Goal: Task Accomplishment & Management: Complete application form

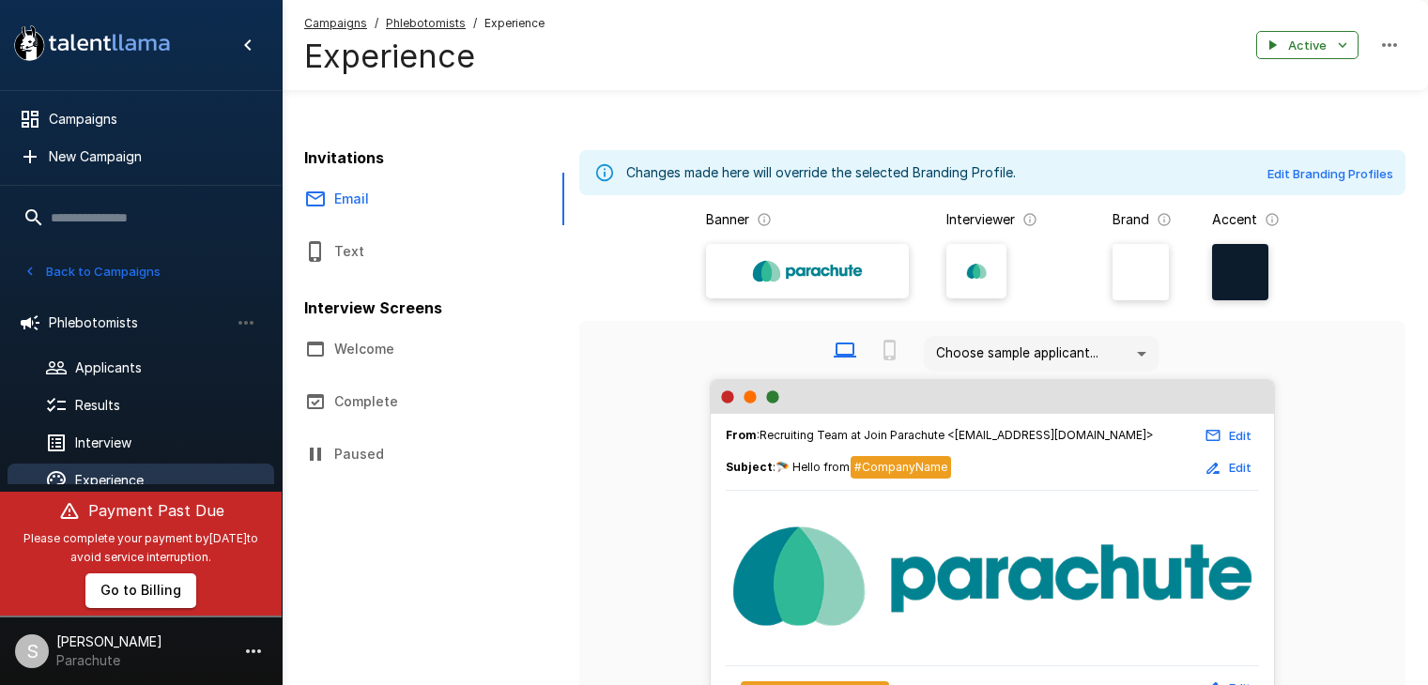
scroll to position [188, 0]
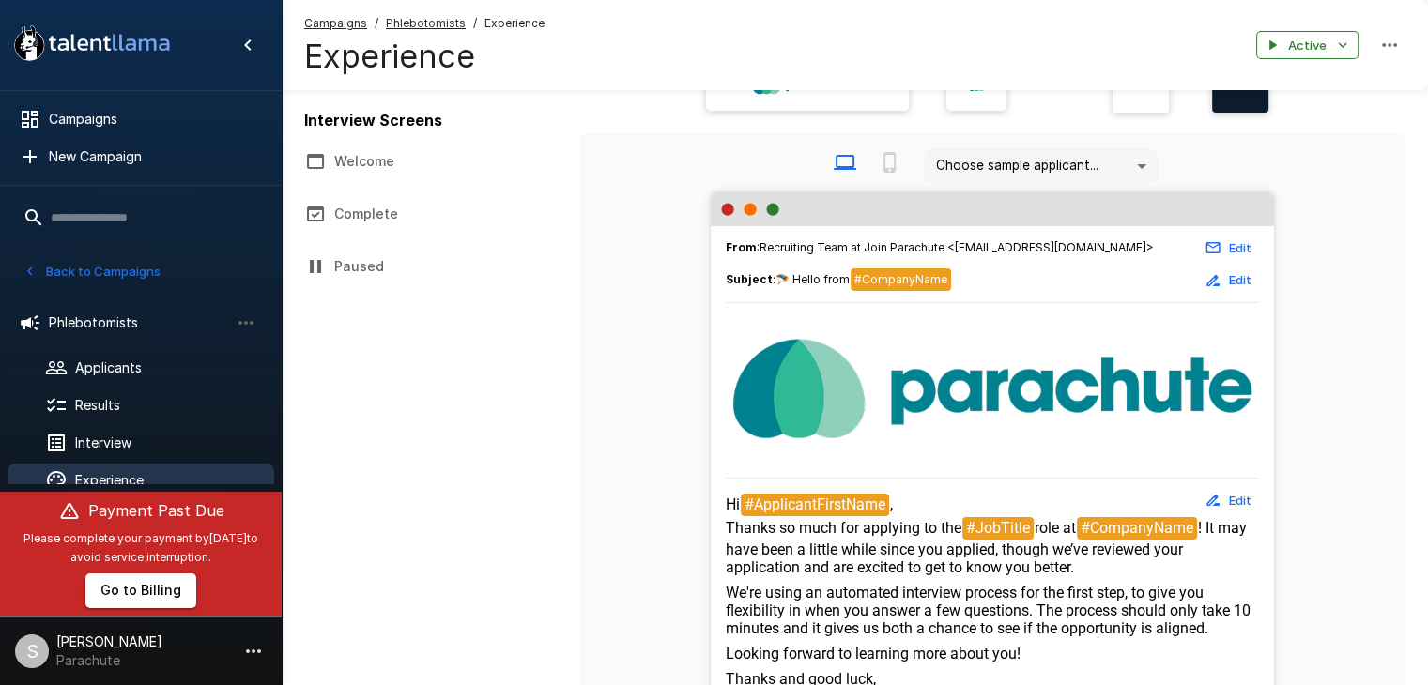
click at [69, 275] on button "Back to Campaigns" at bounding box center [92, 271] width 146 height 29
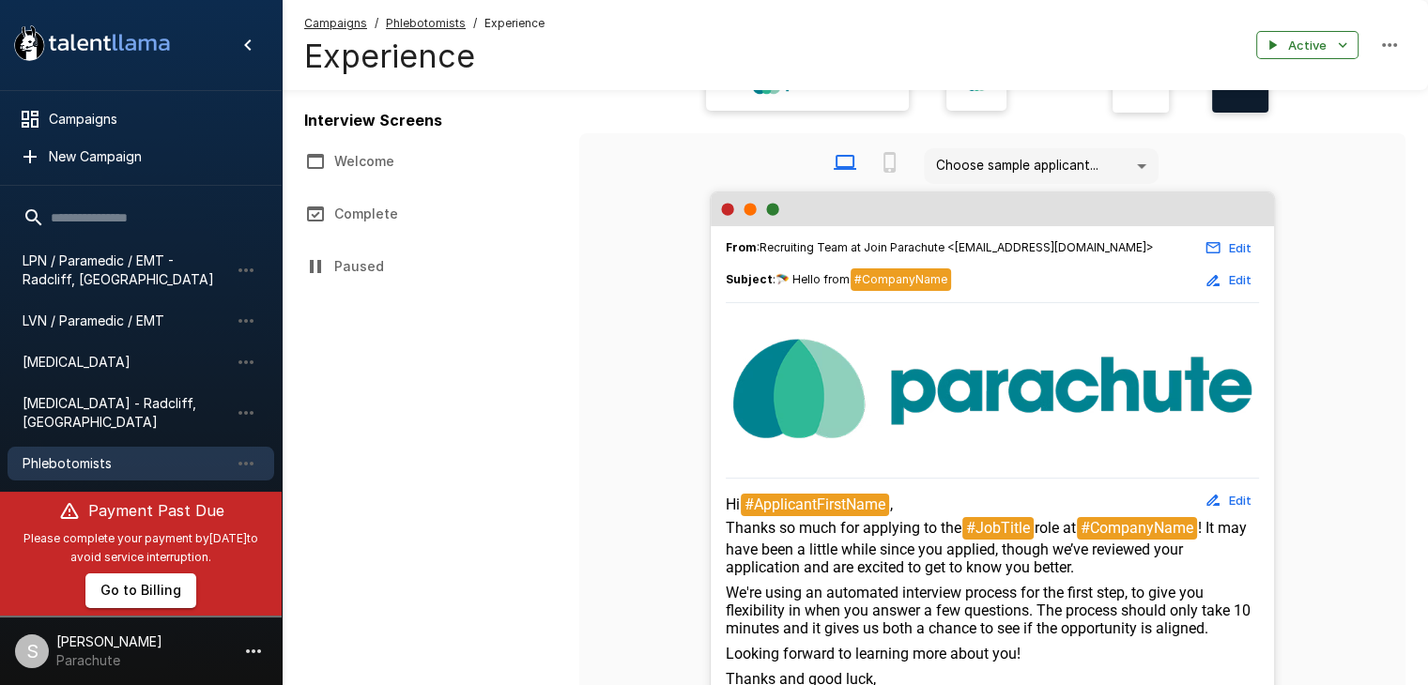
scroll to position [430, 0]
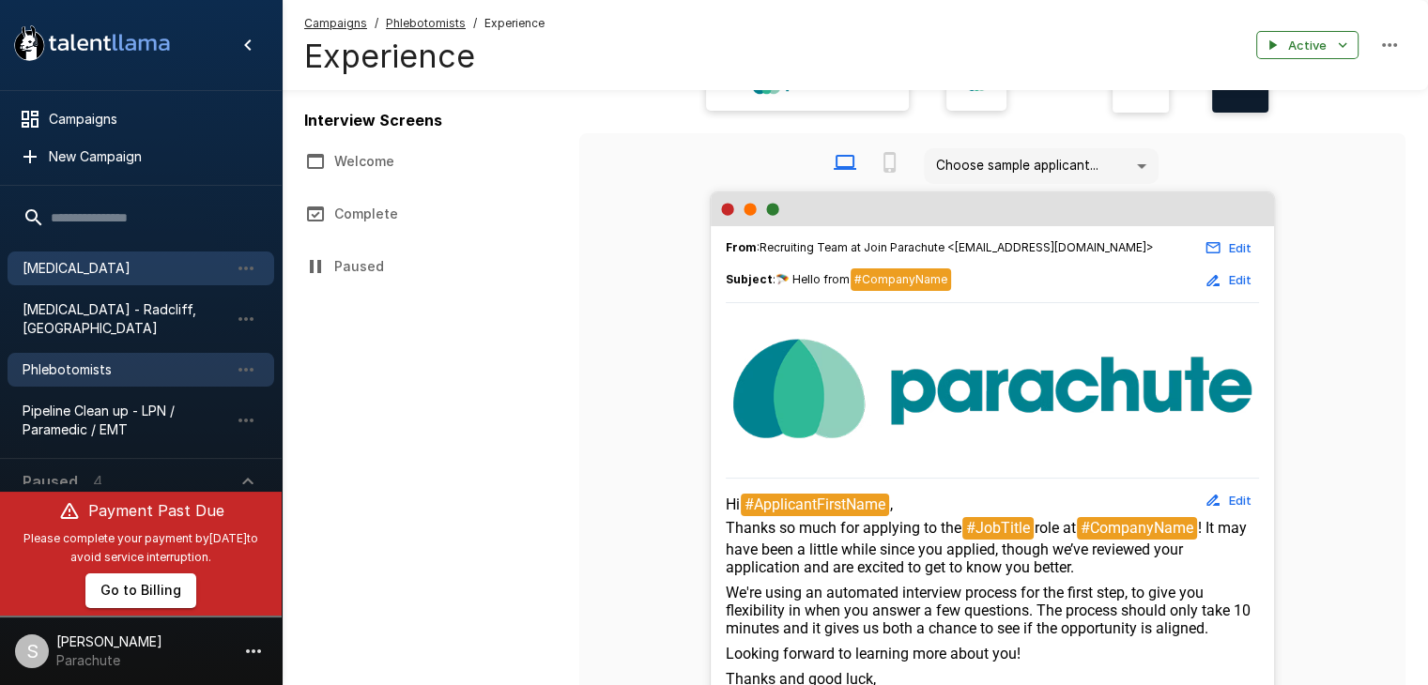
click at [75, 268] on span "[MEDICAL_DATA]" at bounding box center [126, 268] width 207 height 19
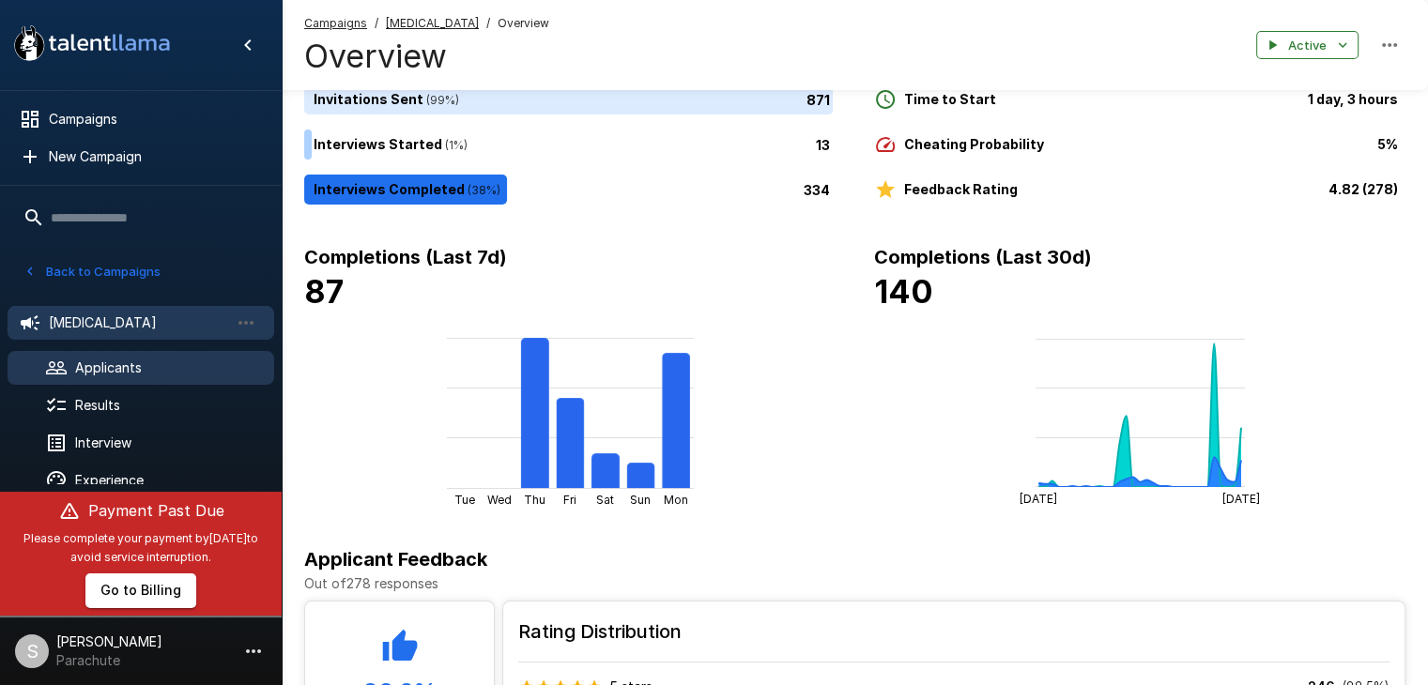
click at [99, 369] on span "Applicants" at bounding box center [167, 368] width 184 height 19
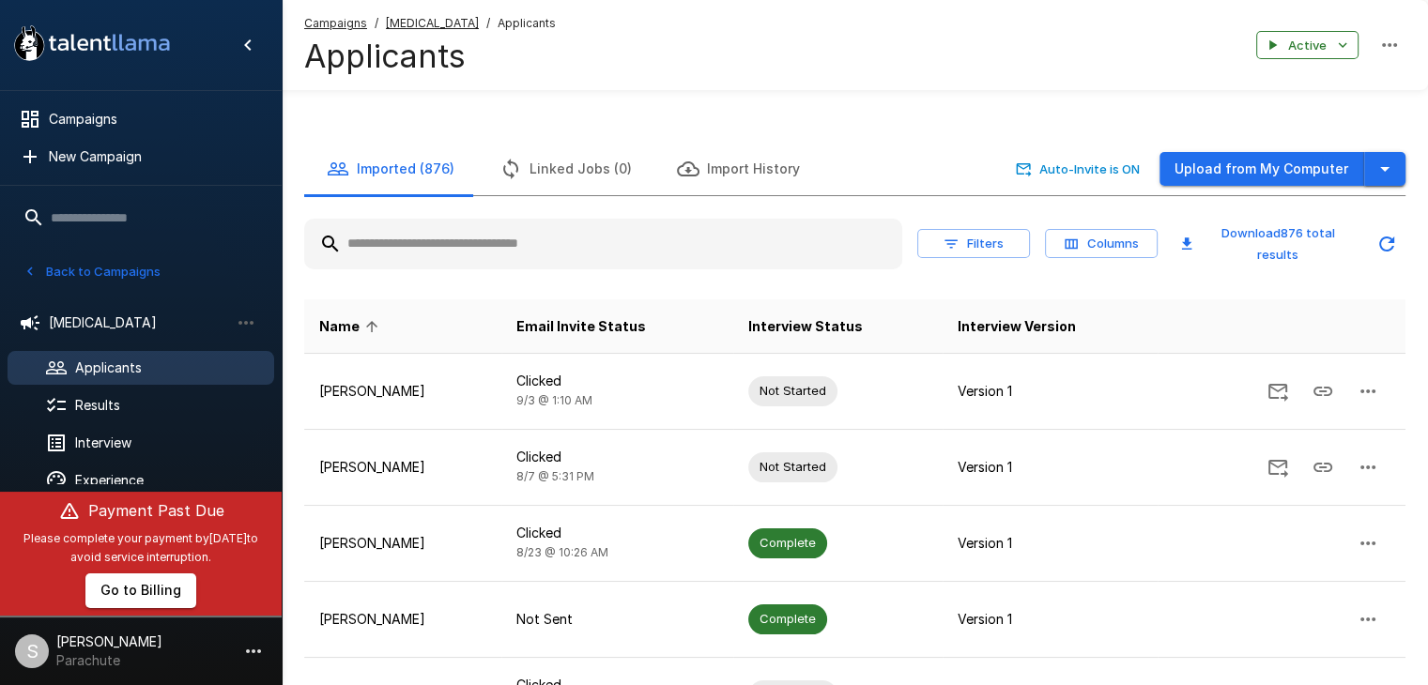
click at [1389, 178] on icon "button" at bounding box center [1385, 169] width 23 height 23
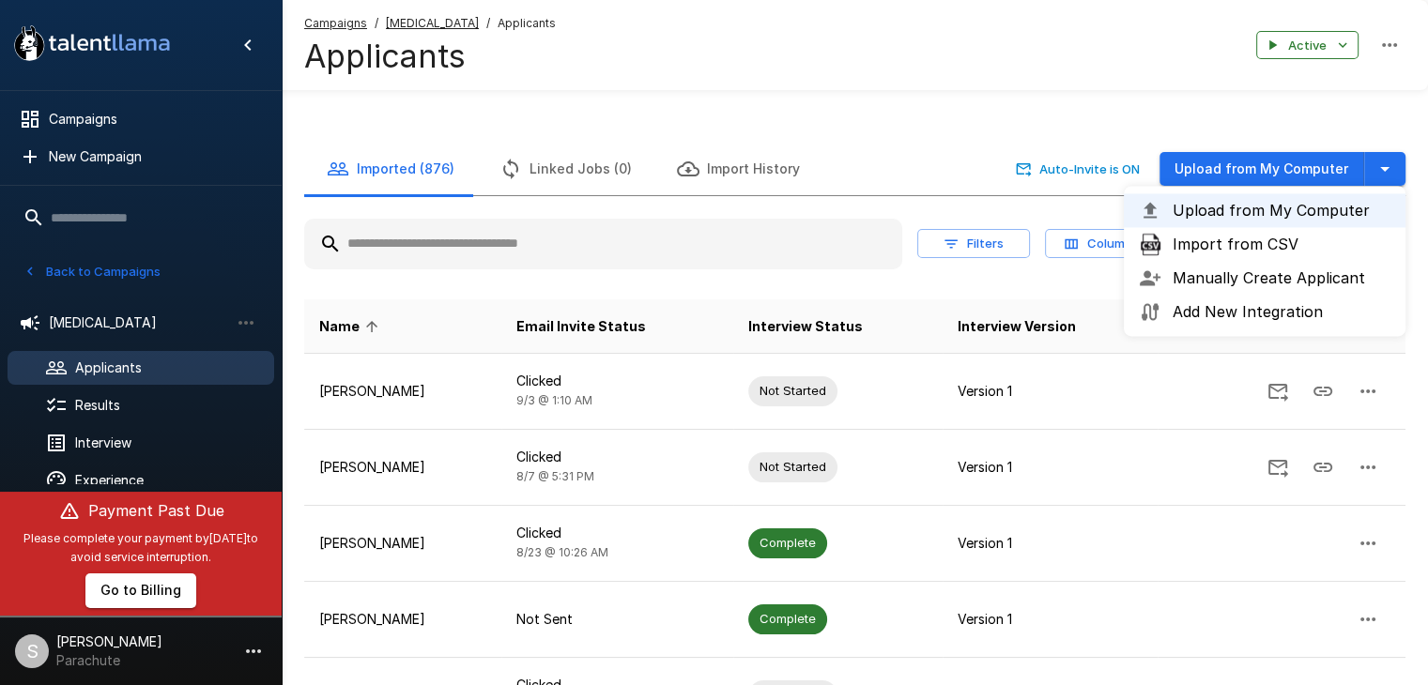
click at [1281, 234] on span "Import from CSV" at bounding box center [1282, 244] width 218 height 23
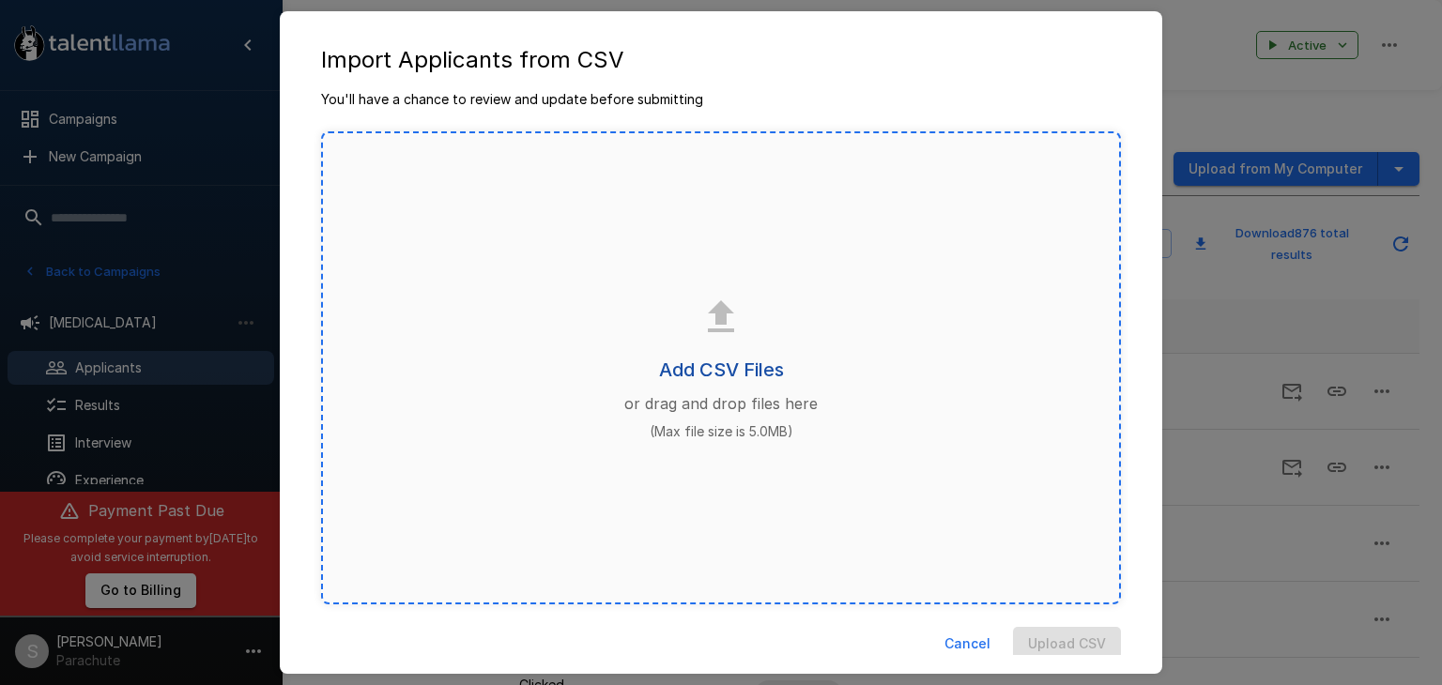
click at [698, 367] on h6 "Add CSV Files" at bounding box center [721, 370] width 125 height 30
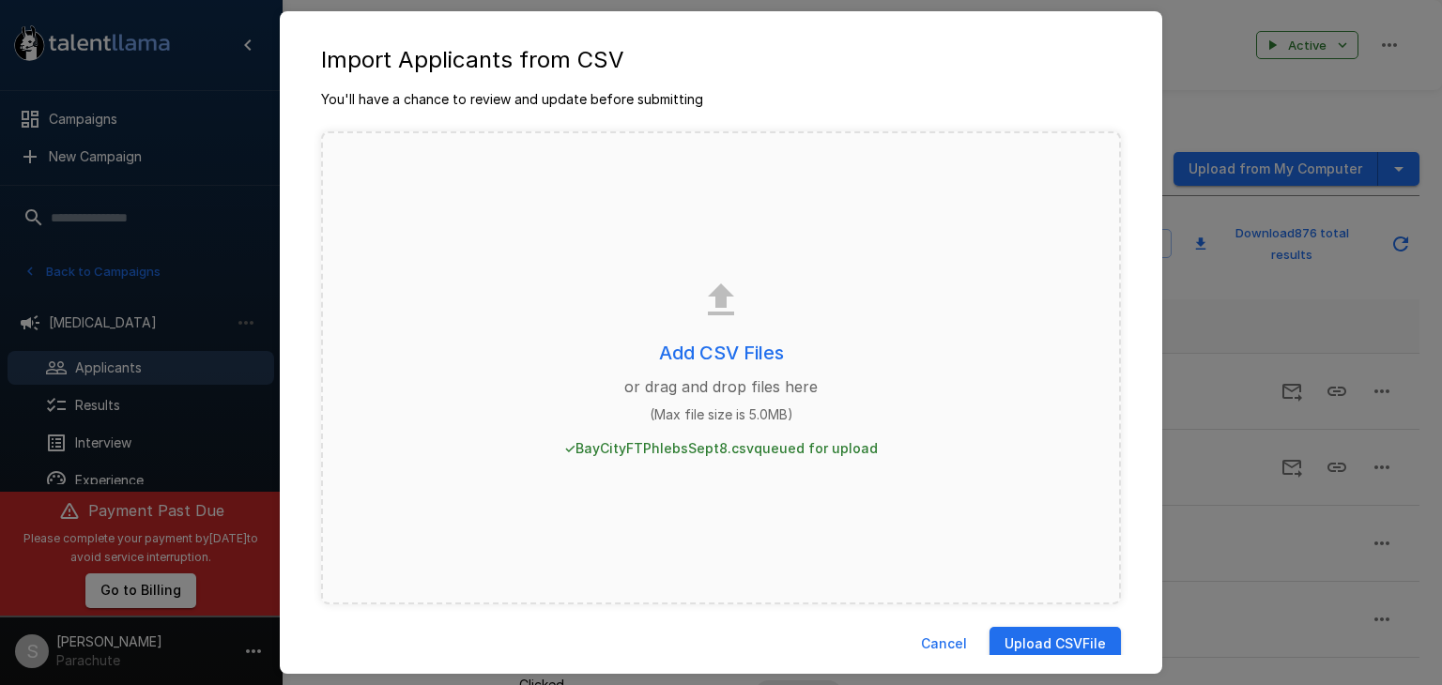
click at [1008, 631] on button "Upload CSV File" at bounding box center [1055, 644] width 131 height 35
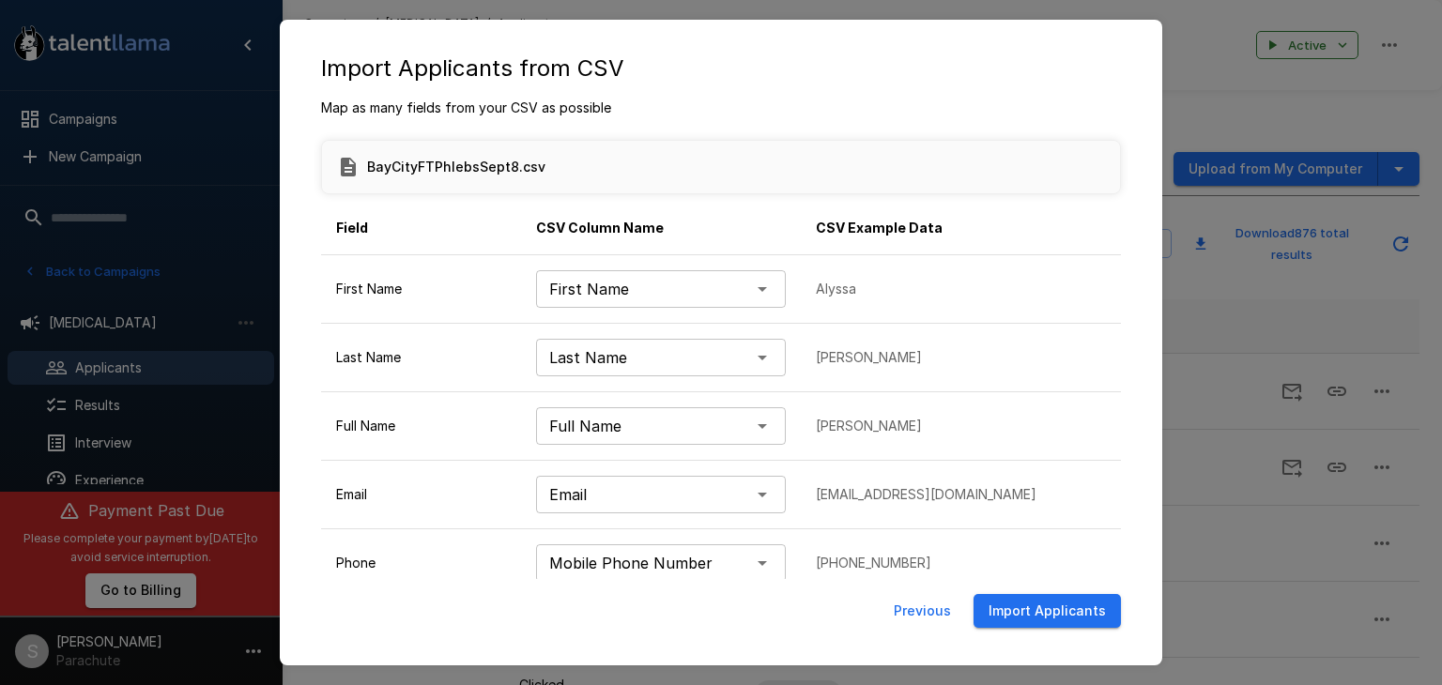
click at [1008, 622] on button "Import Applicants" at bounding box center [1047, 611] width 147 height 35
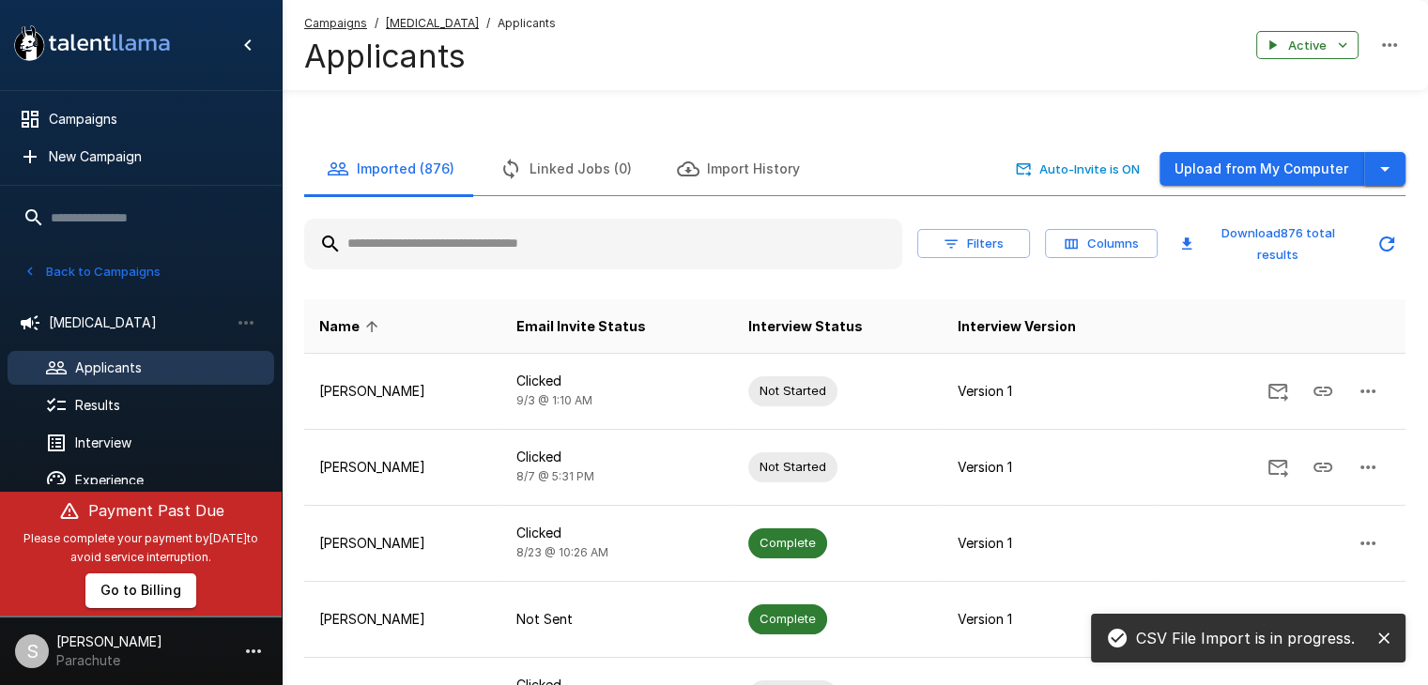
click at [1377, 166] on icon "button" at bounding box center [1385, 169] width 23 height 23
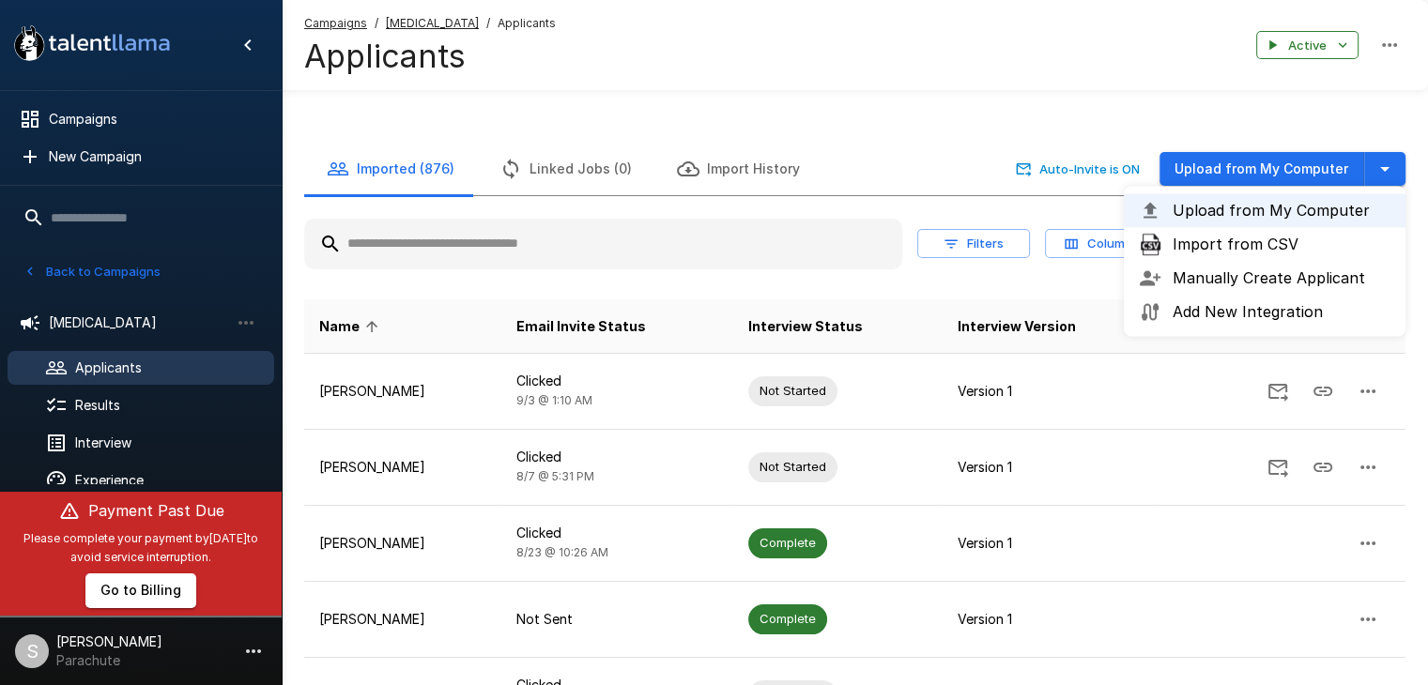
click at [1279, 245] on span "Import from CSV" at bounding box center [1282, 244] width 218 height 23
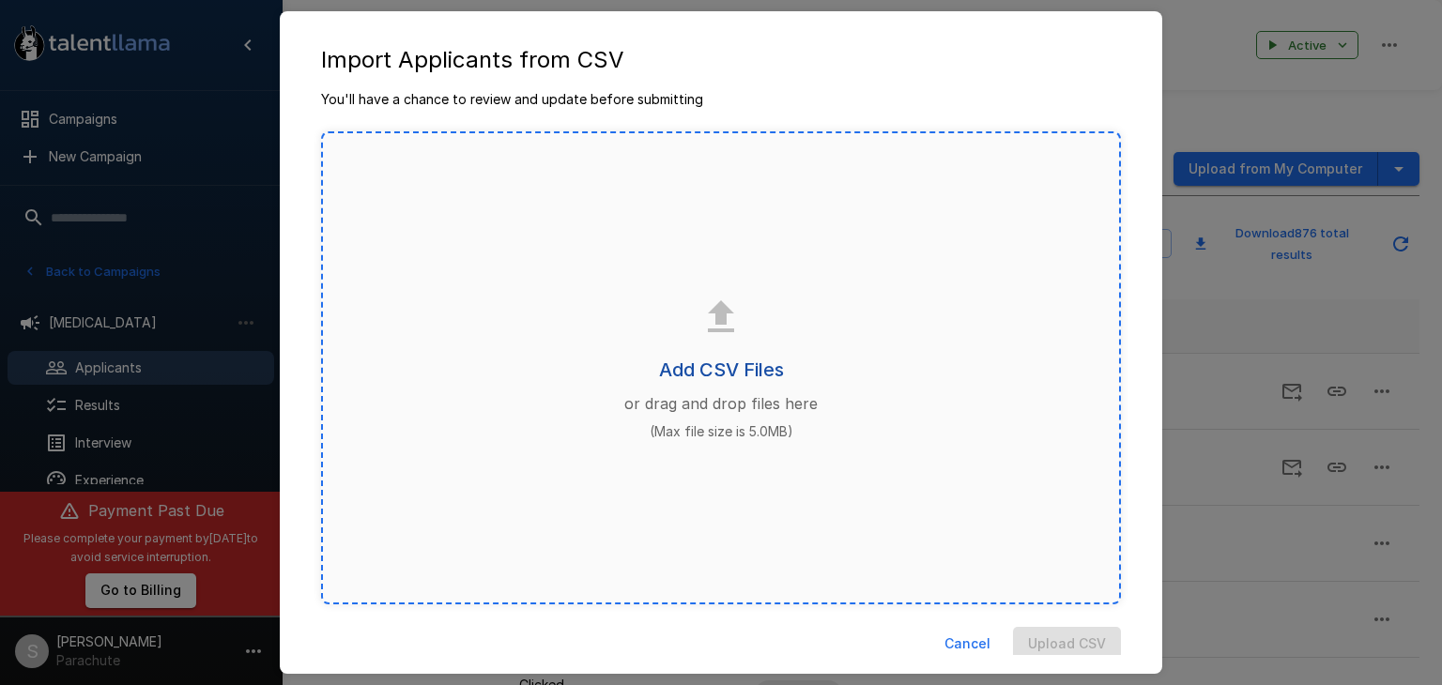
click at [747, 372] on h6 "Add CSV Files" at bounding box center [721, 370] width 125 height 30
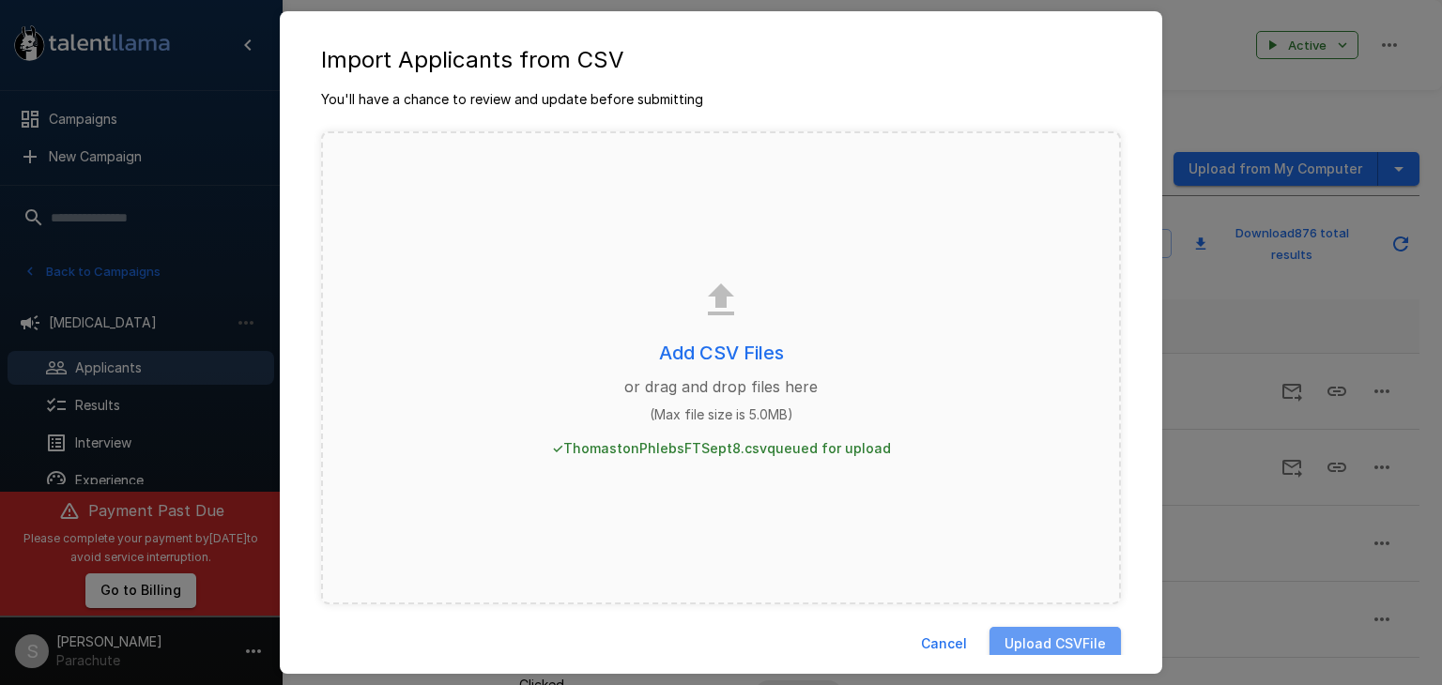
click at [1054, 645] on button "Upload CSV File" at bounding box center [1055, 644] width 131 height 35
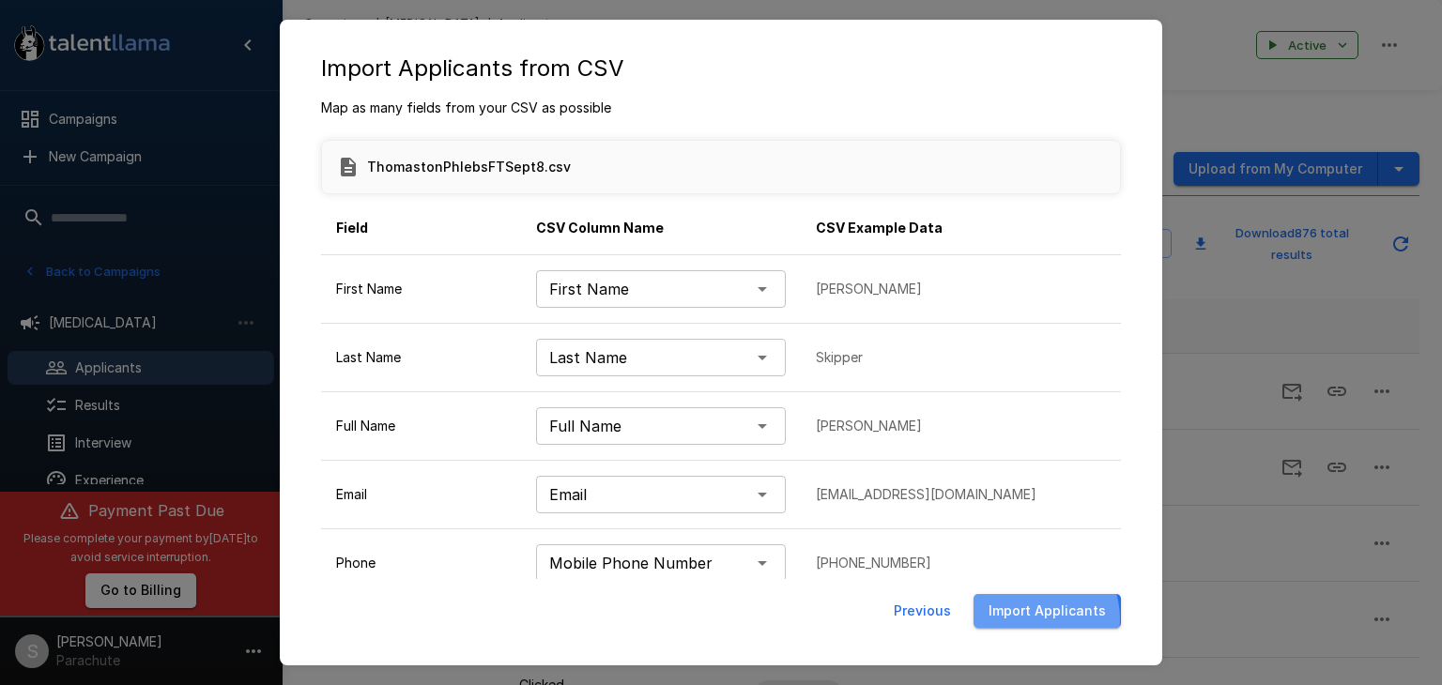
click at [1032, 619] on button "Import Applicants" at bounding box center [1047, 611] width 147 height 35
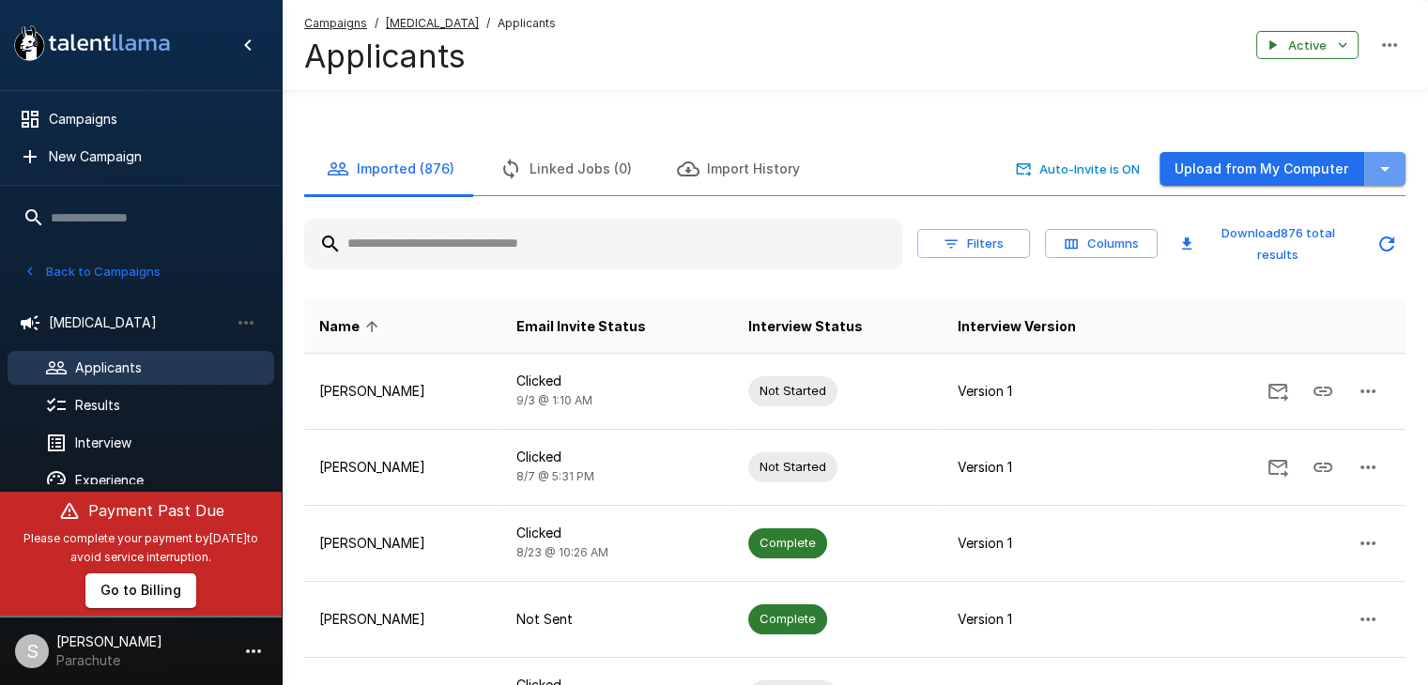
click at [1388, 172] on icon "button" at bounding box center [1385, 169] width 23 height 23
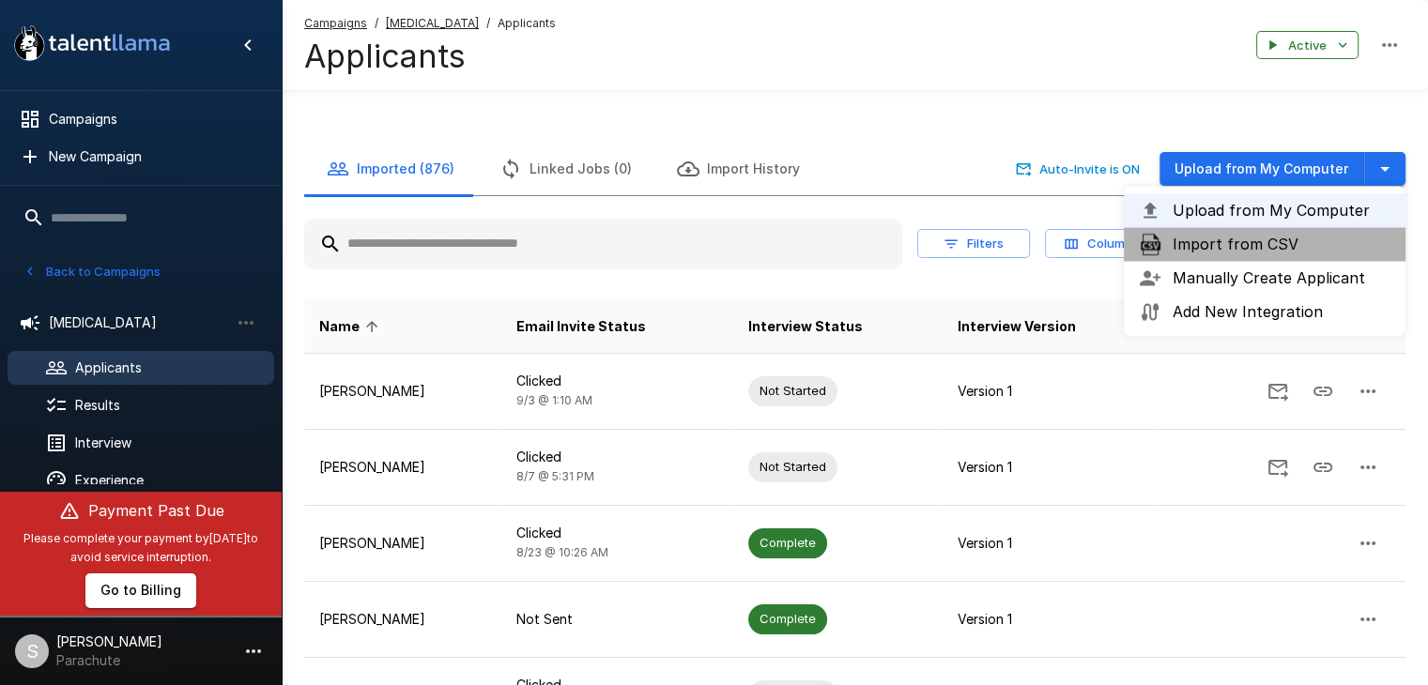
click at [1247, 253] on span "Import from CSV" at bounding box center [1282, 244] width 218 height 23
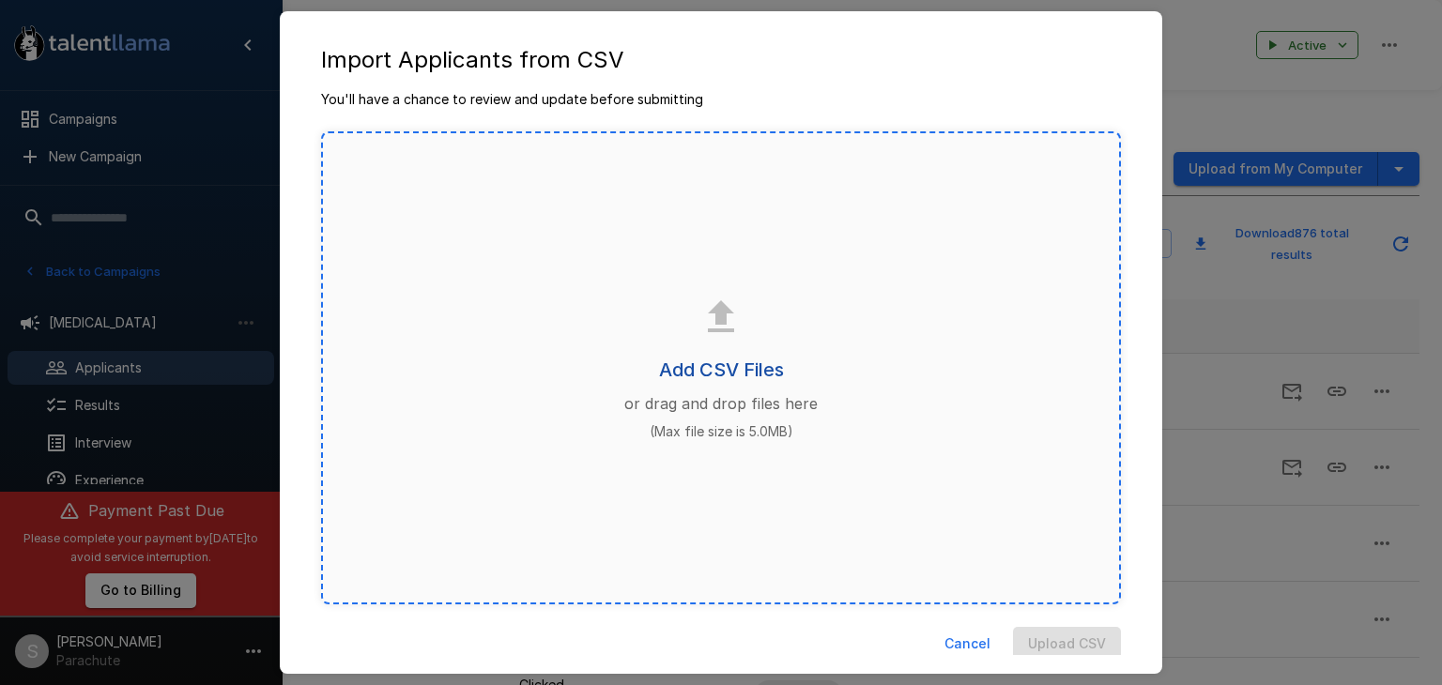
click at [682, 364] on h6 "Add CSV Files" at bounding box center [721, 370] width 125 height 30
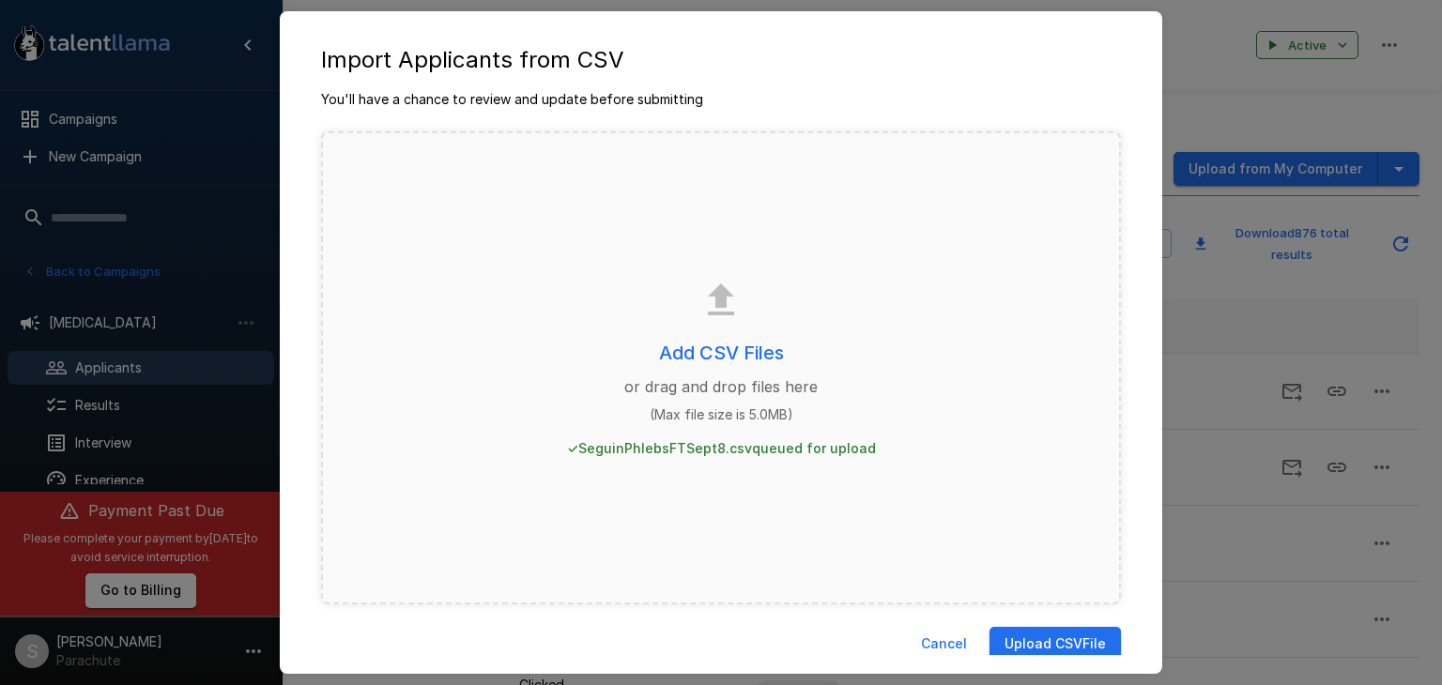
click at [1021, 639] on button "Upload CSV File" at bounding box center [1055, 644] width 131 height 35
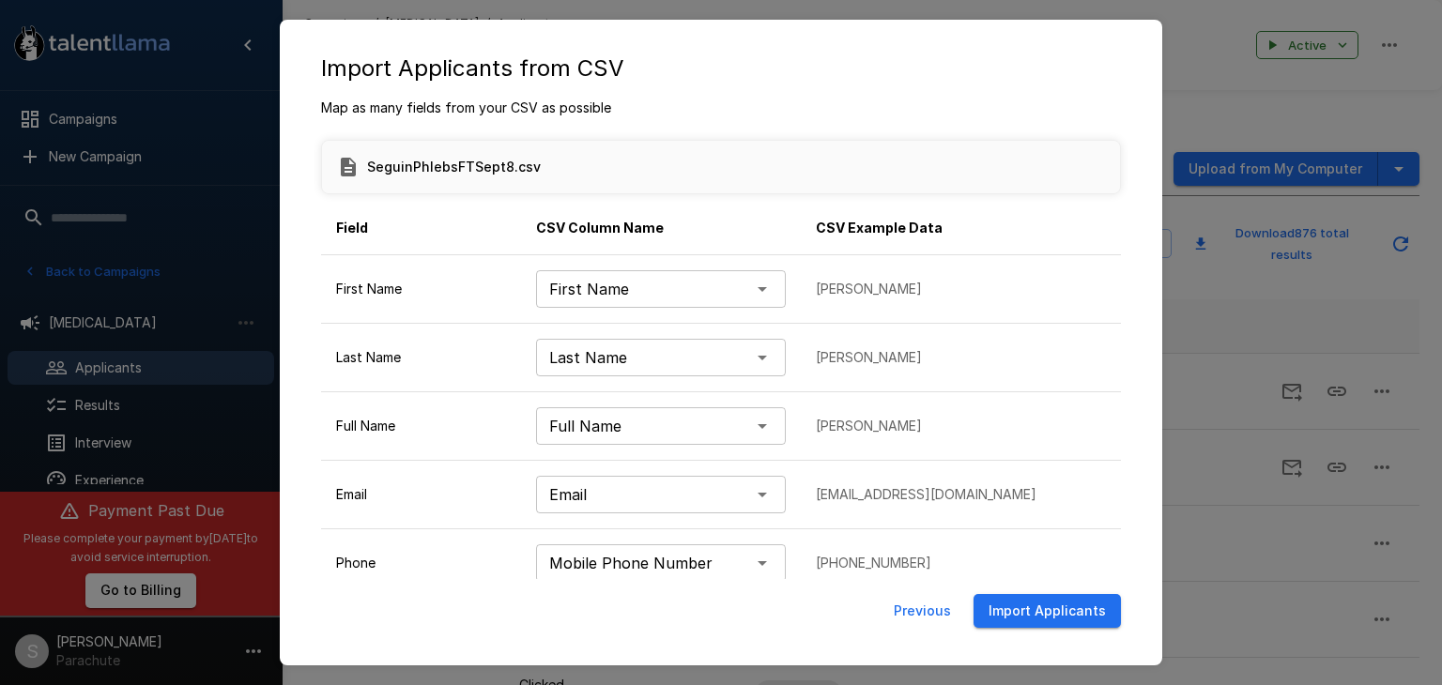
click at [1043, 612] on button "Import Applicants" at bounding box center [1047, 611] width 147 height 35
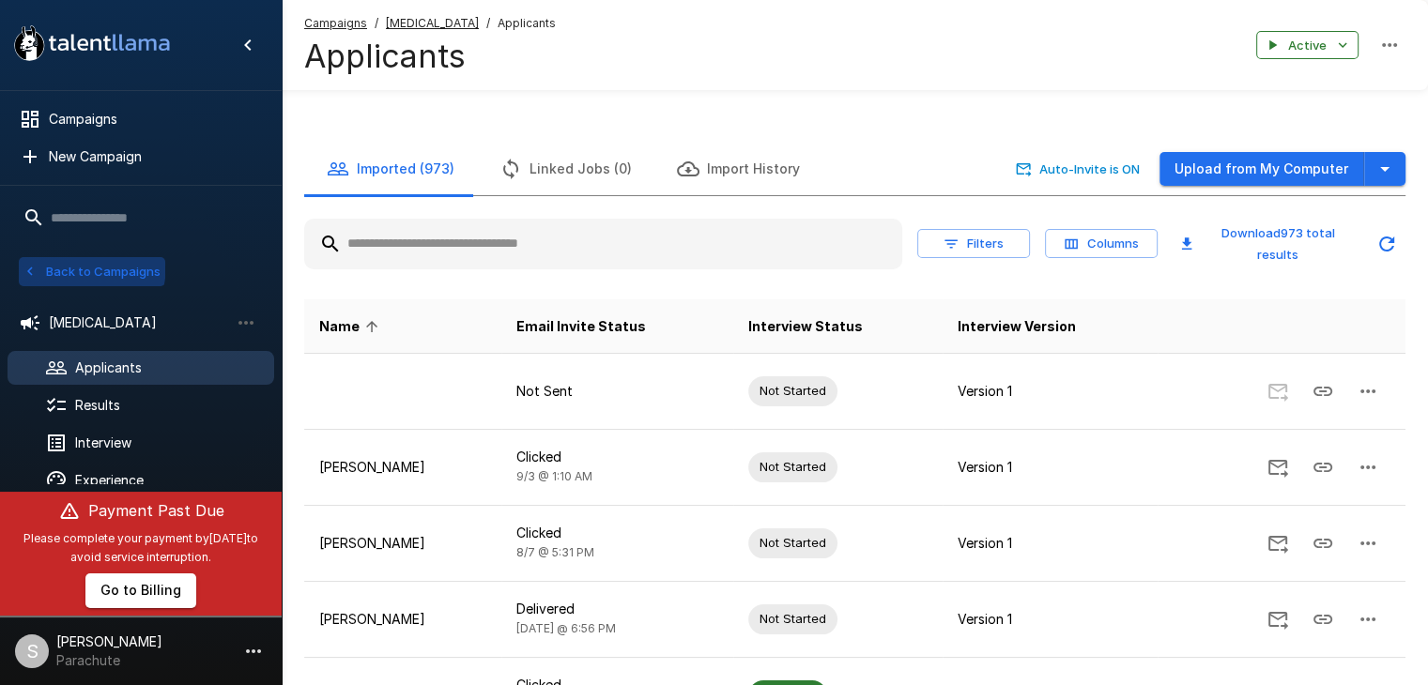
click at [46, 264] on button "Back to Campaigns" at bounding box center [92, 271] width 146 height 29
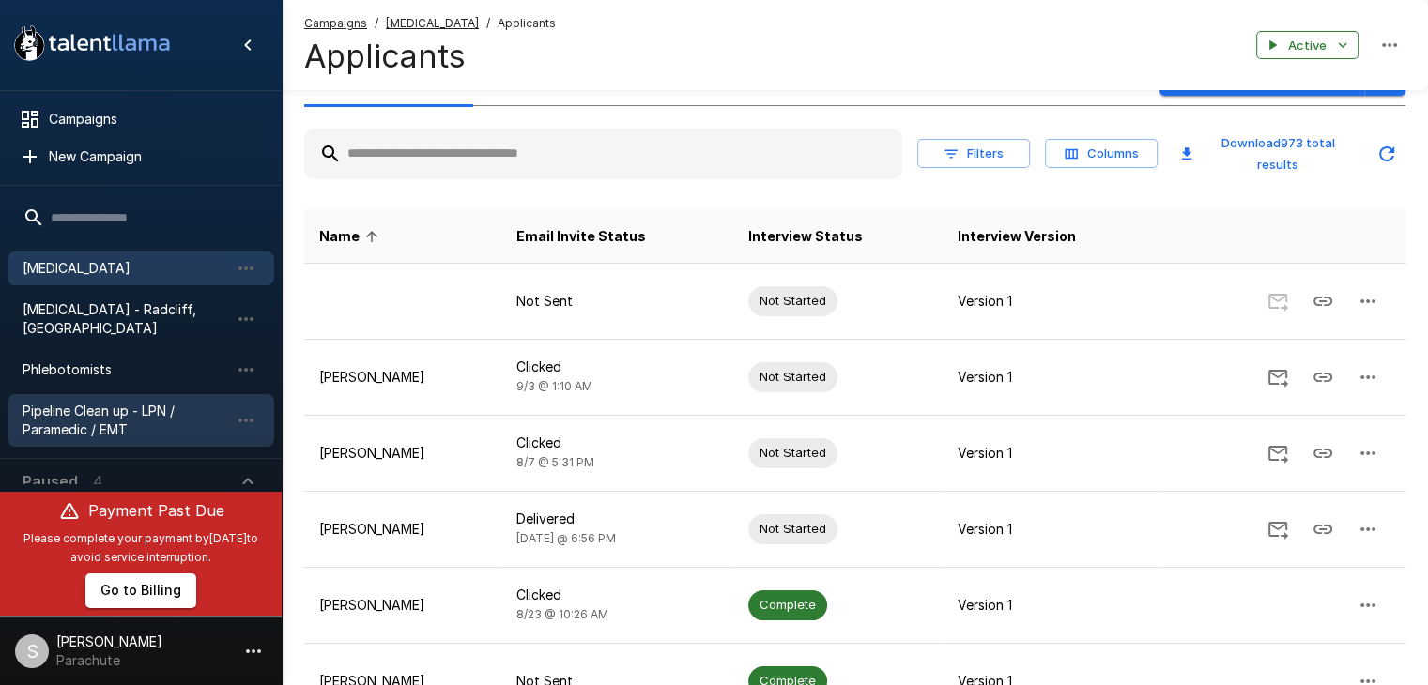
scroll to position [282, 0]
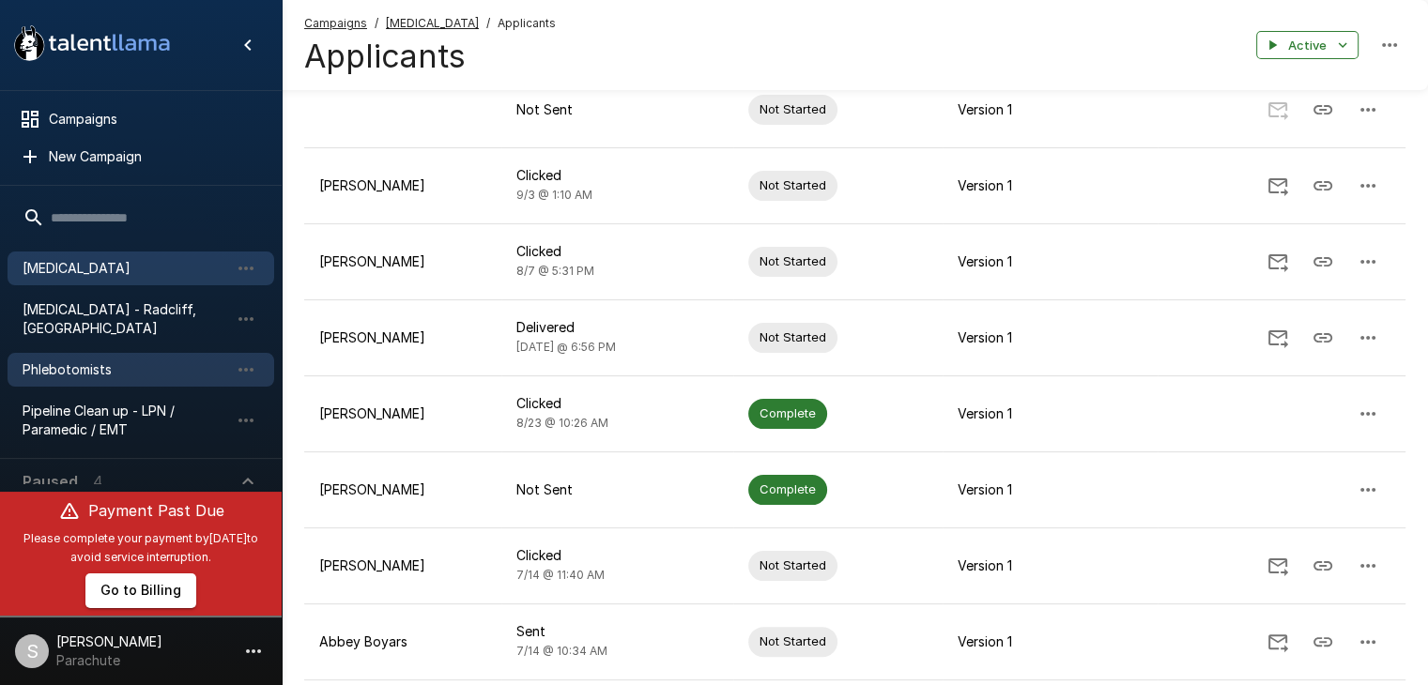
click at [113, 361] on span "Phlebotomists" at bounding box center [126, 370] width 207 height 19
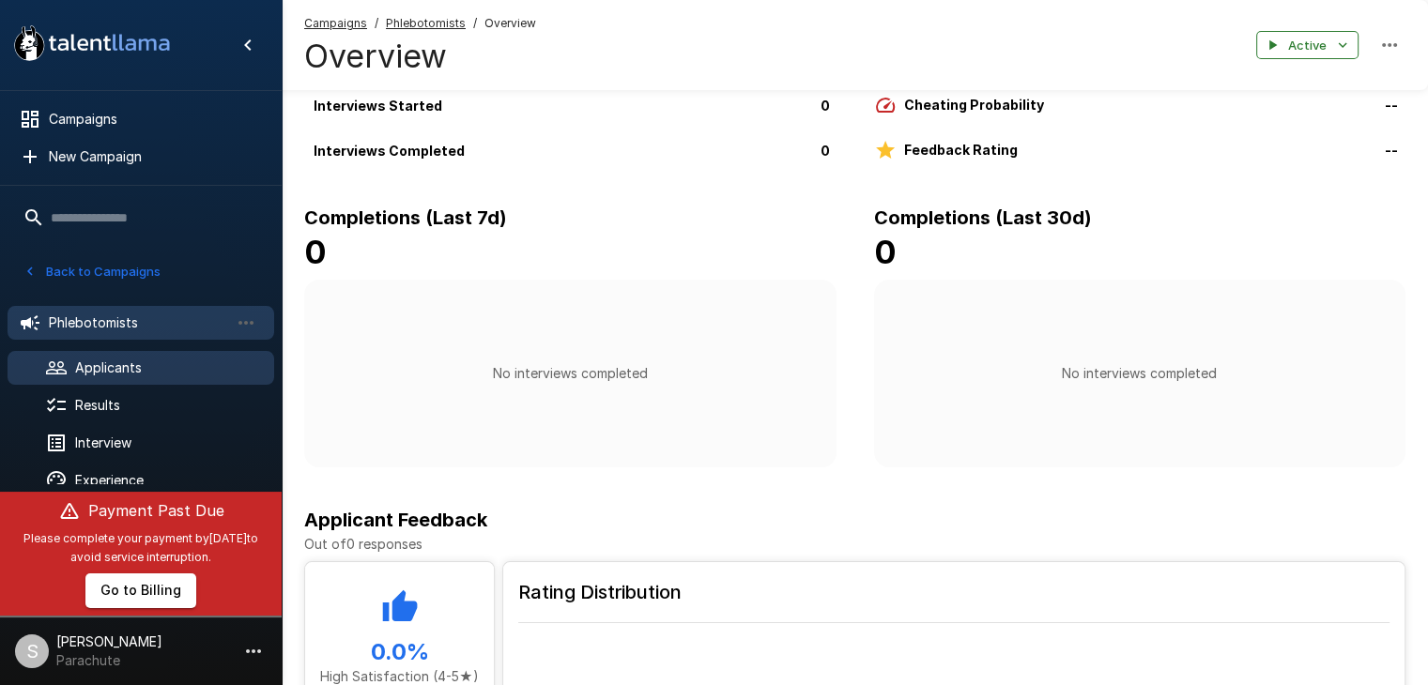
scroll to position [232, 0]
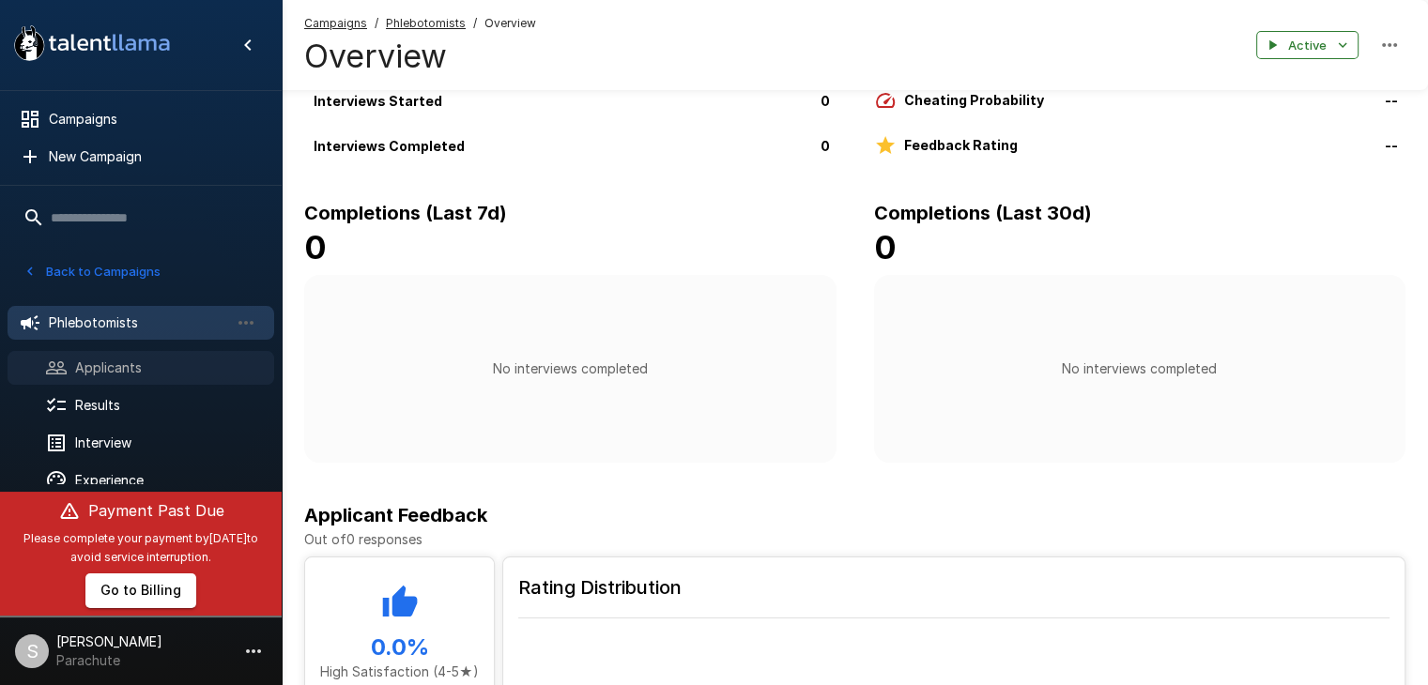
click at [157, 369] on span "Applicants" at bounding box center [167, 368] width 184 height 19
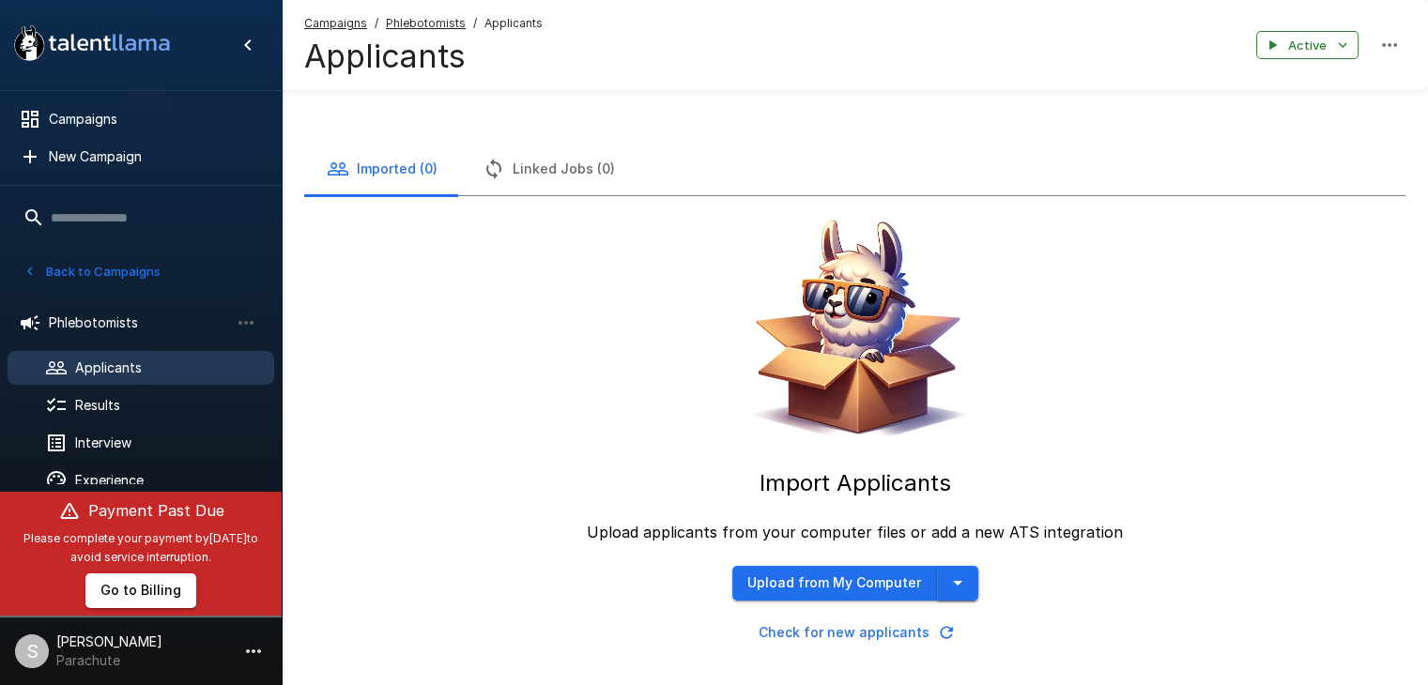
click at [957, 580] on icon "button" at bounding box center [957, 583] width 23 height 23
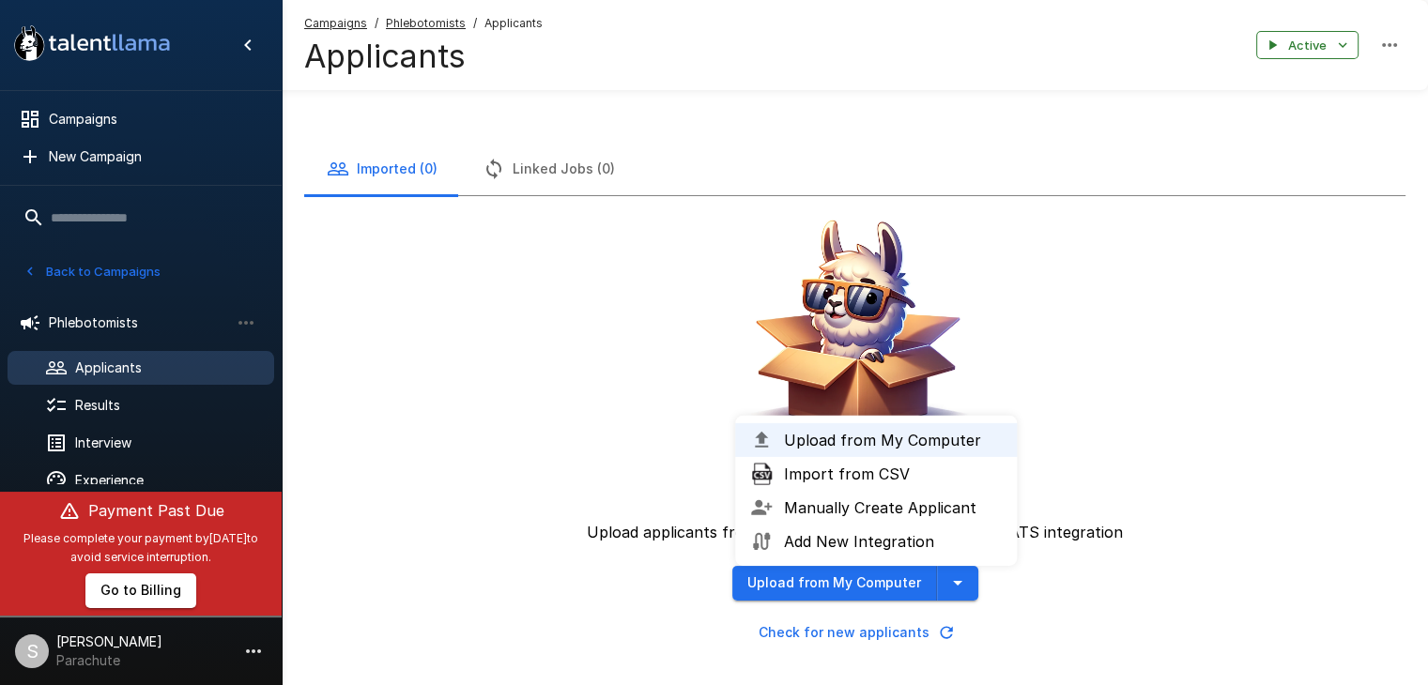
click at [843, 474] on span "Import from CSV" at bounding box center [893, 474] width 218 height 23
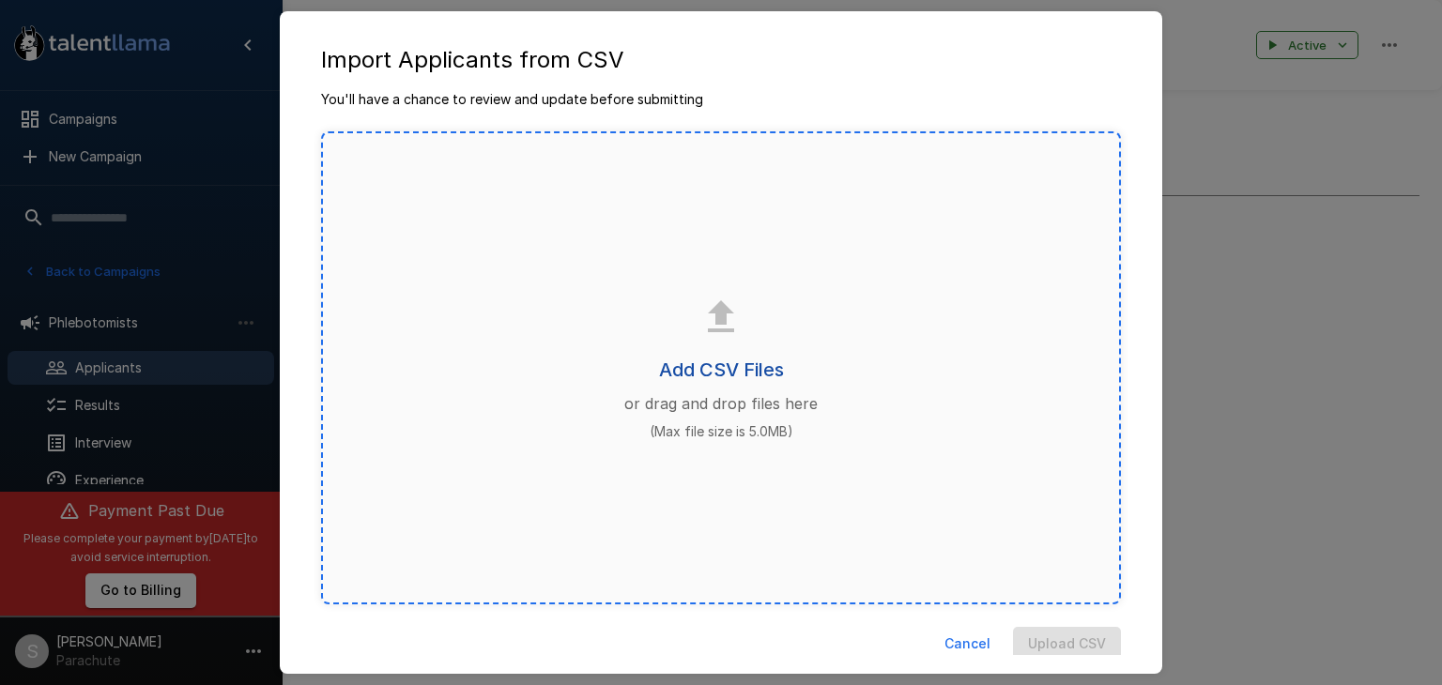
click at [729, 358] on h6 "Add CSV Files" at bounding box center [721, 370] width 125 height 30
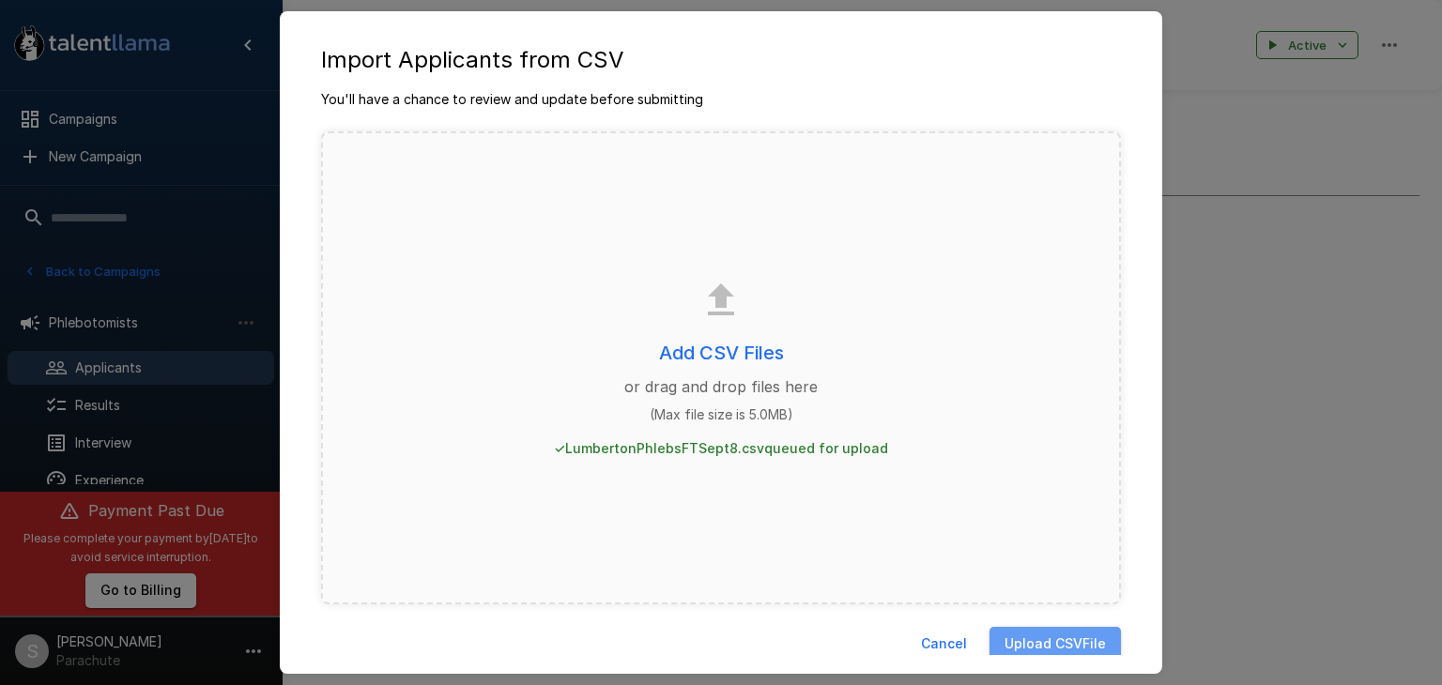
click at [1059, 639] on button "Upload CSV File" at bounding box center [1055, 644] width 131 height 35
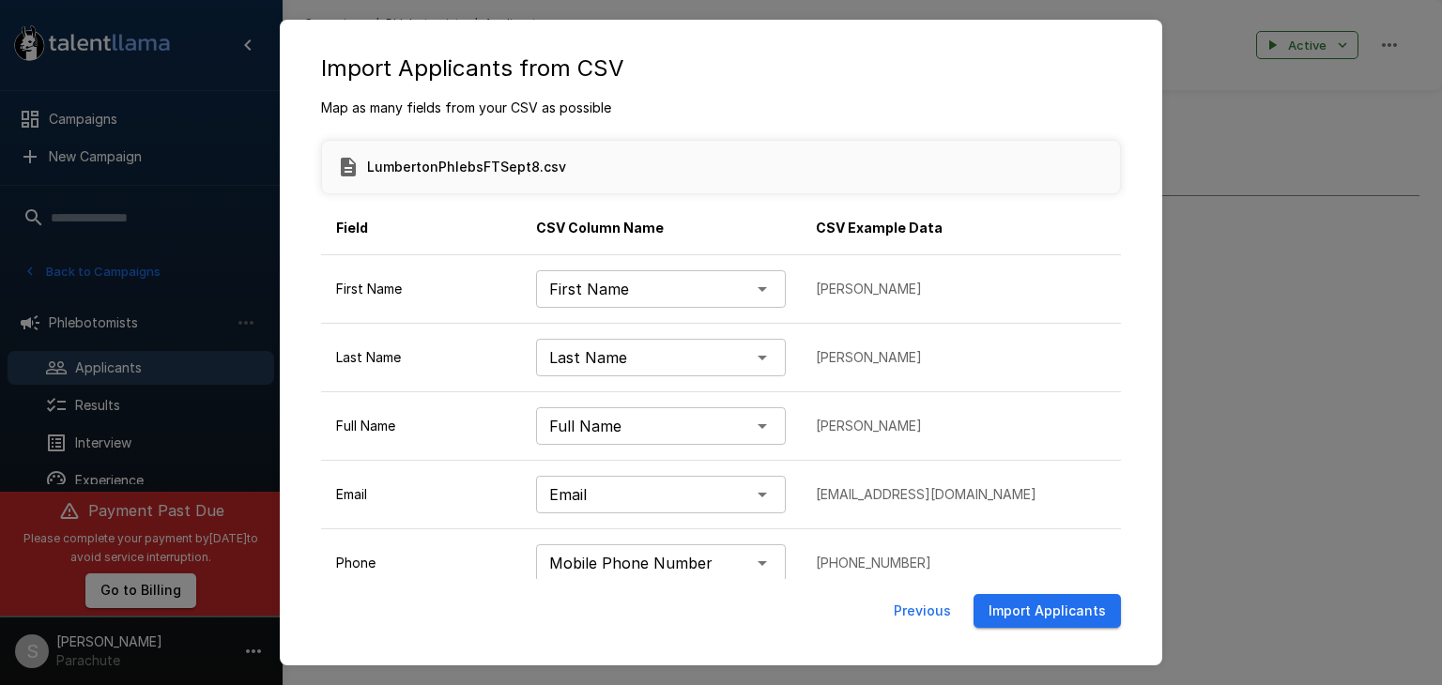
click at [1055, 614] on button "Import Applicants" at bounding box center [1047, 611] width 147 height 35
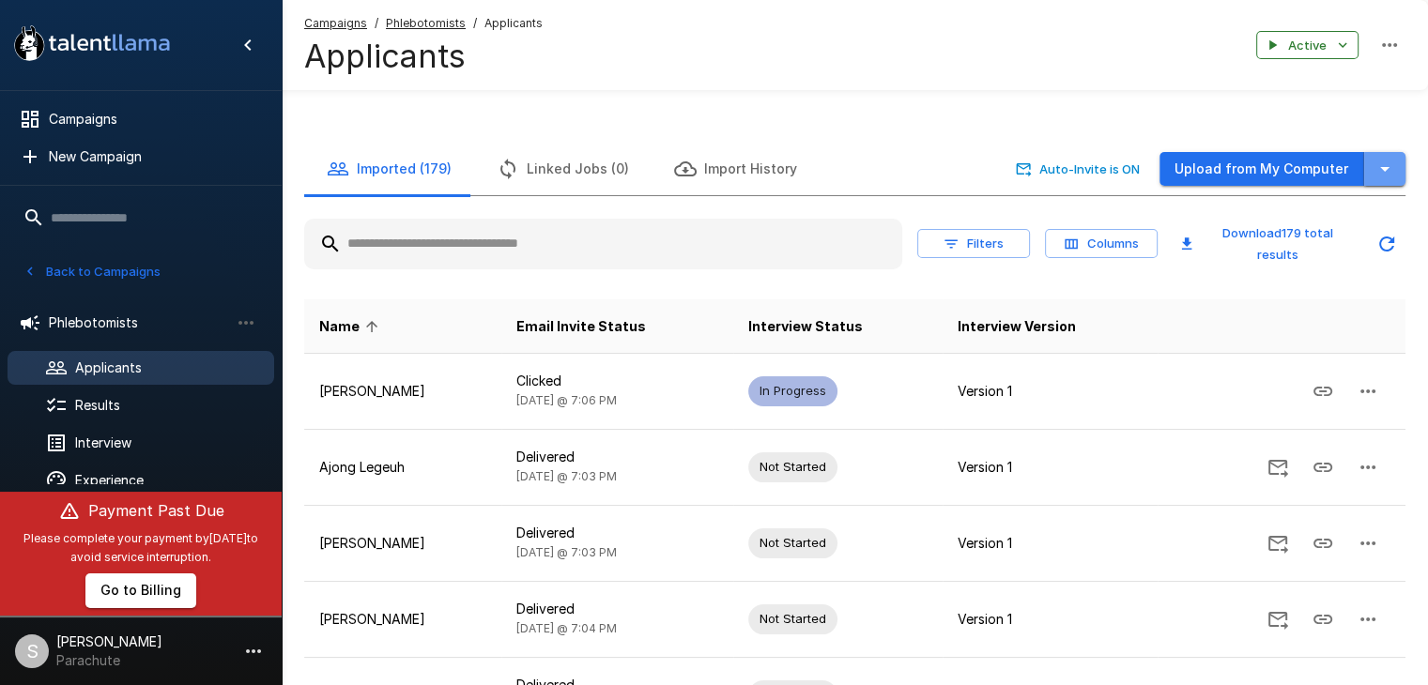
click at [1396, 169] on button "button" at bounding box center [1384, 169] width 41 height 35
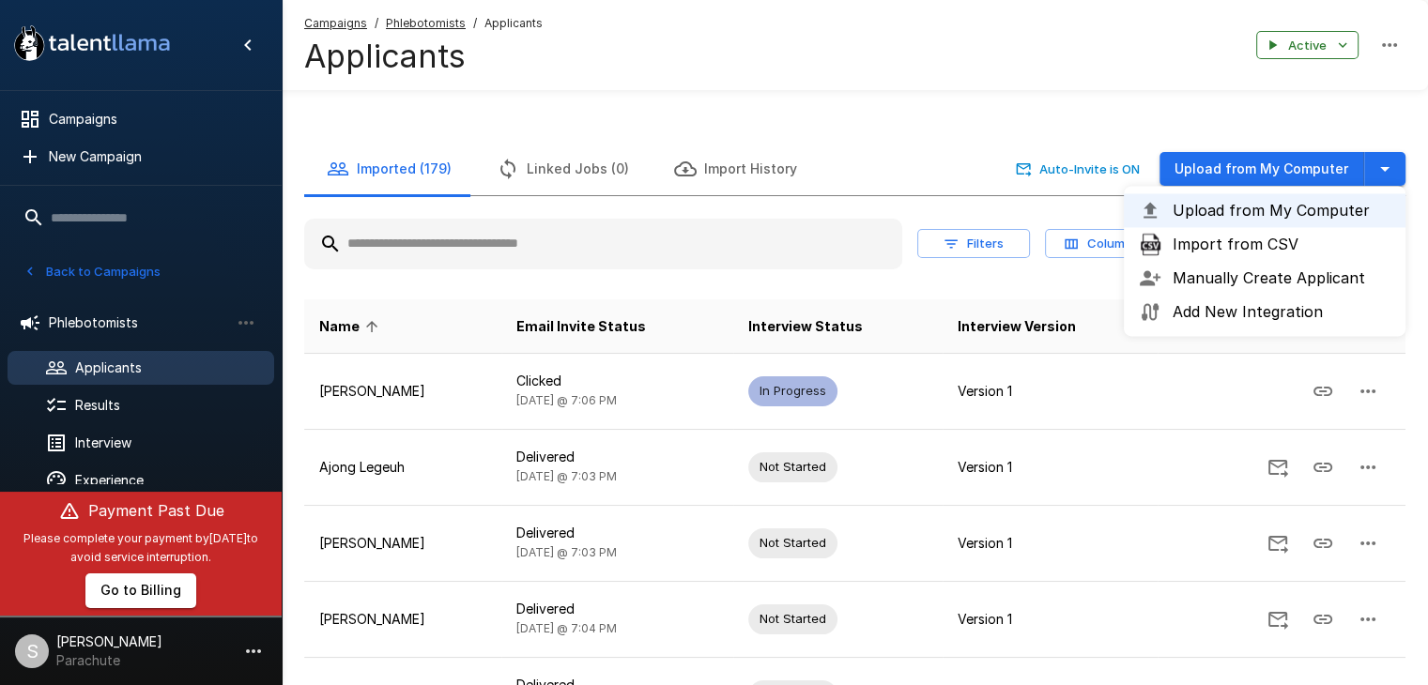
click at [1316, 241] on span "Import from CSV" at bounding box center [1282, 244] width 218 height 23
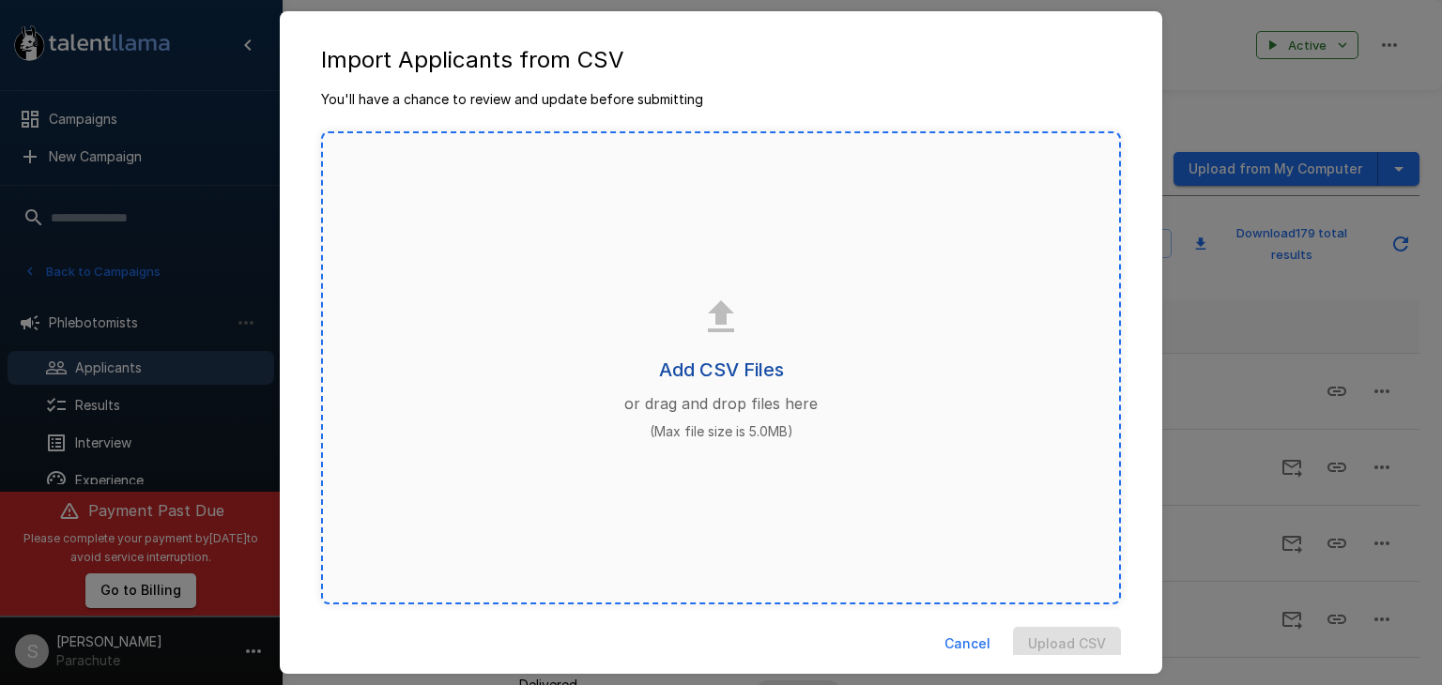
click at [708, 364] on h6 "Add CSV Files" at bounding box center [721, 370] width 125 height 30
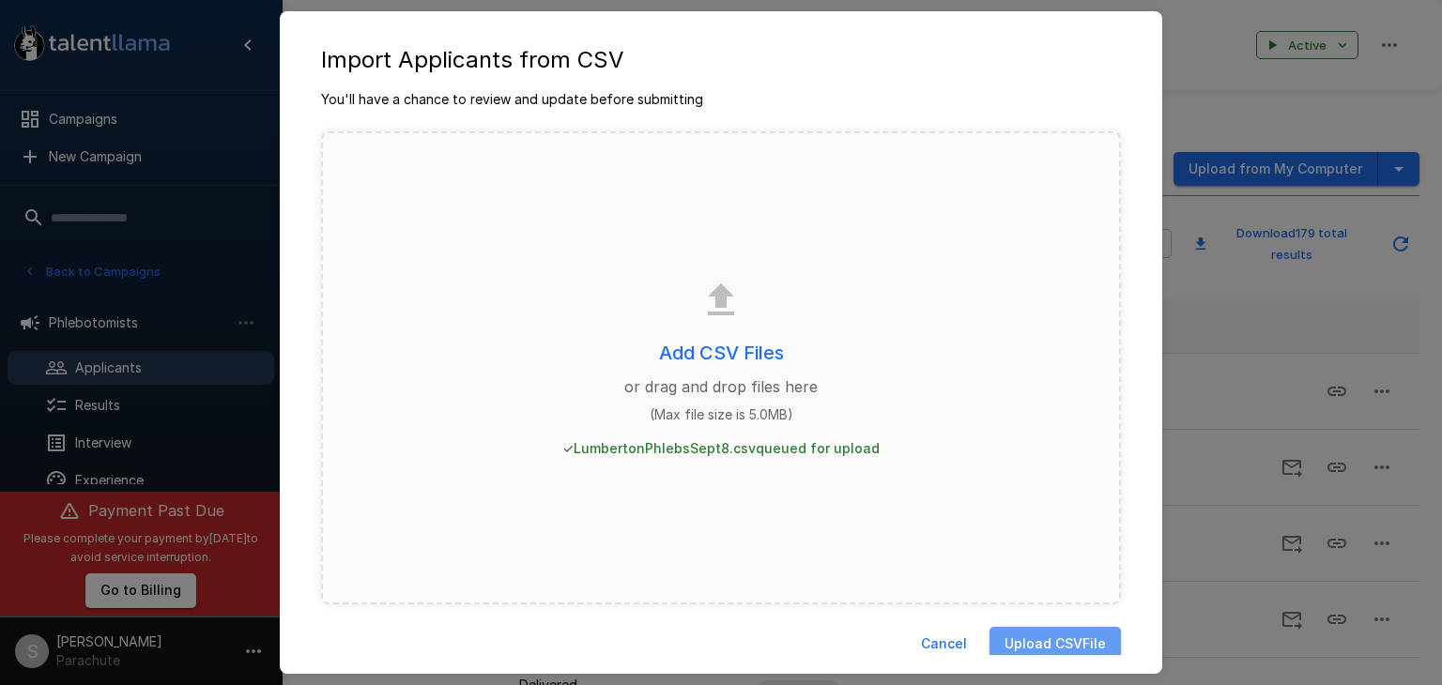
click at [1055, 639] on button "Upload CSV File" at bounding box center [1055, 644] width 131 height 35
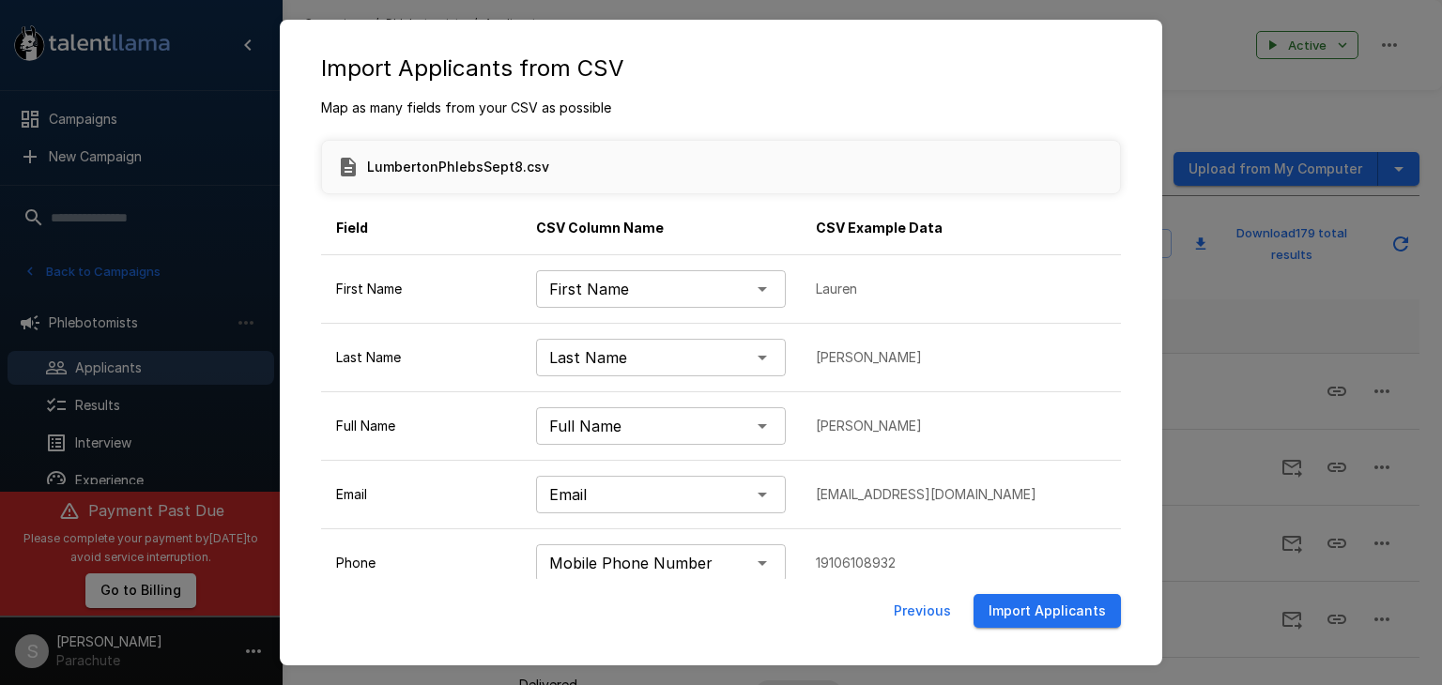
click at [1040, 613] on button "Import Applicants" at bounding box center [1047, 611] width 147 height 35
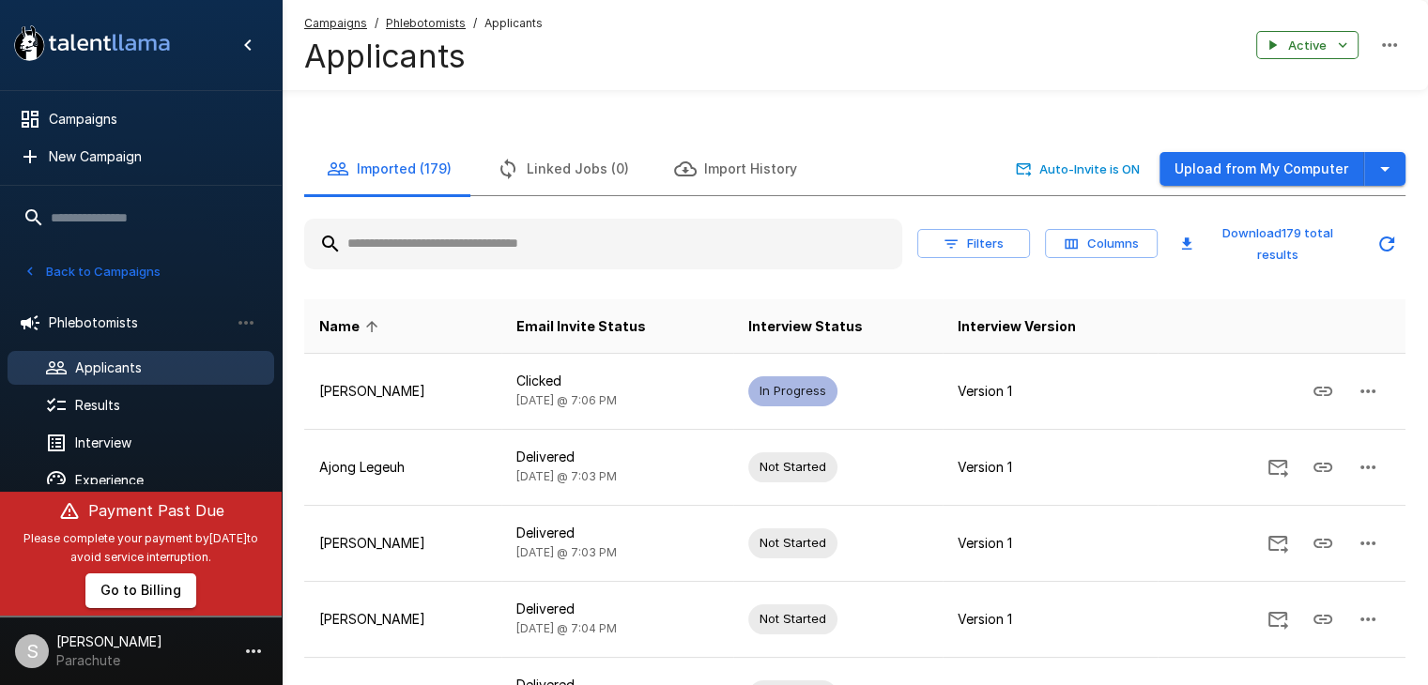
click at [115, 271] on button "Back to Campaigns" at bounding box center [92, 271] width 146 height 29
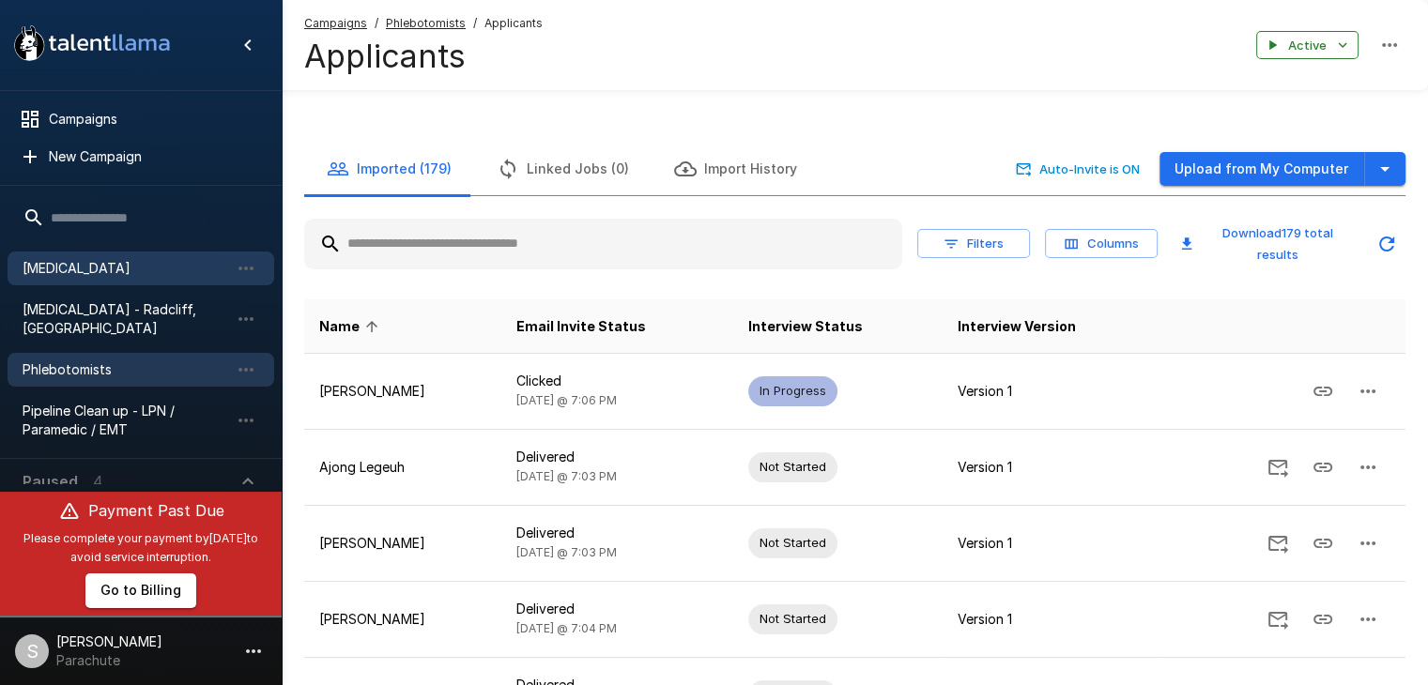
click at [113, 264] on span "[MEDICAL_DATA]" at bounding box center [126, 268] width 207 height 19
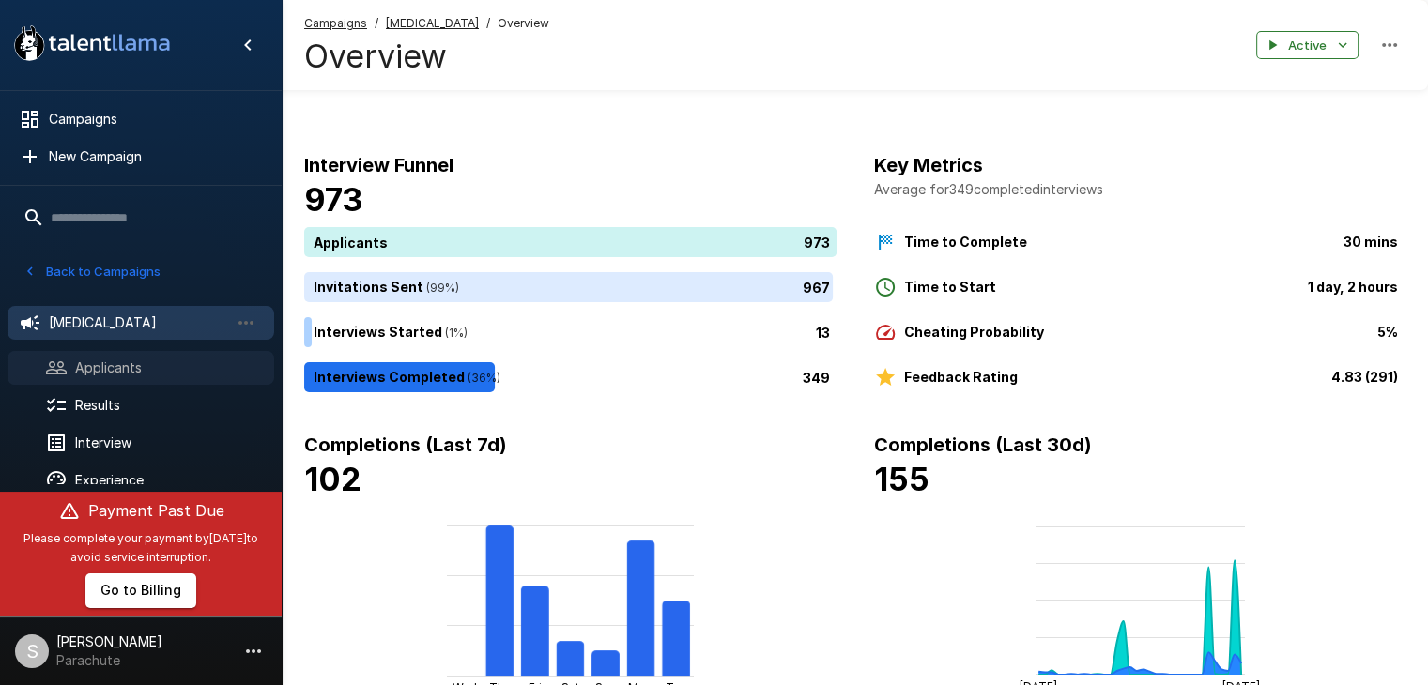
click at [100, 365] on span "Applicants" at bounding box center [167, 368] width 184 height 19
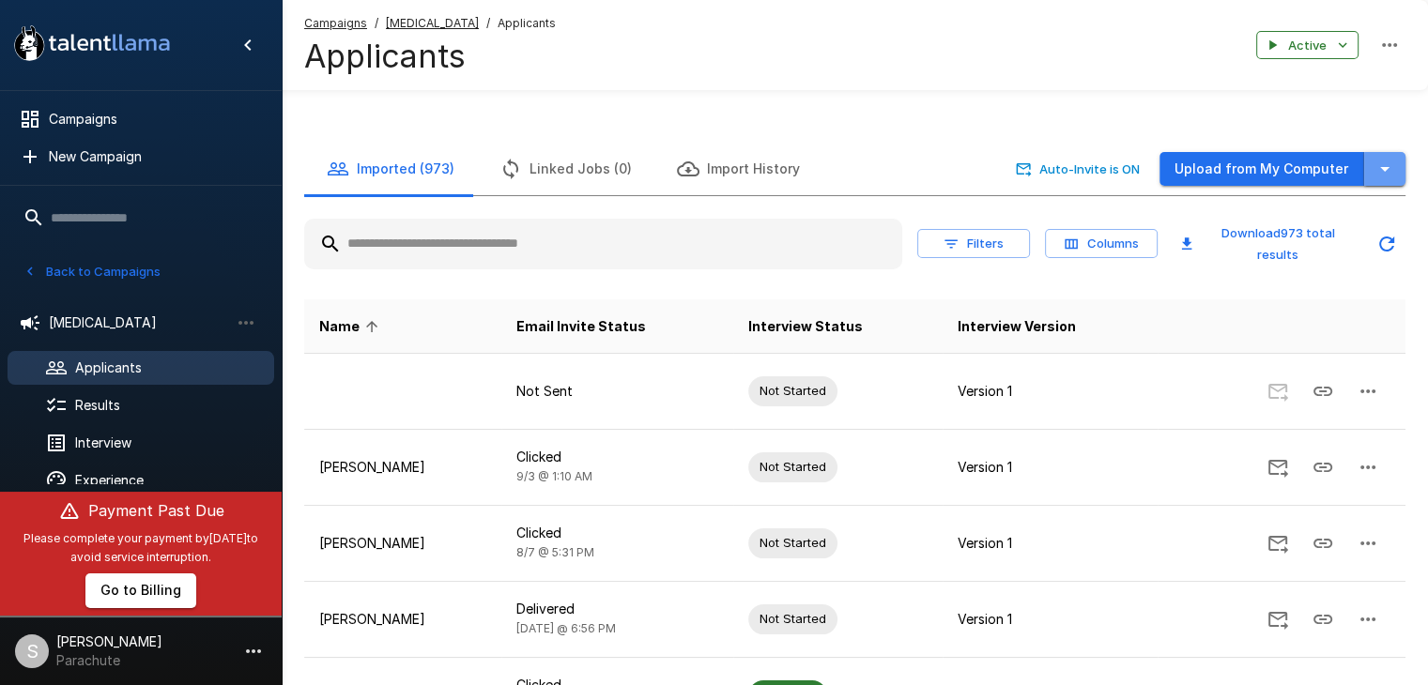
click at [1399, 168] on button "button" at bounding box center [1384, 169] width 41 height 35
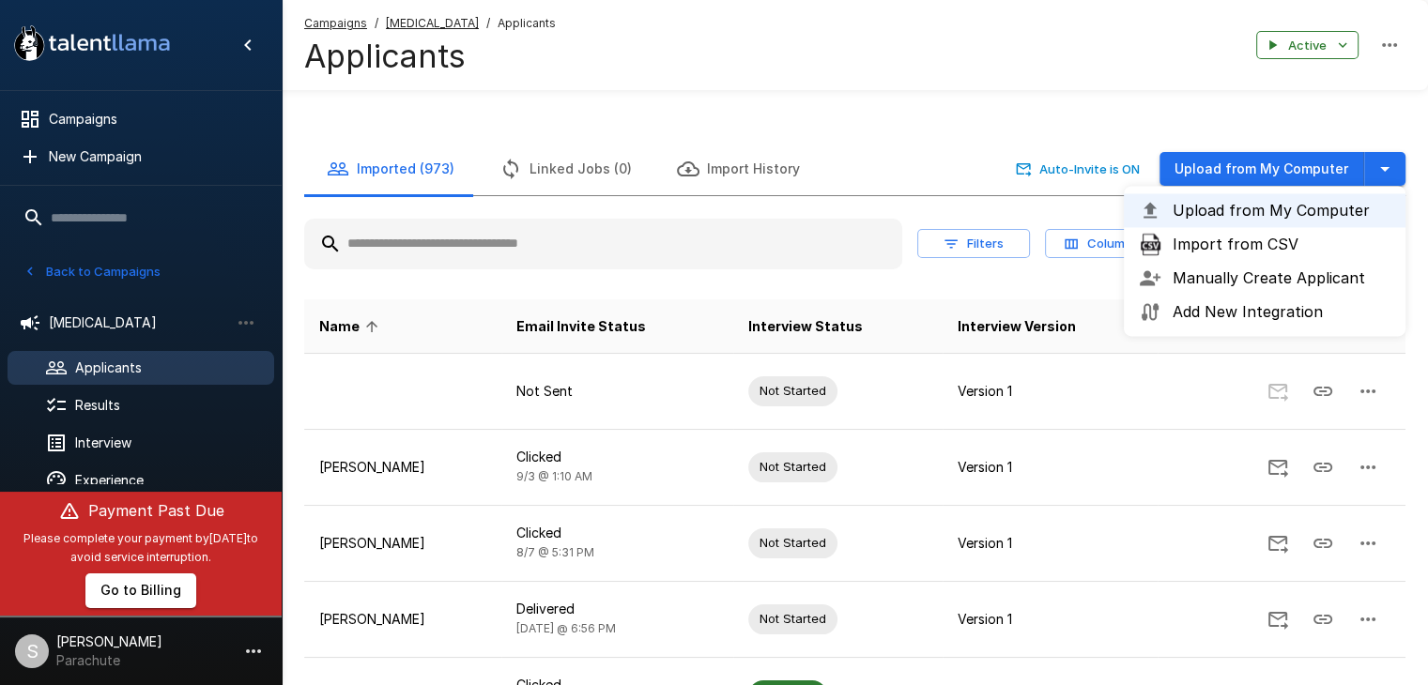
click at [1326, 242] on span "Import from CSV" at bounding box center [1282, 244] width 218 height 23
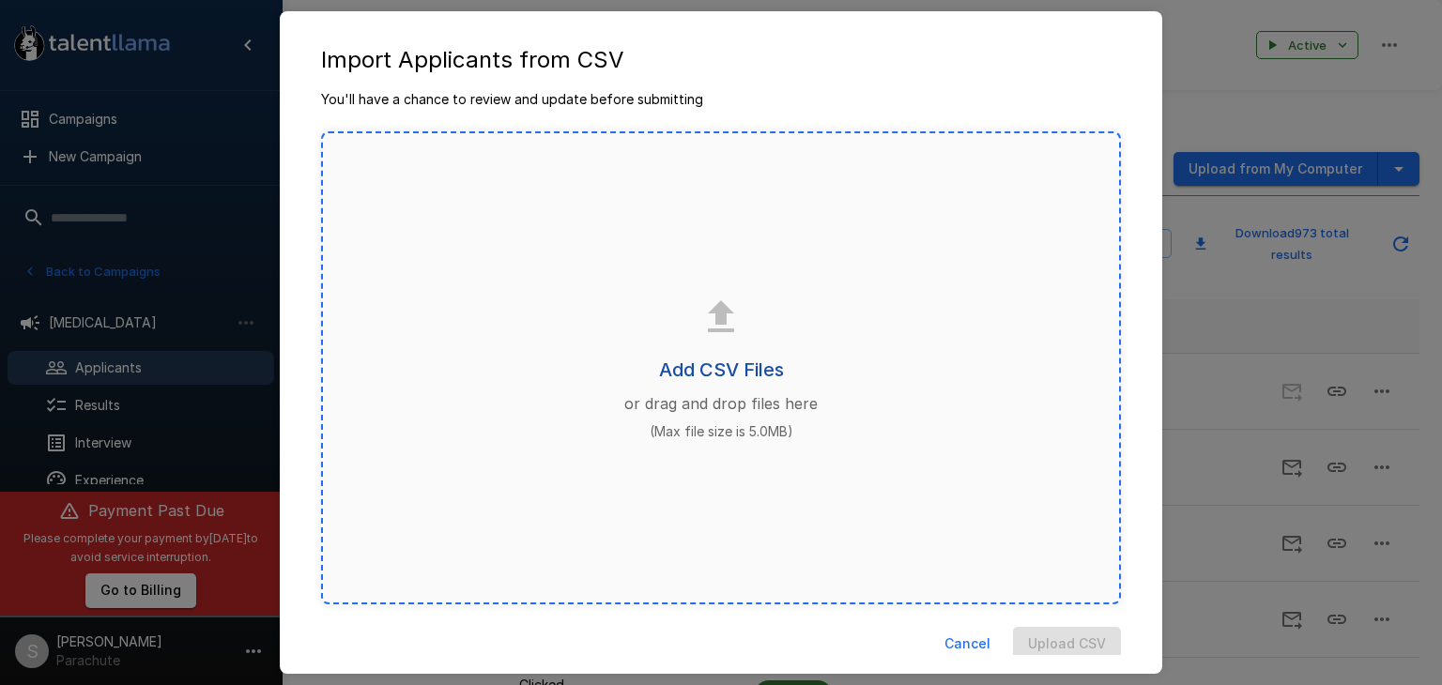
click at [680, 361] on h6 "Add CSV Files" at bounding box center [721, 370] width 125 height 30
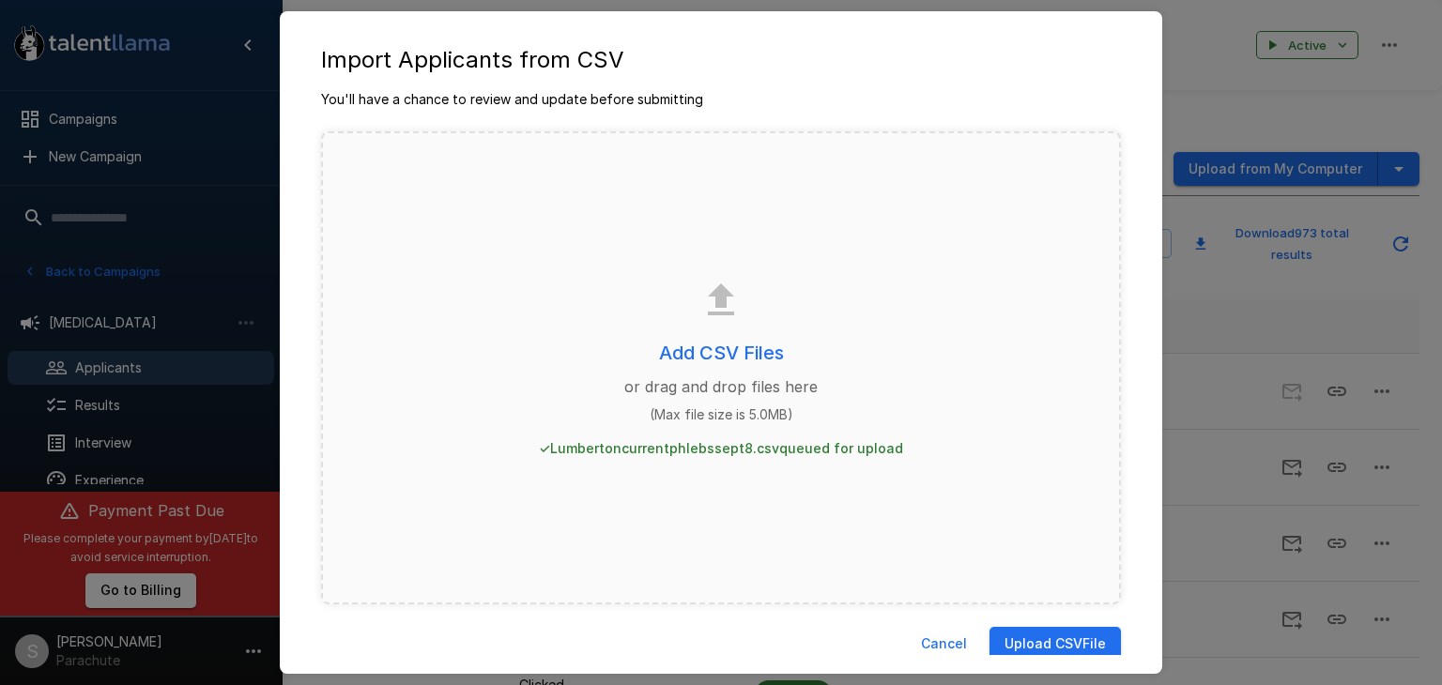
click at [1051, 644] on button "Upload CSV File" at bounding box center [1055, 644] width 131 height 35
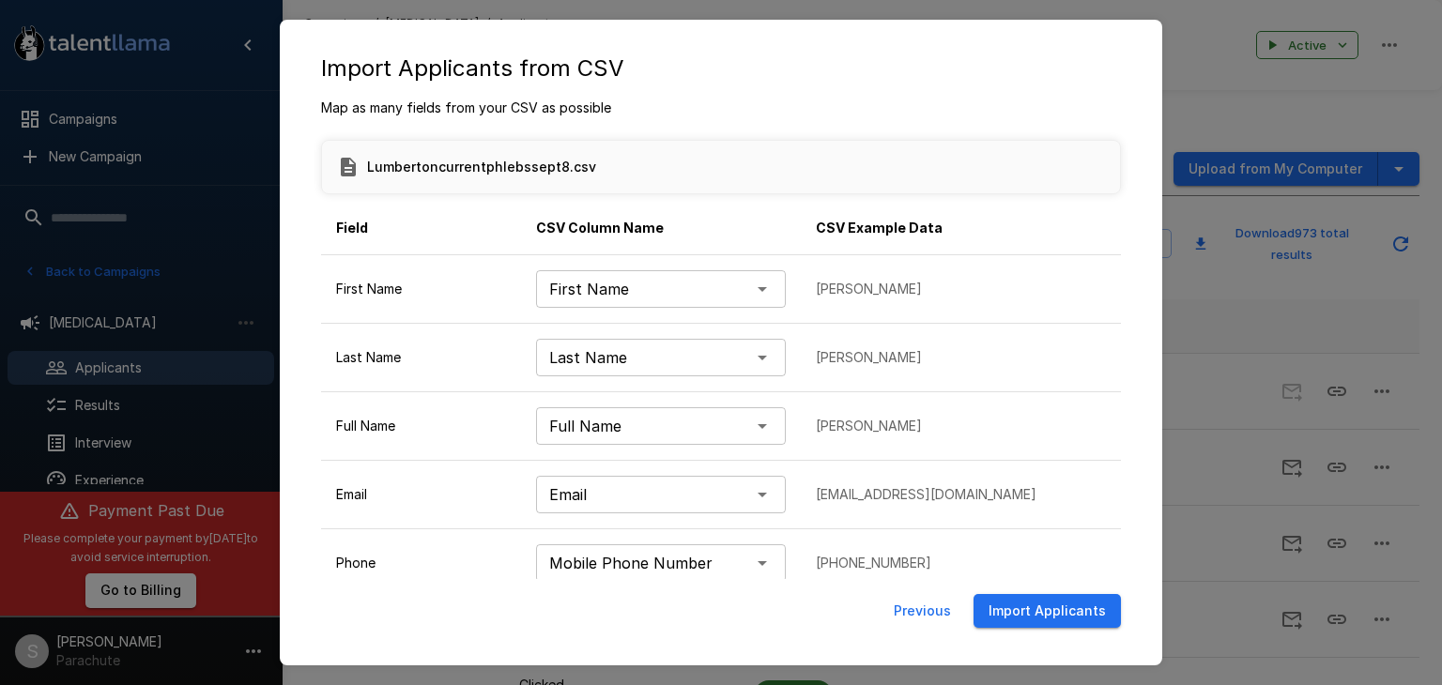
click at [1057, 613] on button "Import Applicants" at bounding box center [1047, 611] width 147 height 35
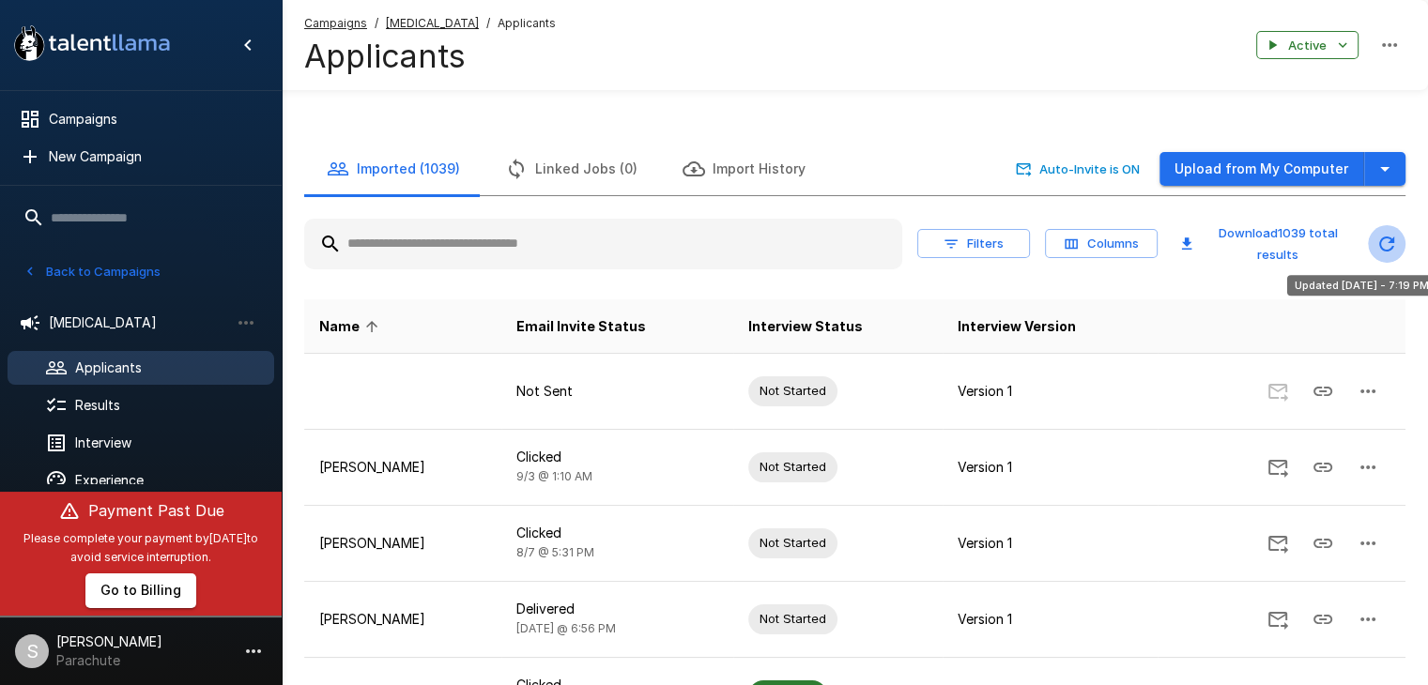
click at [1391, 249] on icon "Updated Today - 7:19 PM" at bounding box center [1386, 244] width 15 height 15
click at [1398, 238] on button "Updated Today - 7:19 PM" at bounding box center [1387, 244] width 38 height 38
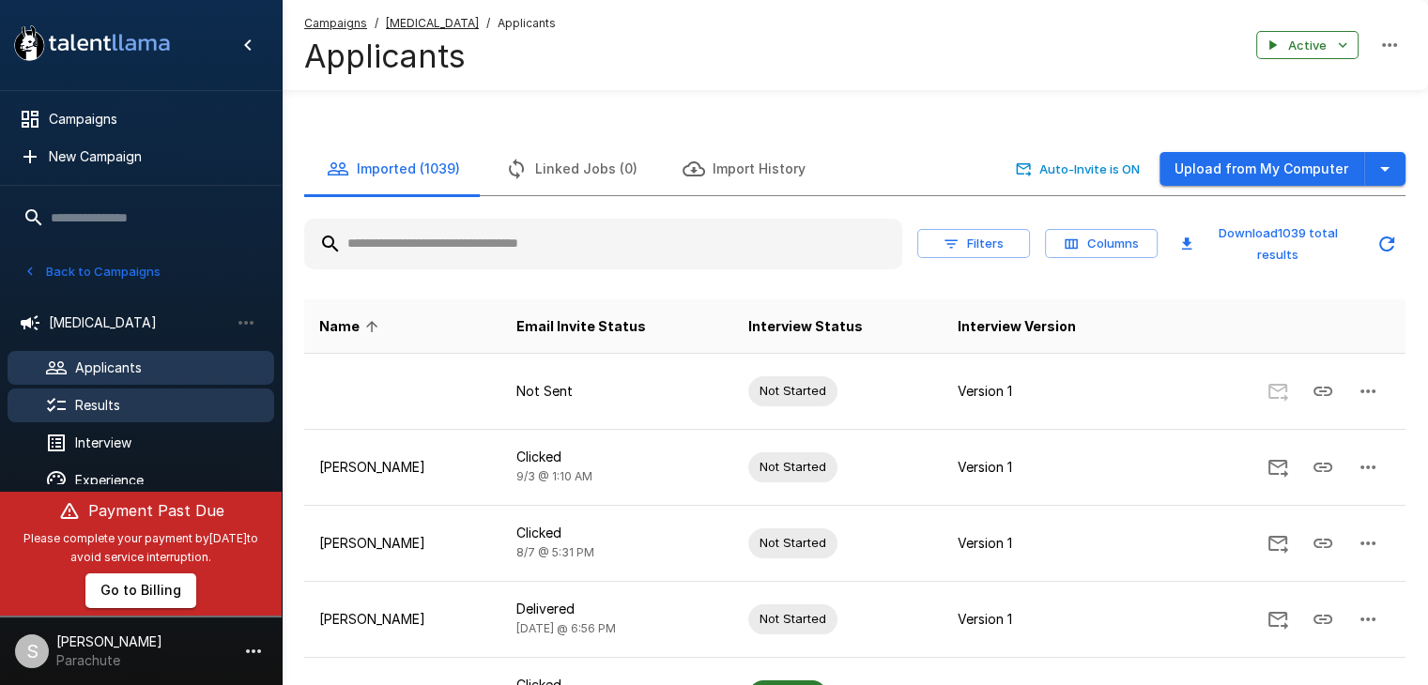
click at [144, 416] on div "Results" at bounding box center [141, 406] width 267 height 34
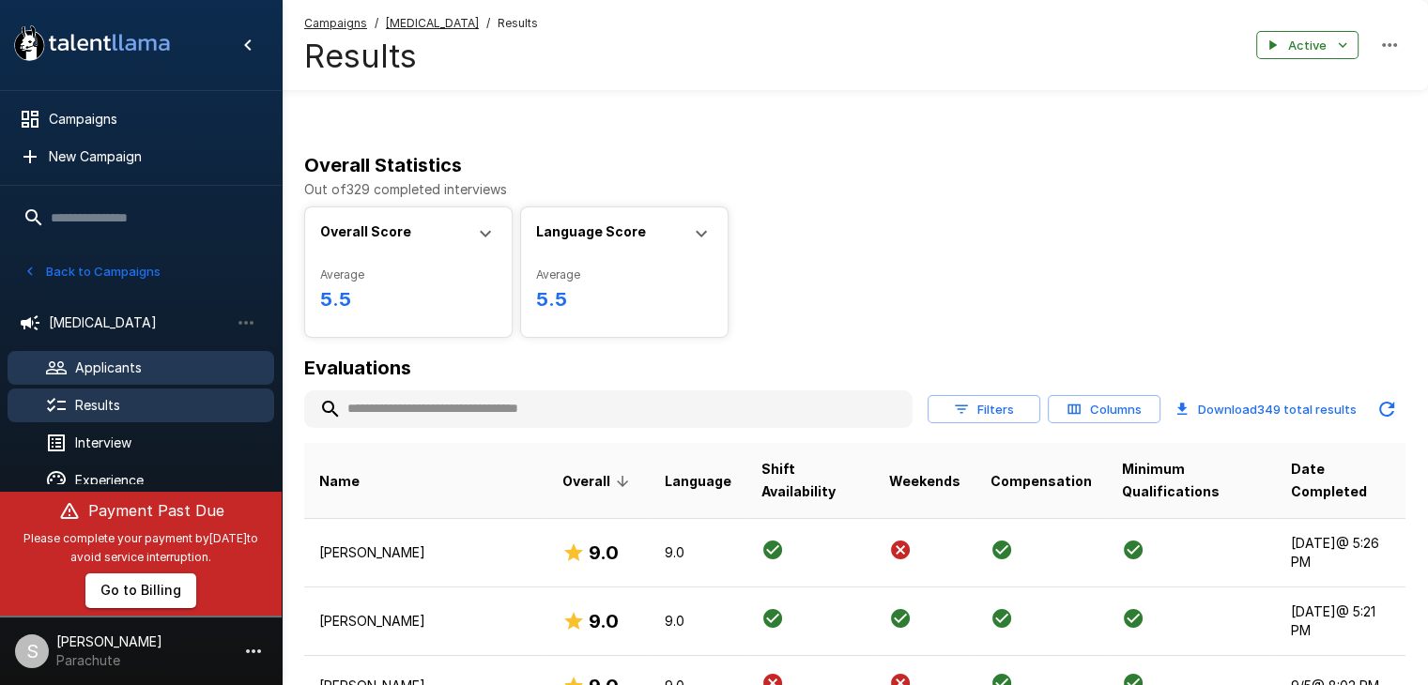
click at [133, 373] on span "Applicants" at bounding box center [167, 368] width 184 height 19
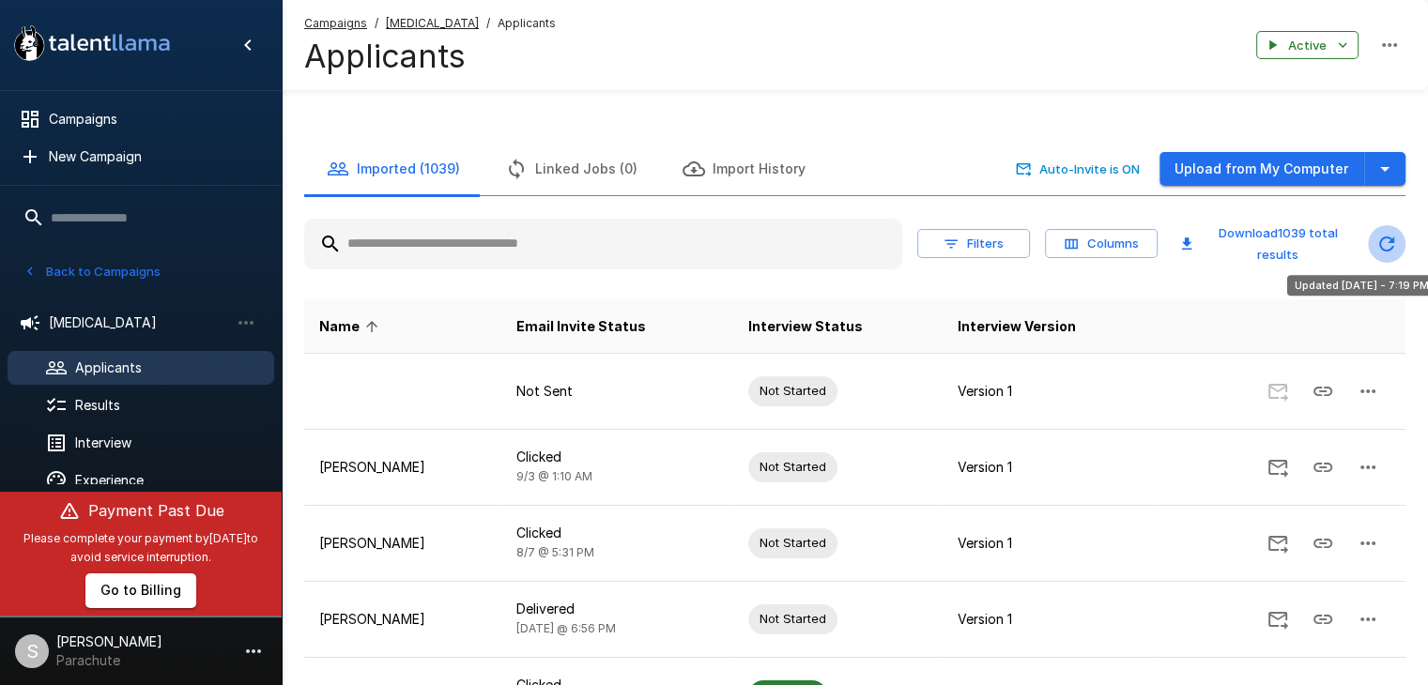
click at [1384, 249] on icon "Updated Today - 7:19 PM" at bounding box center [1386, 244] width 23 height 23
click at [1387, 171] on icon "button" at bounding box center [1385, 169] width 23 height 23
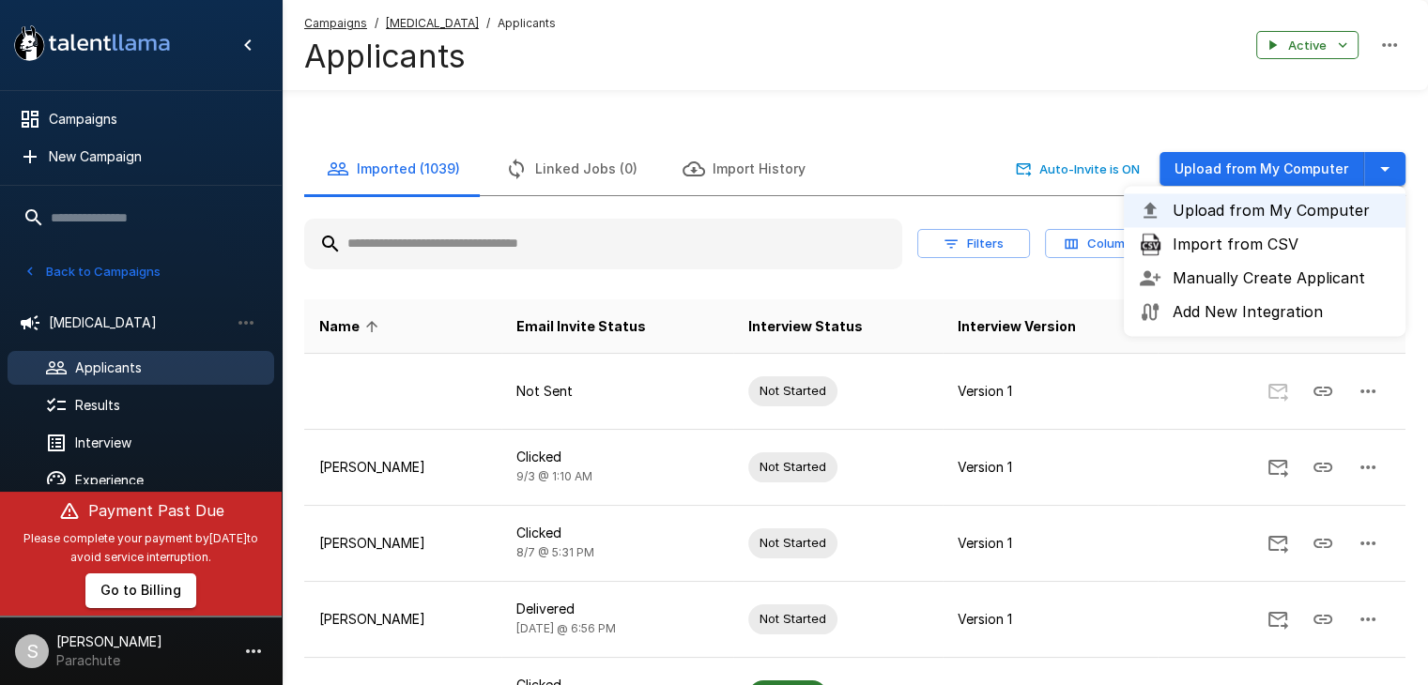
click at [1288, 238] on span "Import from CSV" at bounding box center [1282, 244] width 218 height 23
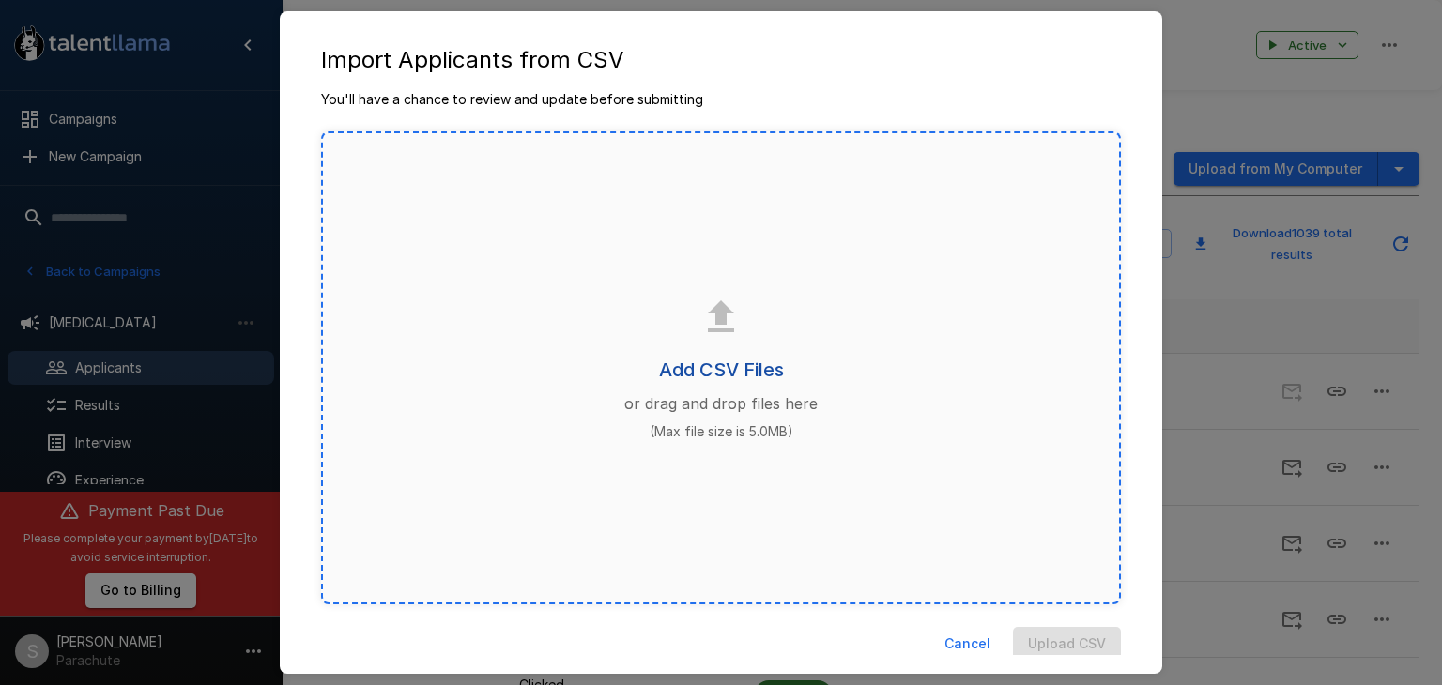
click at [659, 378] on h6 "Add CSV Files" at bounding box center [721, 370] width 125 height 30
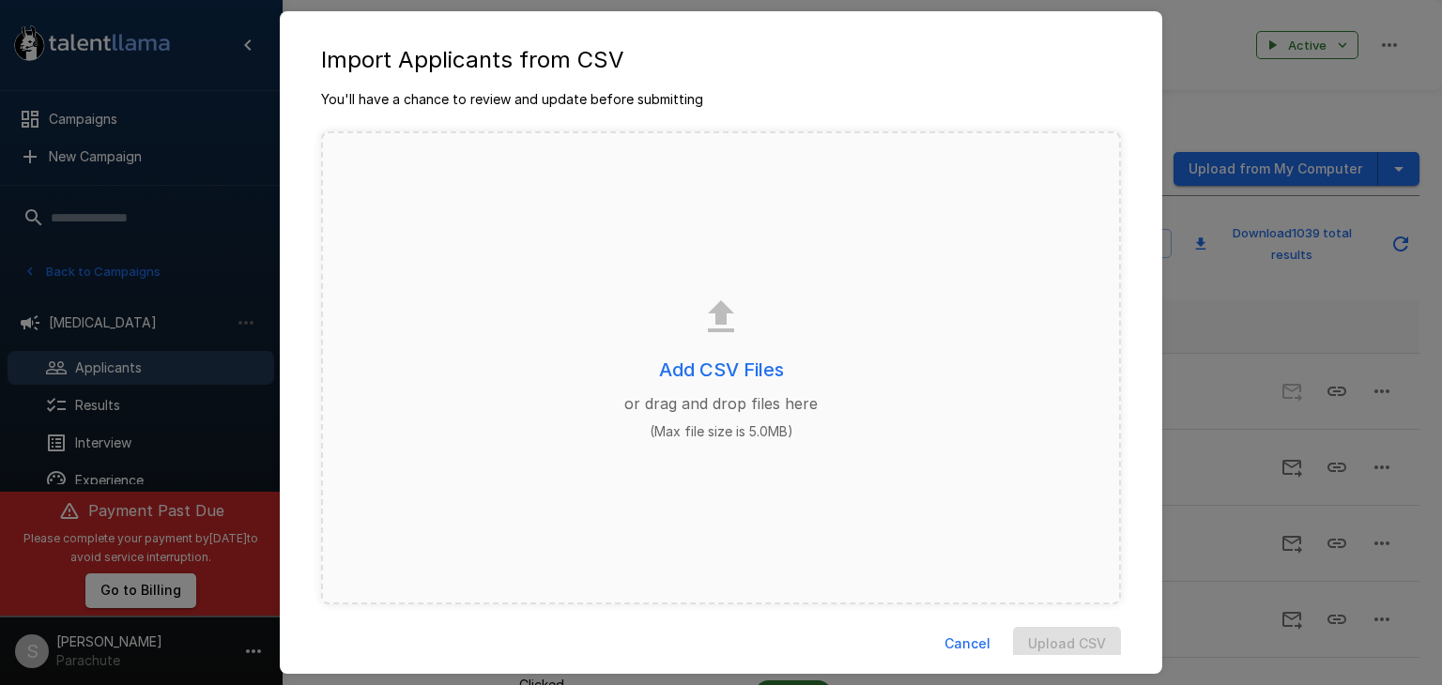
click at [955, 633] on button "Cancel" at bounding box center [967, 644] width 61 height 35
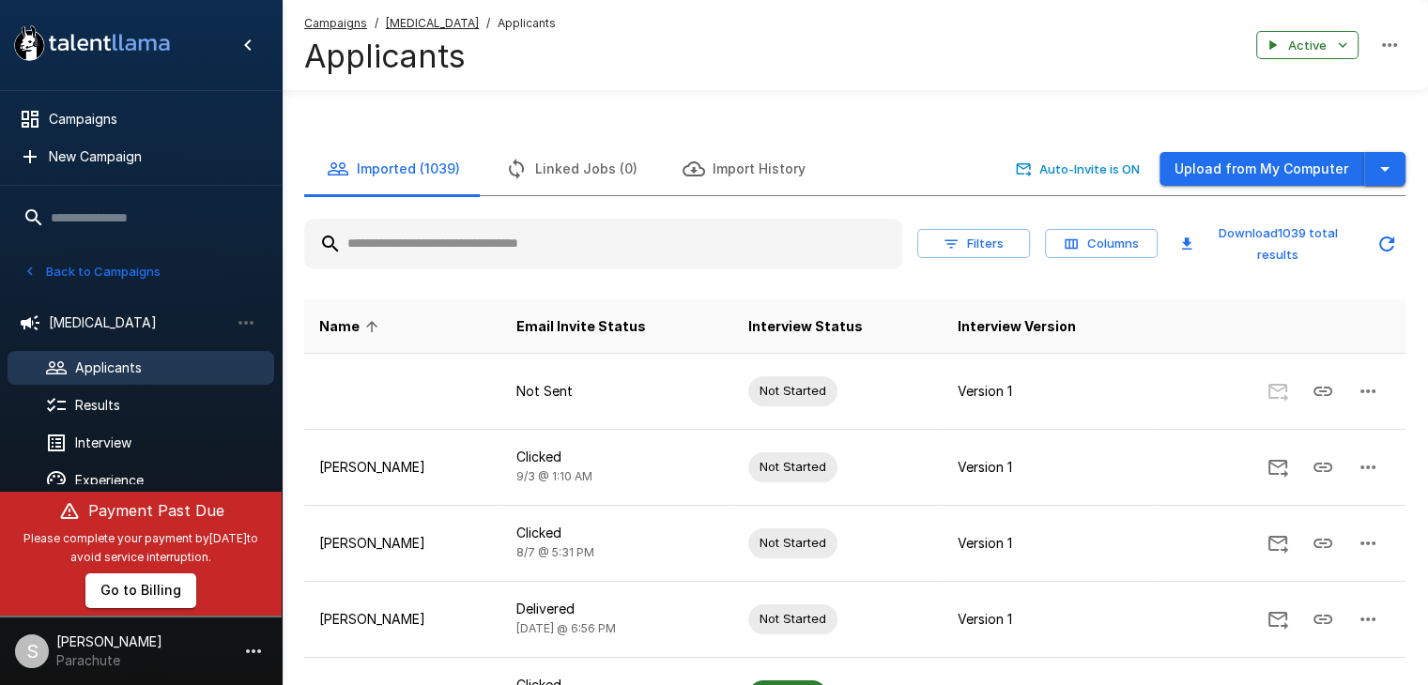
click at [1394, 167] on icon "button" at bounding box center [1385, 169] width 23 height 23
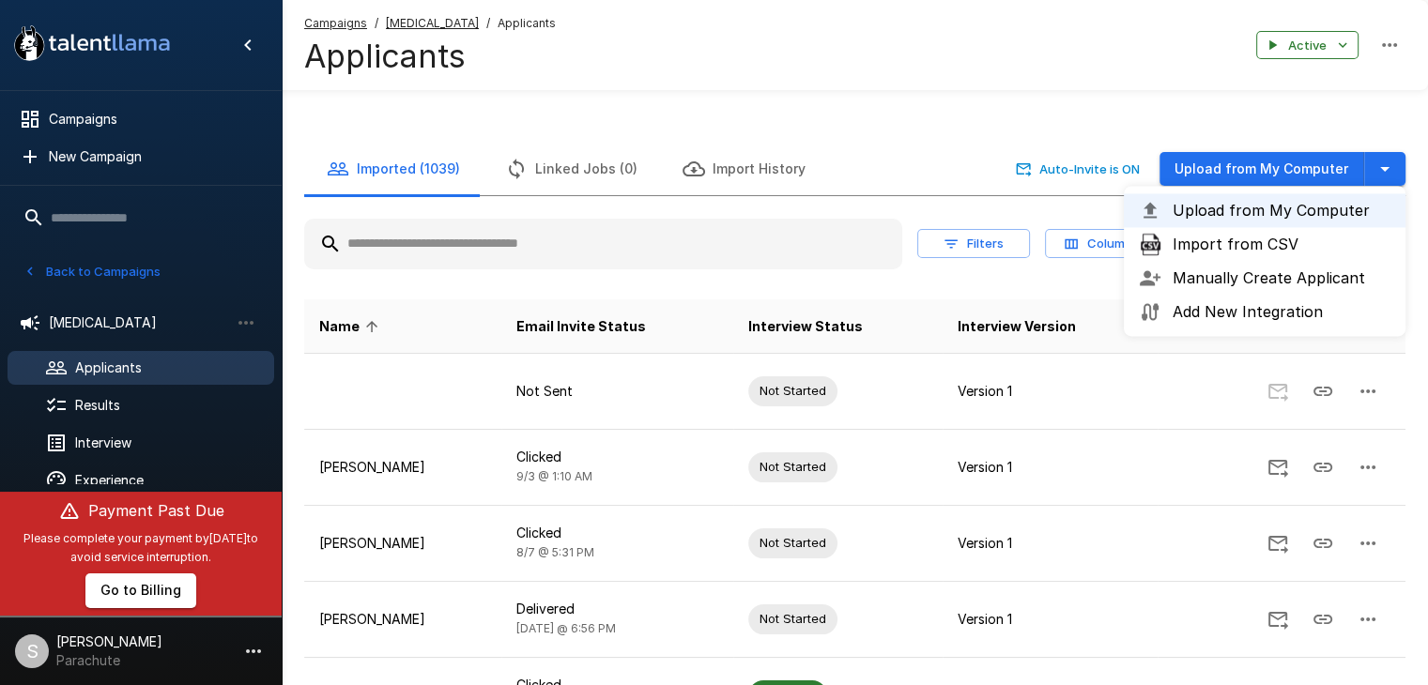
click at [1320, 239] on span "Import from CSV" at bounding box center [1282, 244] width 218 height 23
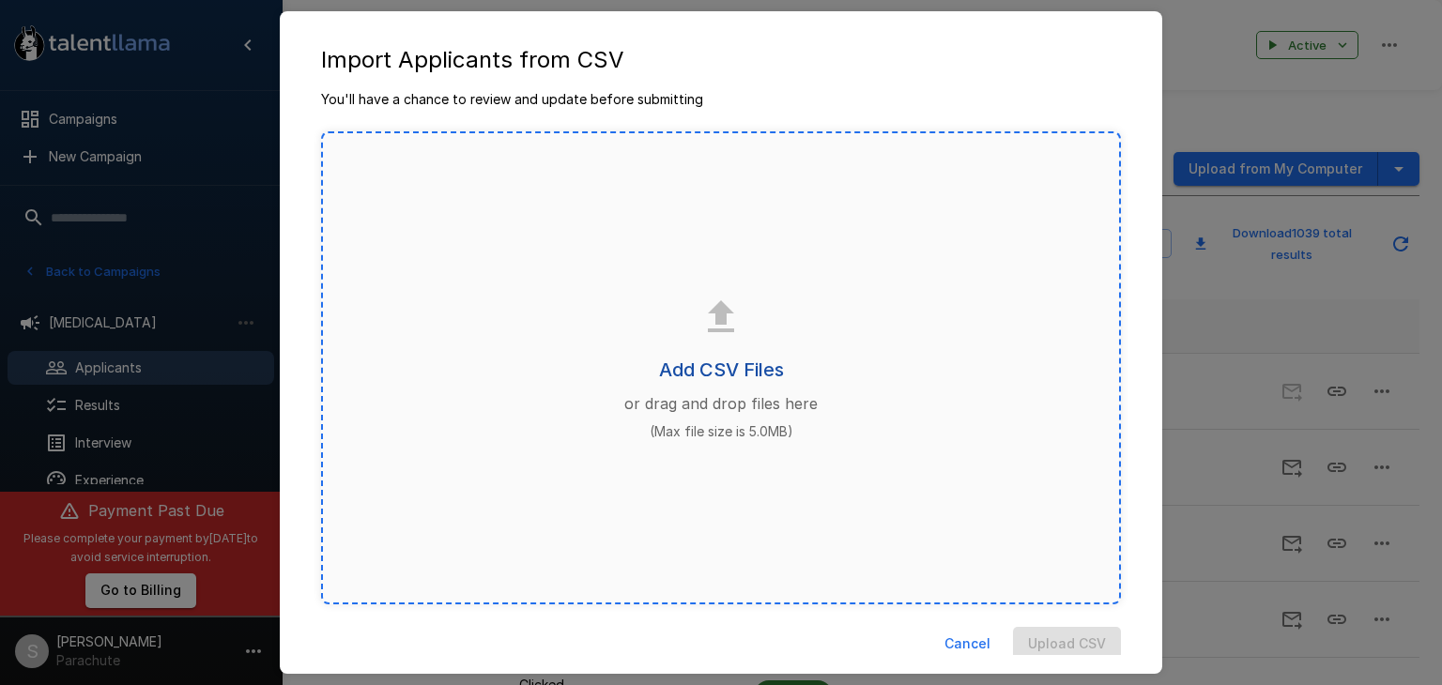
click at [677, 361] on h6 "Add CSV Files" at bounding box center [721, 370] width 125 height 30
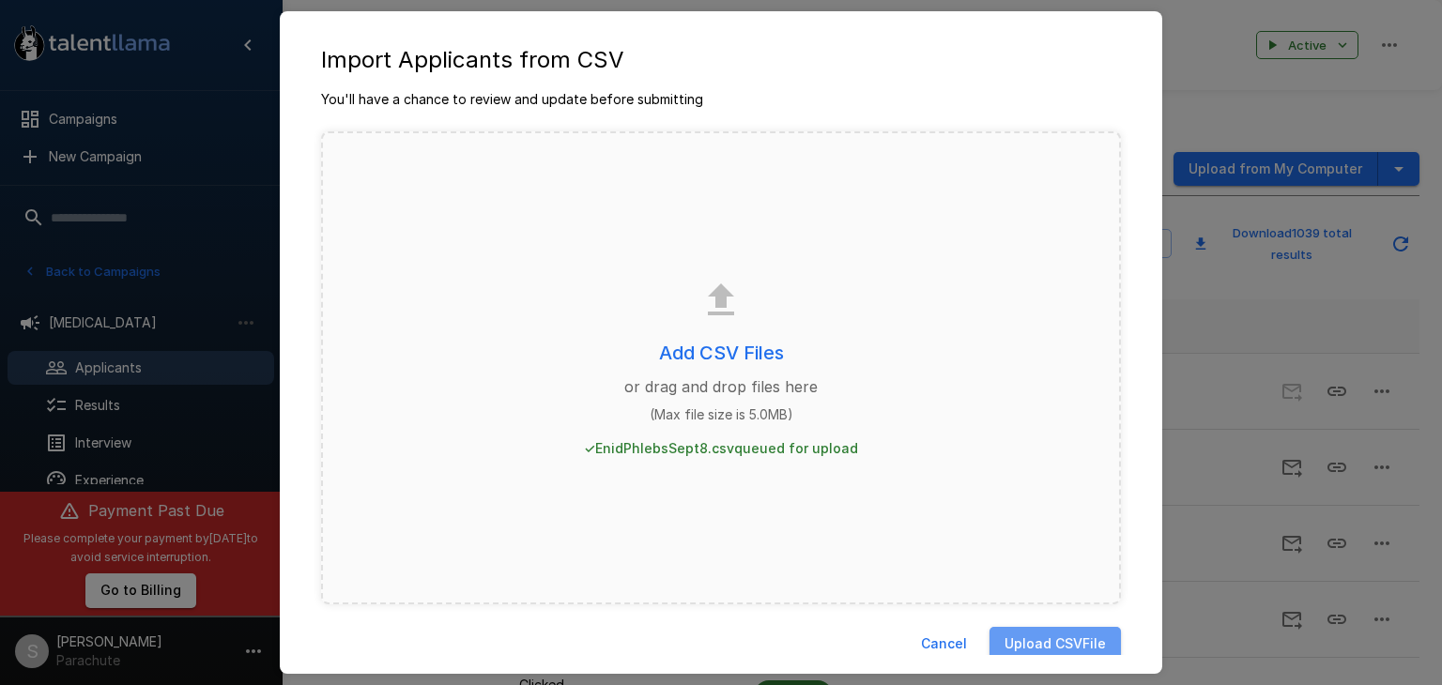
click at [1089, 635] on button "Upload CSV File" at bounding box center [1055, 644] width 131 height 35
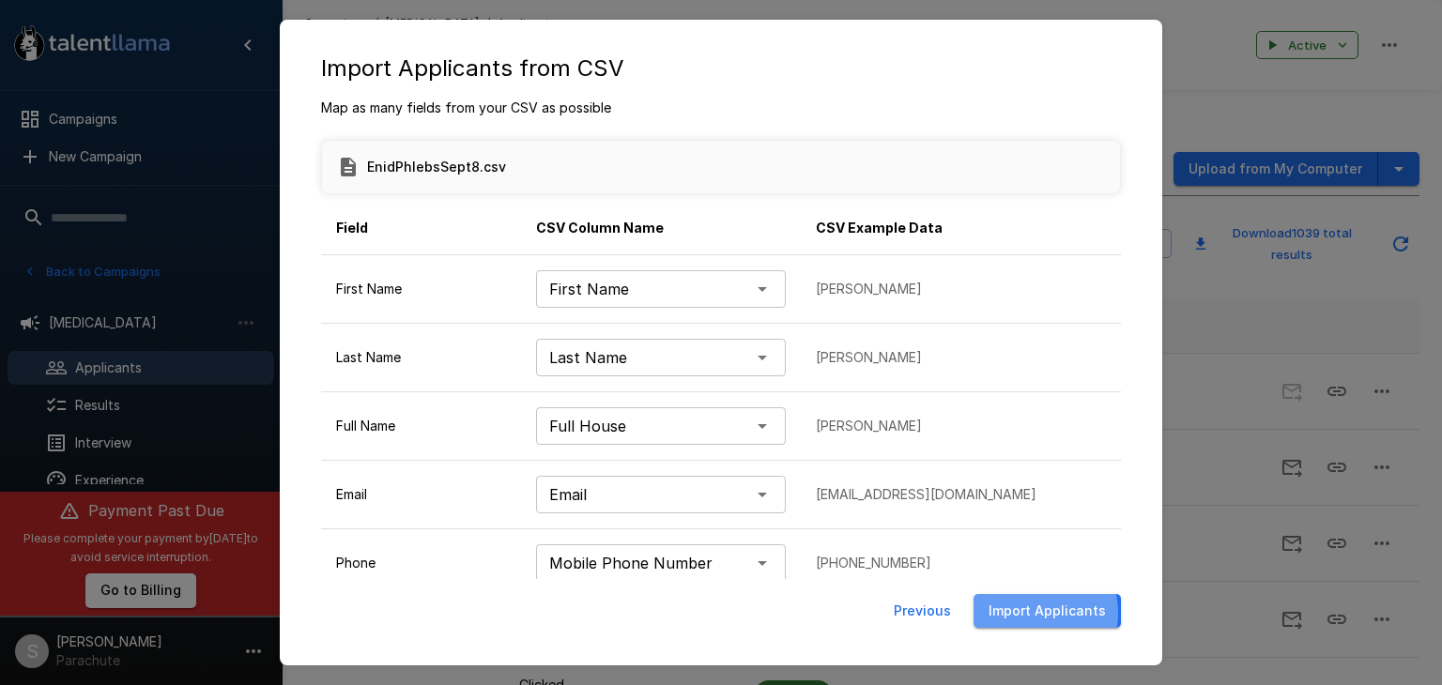
click at [1032, 613] on button "Import Applicants" at bounding box center [1047, 611] width 147 height 35
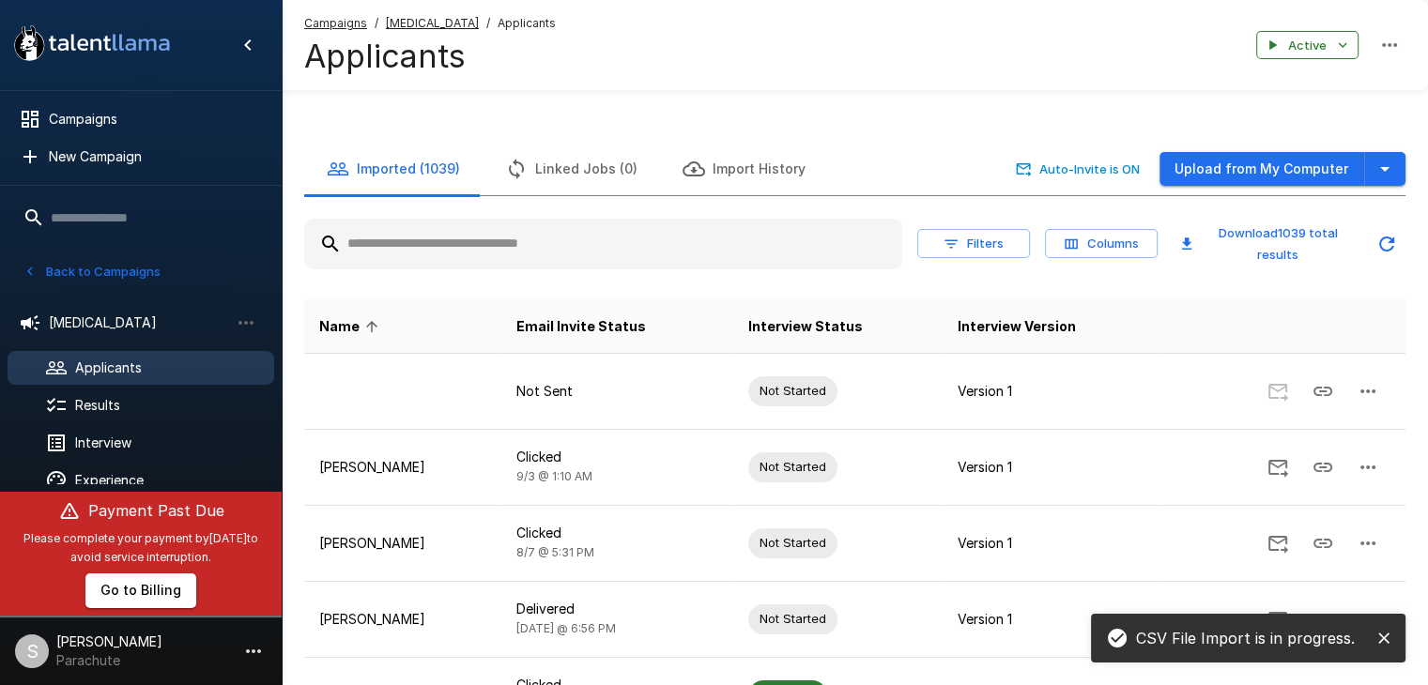
click at [1386, 635] on icon "close" at bounding box center [1383, 638] width 19 height 19
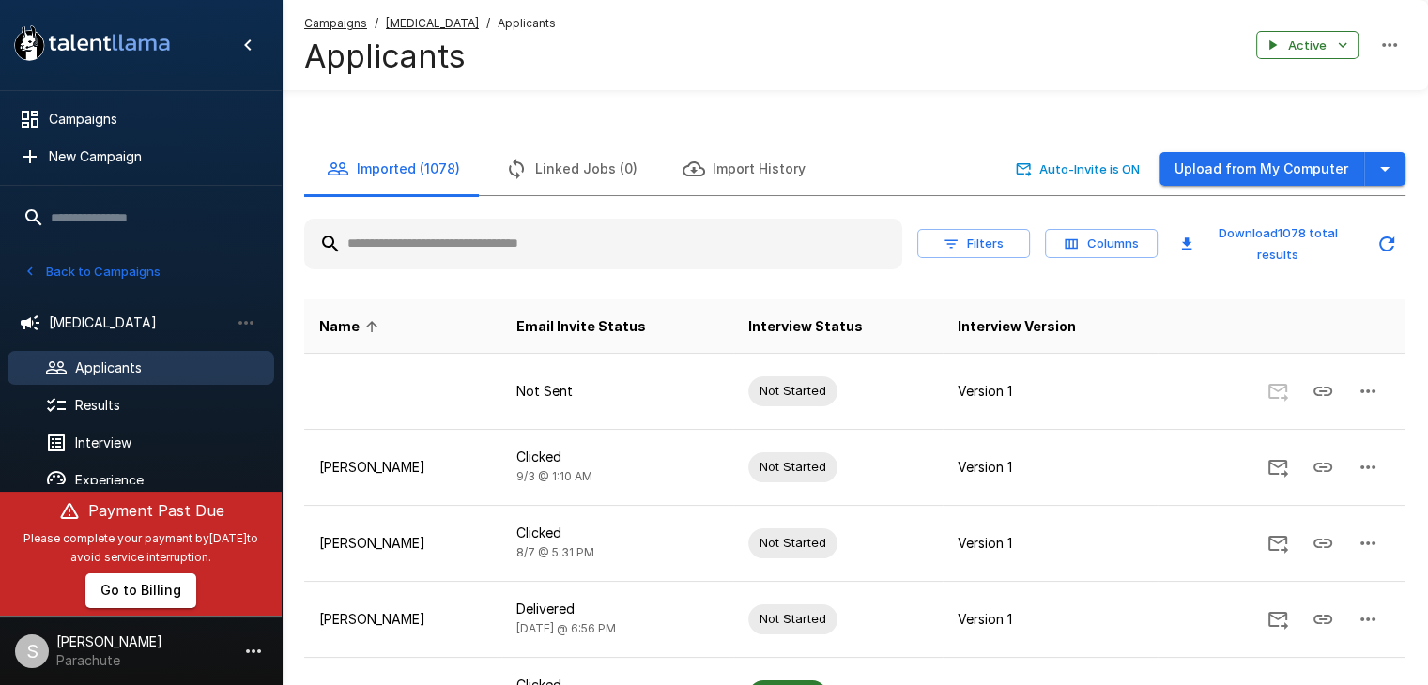
click at [54, 268] on button "Back to Campaigns" at bounding box center [92, 271] width 146 height 29
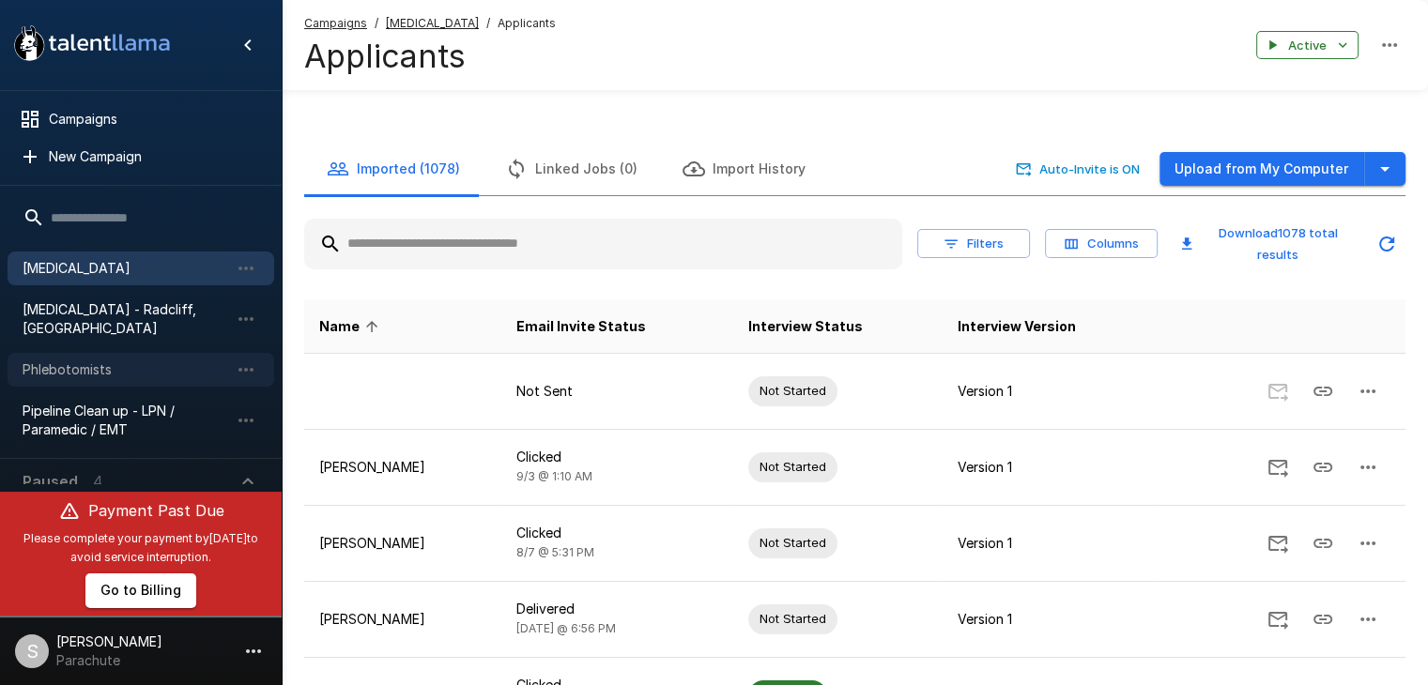
click at [105, 361] on span "Phlebotomists" at bounding box center [126, 370] width 207 height 19
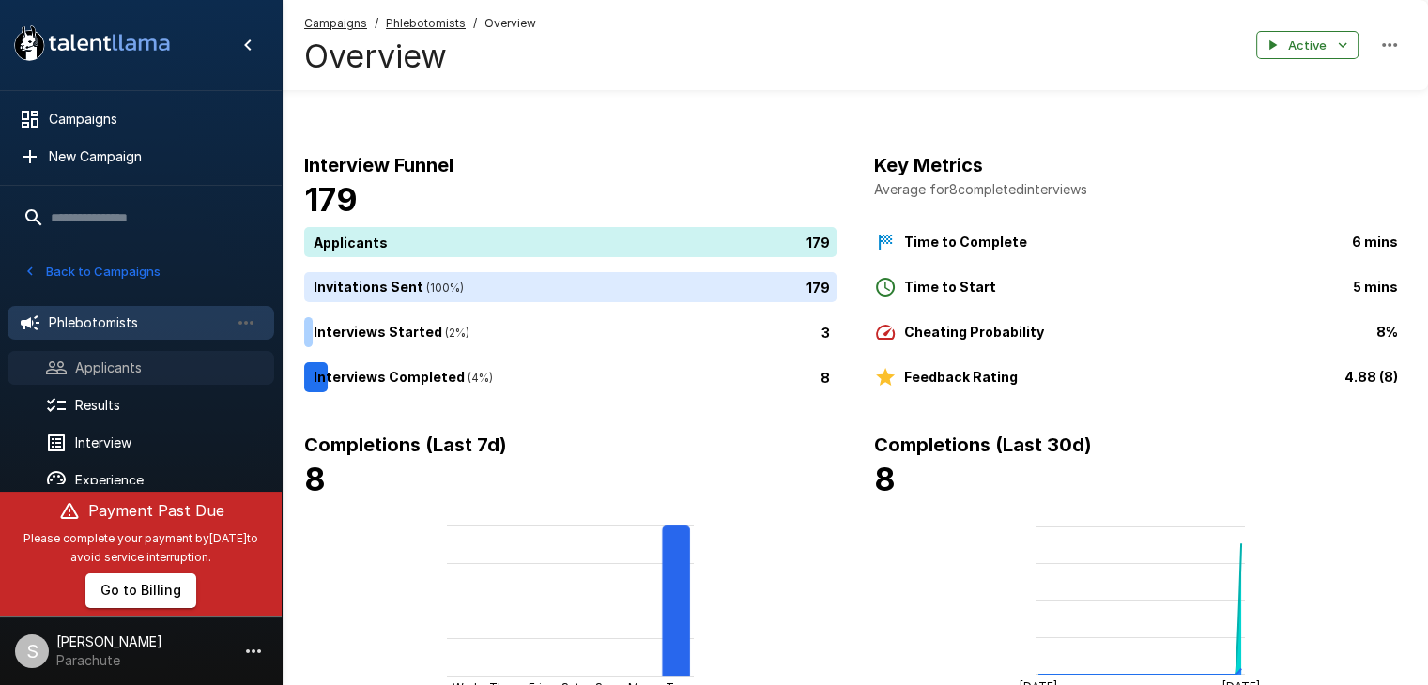
click at [179, 361] on span "Applicants" at bounding box center [167, 368] width 184 height 19
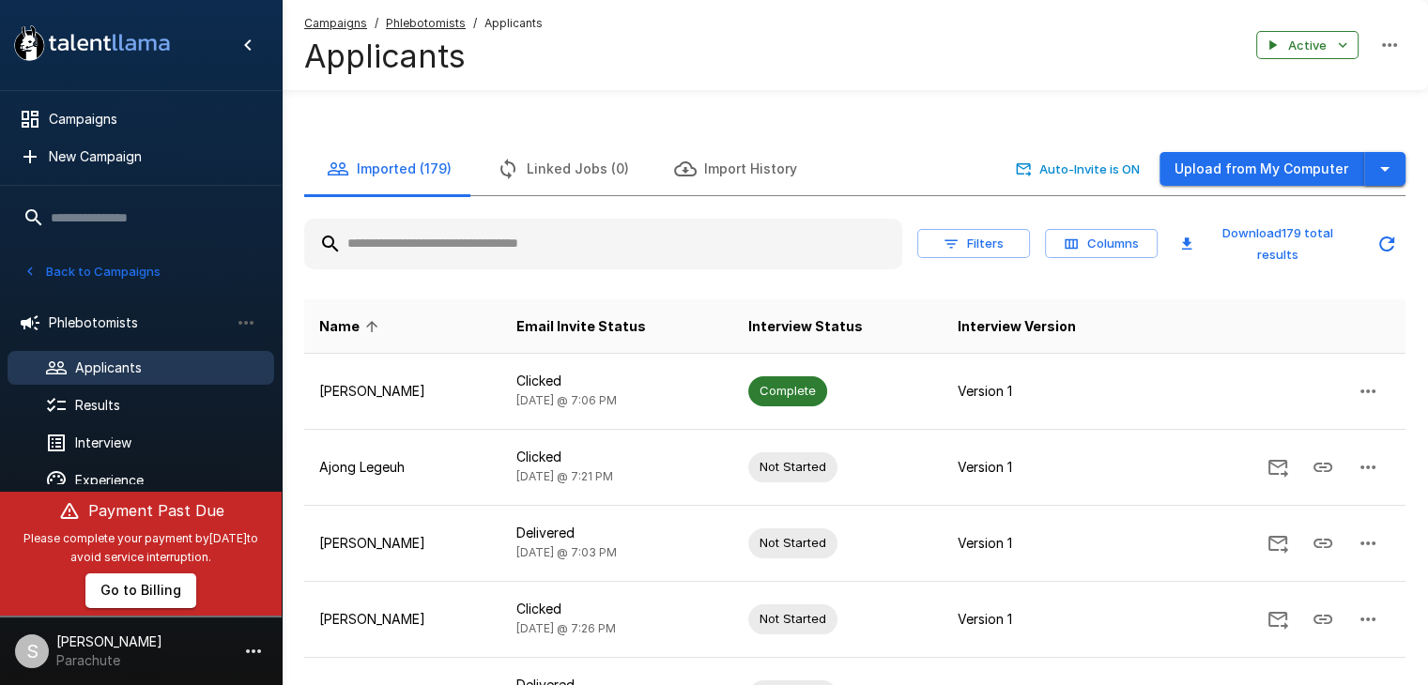
click at [1392, 166] on icon "button" at bounding box center [1385, 169] width 23 height 23
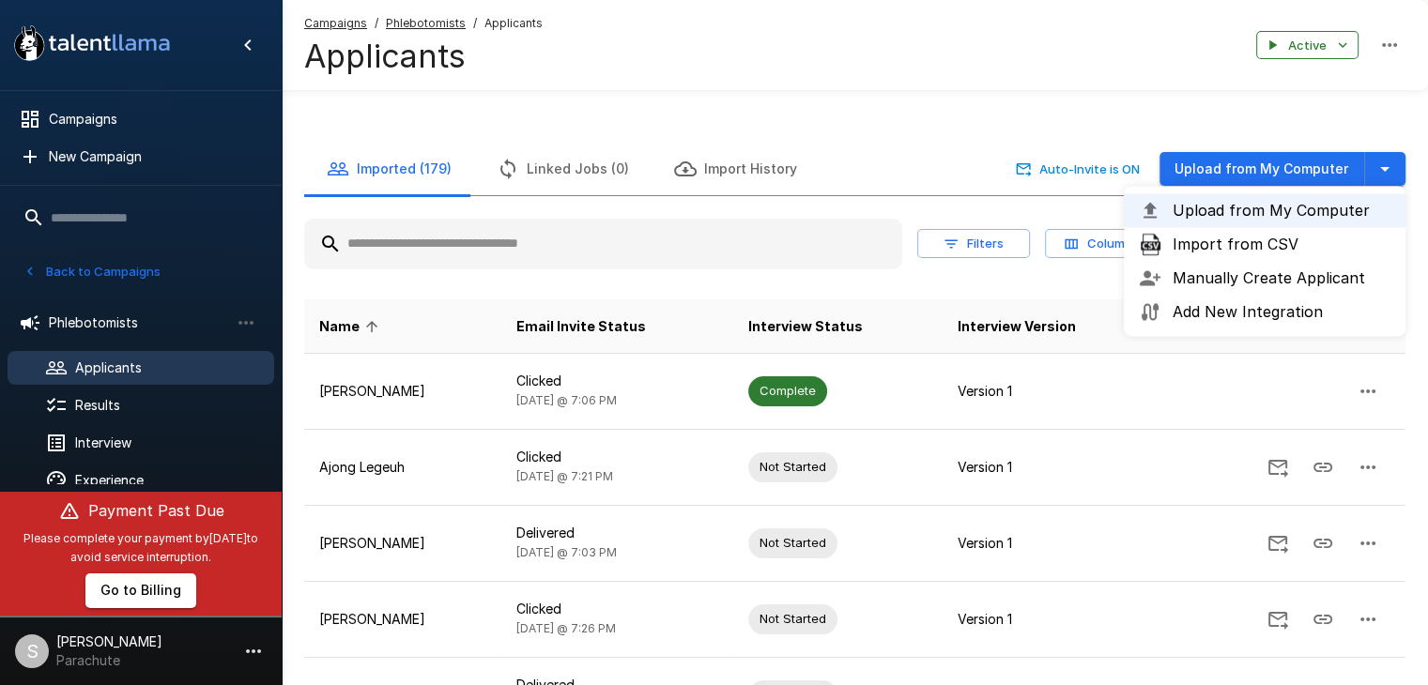
click at [1247, 244] on span "Import from CSV" at bounding box center [1282, 244] width 218 height 23
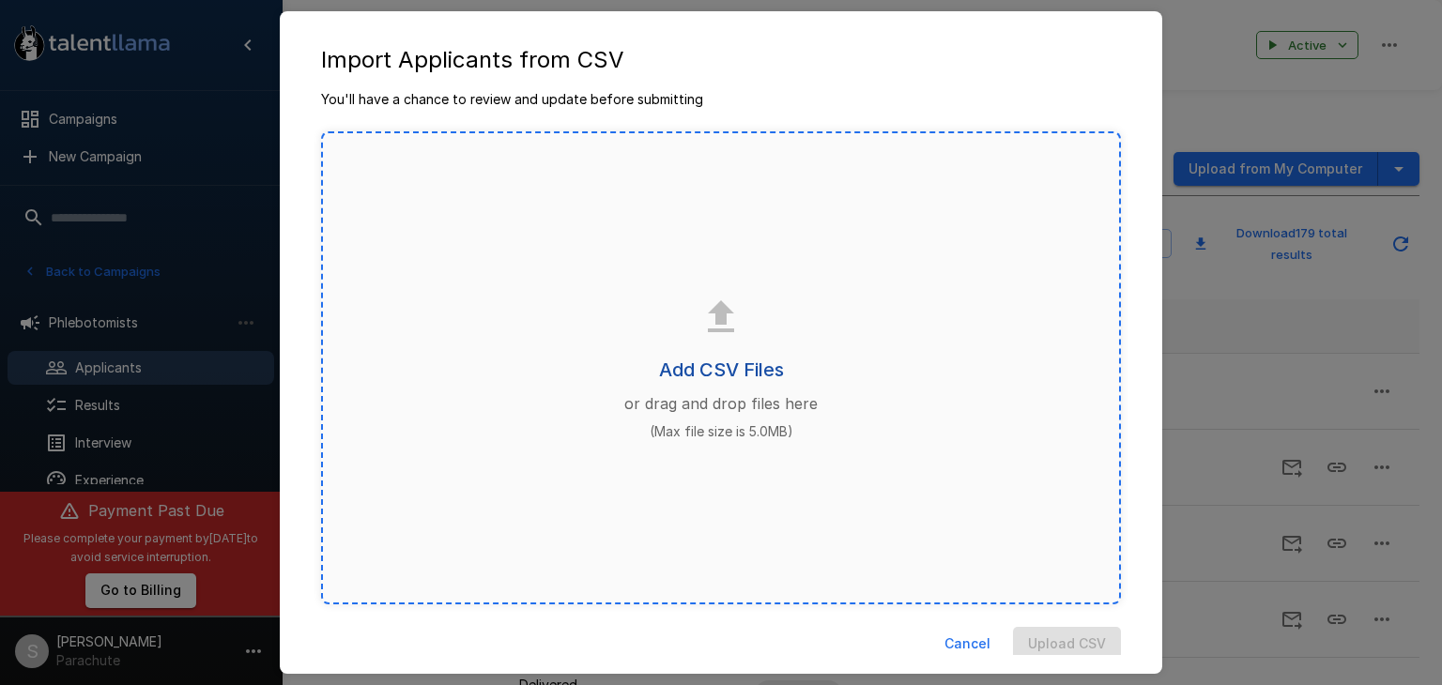
click at [722, 367] on h6 "Add CSV Files" at bounding box center [721, 370] width 125 height 30
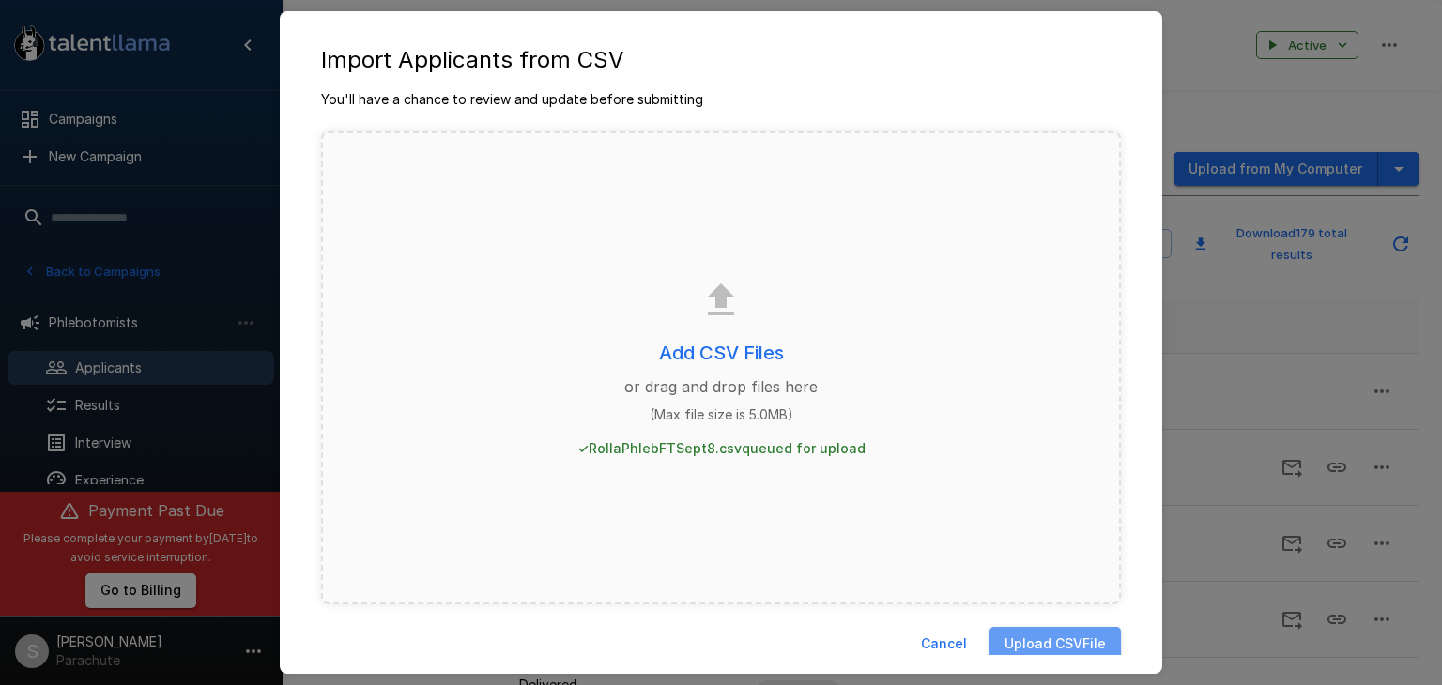
click at [1005, 628] on button "Upload CSV File" at bounding box center [1055, 644] width 131 height 35
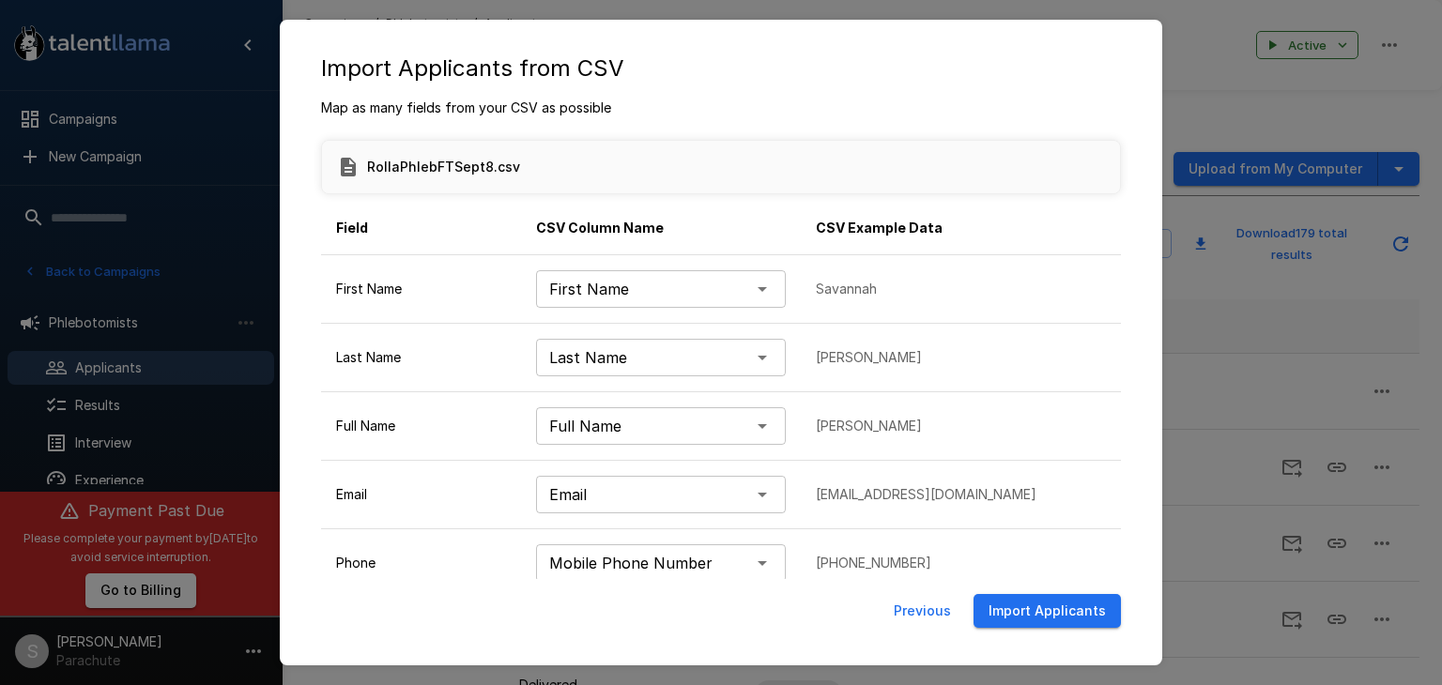
click at [999, 618] on button "Import Applicants" at bounding box center [1047, 611] width 147 height 35
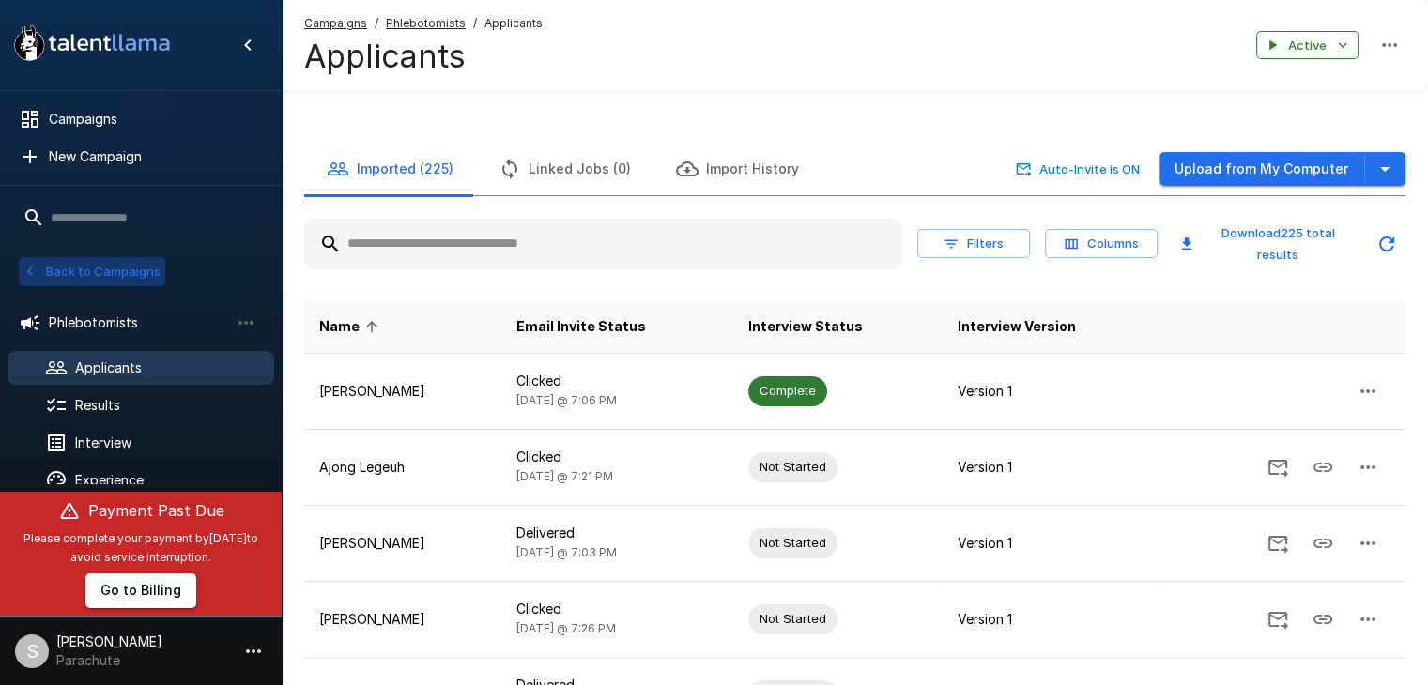
click at [124, 279] on button "Back to Campaigns" at bounding box center [92, 271] width 146 height 29
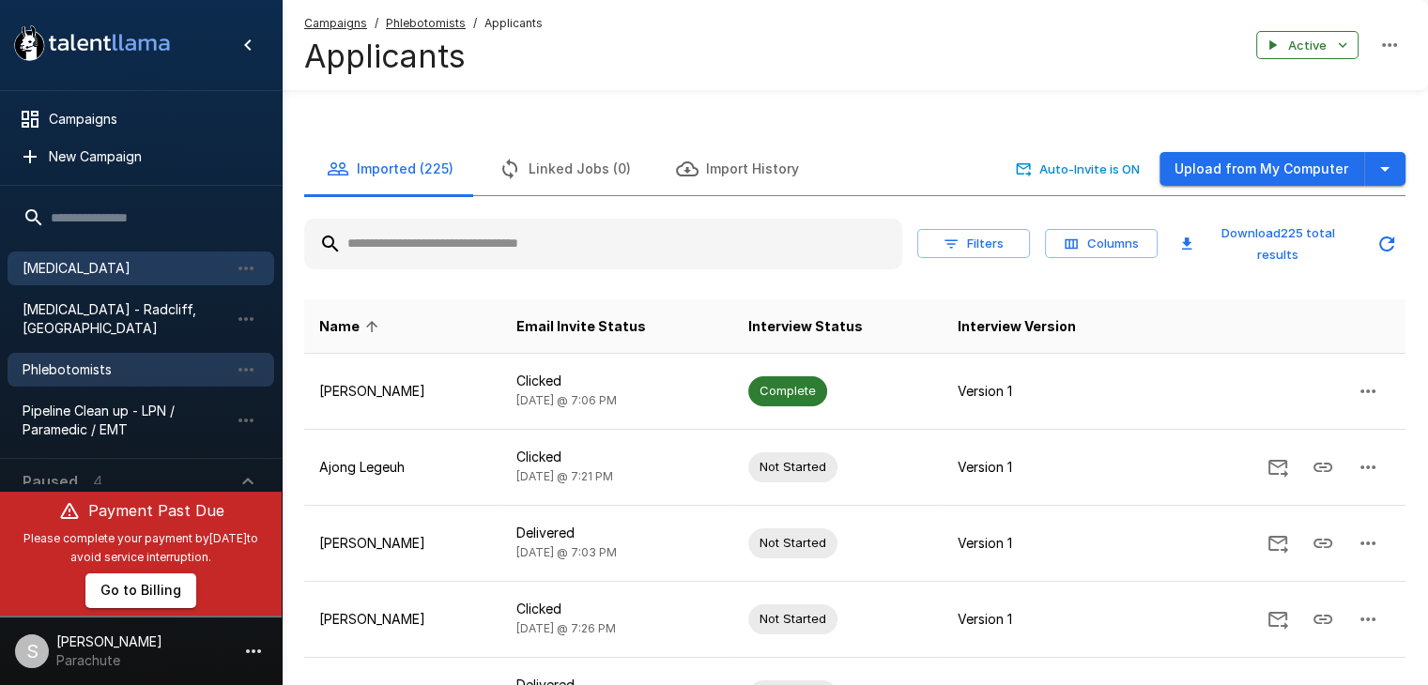
click at [113, 271] on span "[MEDICAL_DATA]" at bounding box center [126, 268] width 207 height 19
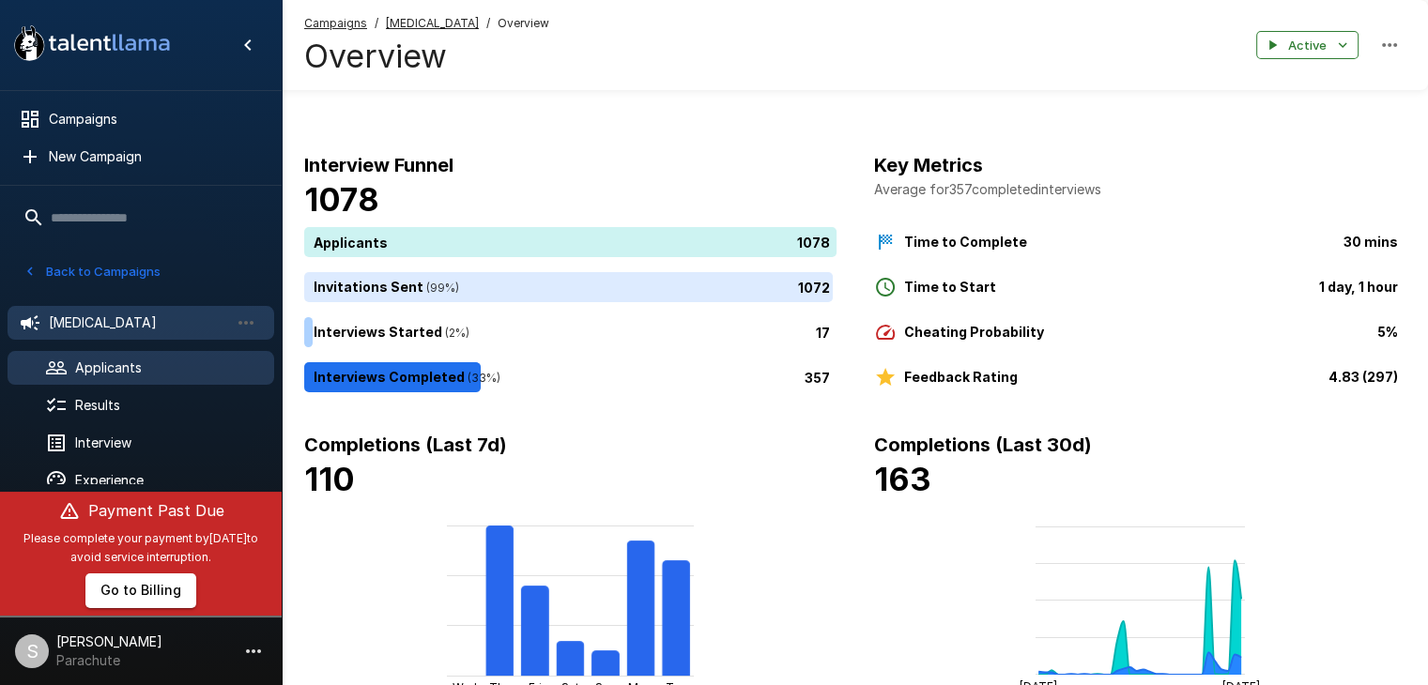
click at [90, 364] on span "Applicants" at bounding box center [167, 368] width 184 height 19
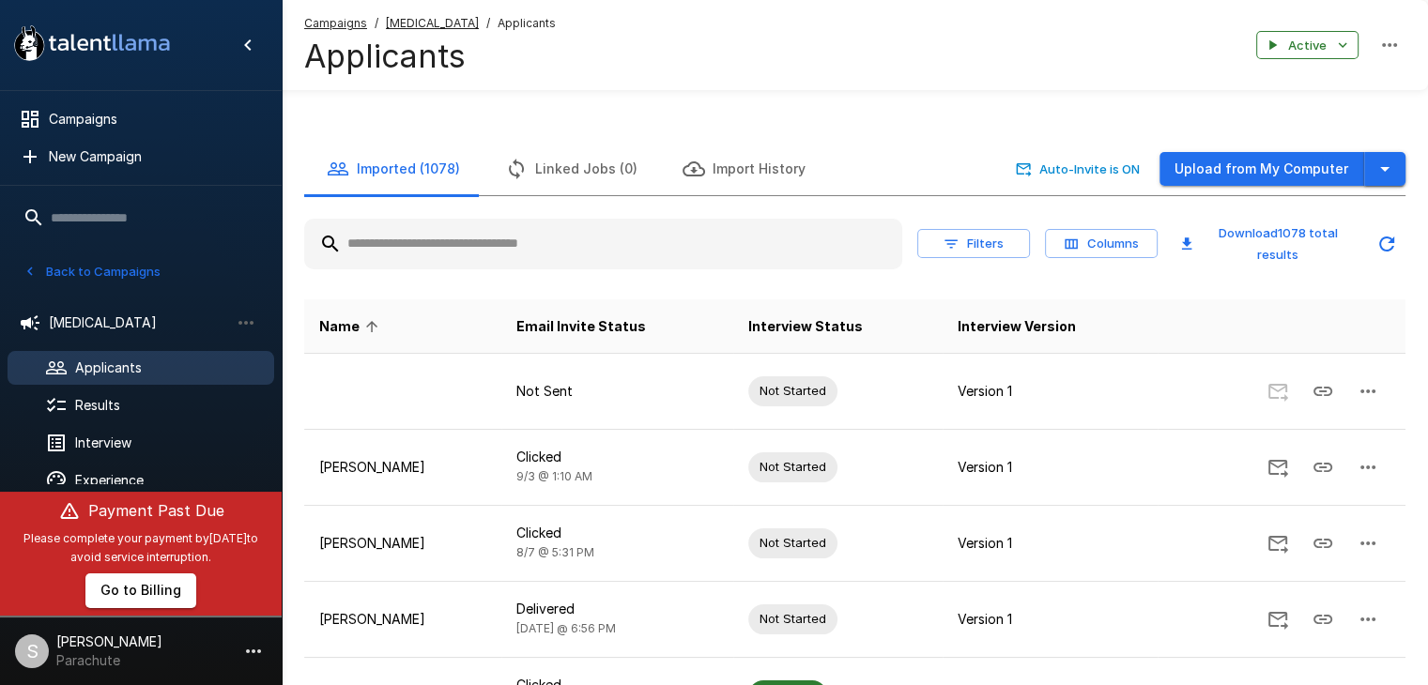
click at [1398, 158] on button "button" at bounding box center [1384, 169] width 41 height 35
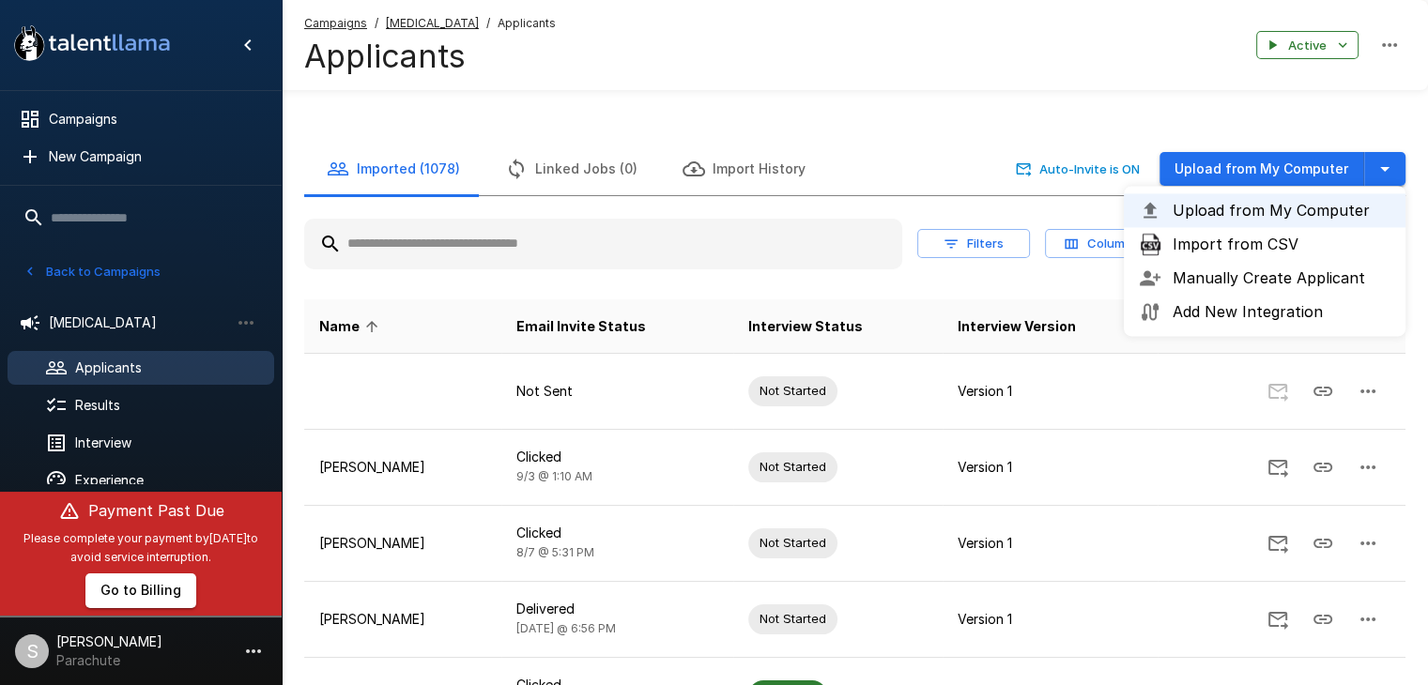
click at [1242, 249] on span "Import from CSV" at bounding box center [1282, 244] width 218 height 23
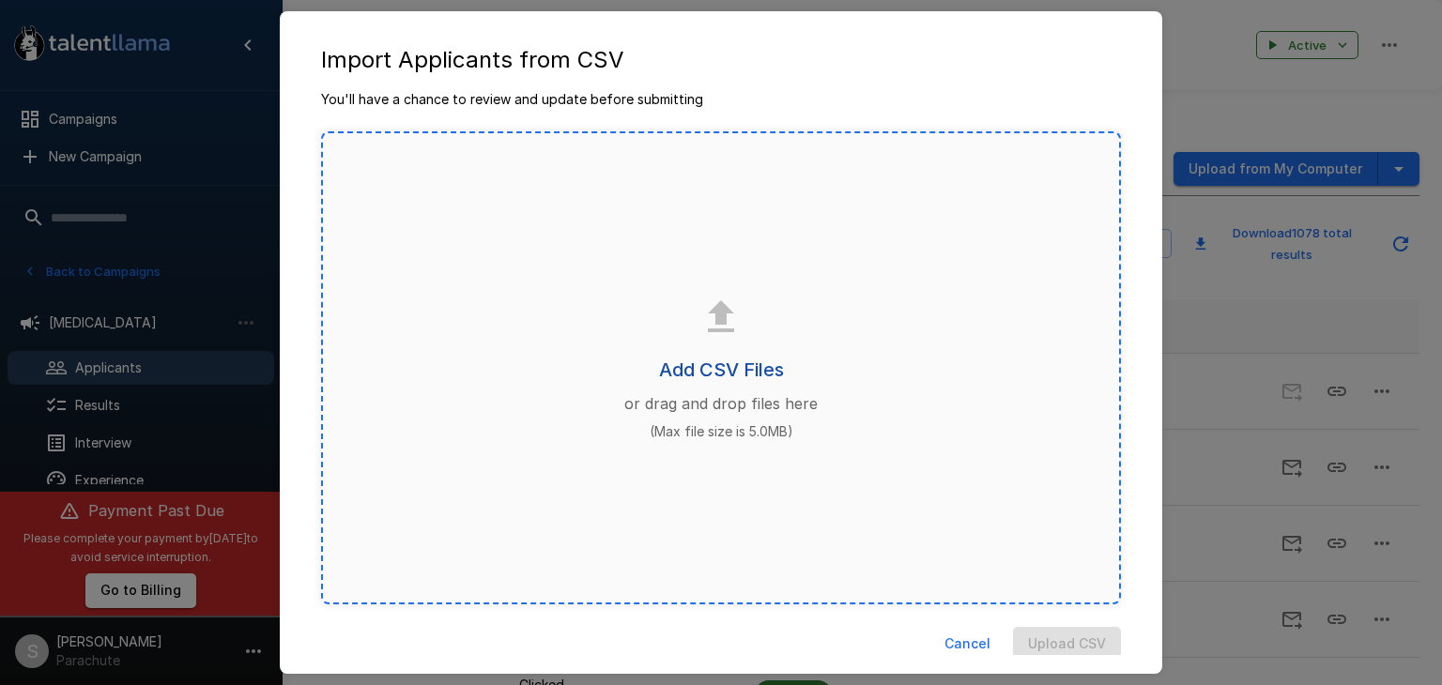
click at [754, 355] on h6 "Add CSV Files" at bounding box center [721, 370] width 125 height 30
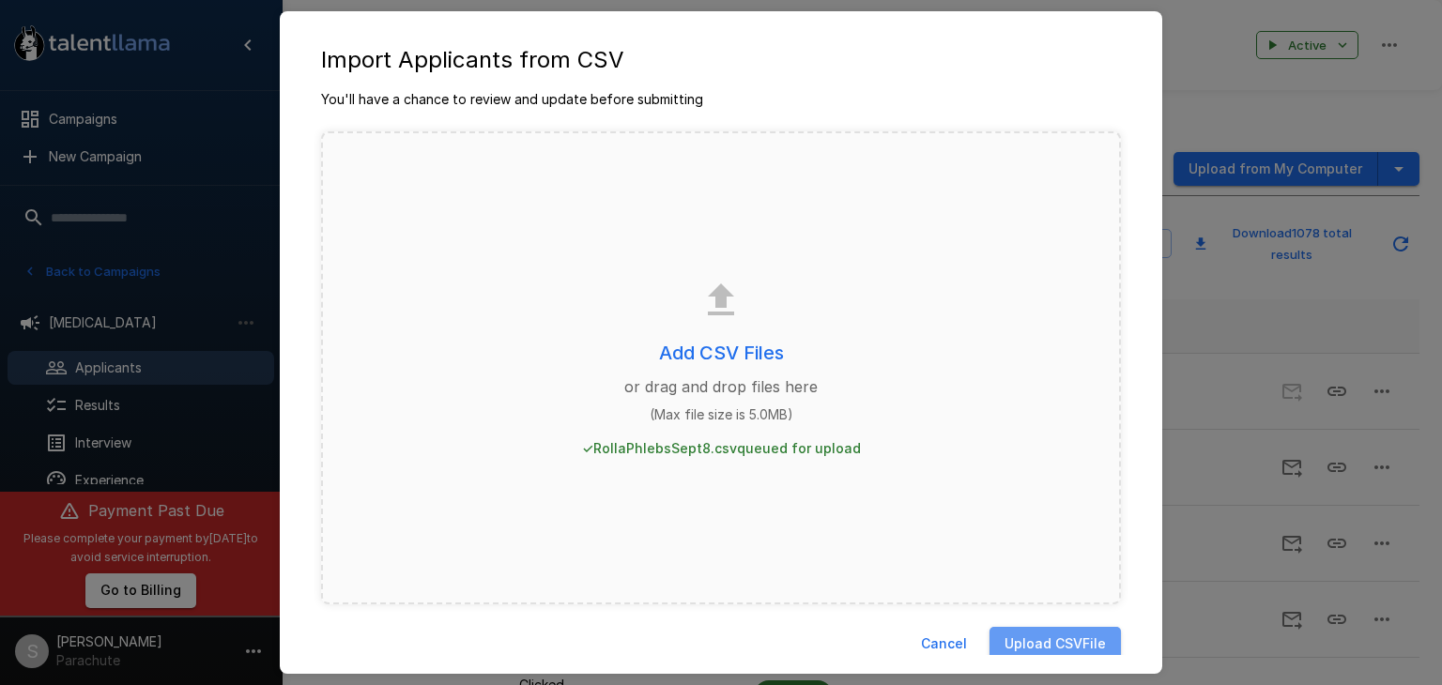
click at [1059, 647] on button "Upload CSV File" at bounding box center [1055, 644] width 131 height 35
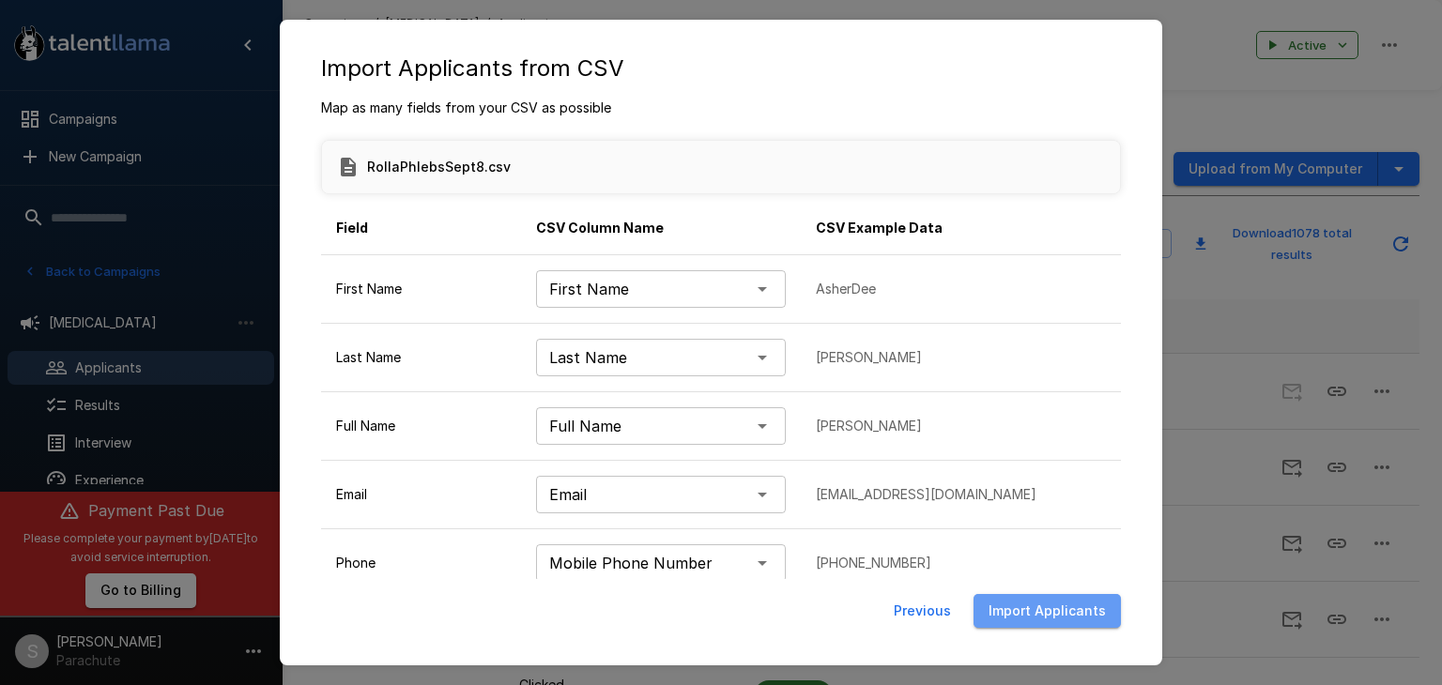
click at [1059, 618] on button "Import Applicants" at bounding box center [1047, 611] width 147 height 35
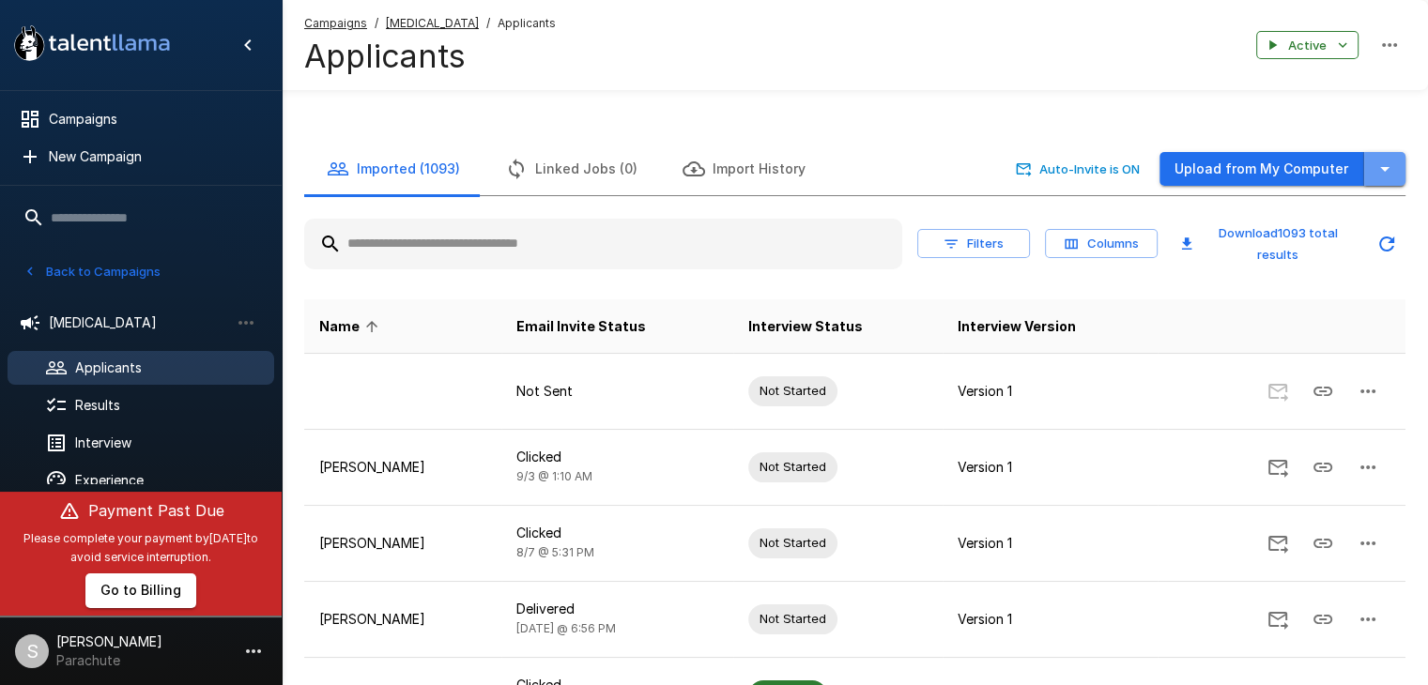
click at [1378, 164] on icon "button" at bounding box center [1385, 169] width 23 height 23
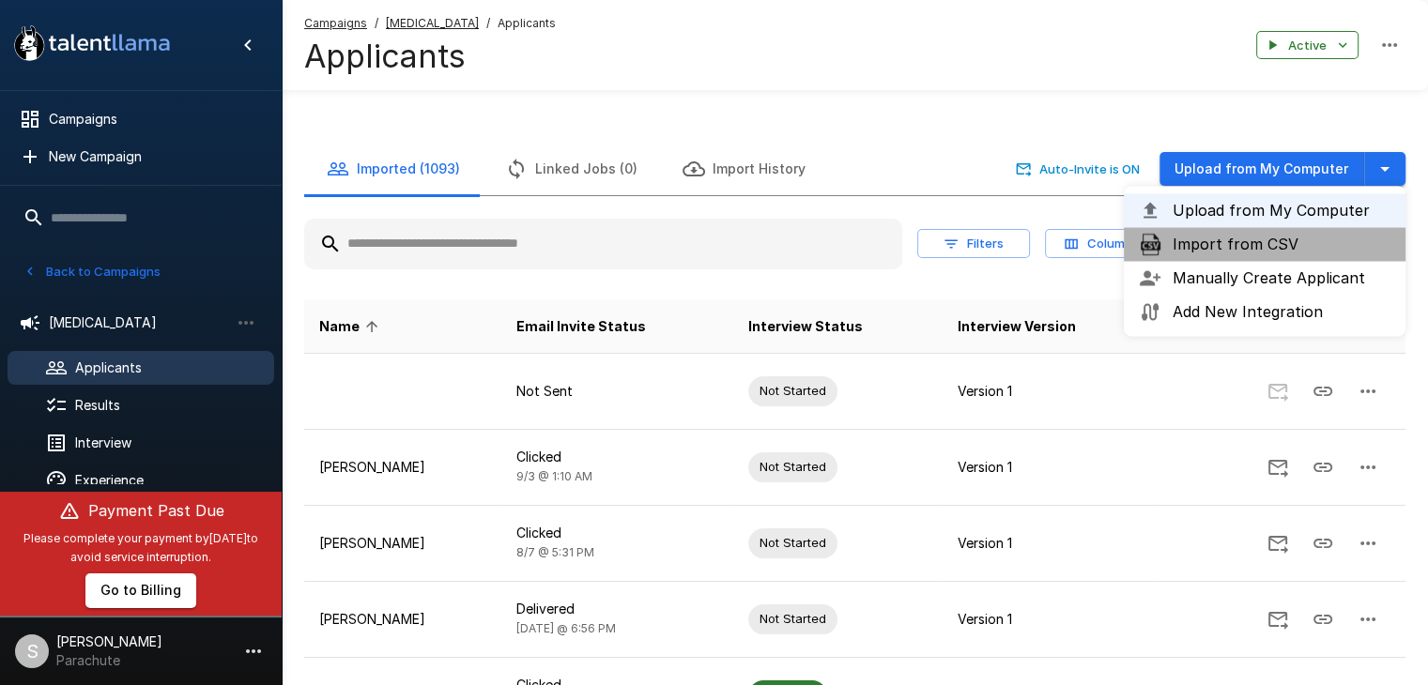
click at [1276, 238] on span "Import from CSV" at bounding box center [1282, 244] width 218 height 23
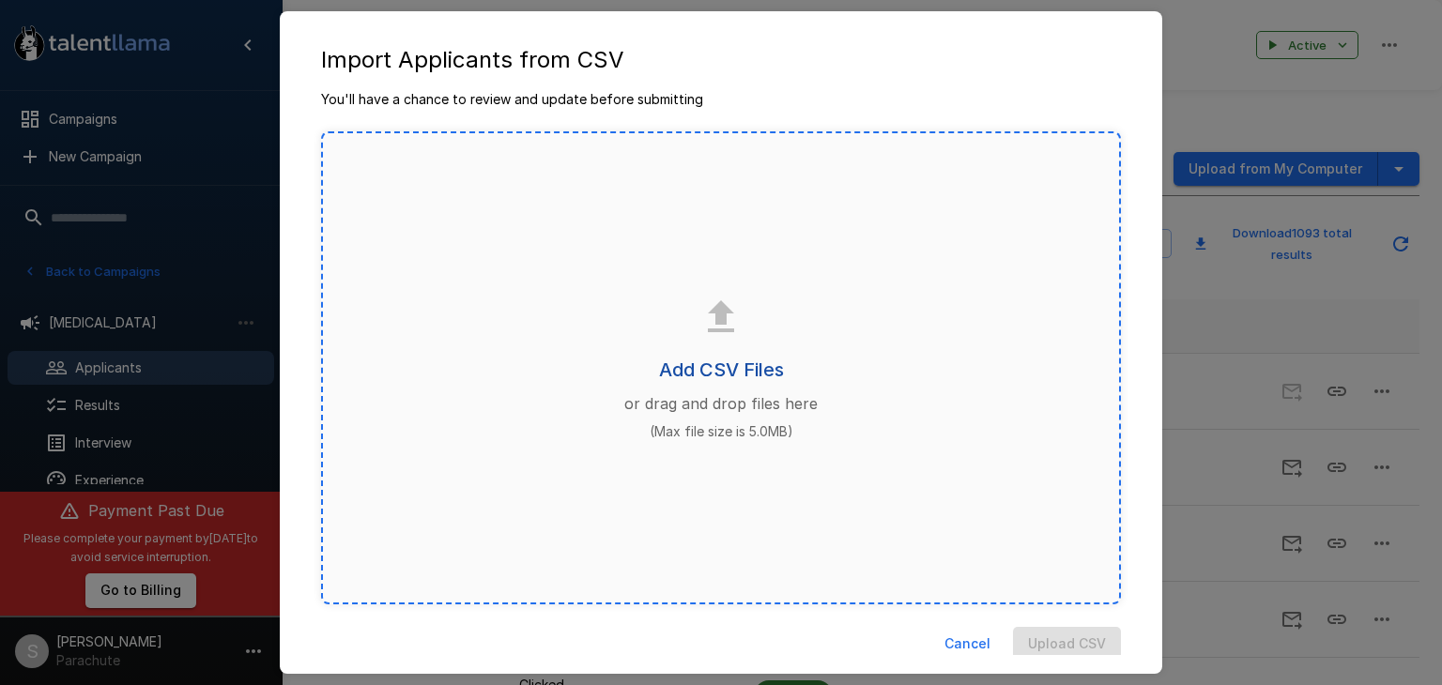
click at [732, 361] on h6 "Add CSV Files" at bounding box center [721, 370] width 125 height 30
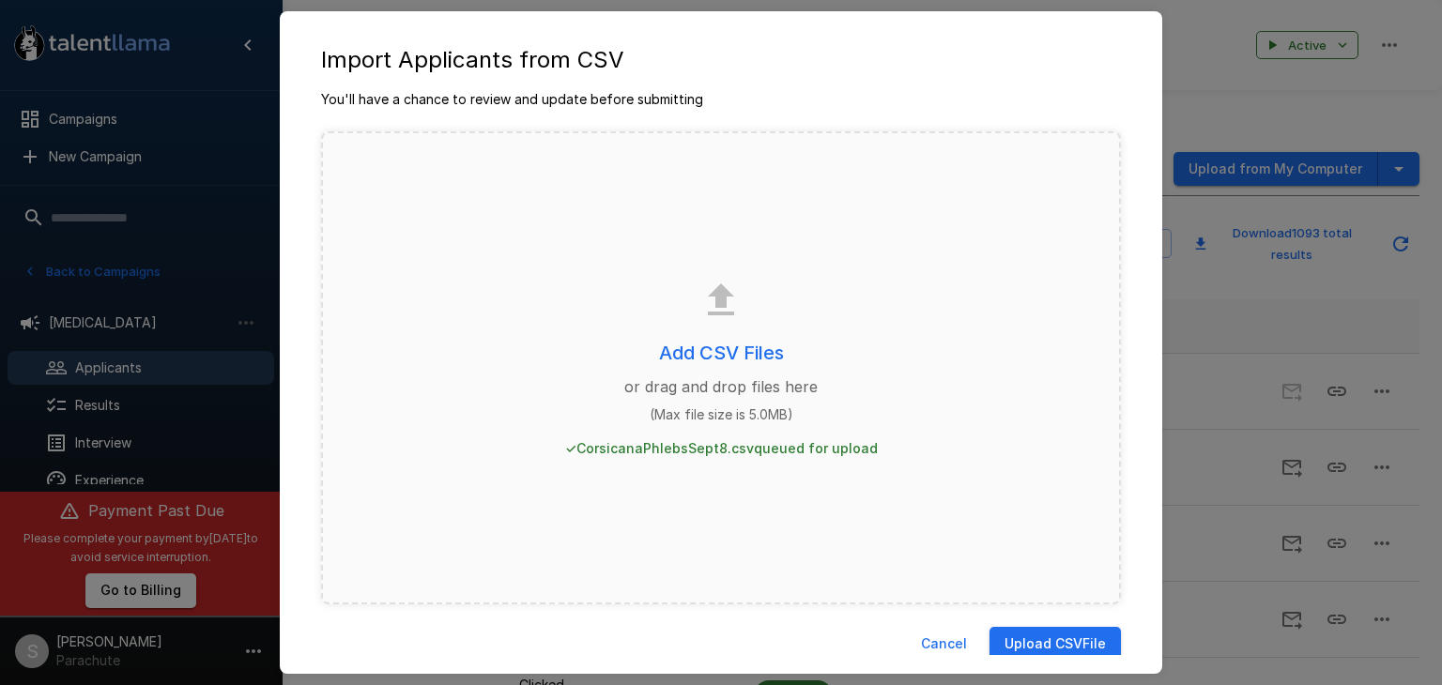
click at [1024, 639] on button "Upload CSV File" at bounding box center [1055, 644] width 131 height 35
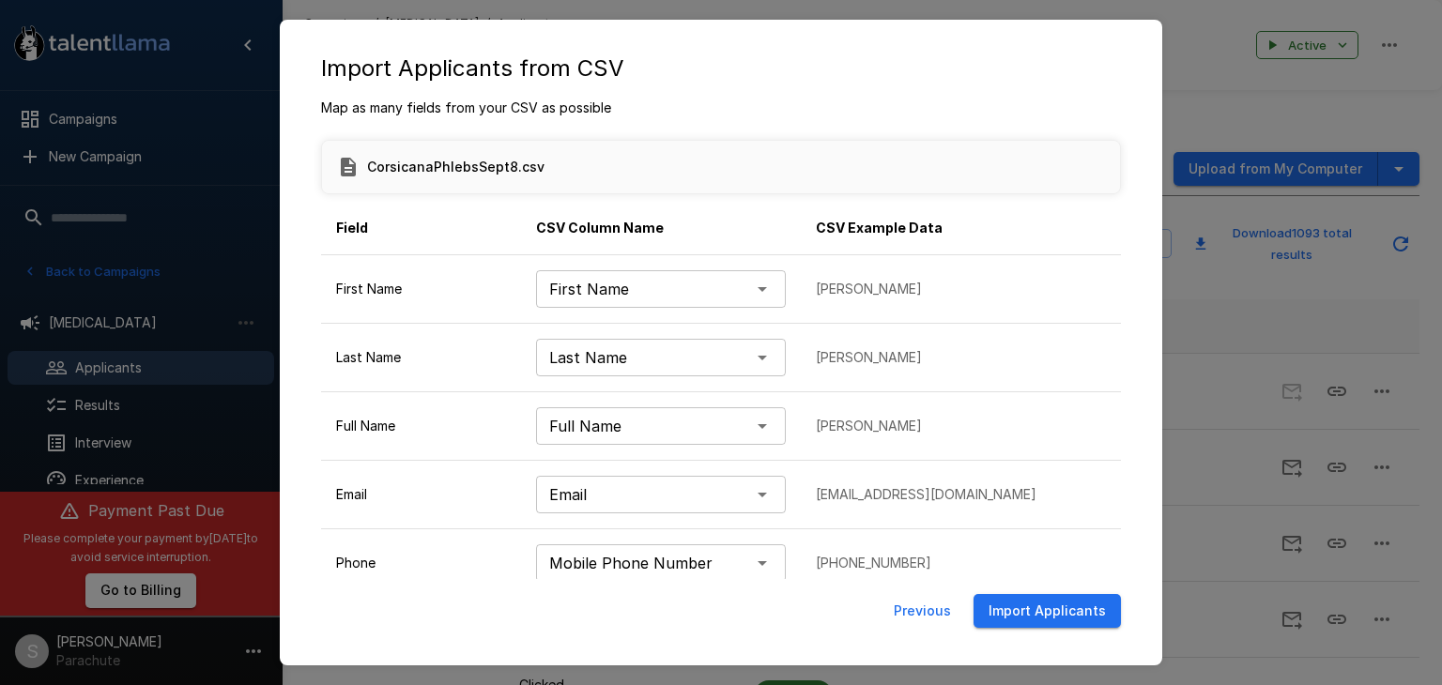
click at [1025, 615] on button "Import Applicants" at bounding box center [1047, 611] width 147 height 35
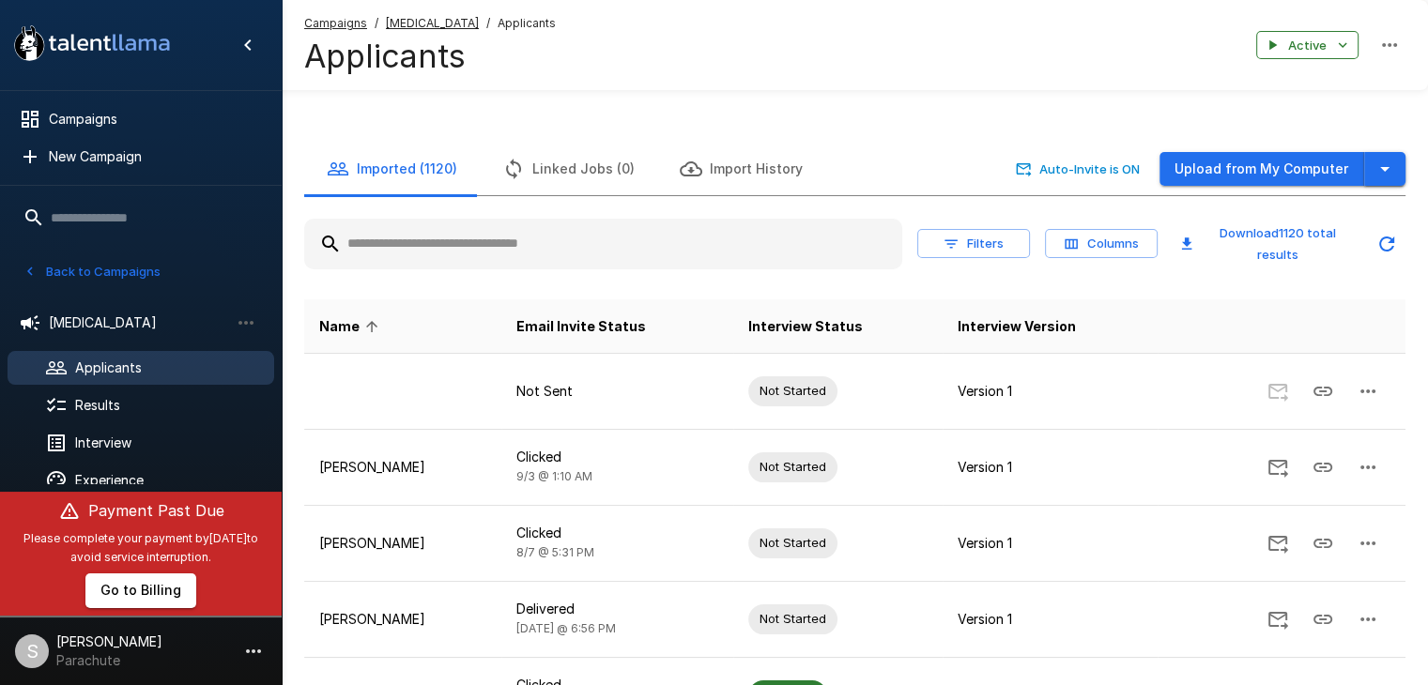
click at [1399, 163] on button "button" at bounding box center [1384, 169] width 41 height 35
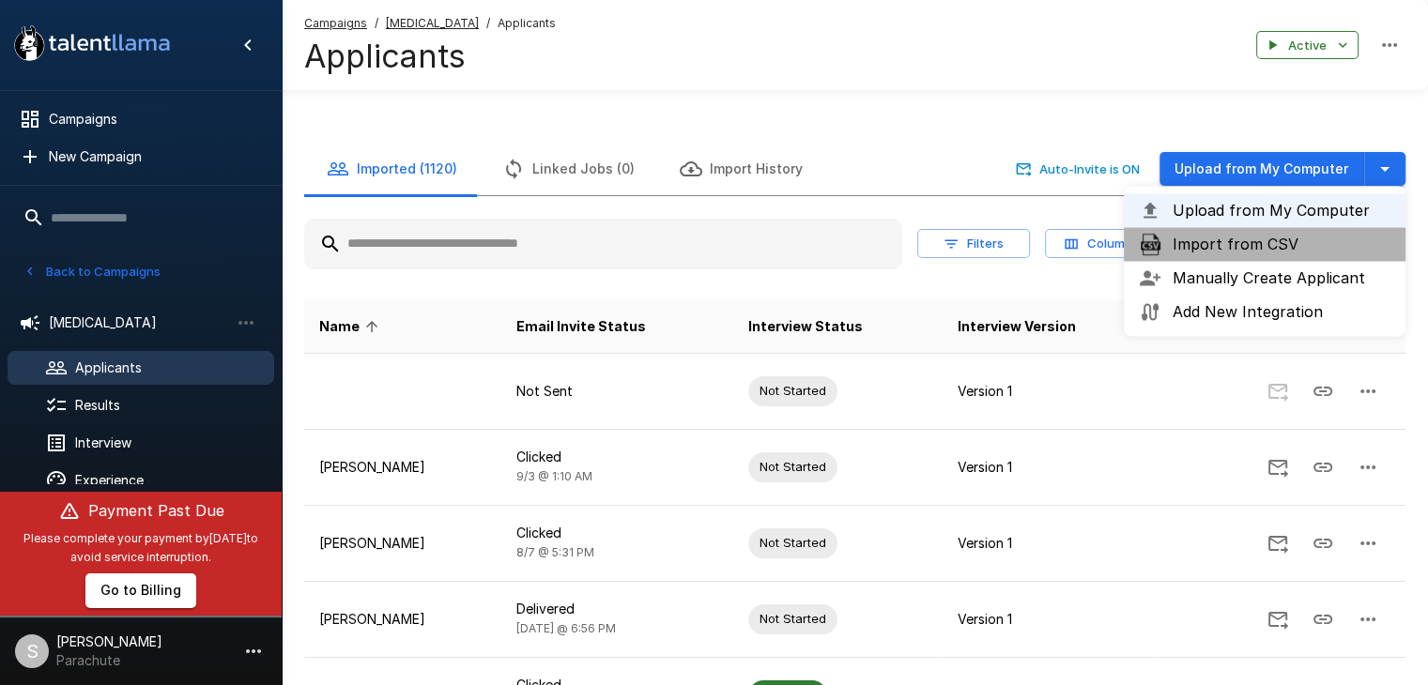
click at [1325, 241] on span "Import from CSV" at bounding box center [1282, 244] width 218 height 23
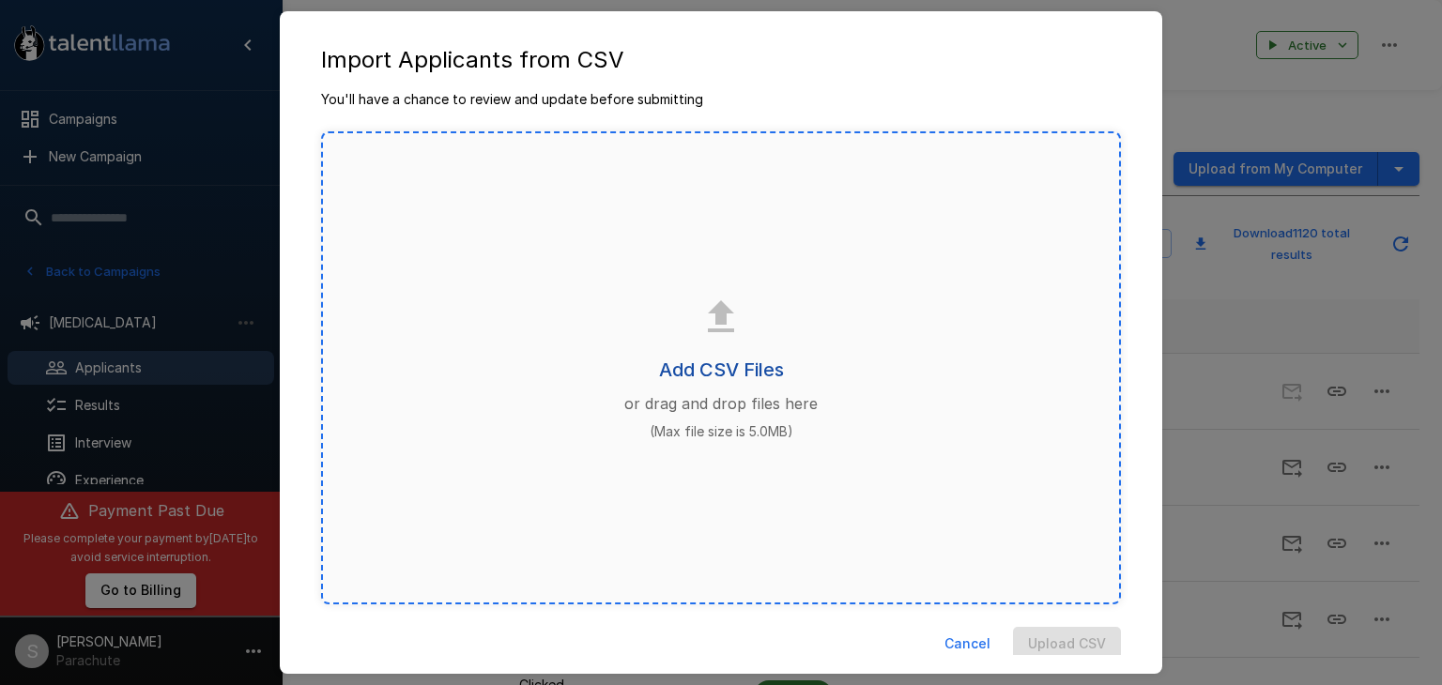
click at [711, 366] on h6 "Add CSV Files" at bounding box center [721, 370] width 125 height 30
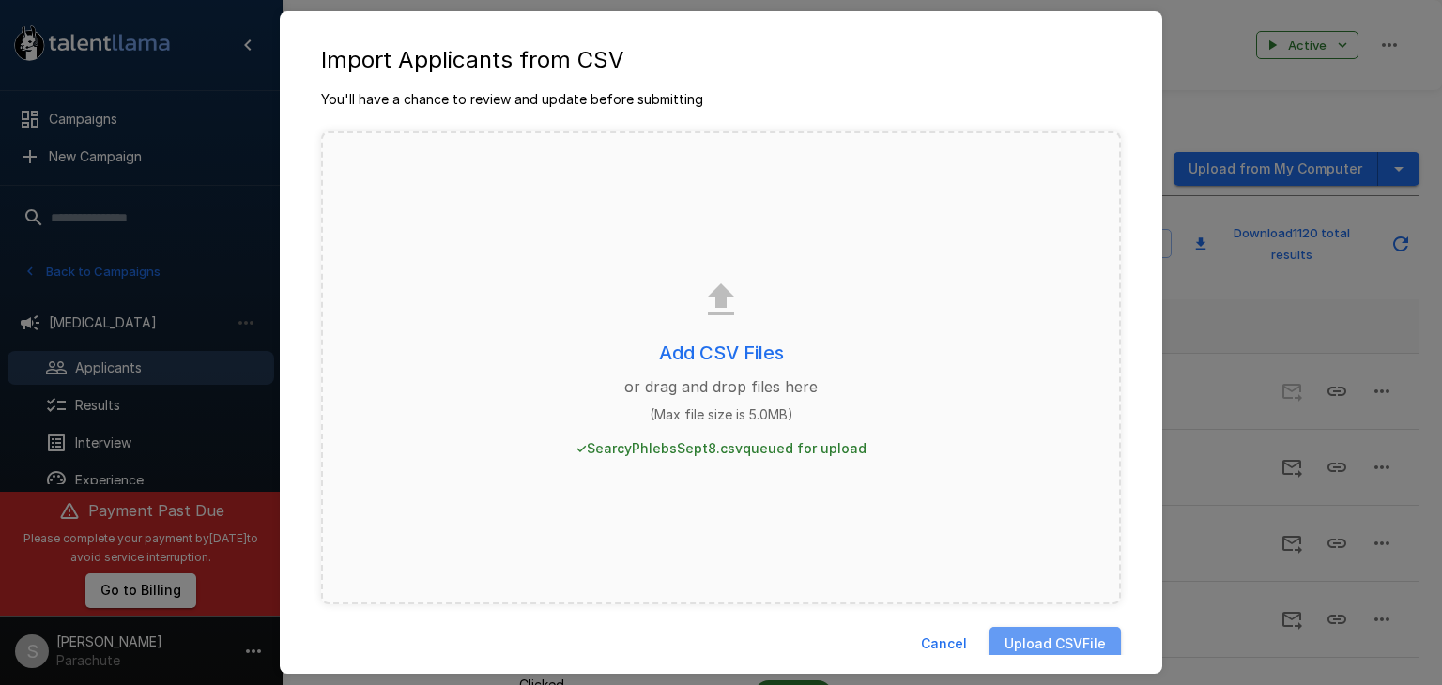
click at [1068, 641] on button "Upload CSV File" at bounding box center [1055, 644] width 131 height 35
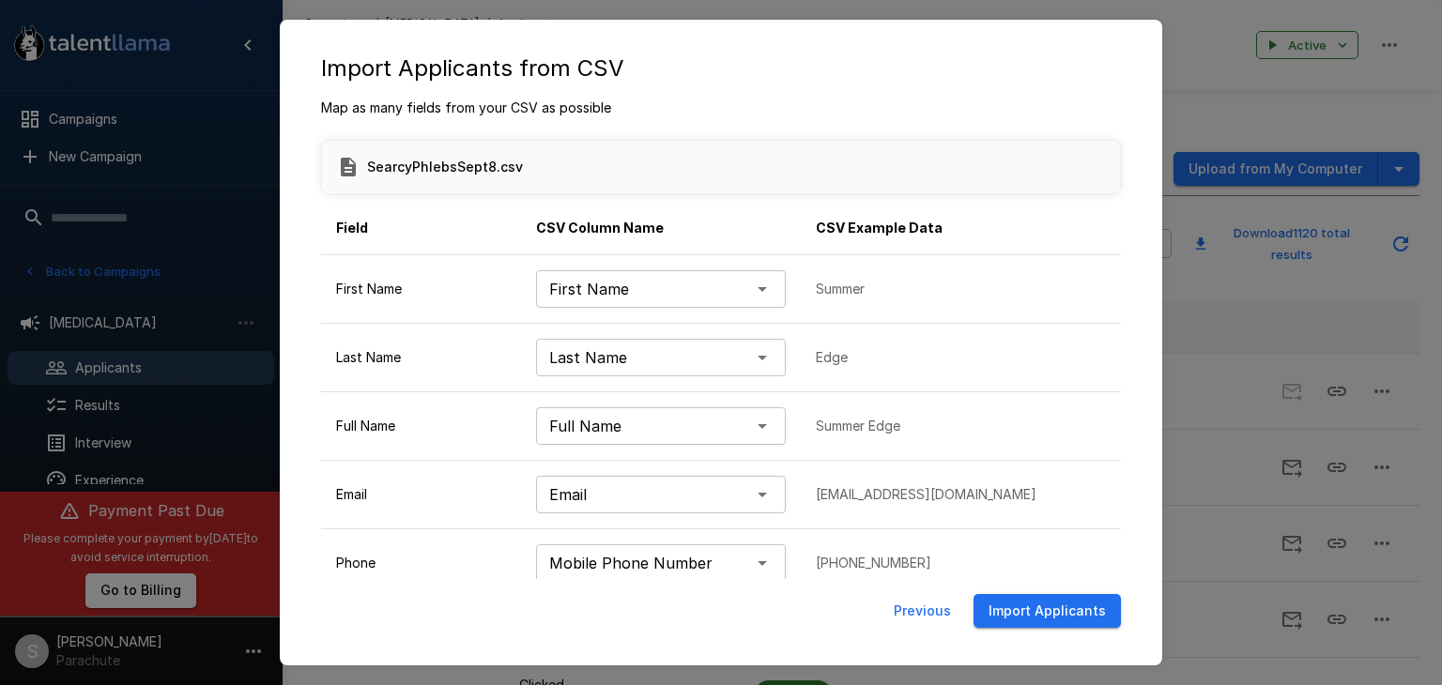
click at [1023, 617] on button "Import Applicants" at bounding box center [1047, 611] width 147 height 35
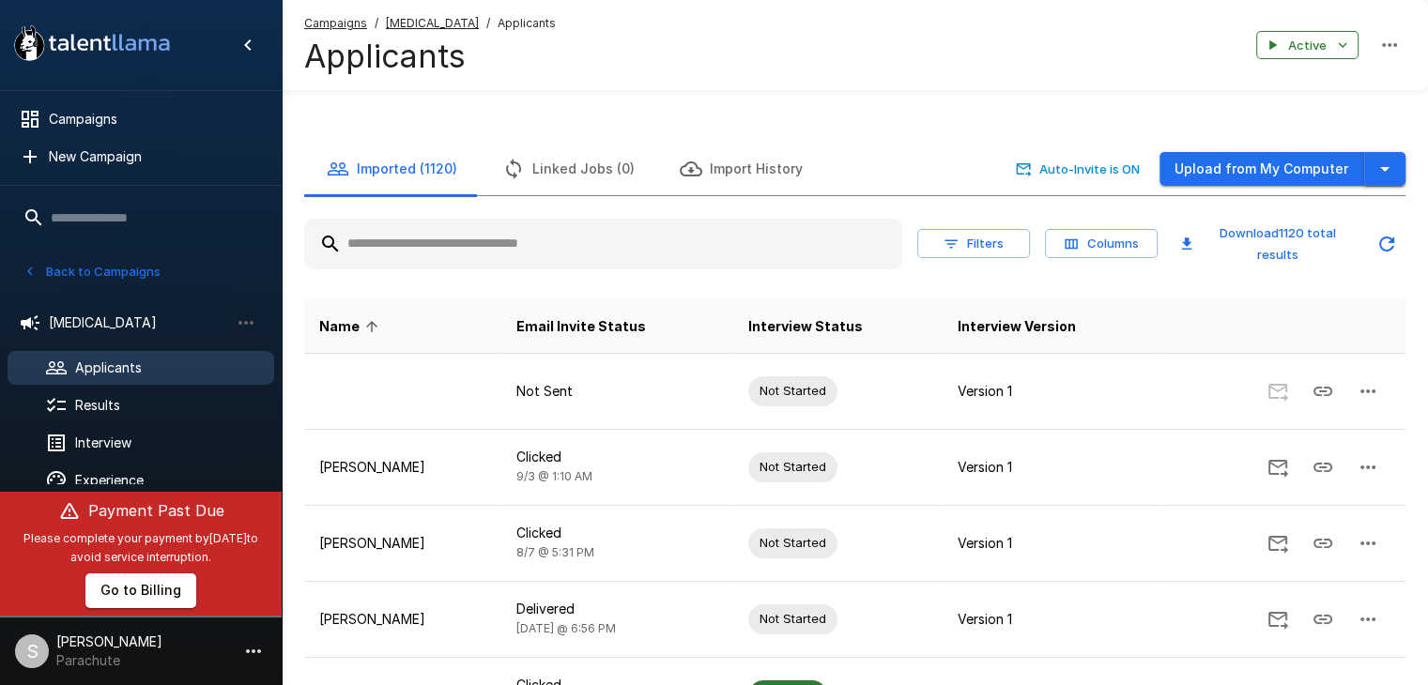
click at [1383, 162] on icon "button" at bounding box center [1385, 169] width 23 height 23
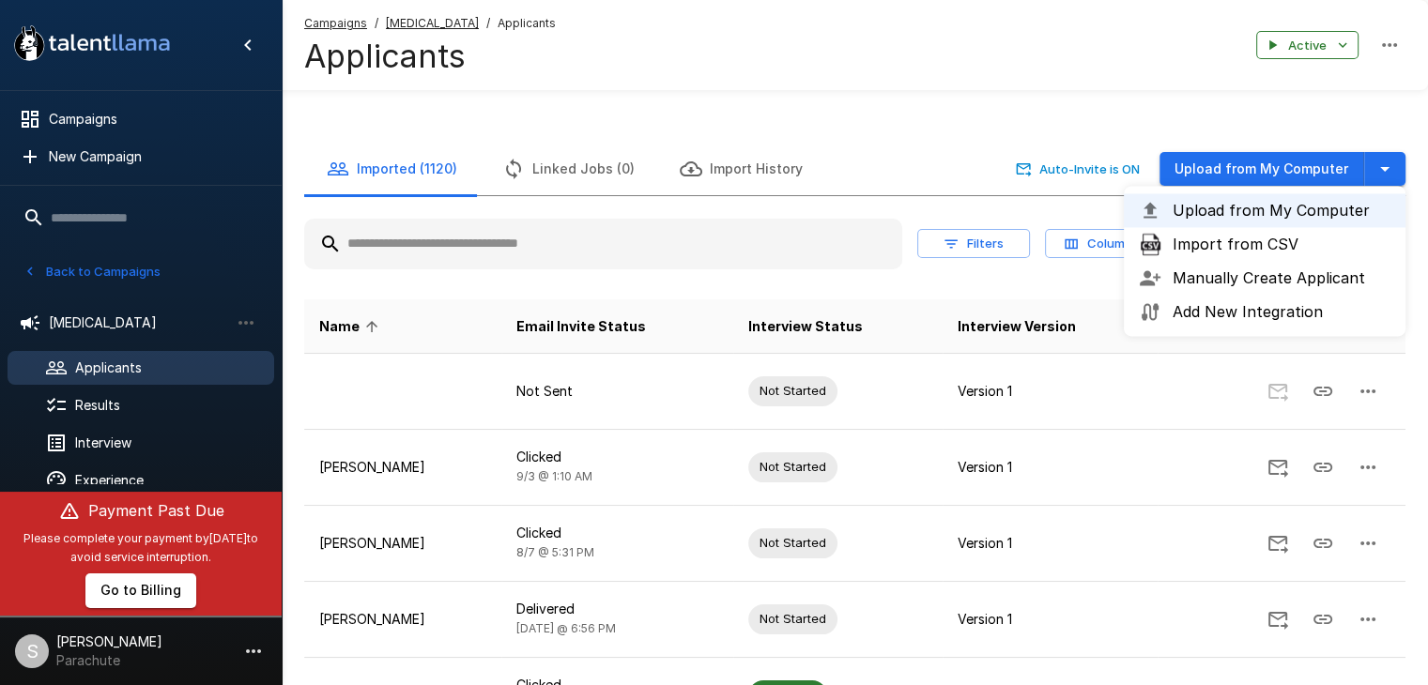
click at [1281, 245] on span "Import from CSV" at bounding box center [1282, 244] width 218 height 23
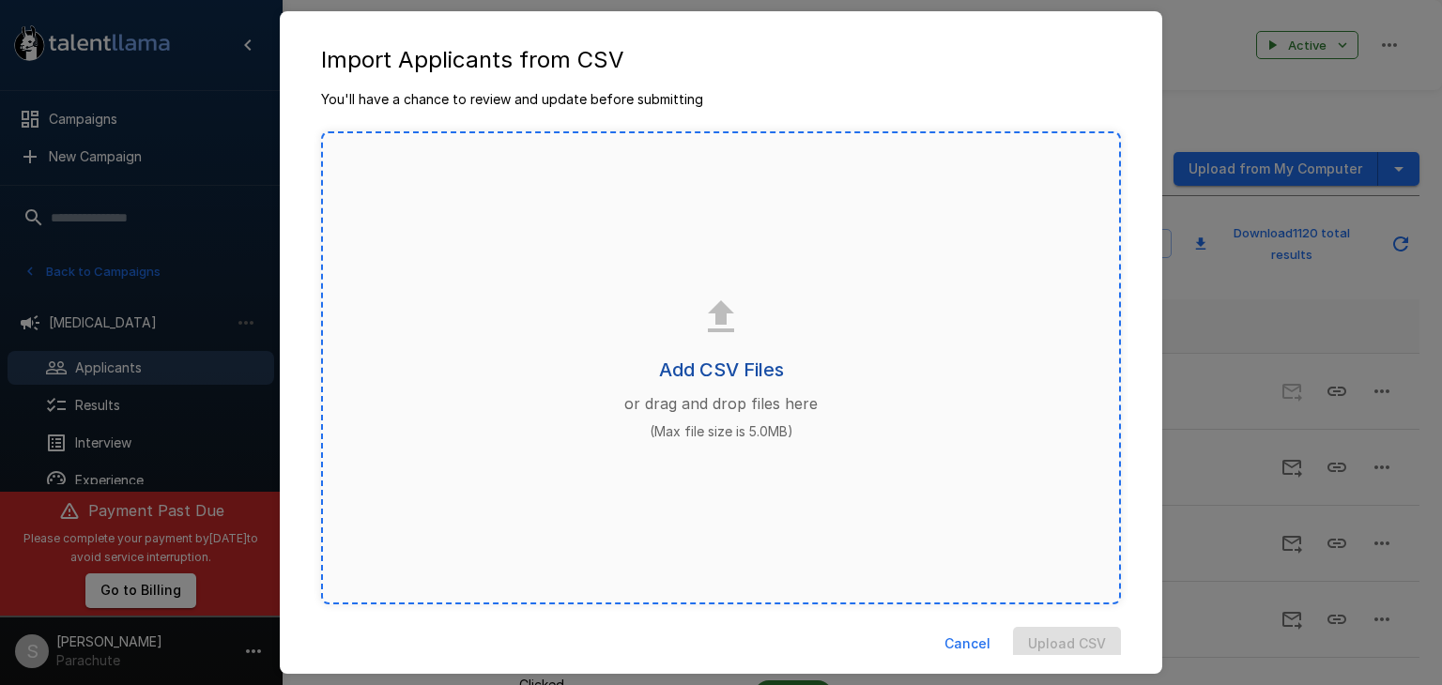
click at [742, 358] on h6 "Add CSV Files" at bounding box center [721, 370] width 125 height 30
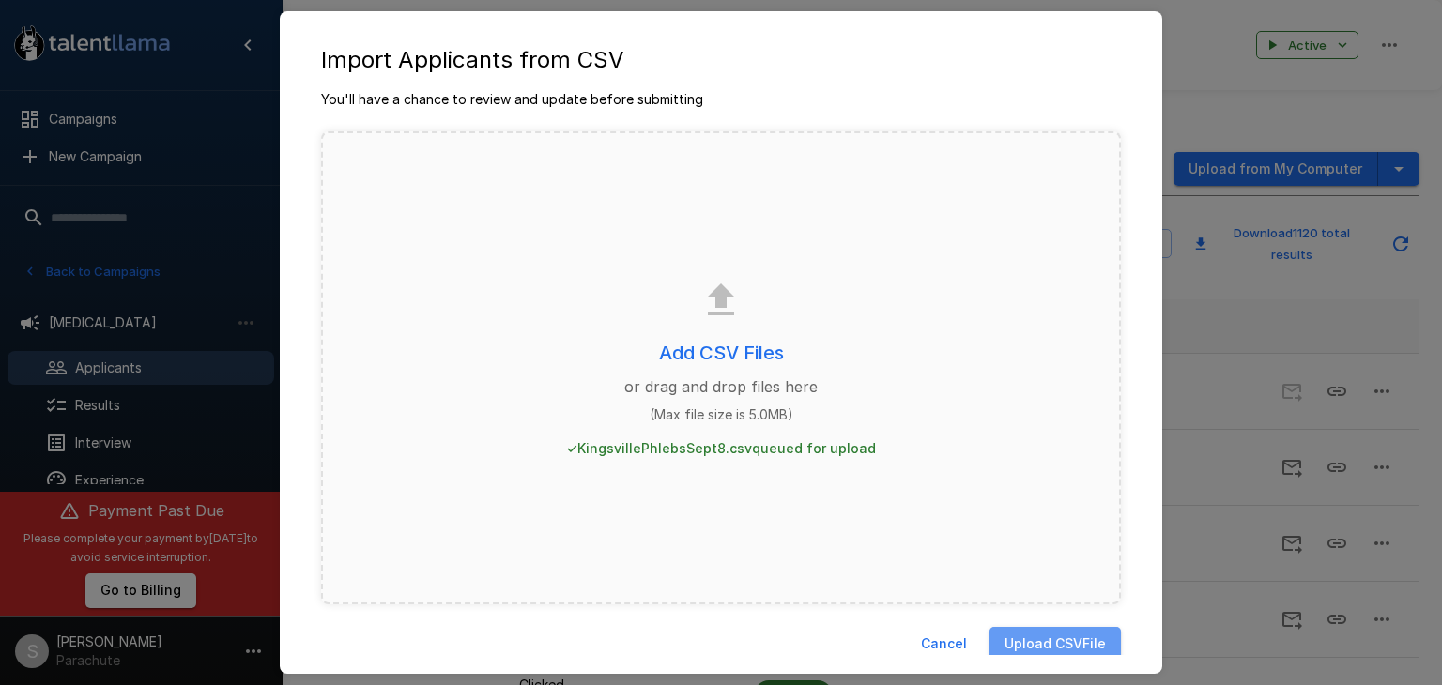
click at [1029, 647] on button "Upload CSV File" at bounding box center [1055, 644] width 131 height 35
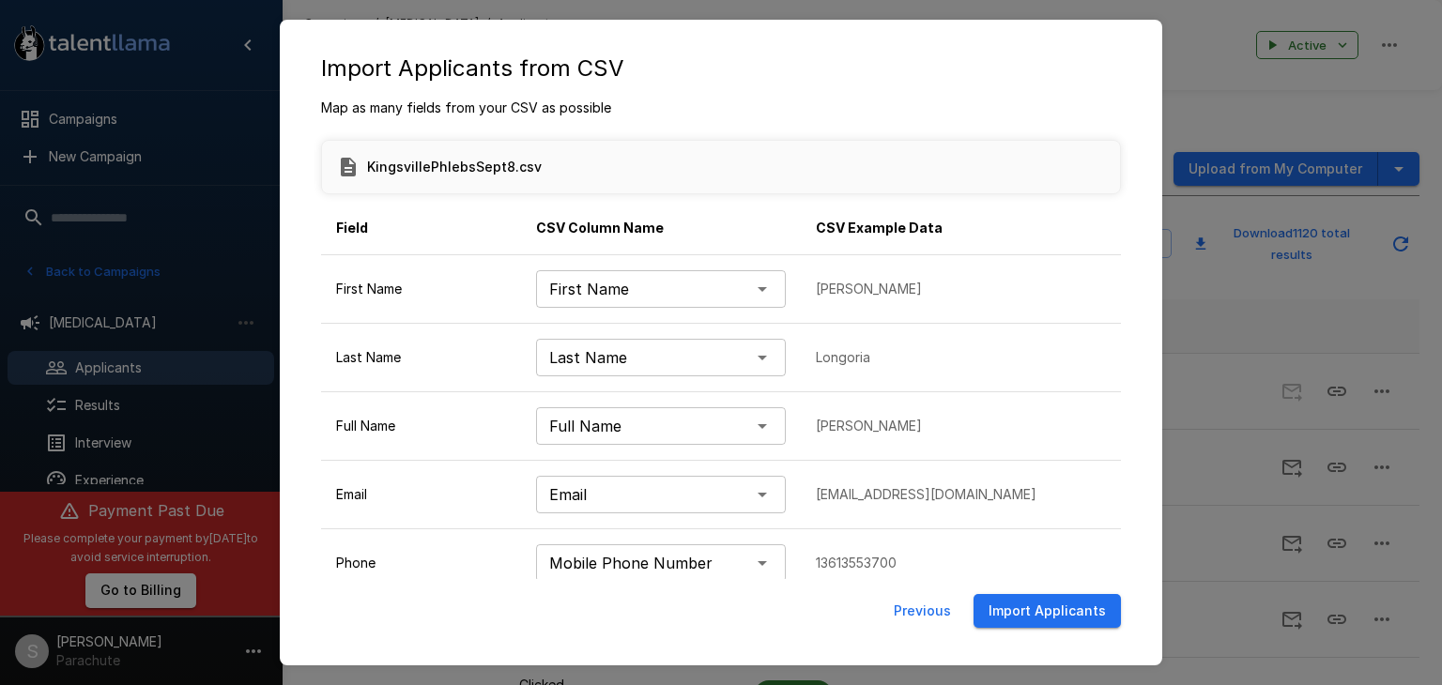
click at [1041, 609] on button "Import Applicants" at bounding box center [1047, 611] width 147 height 35
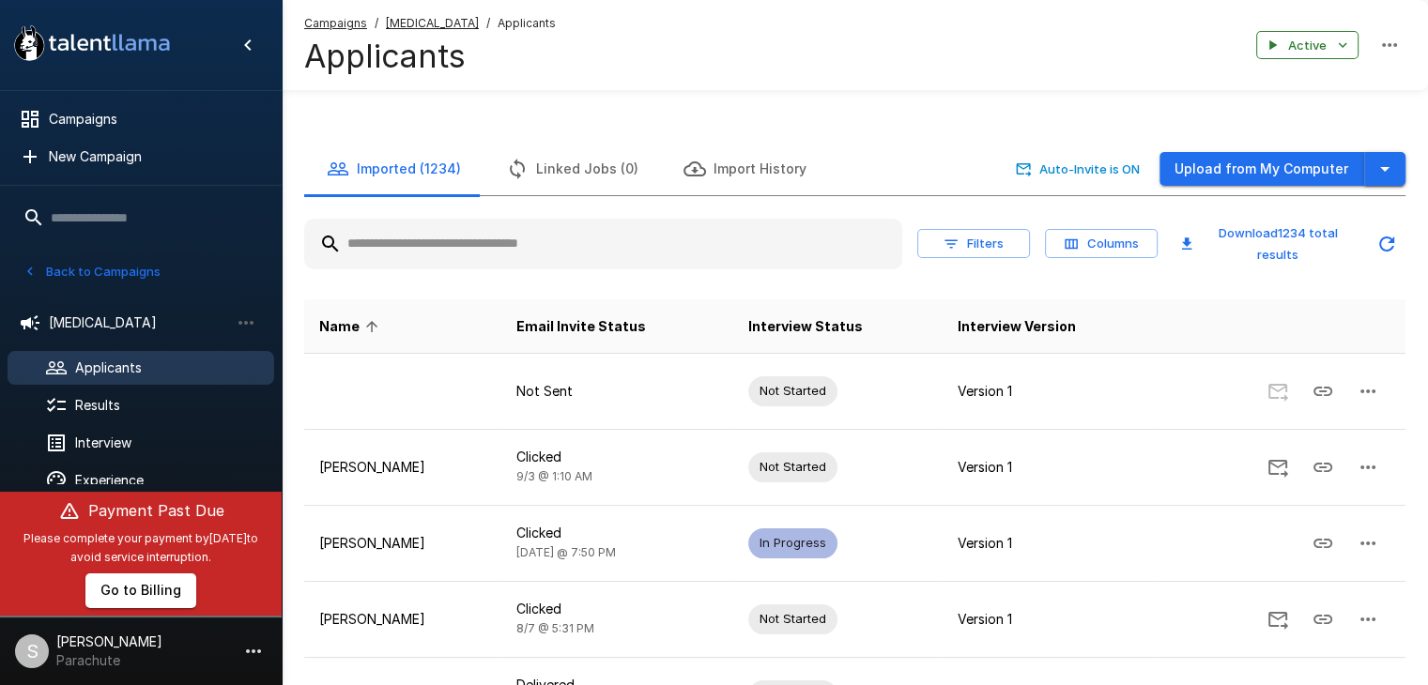
click at [1386, 170] on icon "button" at bounding box center [1385, 169] width 23 height 23
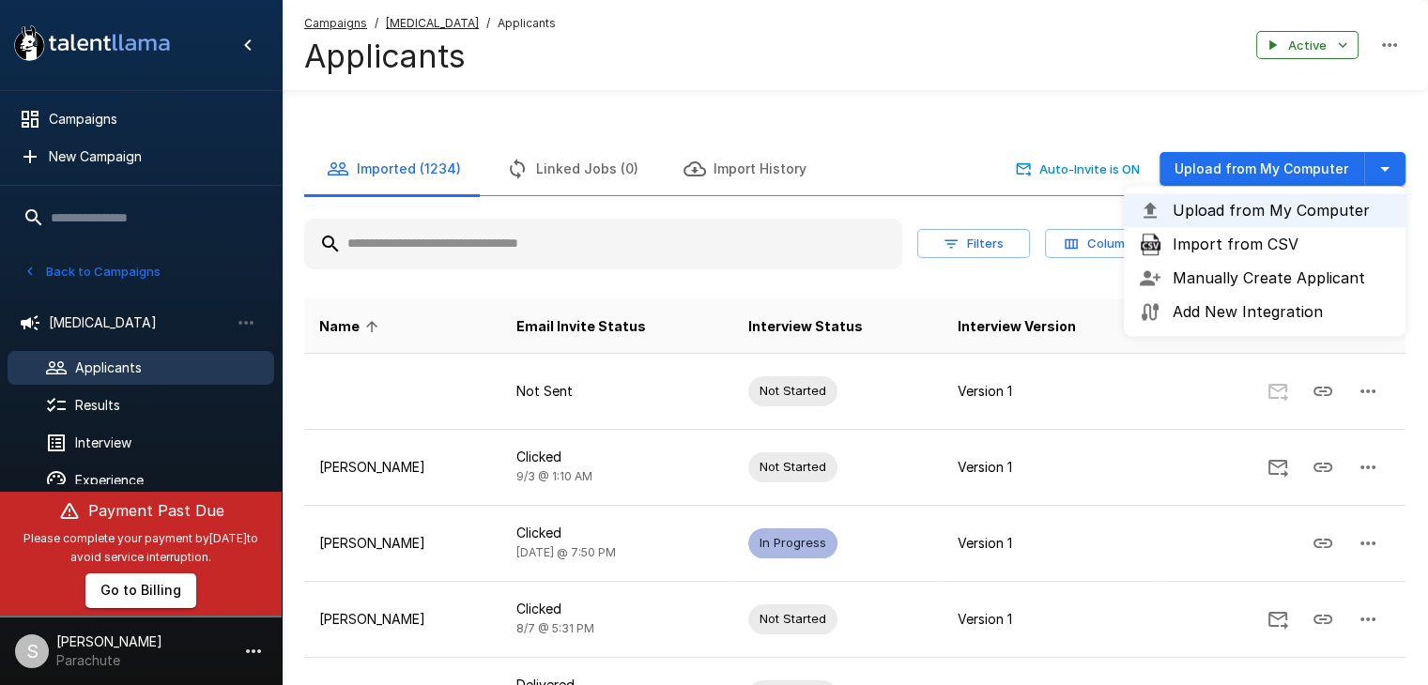
click at [1247, 253] on span "Import from CSV" at bounding box center [1282, 244] width 218 height 23
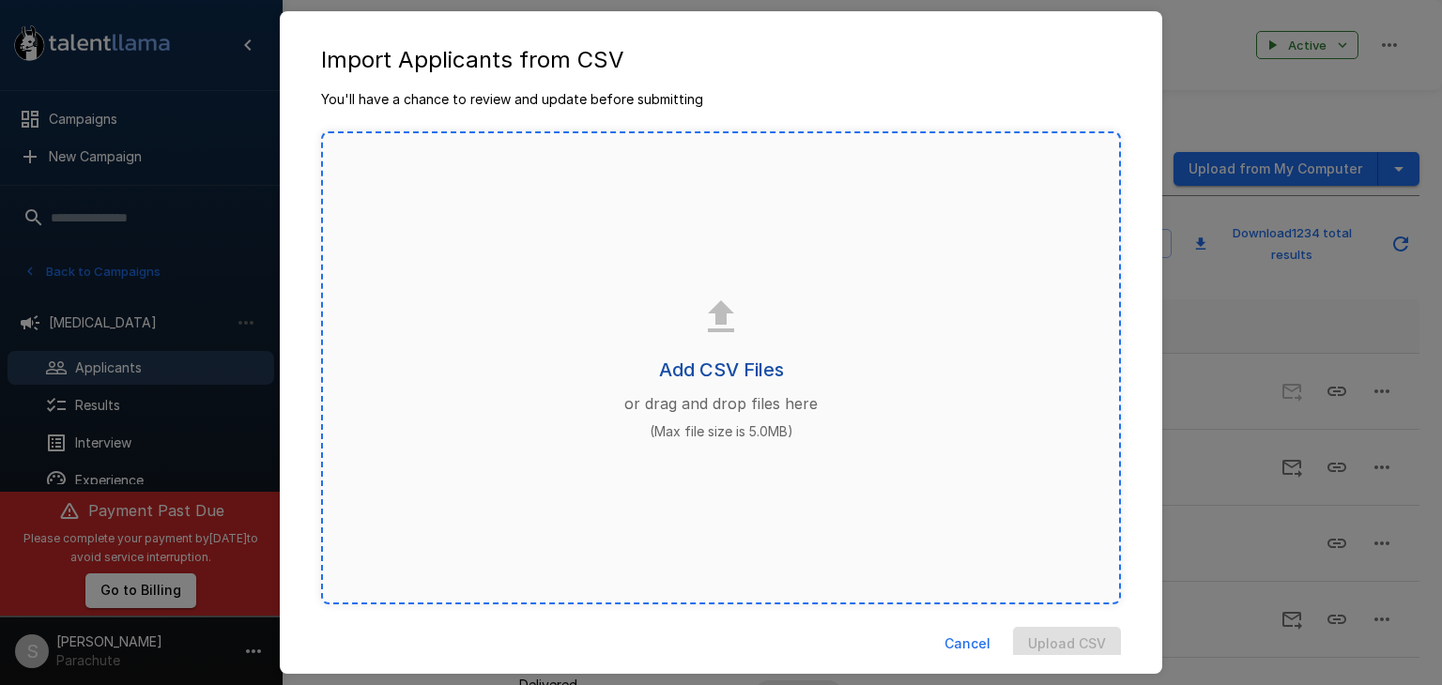
click at [693, 369] on h6 "Add CSV Files" at bounding box center [721, 370] width 125 height 30
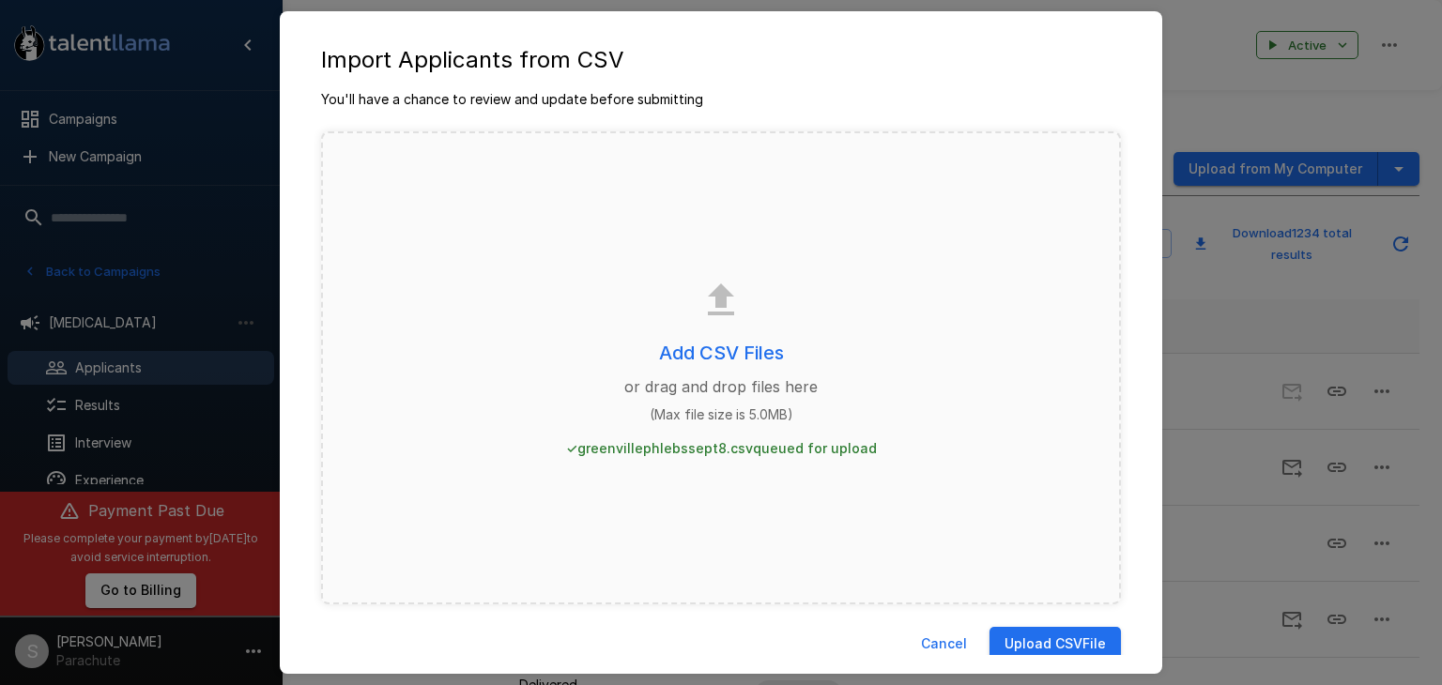
click at [1068, 635] on button "Upload CSV File" at bounding box center [1055, 644] width 131 height 35
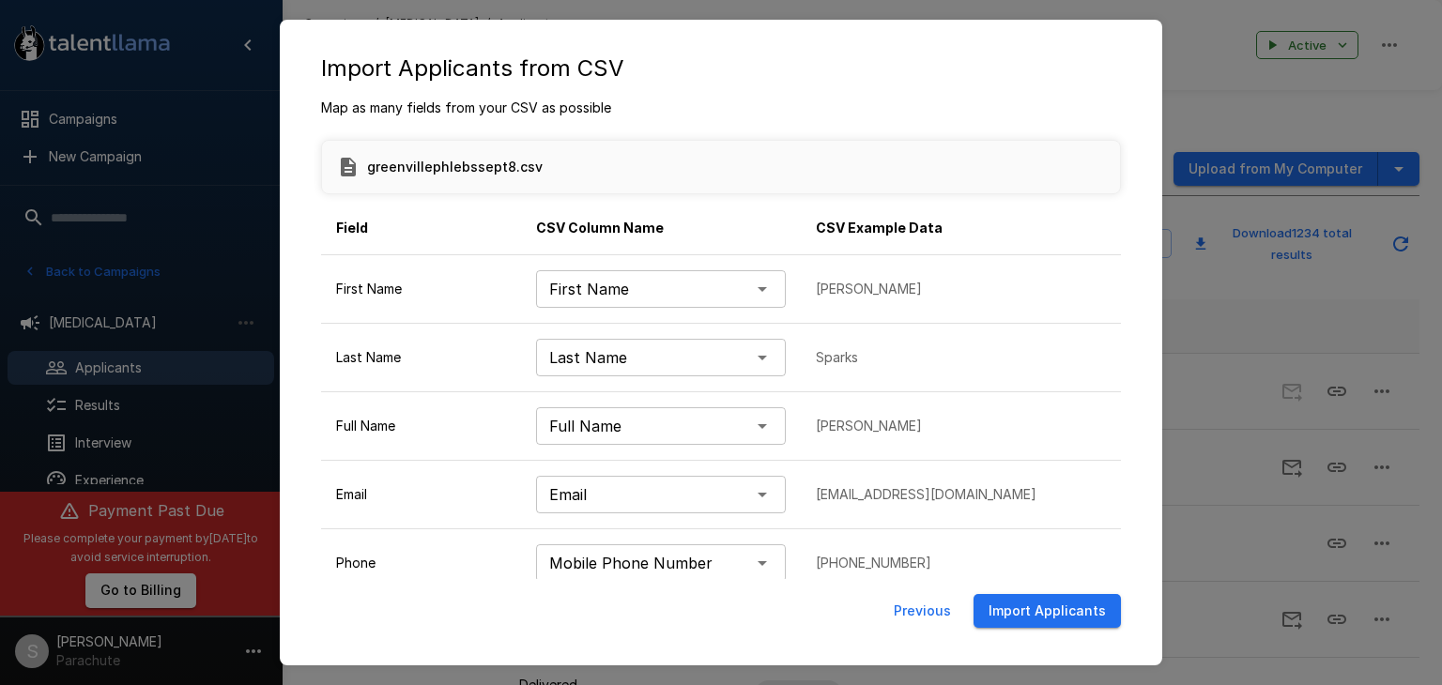
click at [1028, 604] on button "Import Applicants" at bounding box center [1047, 611] width 147 height 35
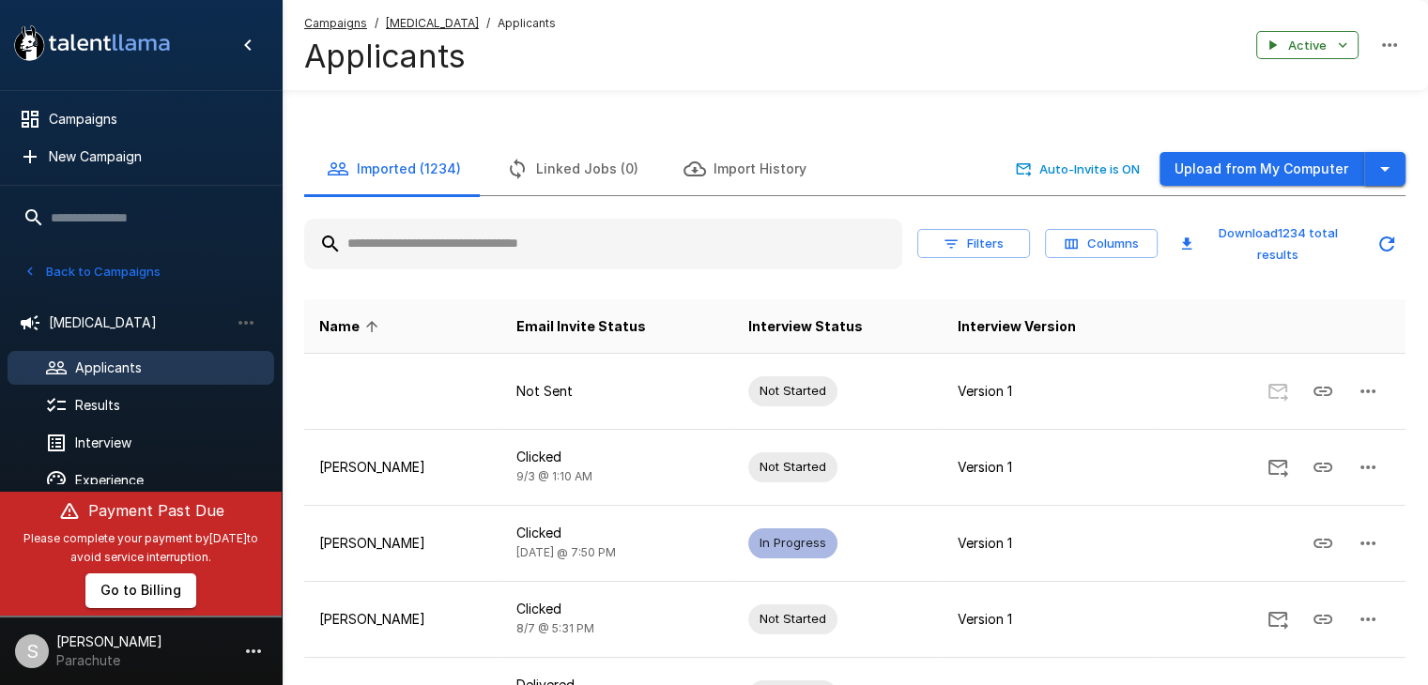
click at [1379, 165] on icon "button" at bounding box center [1385, 169] width 23 height 23
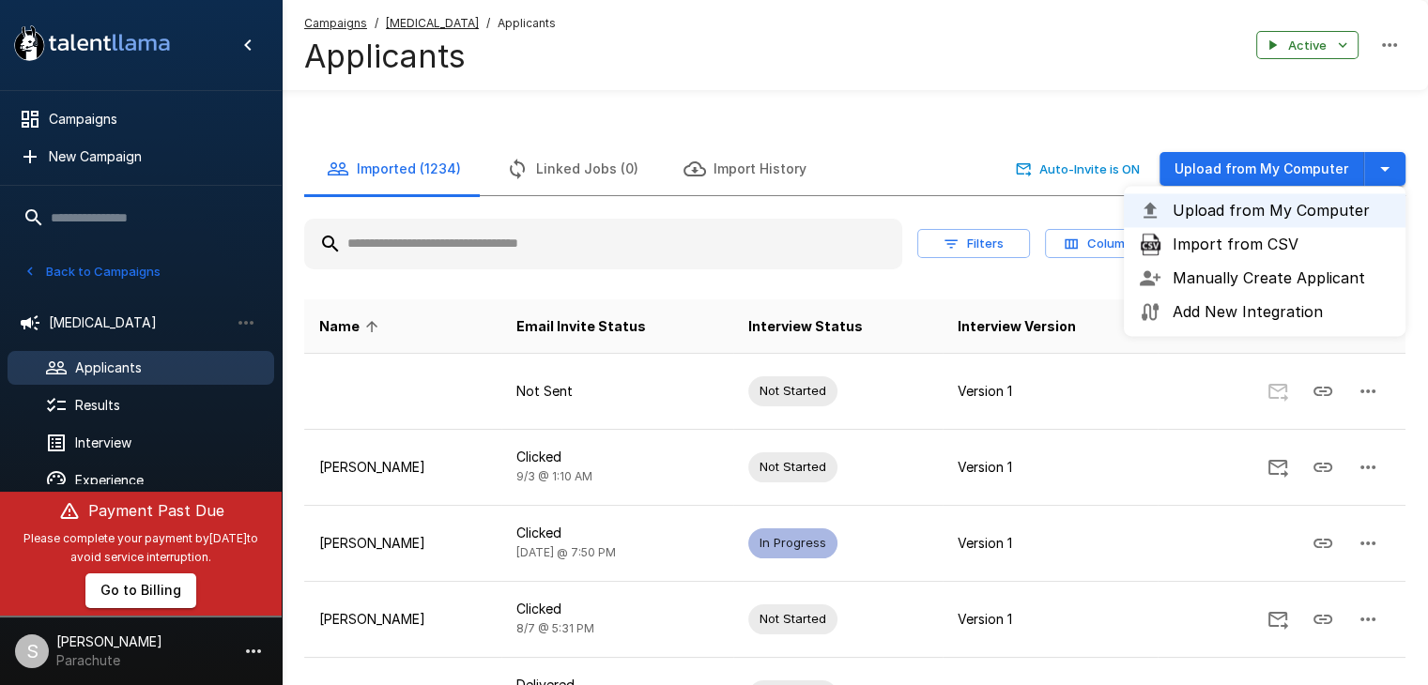
click at [1278, 249] on span "Import from CSV" at bounding box center [1282, 244] width 218 height 23
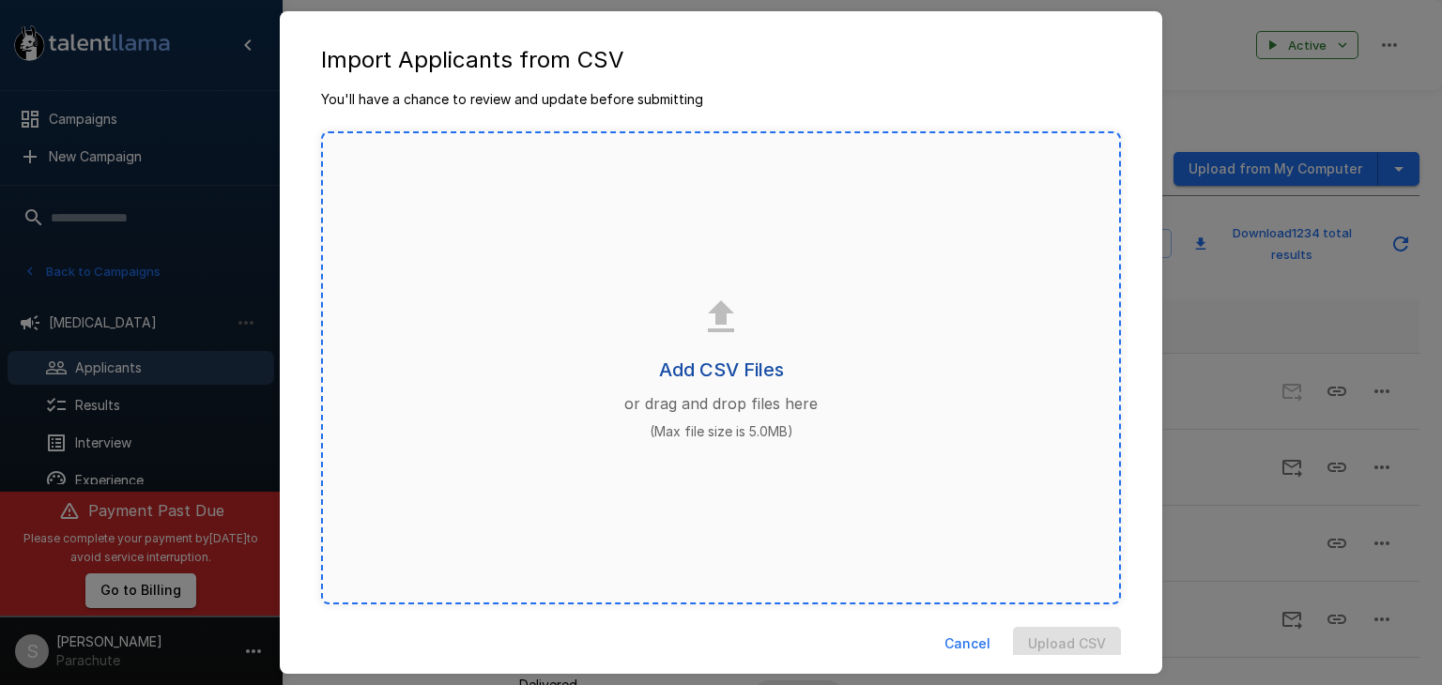
click at [695, 372] on h6 "Add CSV Files" at bounding box center [721, 370] width 125 height 30
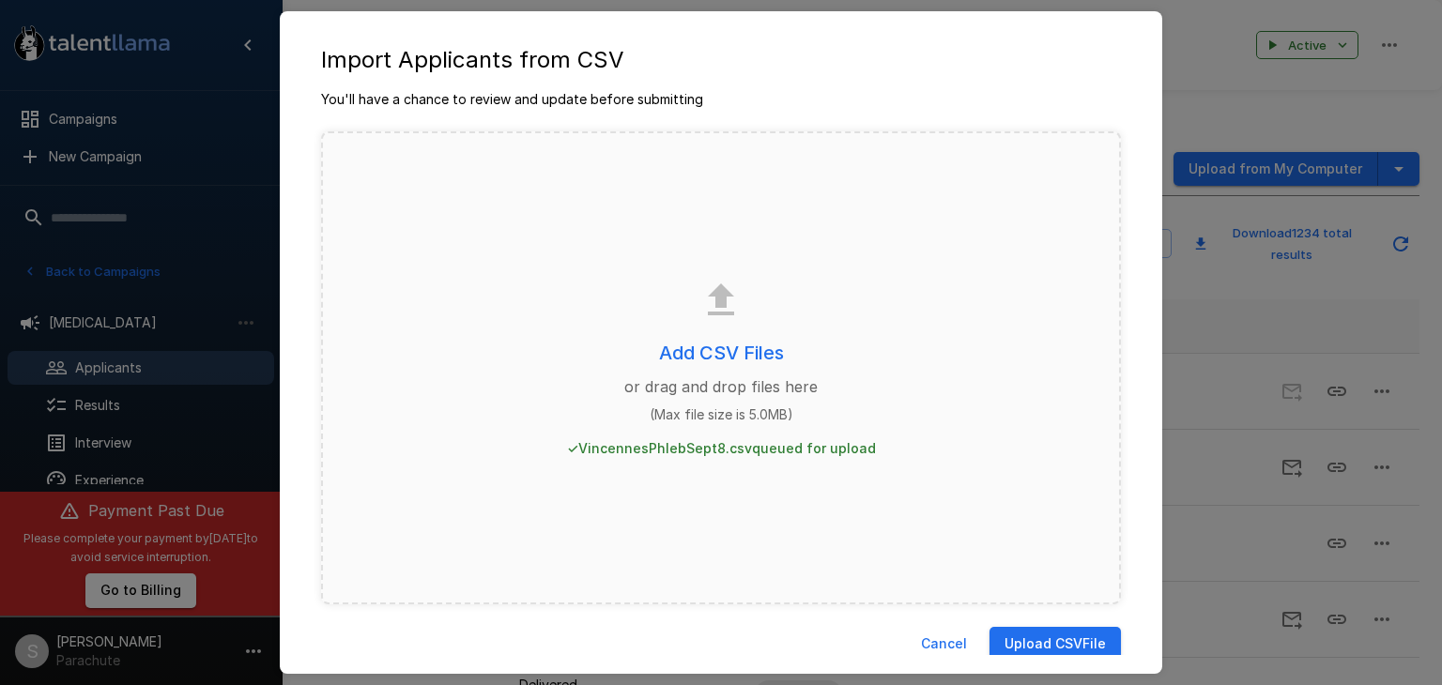
click at [1046, 635] on button "Upload CSV File" at bounding box center [1055, 644] width 131 height 35
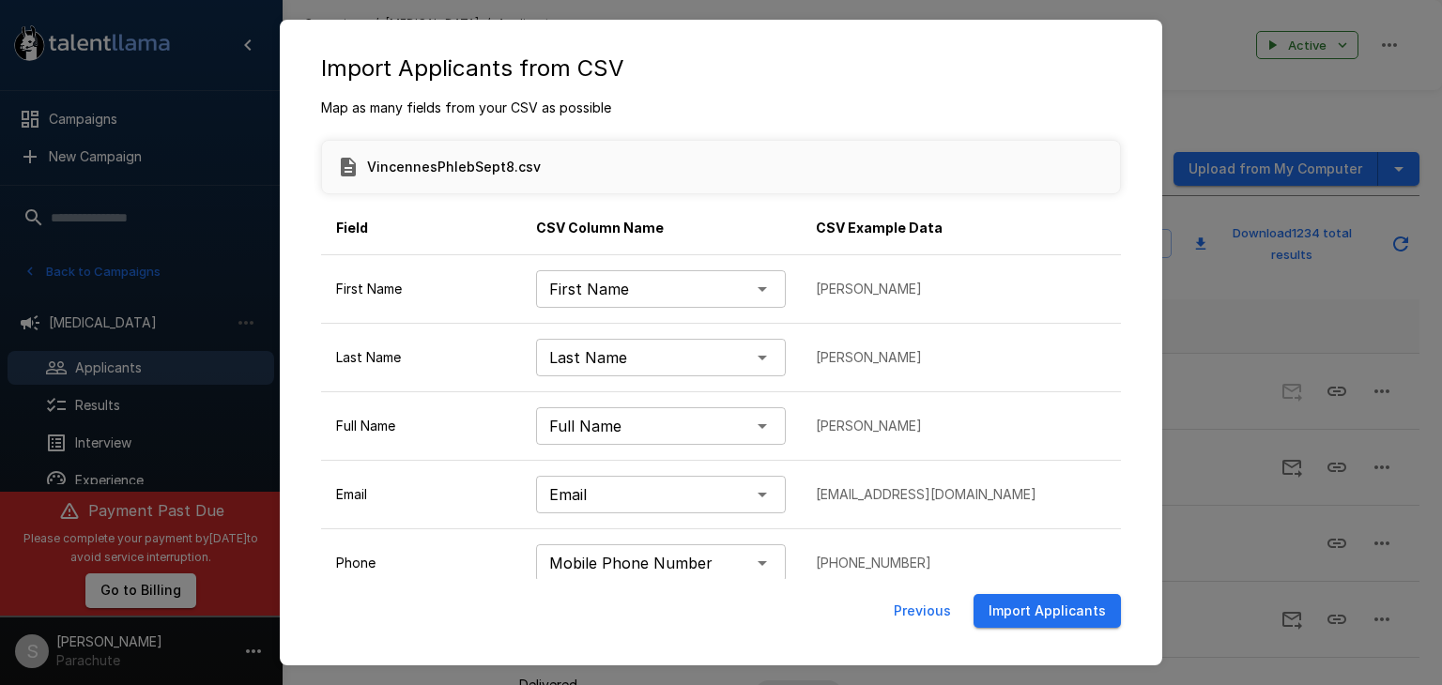
click at [1045, 607] on button "Import Applicants" at bounding box center [1047, 611] width 147 height 35
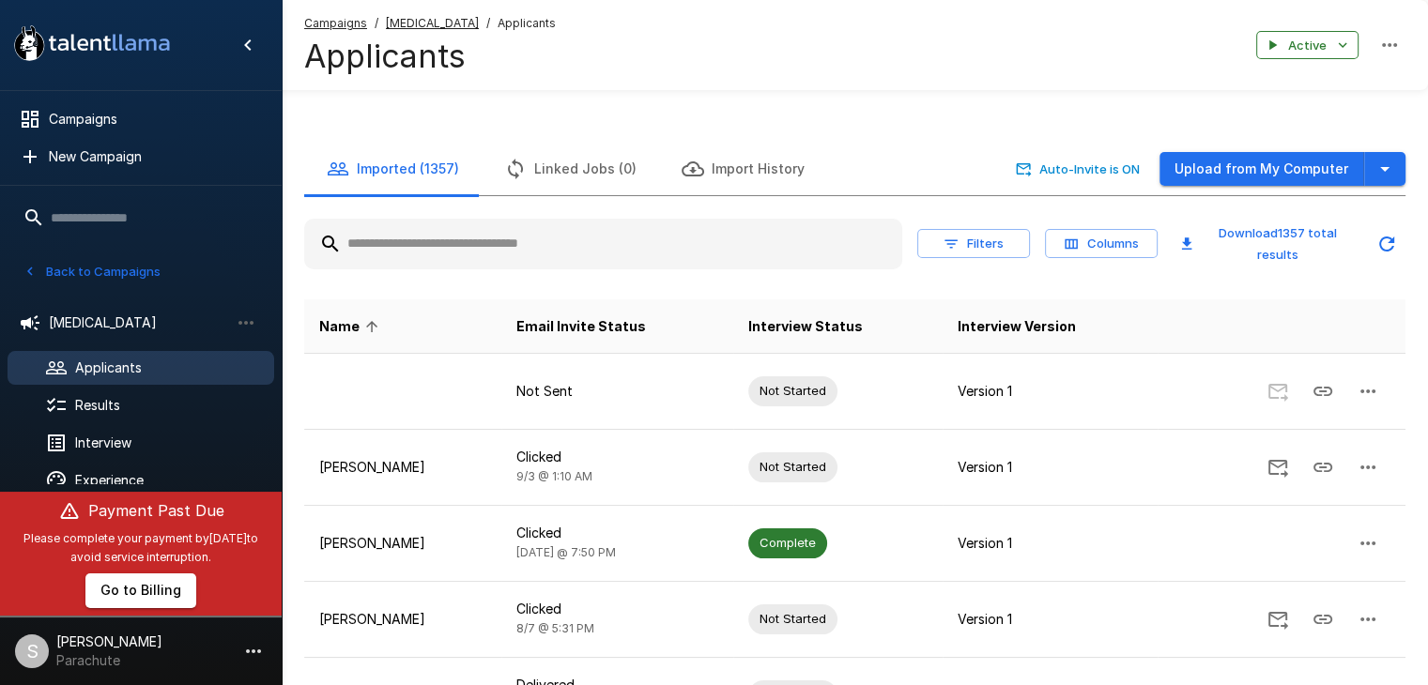
click at [56, 271] on button "Back to Campaigns" at bounding box center [92, 271] width 146 height 29
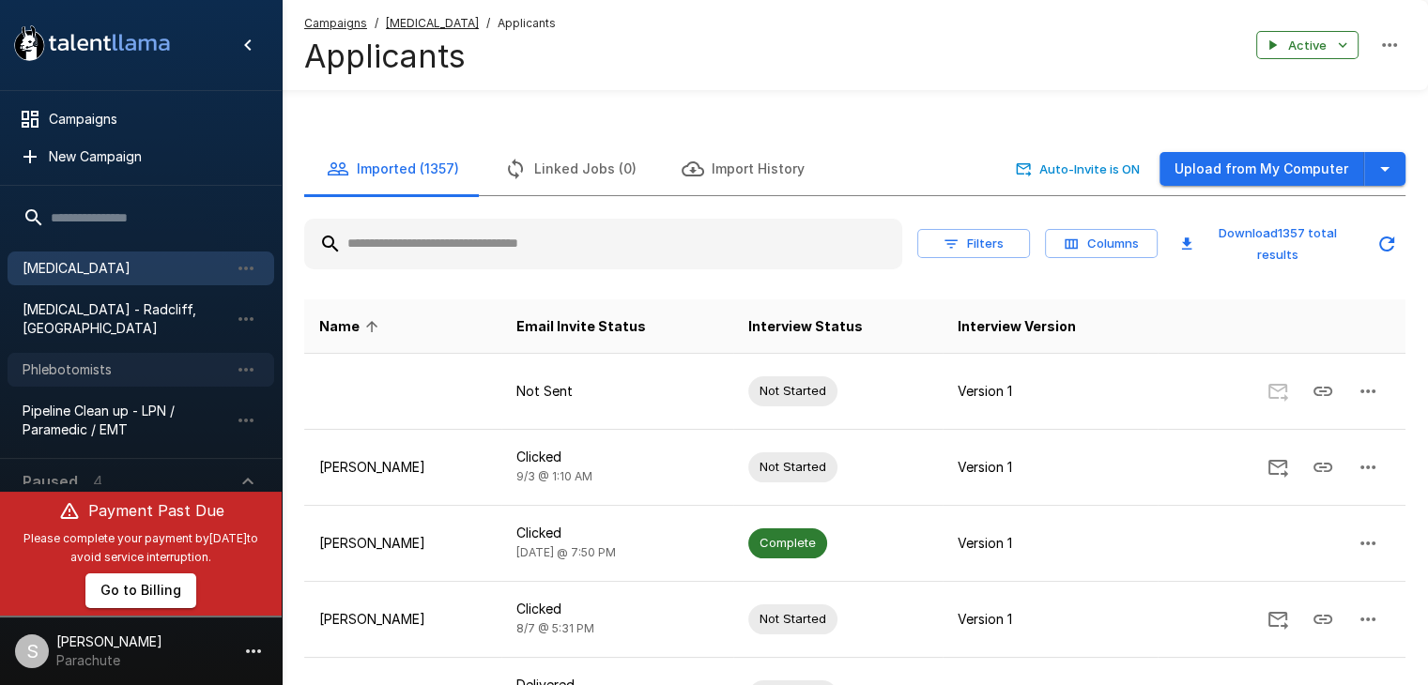
click at [59, 361] on span "Phlebotomists" at bounding box center [126, 370] width 207 height 19
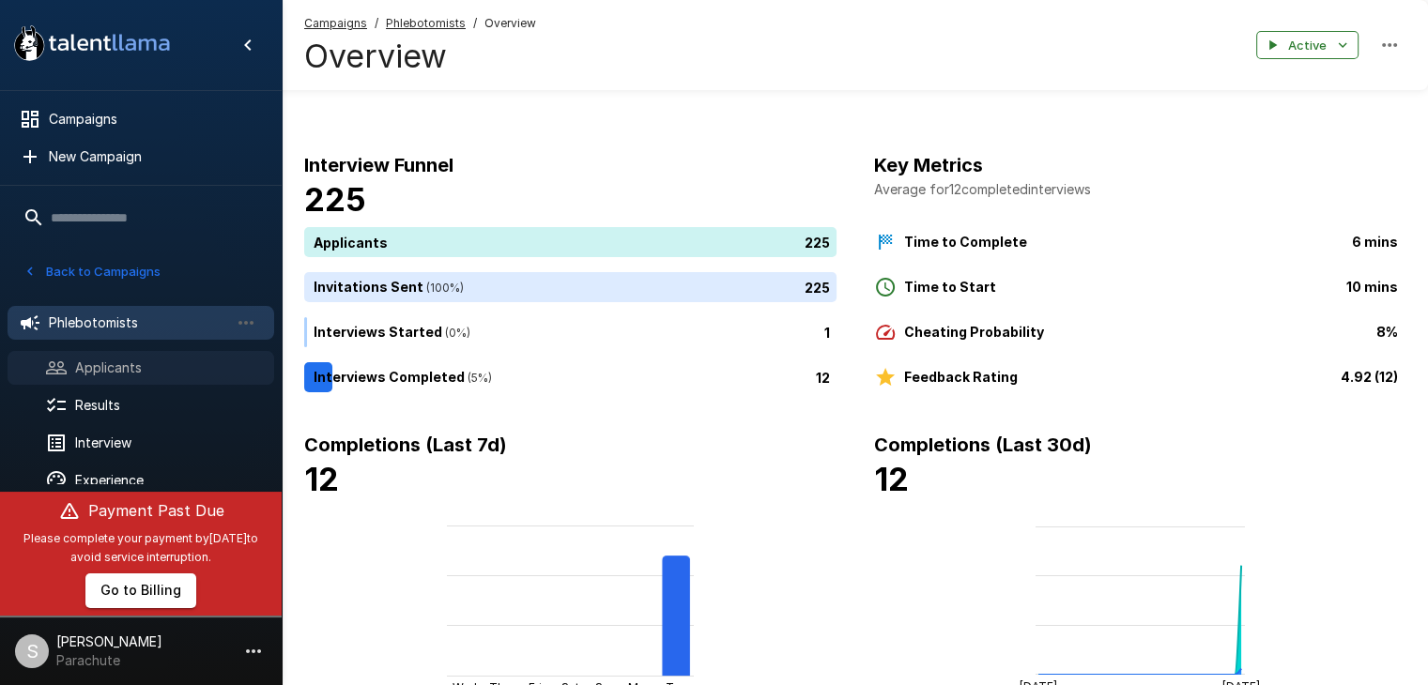
click at [142, 370] on span "Applicants" at bounding box center [167, 368] width 184 height 19
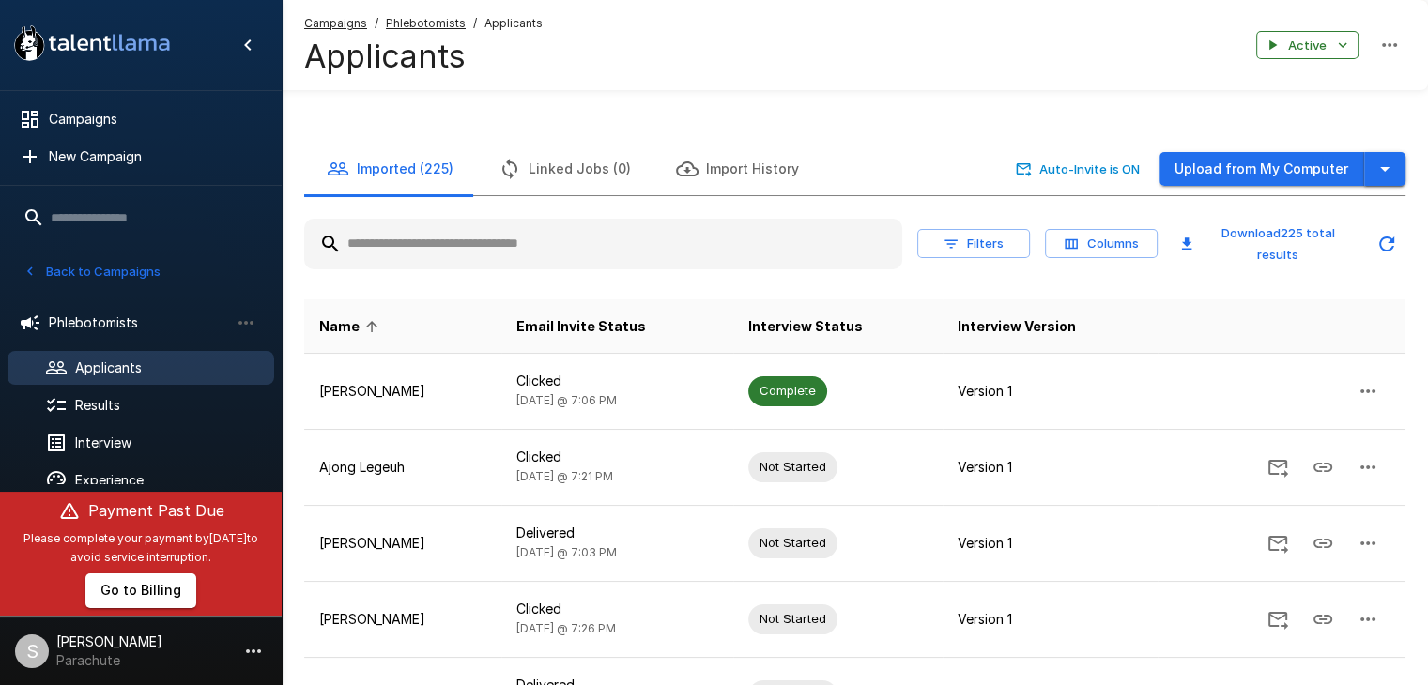
click at [1385, 173] on icon "button" at bounding box center [1385, 169] width 23 height 23
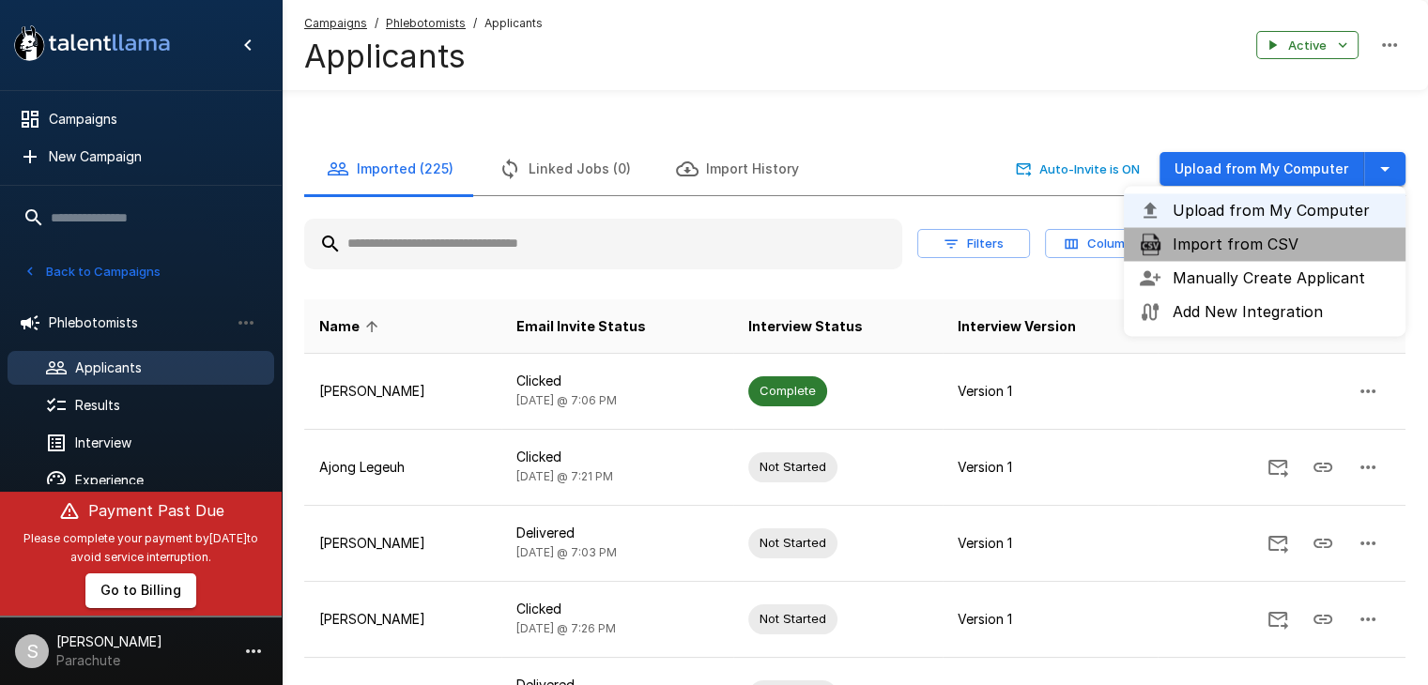
click at [1230, 256] on li "Import from CSV" at bounding box center [1265, 244] width 282 height 34
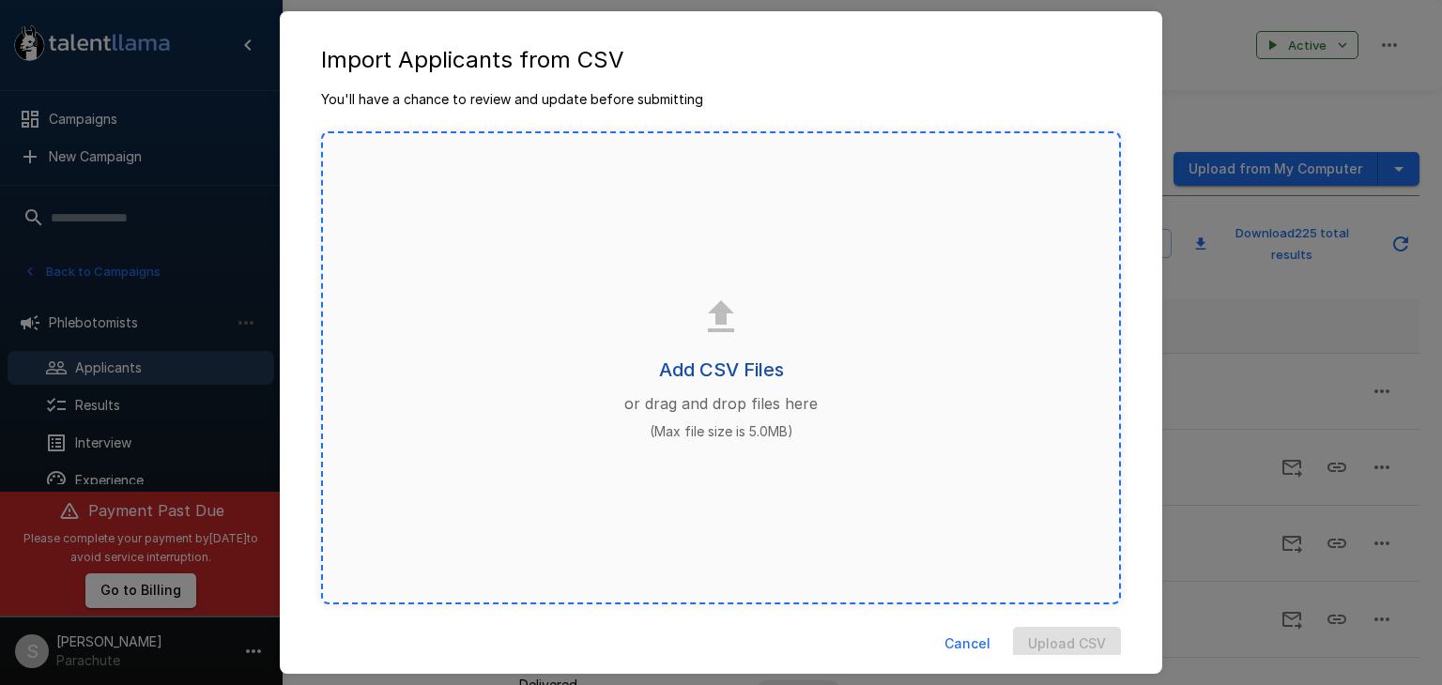
click at [706, 369] on h6 "Add CSV Files" at bounding box center [721, 370] width 125 height 30
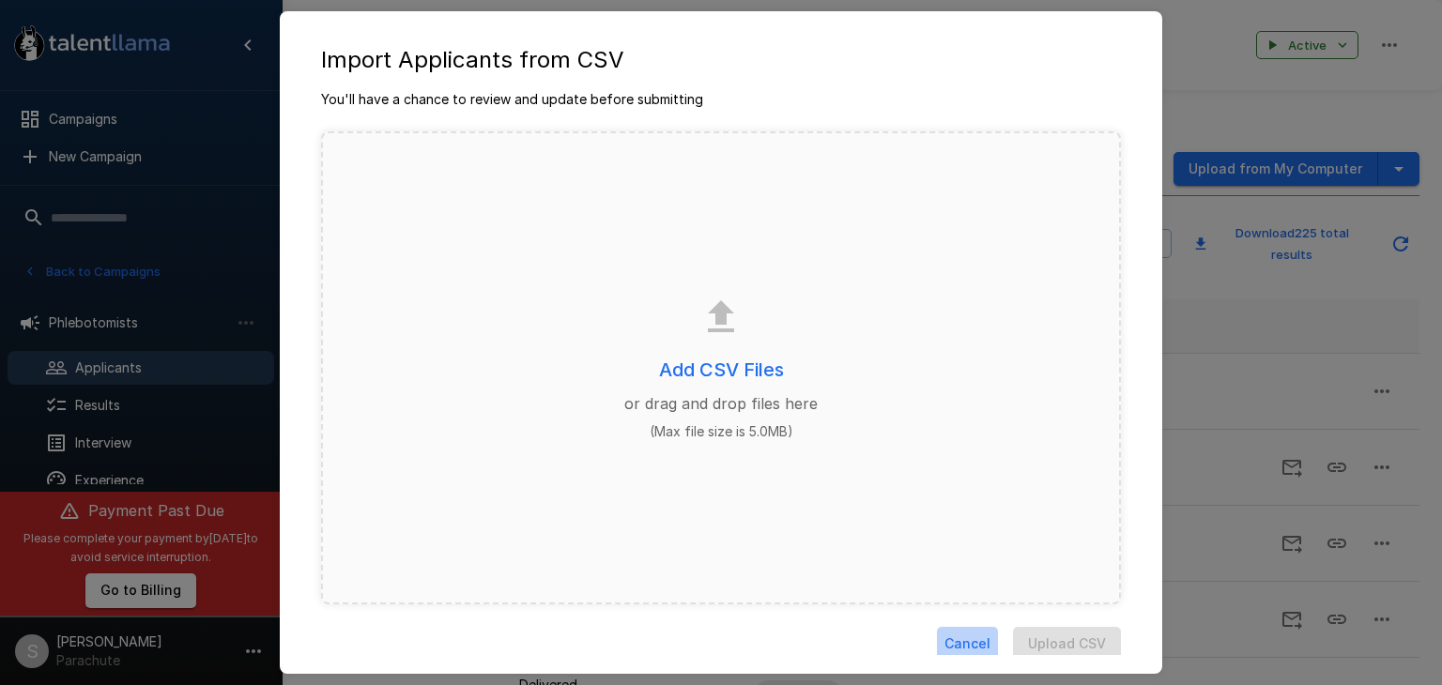
click at [952, 640] on button "Cancel" at bounding box center [967, 644] width 61 height 35
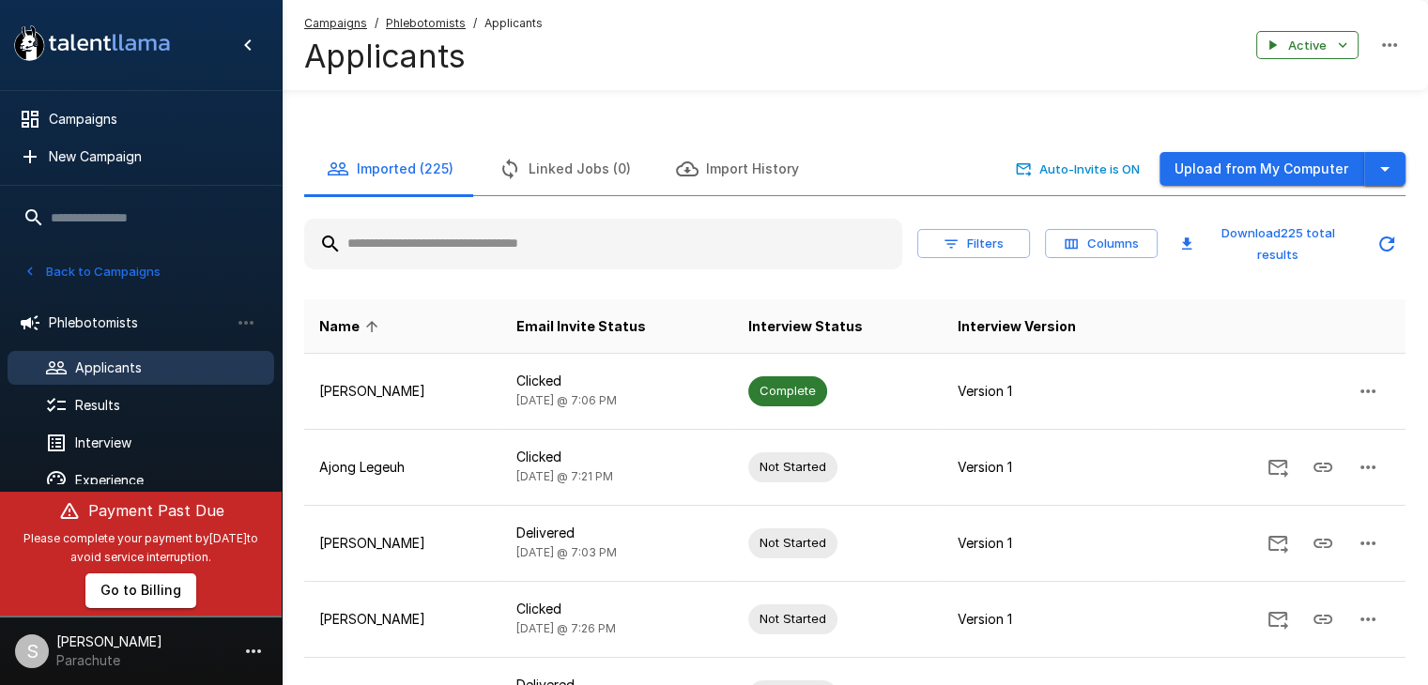
click at [1397, 162] on button "button" at bounding box center [1384, 169] width 41 height 35
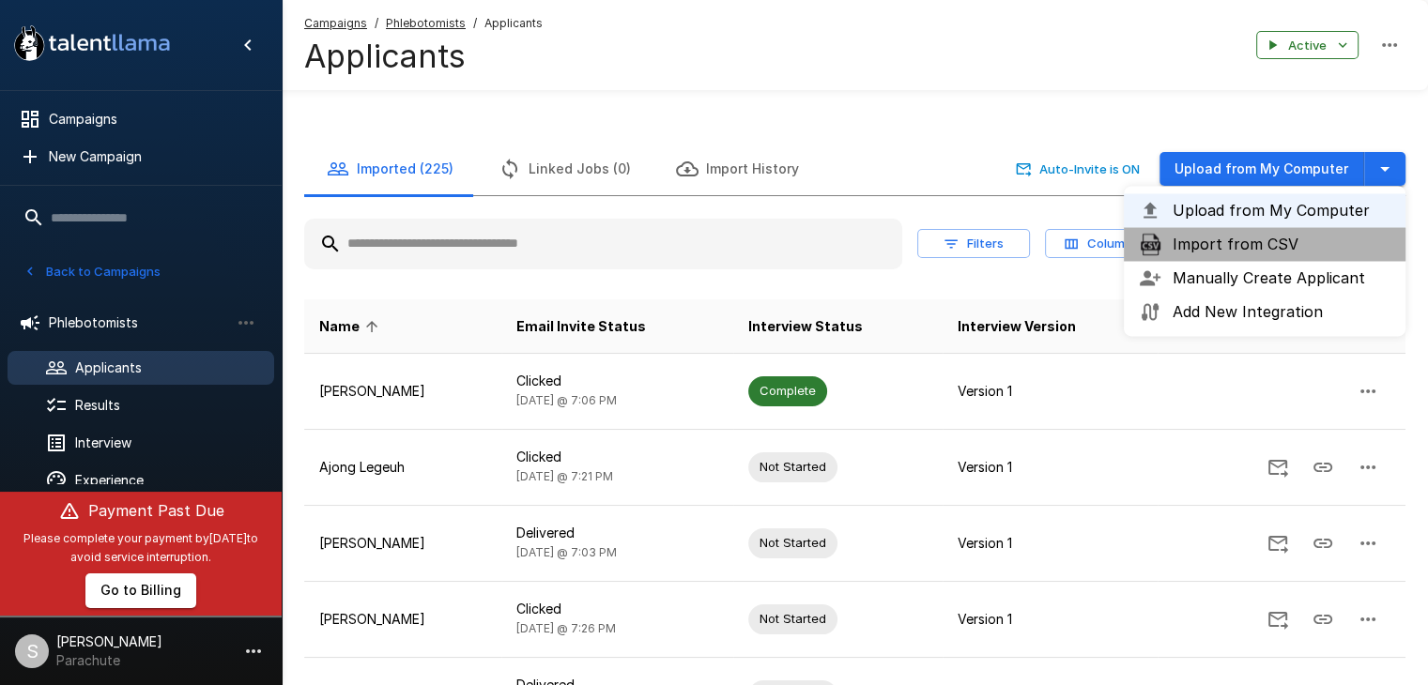
click at [1203, 238] on span "Import from CSV" at bounding box center [1282, 244] width 218 height 23
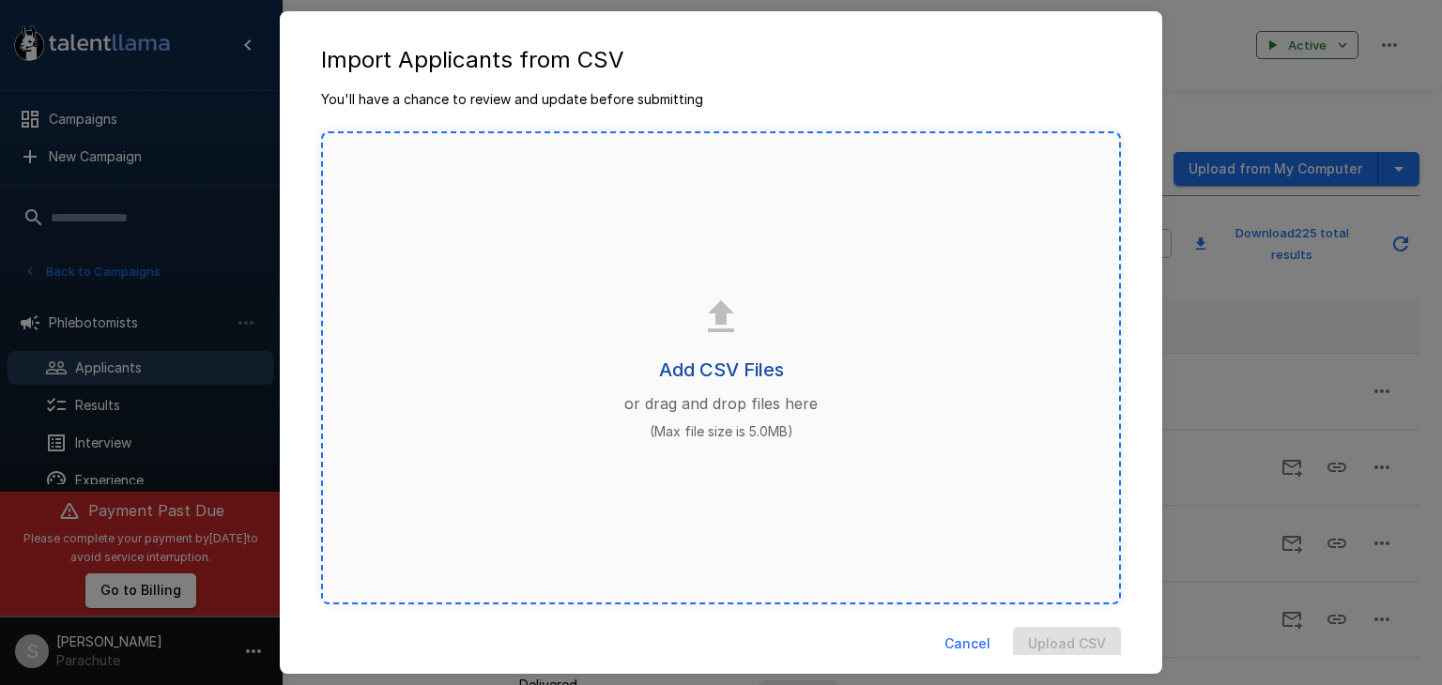
click at [678, 361] on h6 "Add CSV Files" at bounding box center [721, 370] width 125 height 30
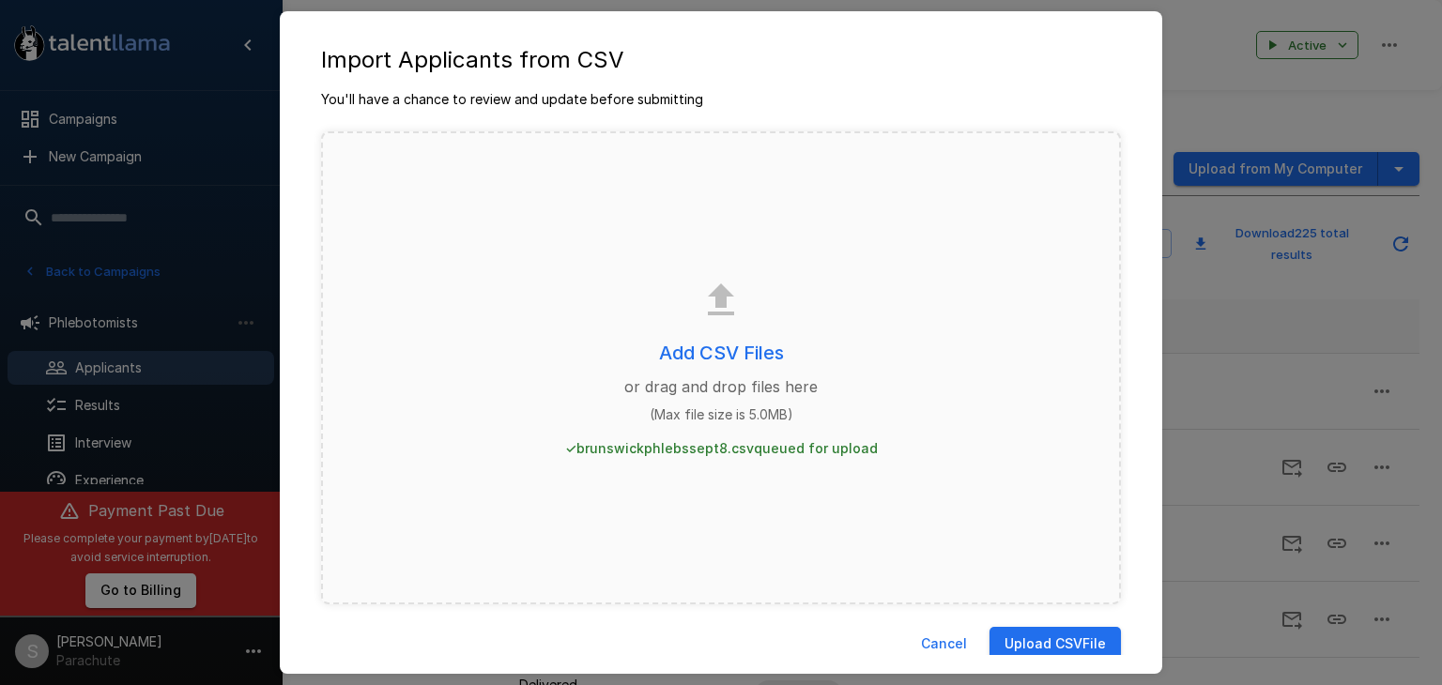
click at [1052, 640] on button "Upload CSV File" at bounding box center [1055, 644] width 131 height 35
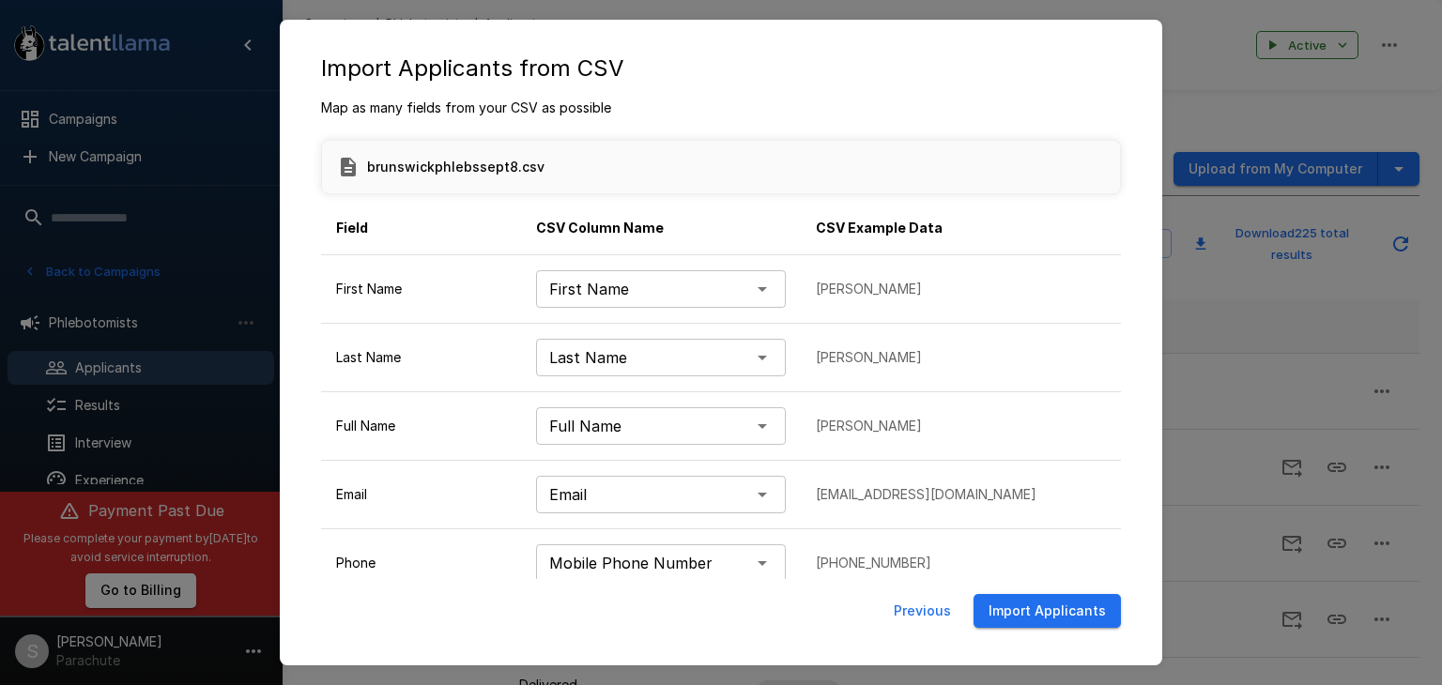
click at [1034, 603] on button "Import Applicants" at bounding box center [1047, 611] width 147 height 35
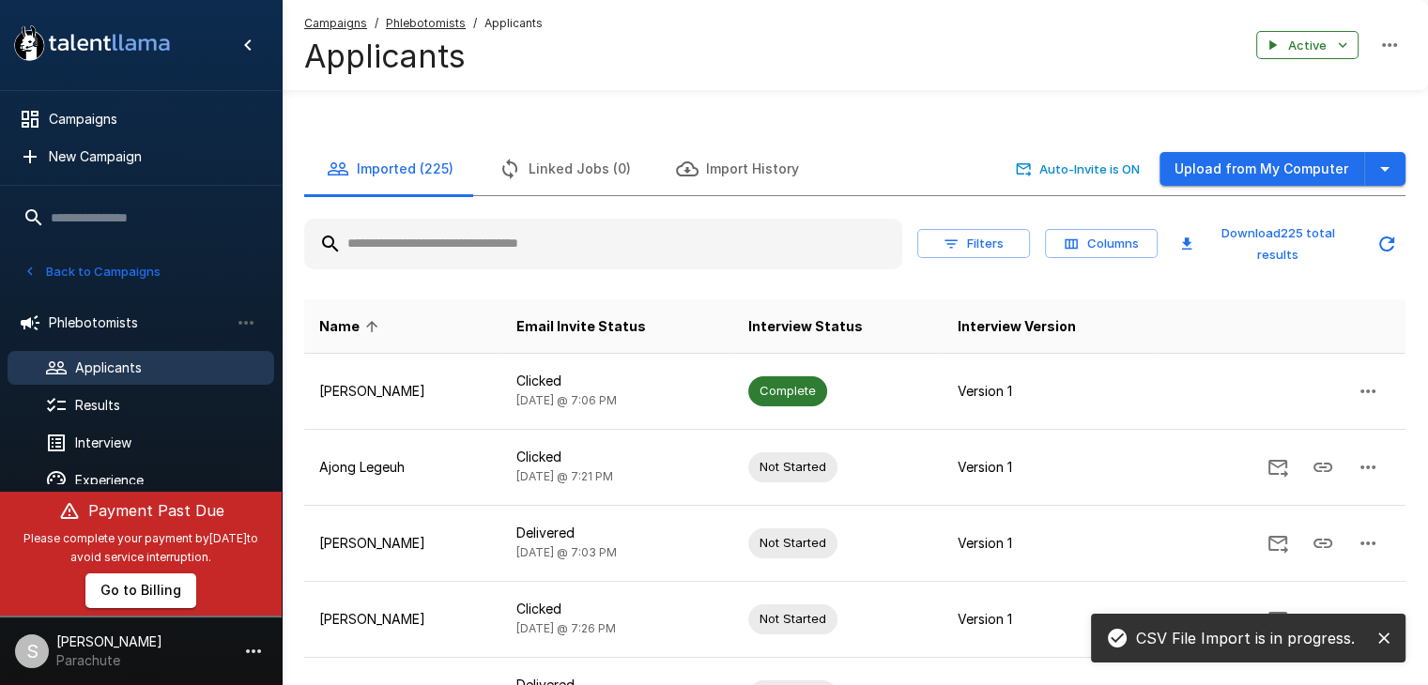
click at [84, 261] on button "Back to Campaigns" at bounding box center [92, 271] width 146 height 29
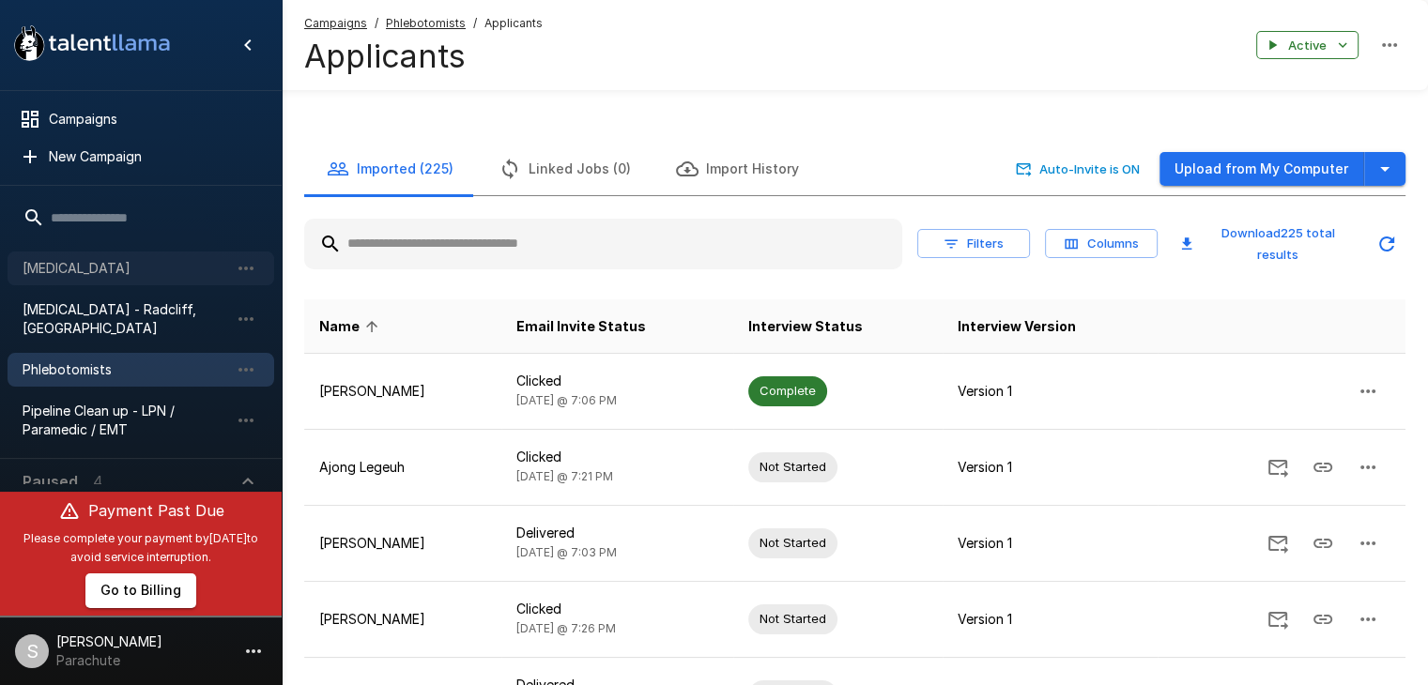
click at [82, 272] on span "[MEDICAL_DATA]" at bounding box center [126, 268] width 207 height 19
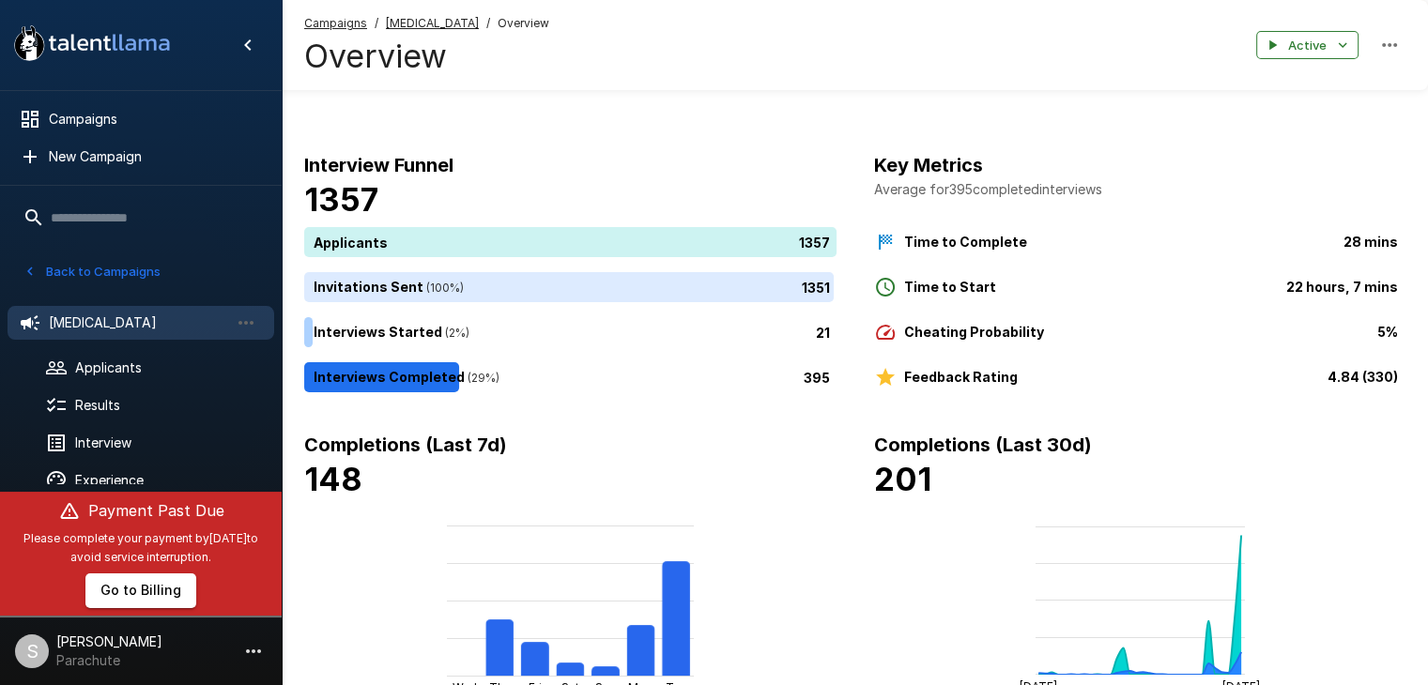
click at [60, 270] on button "Back to Campaigns" at bounding box center [92, 271] width 146 height 29
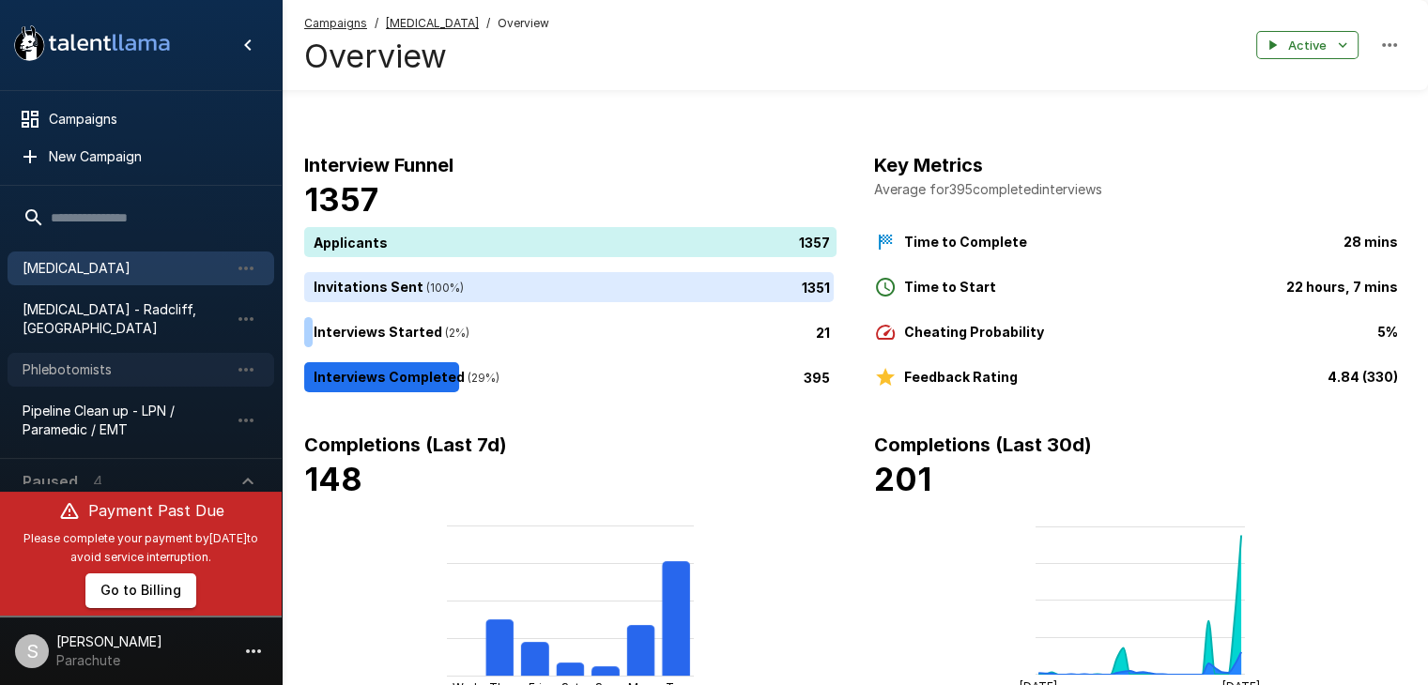
click at [108, 361] on span "Phlebotomists" at bounding box center [126, 370] width 207 height 19
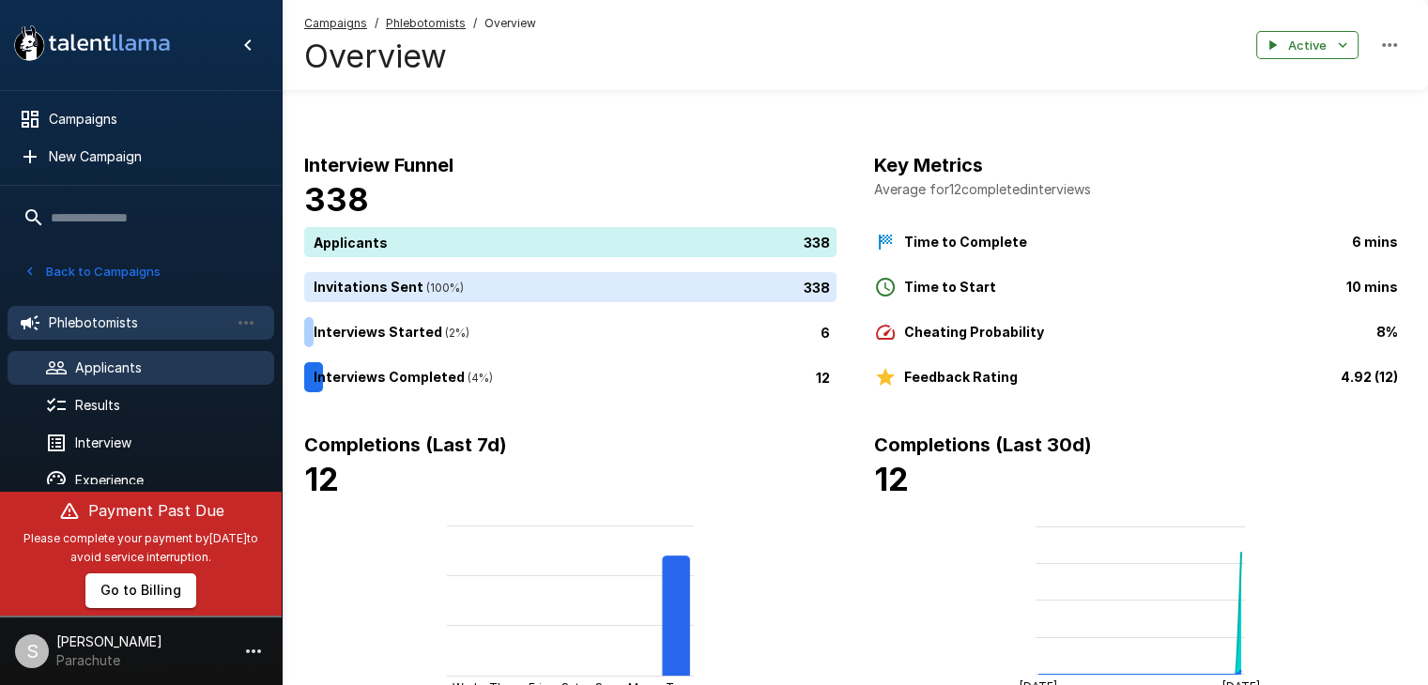
click at [204, 368] on span "Applicants" at bounding box center [167, 368] width 184 height 19
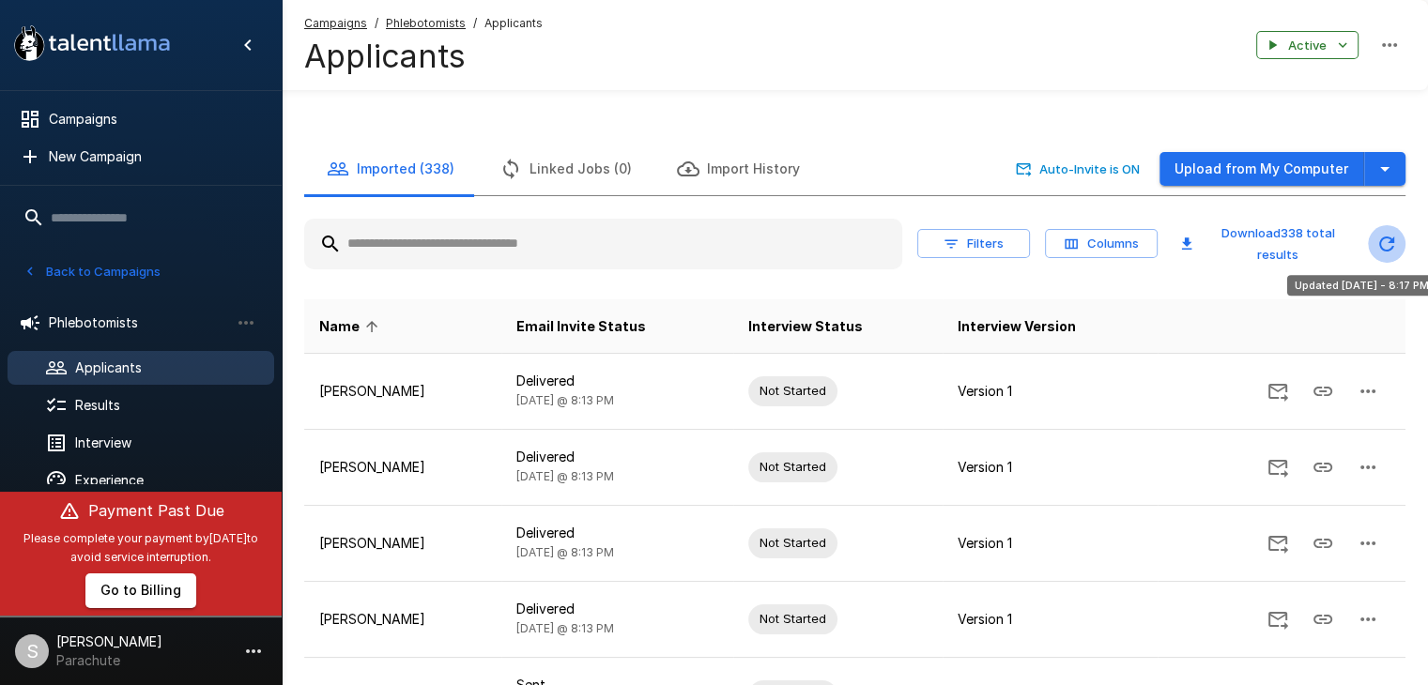
click at [1382, 238] on icon "Updated Today - 8:17 PM" at bounding box center [1386, 244] width 15 height 15
click at [620, 249] on input "text" at bounding box center [603, 244] width 598 height 34
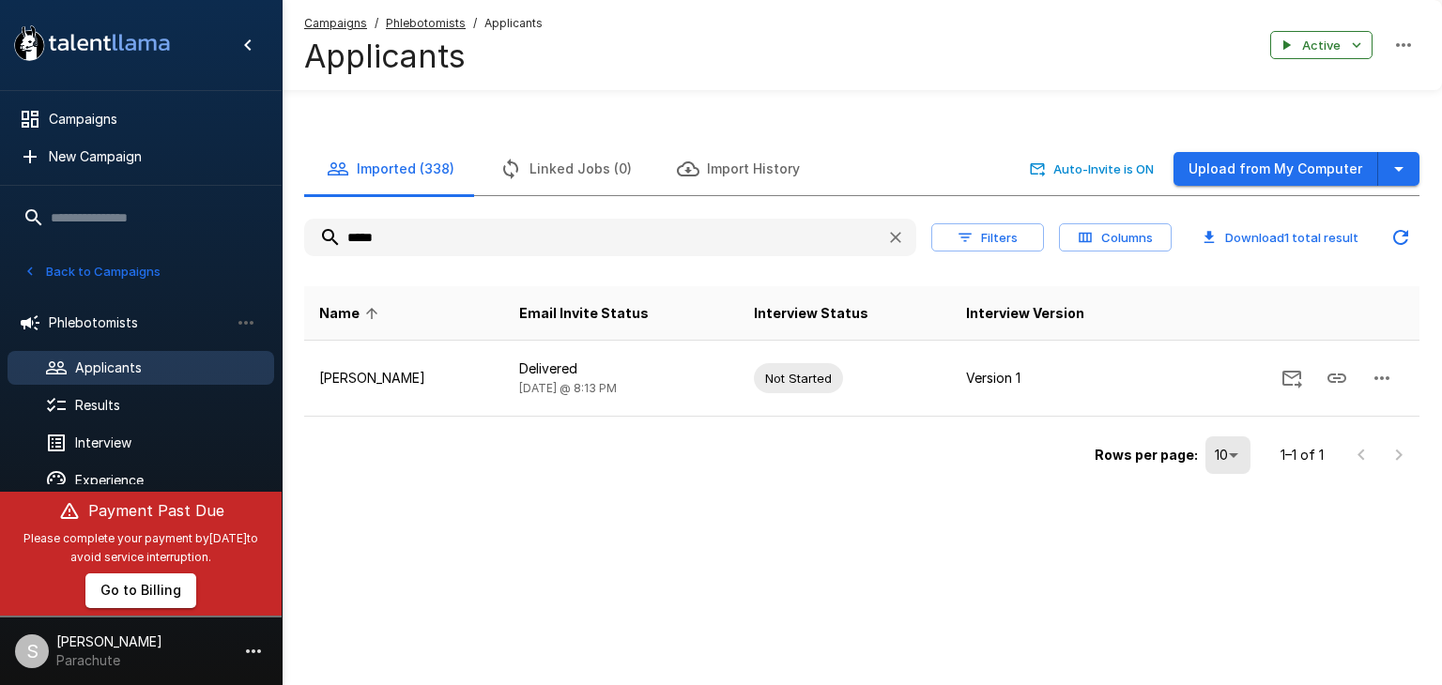
type input "*****"
click at [368, 441] on div "Rows per page: 10 ** 1–1 of 1" at bounding box center [861, 448] width 1115 height 63
click at [897, 231] on icon "button" at bounding box center [895, 237] width 19 height 19
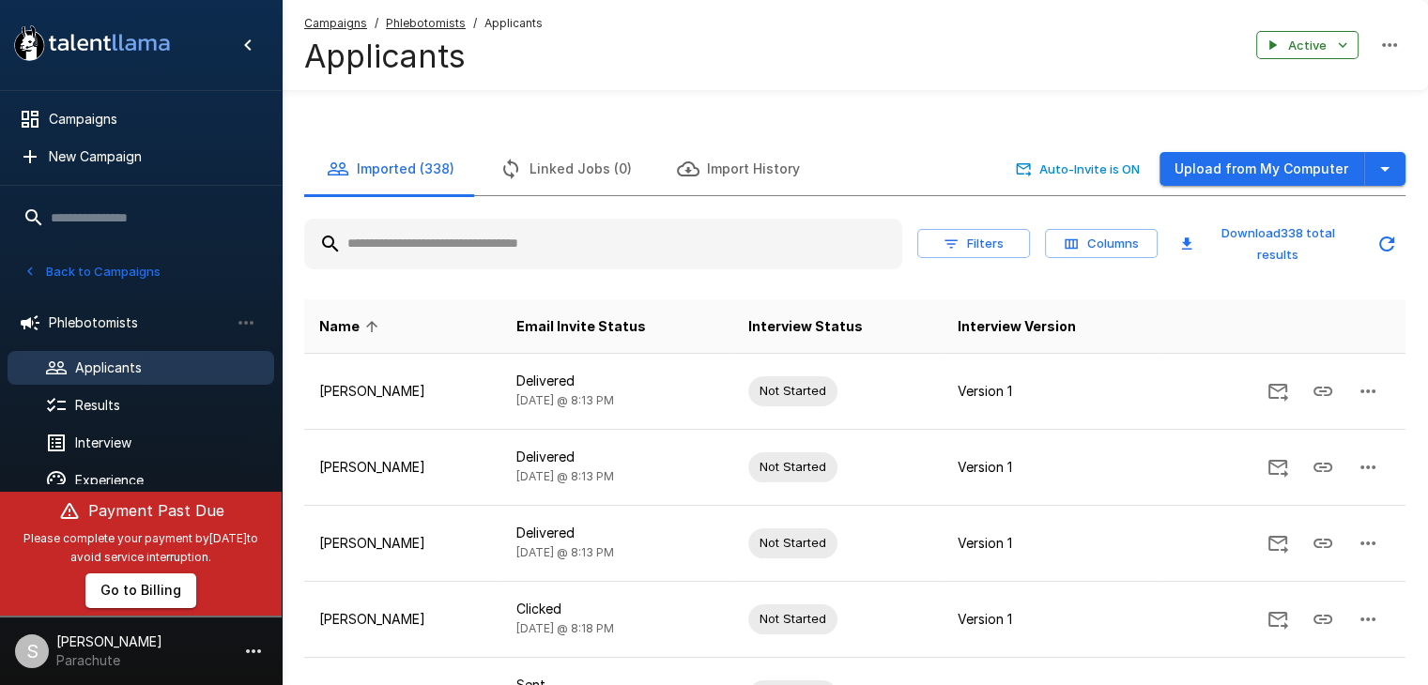
click at [79, 268] on button "Back to Campaigns" at bounding box center [92, 271] width 146 height 29
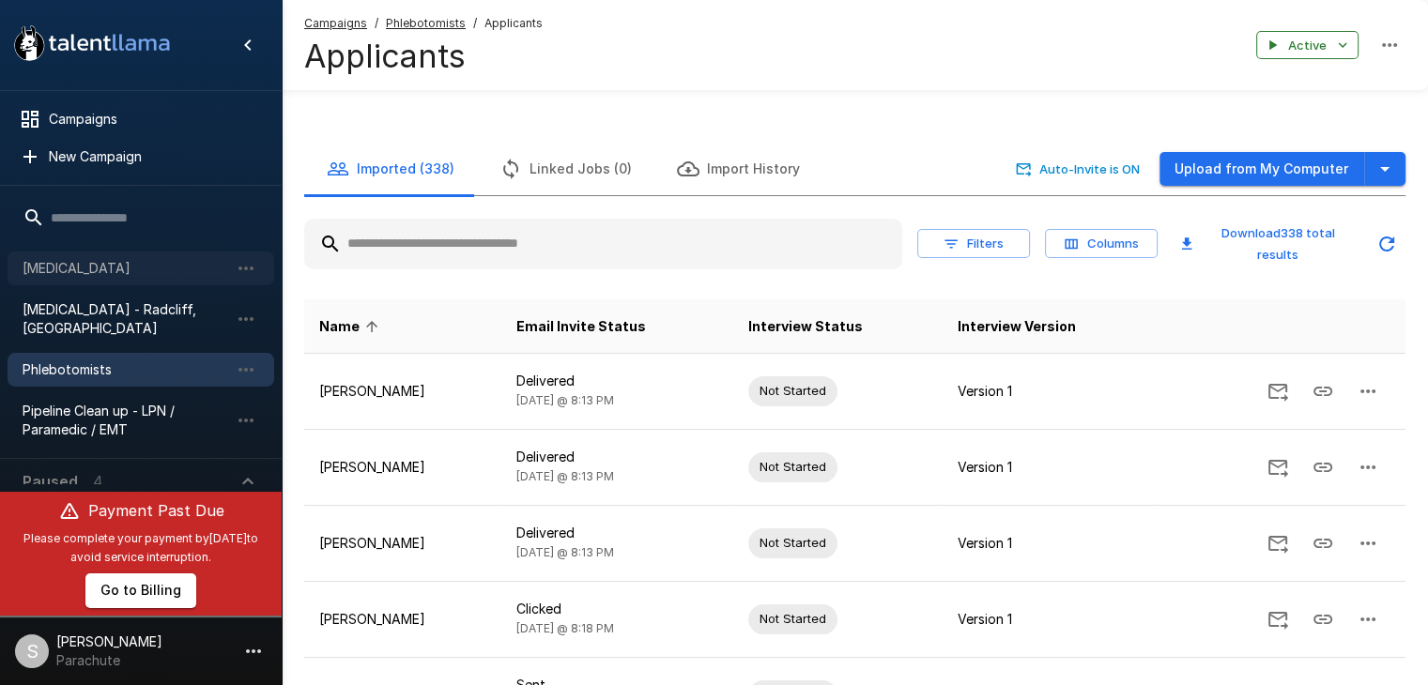
click at [96, 279] on div "[MEDICAL_DATA]" at bounding box center [141, 269] width 267 height 34
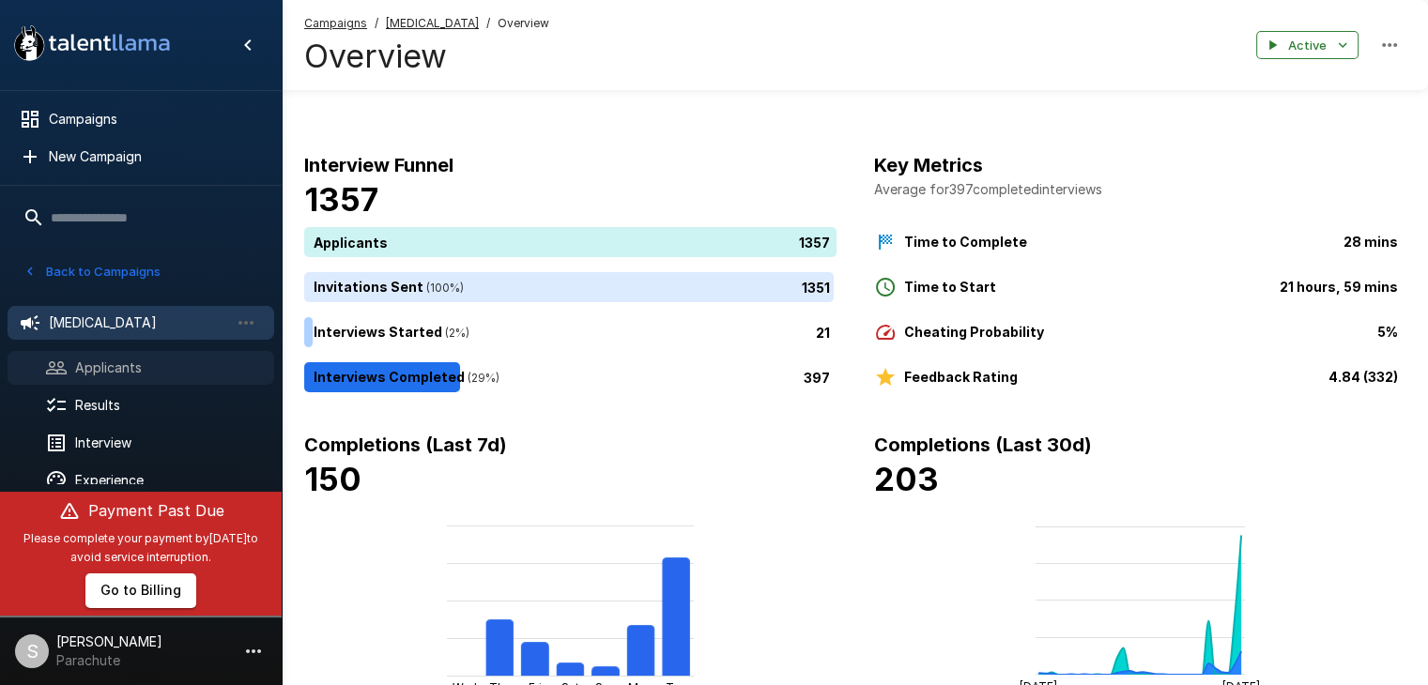
click at [157, 364] on span "Applicants" at bounding box center [167, 368] width 184 height 19
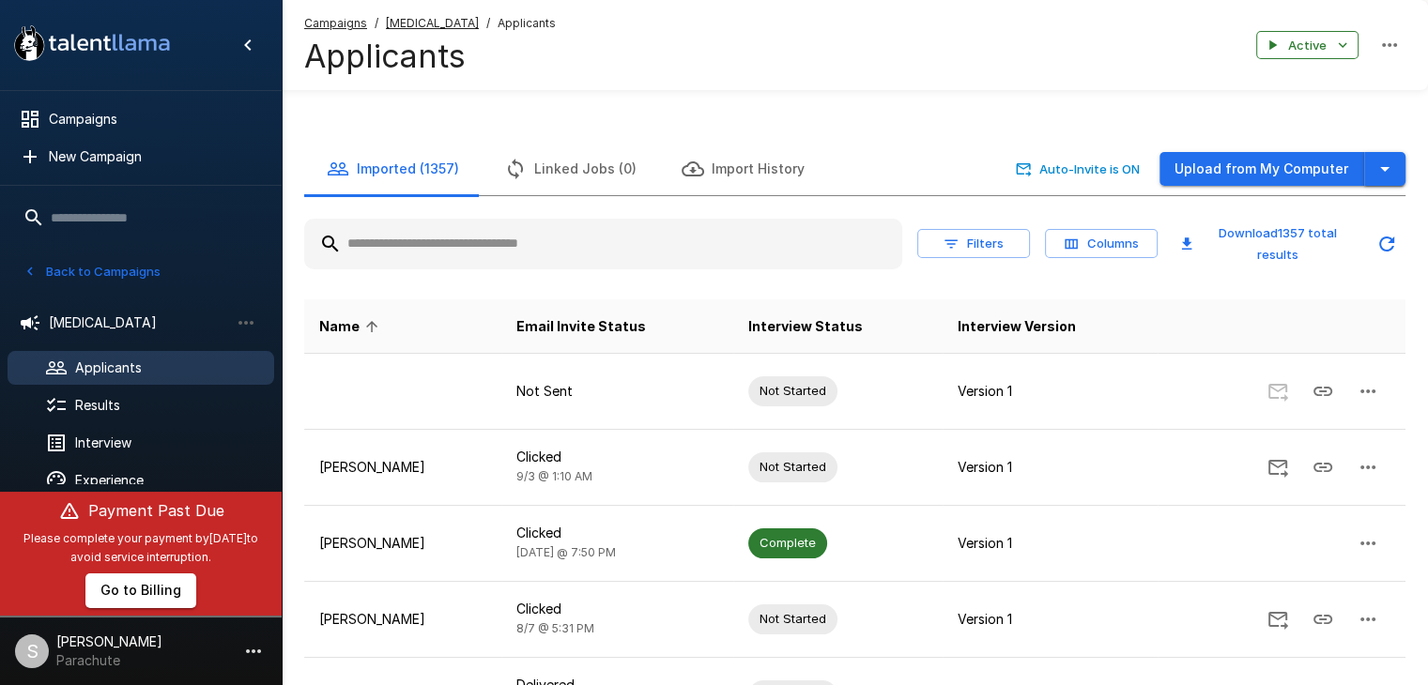
click at [1402, 171] on button "button" at bounding box center [1384, 169] width 41 height 35
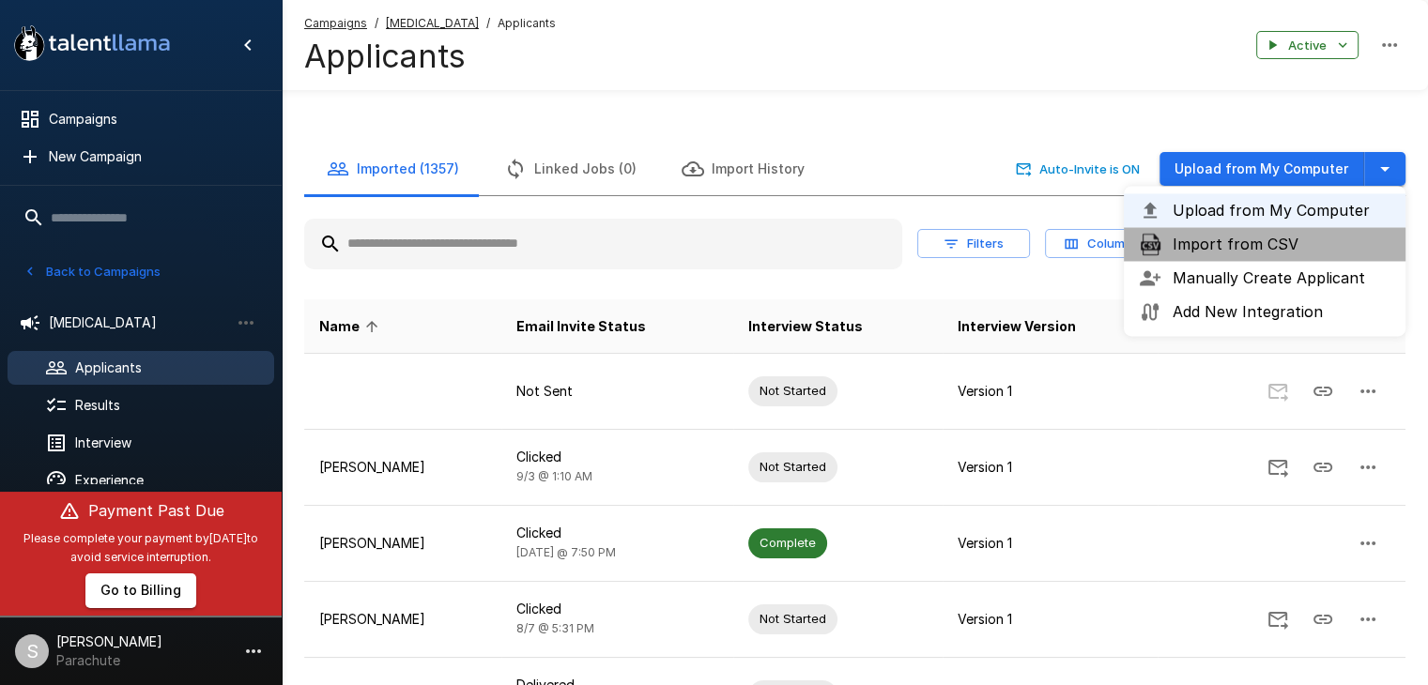
click at [1251, 247] on span "Import from CSV" at bounding box center [1282, 244] width 218 height 23
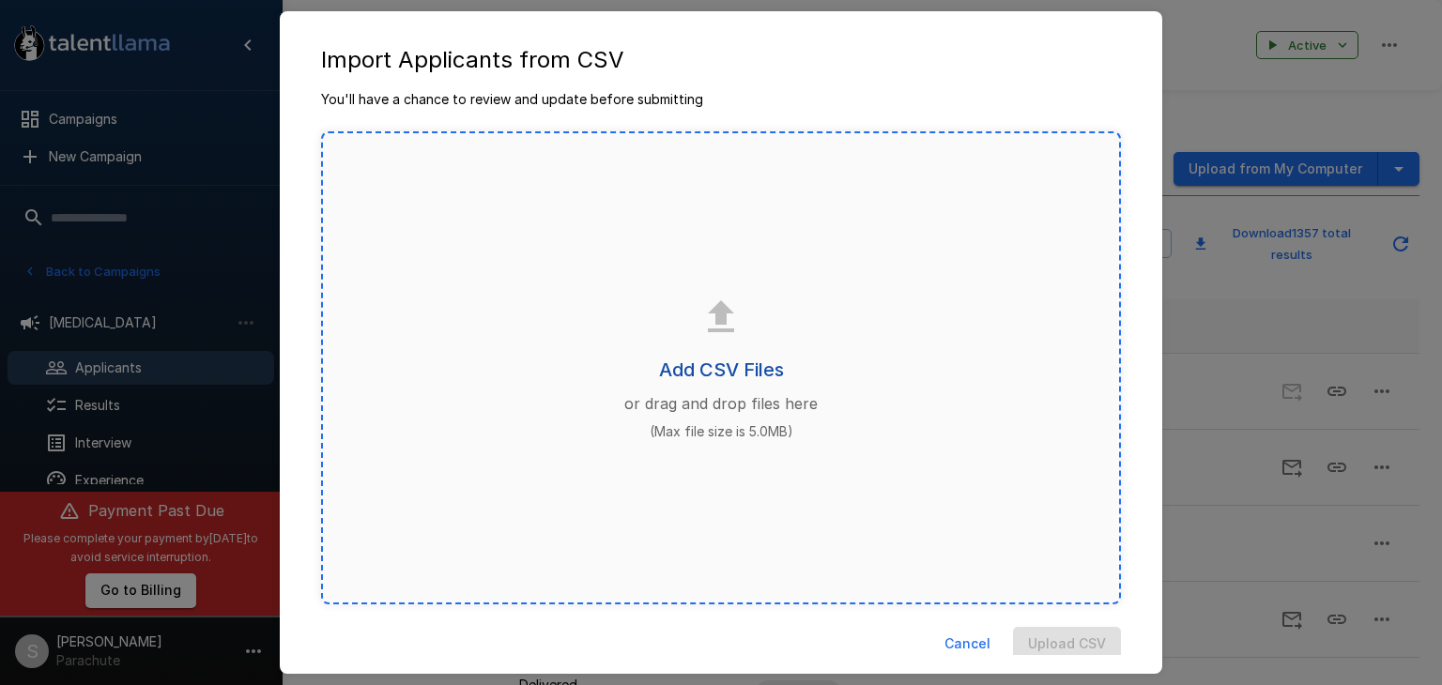
click at [697, 362] on h6 "Add CSV Files" at bounding box center [721, 370] width 125 height 30
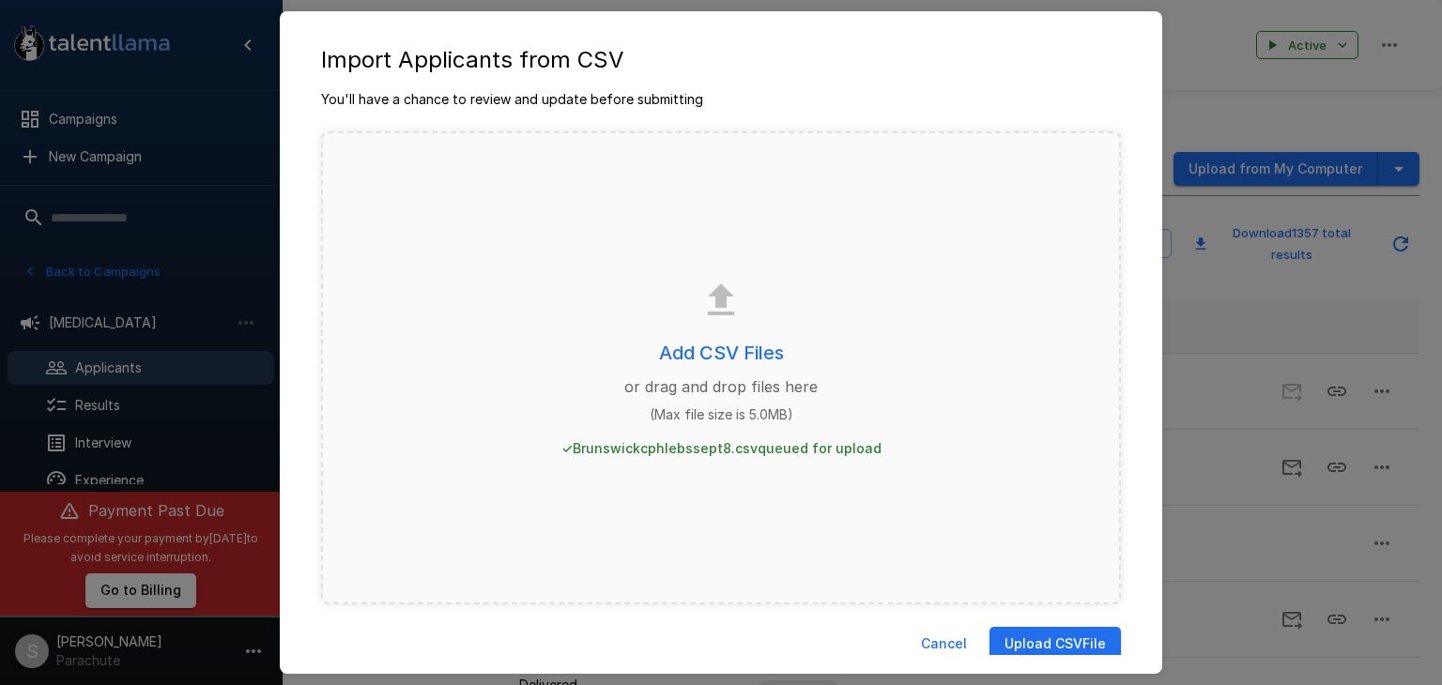
click at [1062, 644] on button "Upload CSV File" at bounding box center [1055, 644] width 131 height 35
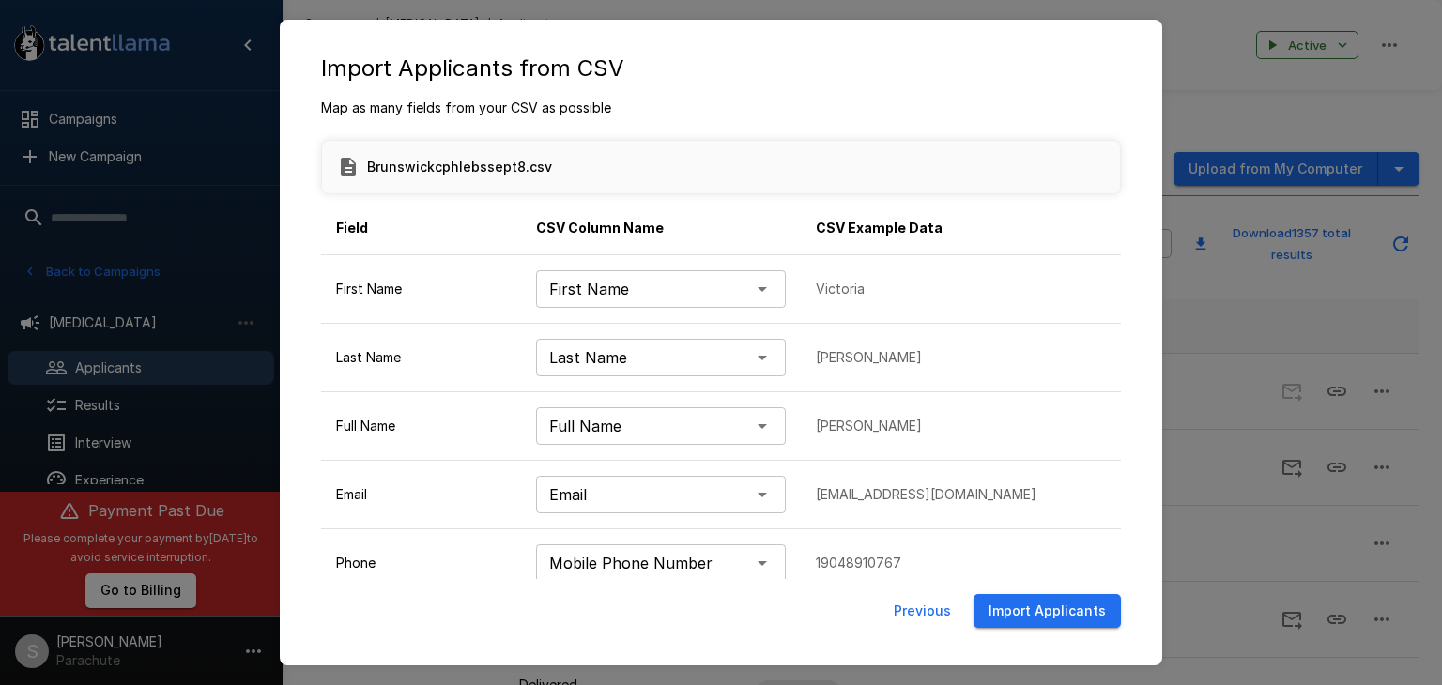
click at [1061, 622] on button "Import Applicants" at bounding box center [1047, 611] width 147 height 35
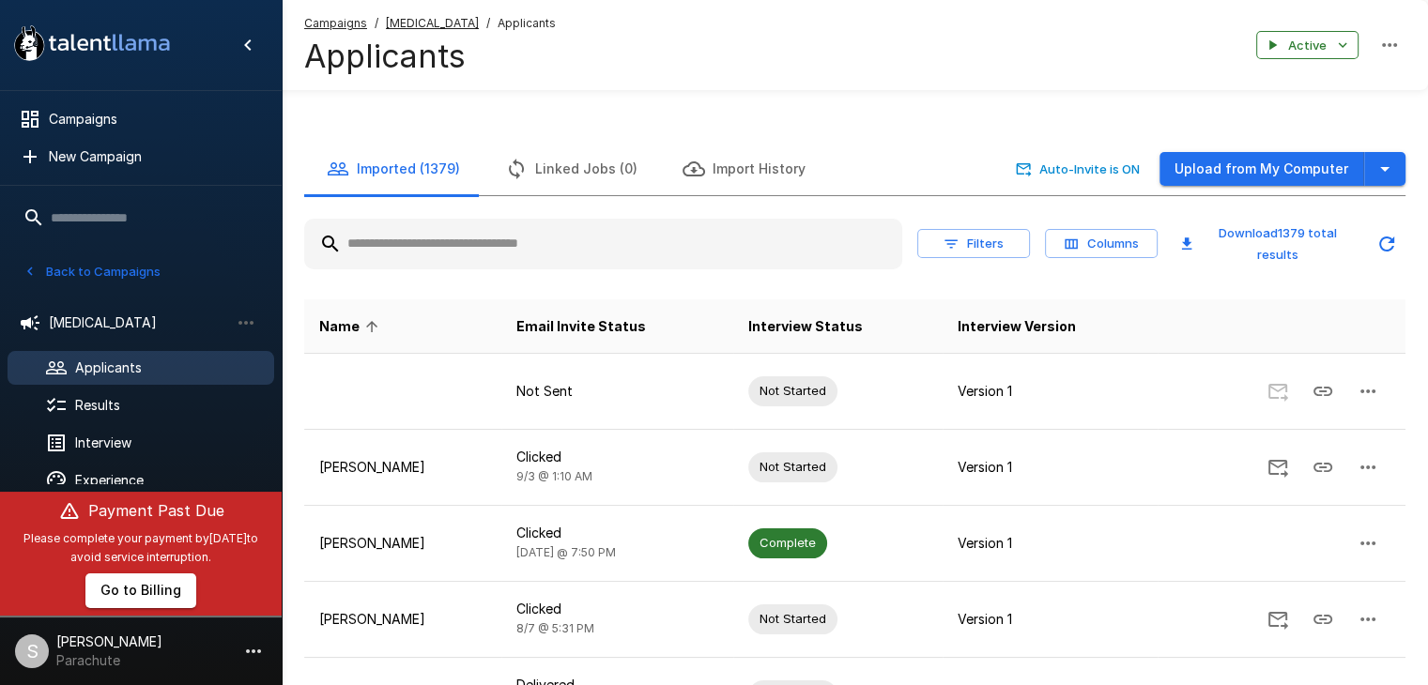
click at [68, 276] on button "Back to Campaigns" at bounding box center [92, 271] width 146 height 29
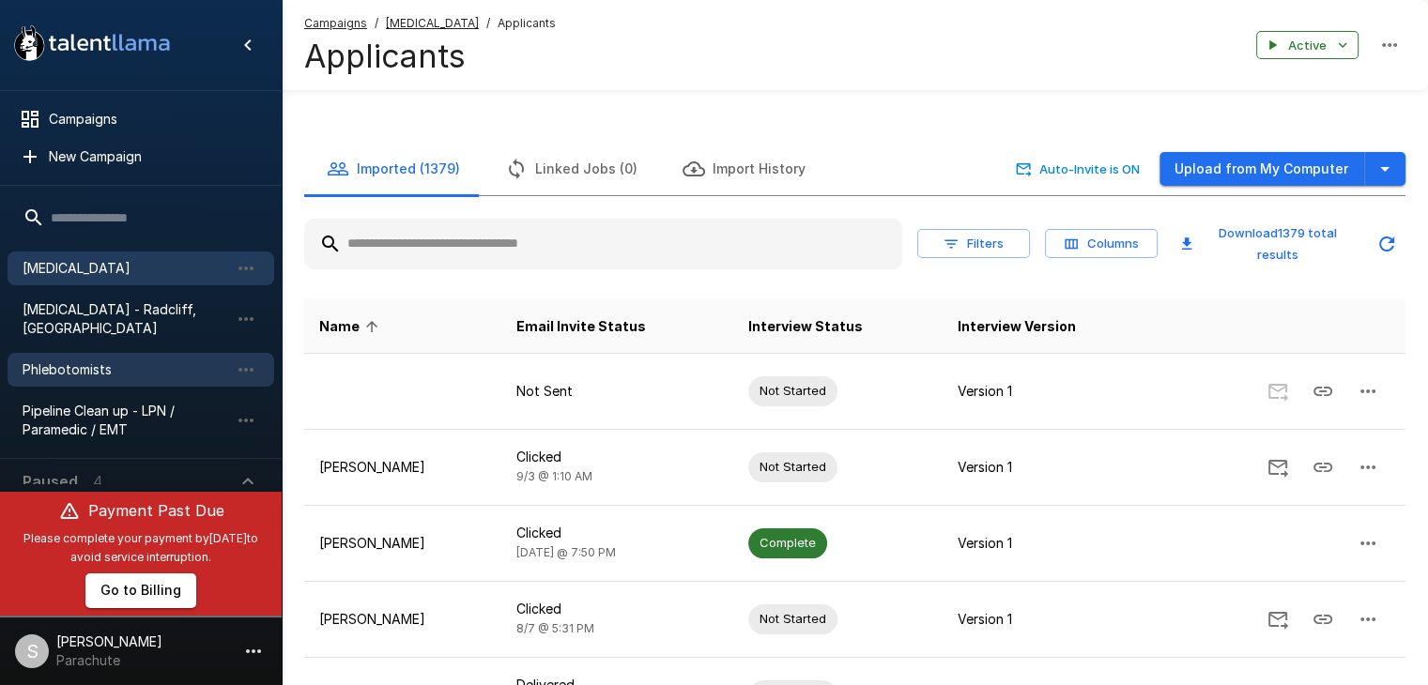
click at [58, 361] on span "Phlebotomists" at bounding box center [126, 370] width 207 height 19
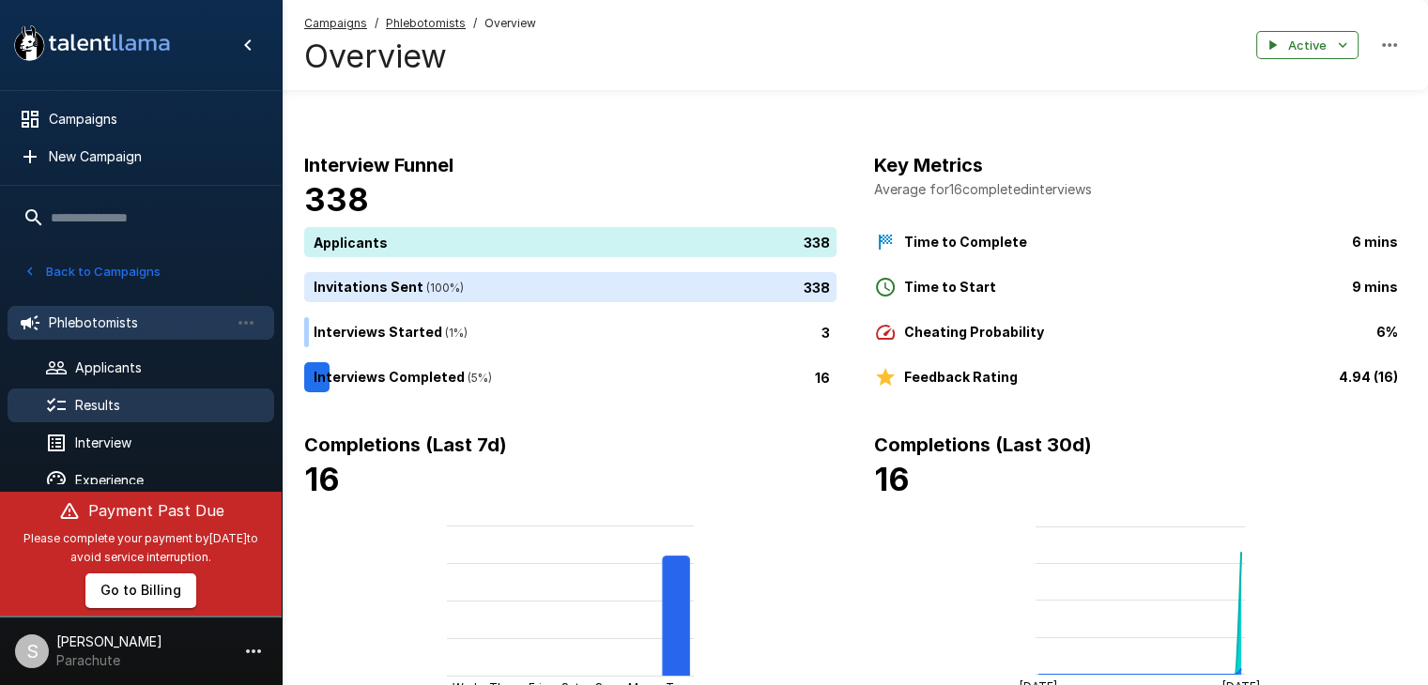
click at [75, 389] on div "Results" at bounding box center [141, 406] width 267 height 34
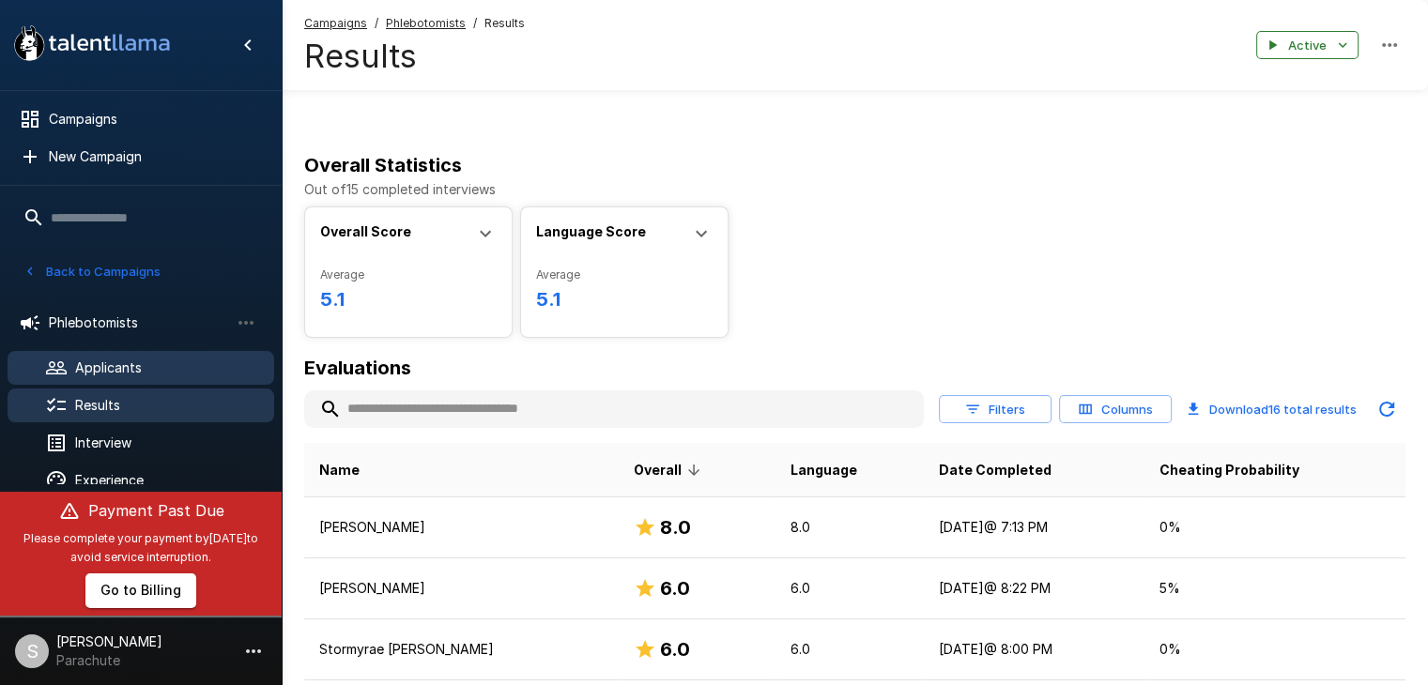
click at [81, 365] on span "Applicants" at bounding box center [167, 368] width 184 height 19
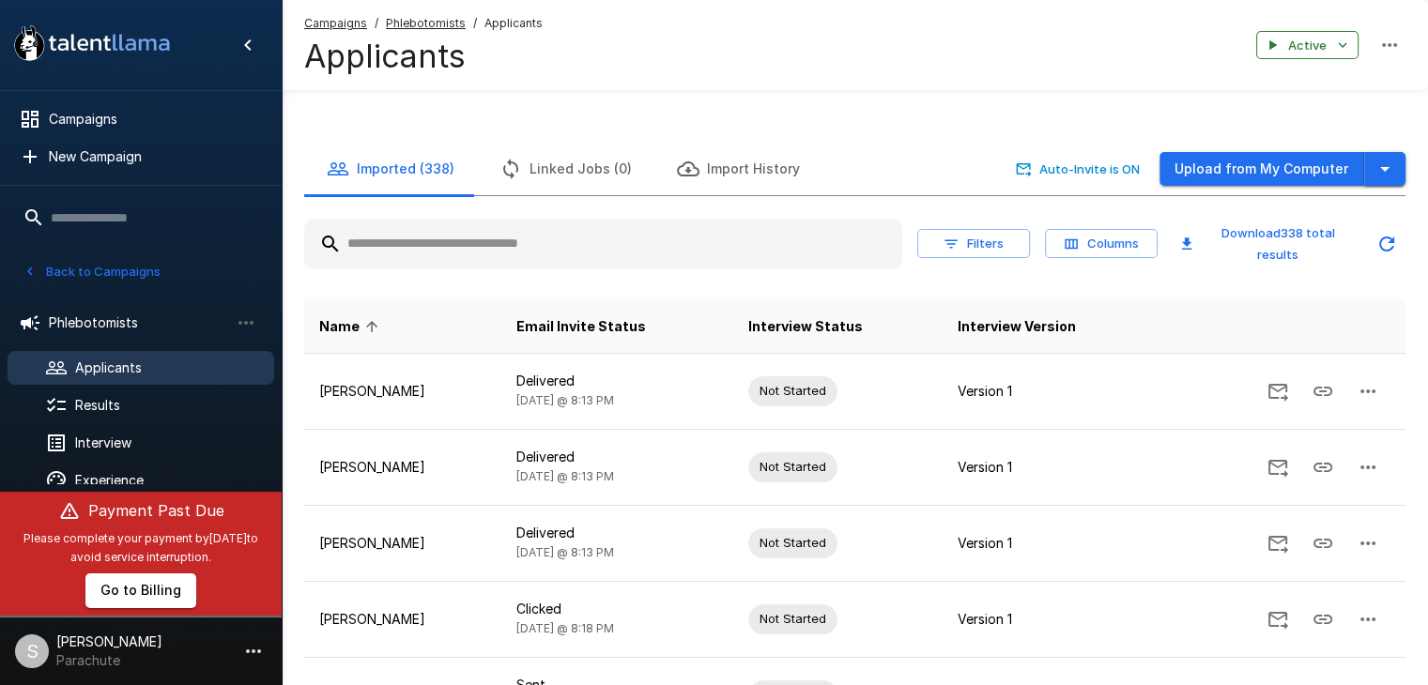
click at [1398, 156] on button "button" at bounding box center [1384, 169] width 41 height 35
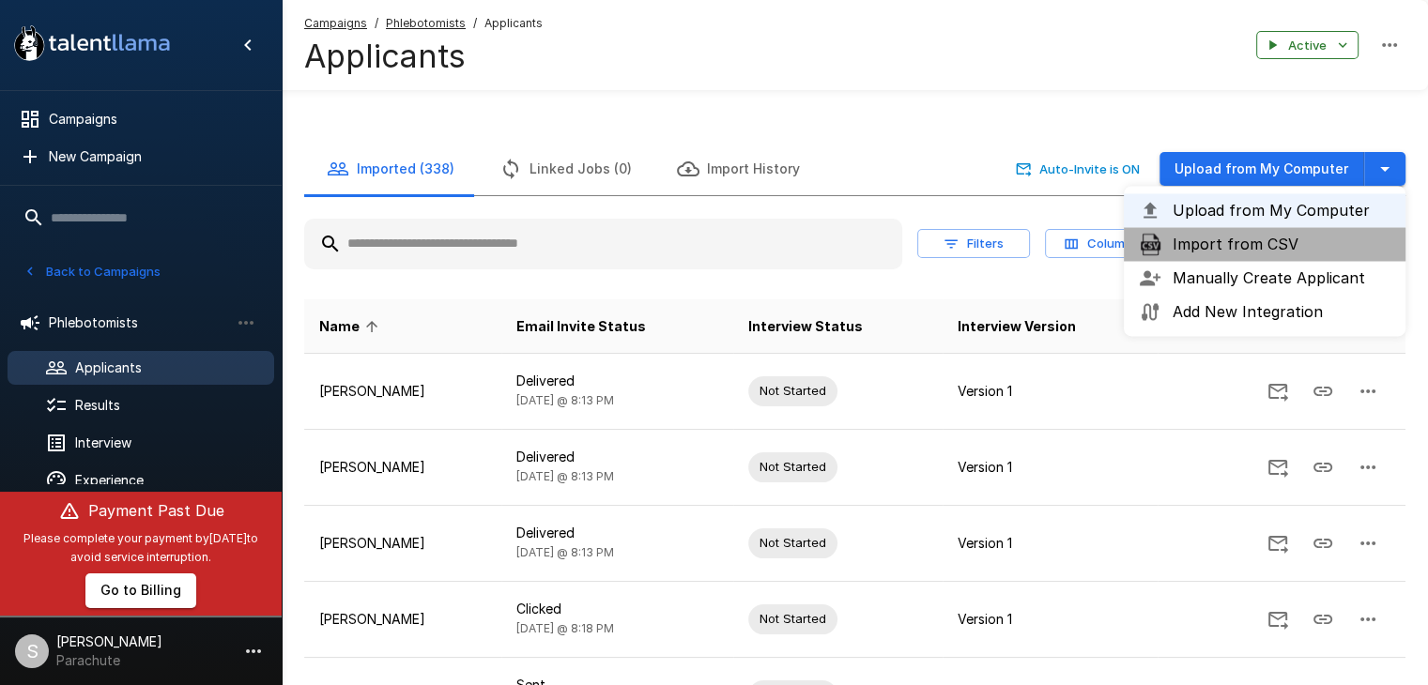
click at [1239, 253] on span "Import from CSV" at bounding box center [1282, 244] width 218 height 23
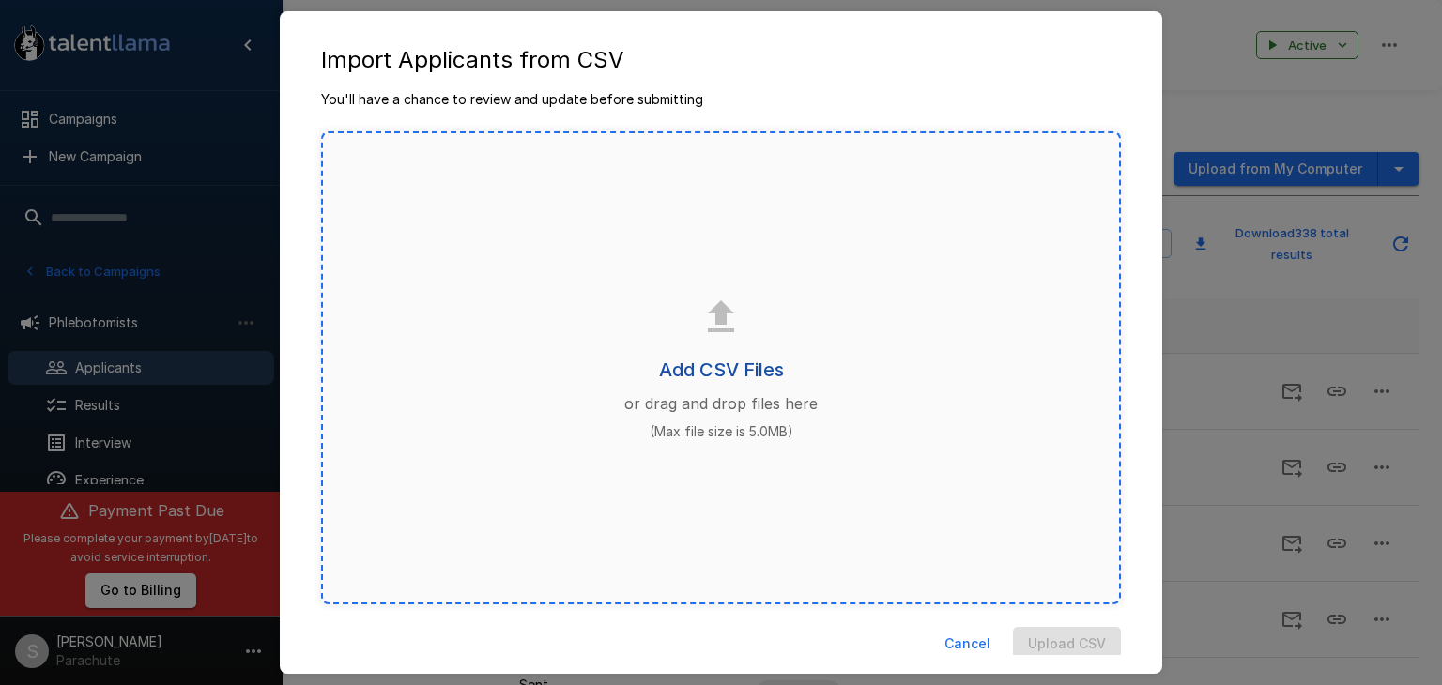
click at [718, 361] on h6 "Add CSV Files" at bounding box center [721, 370] width 125 height 30
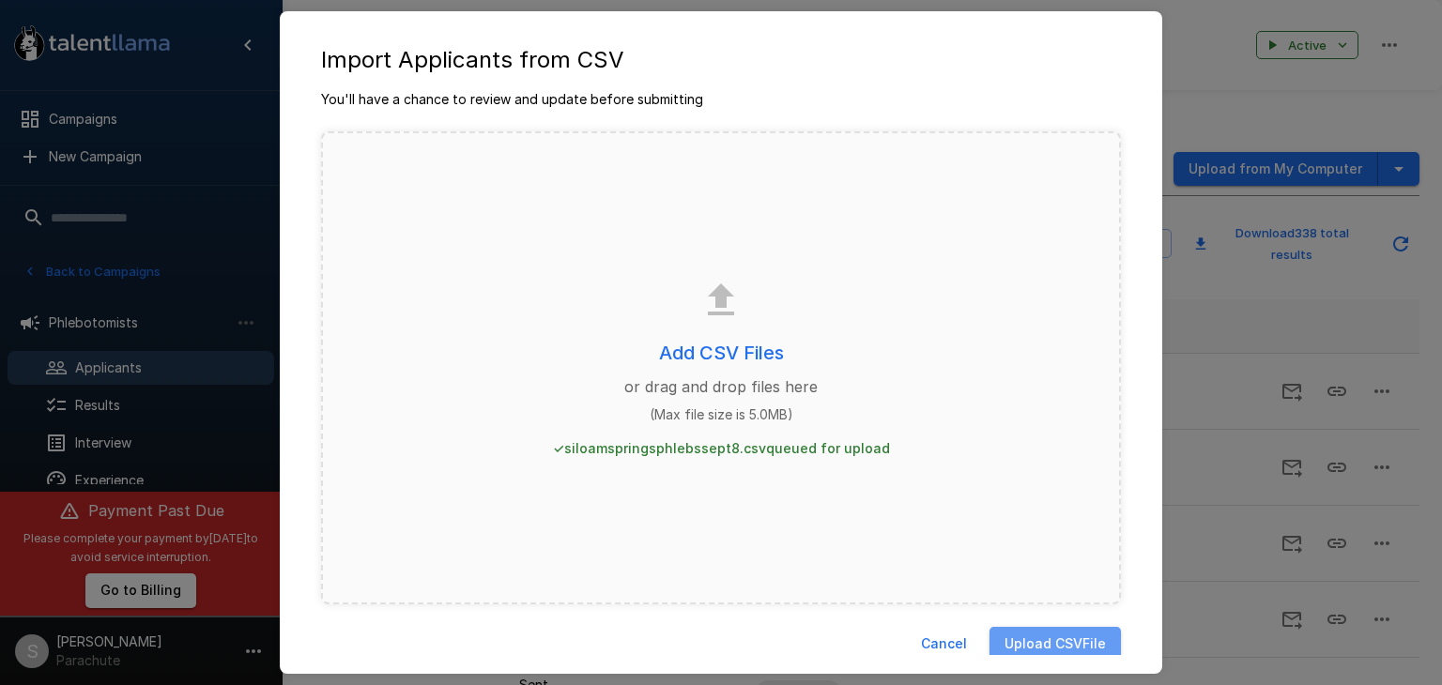
click at [1026, 639] on button "Upload CSV File" at bounding box center [1055, 644] width 131 height 35
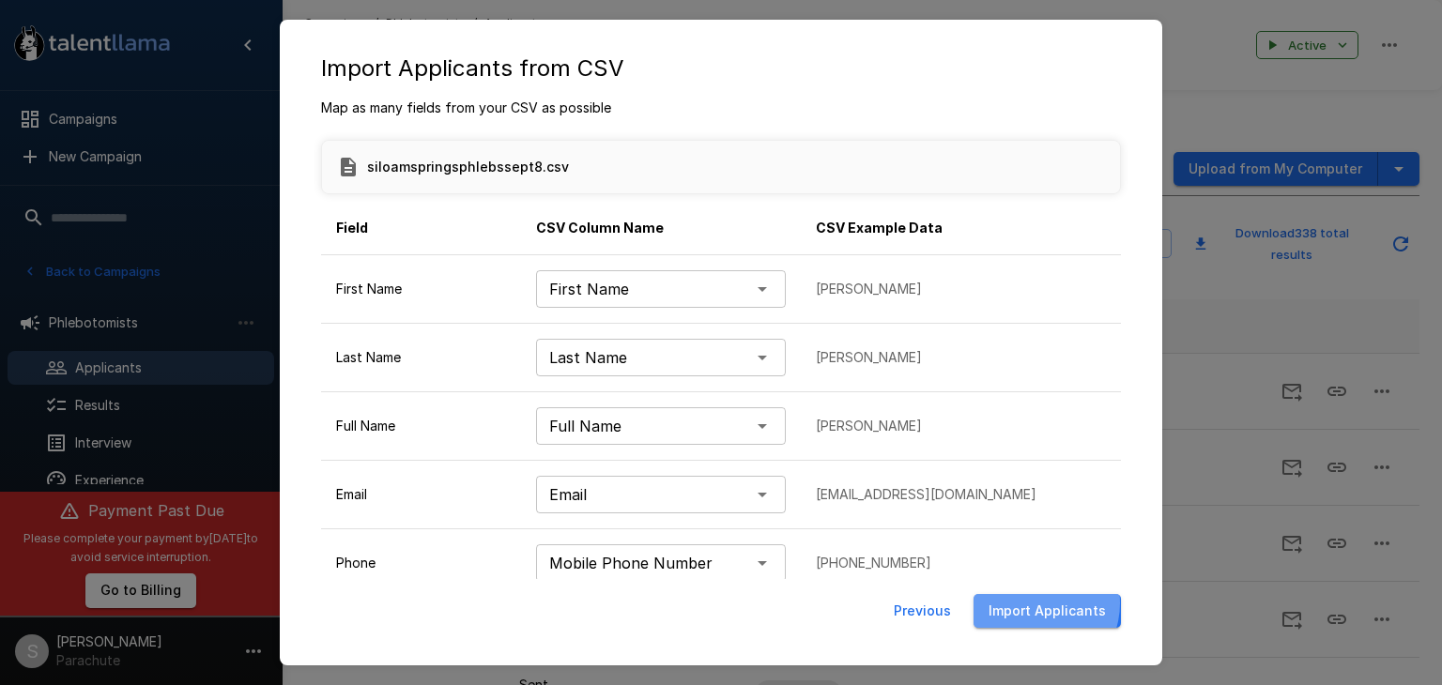
click at [1039, 603] on button "Import Applicants" at bounding box center [1047, 611] width 147 height 35
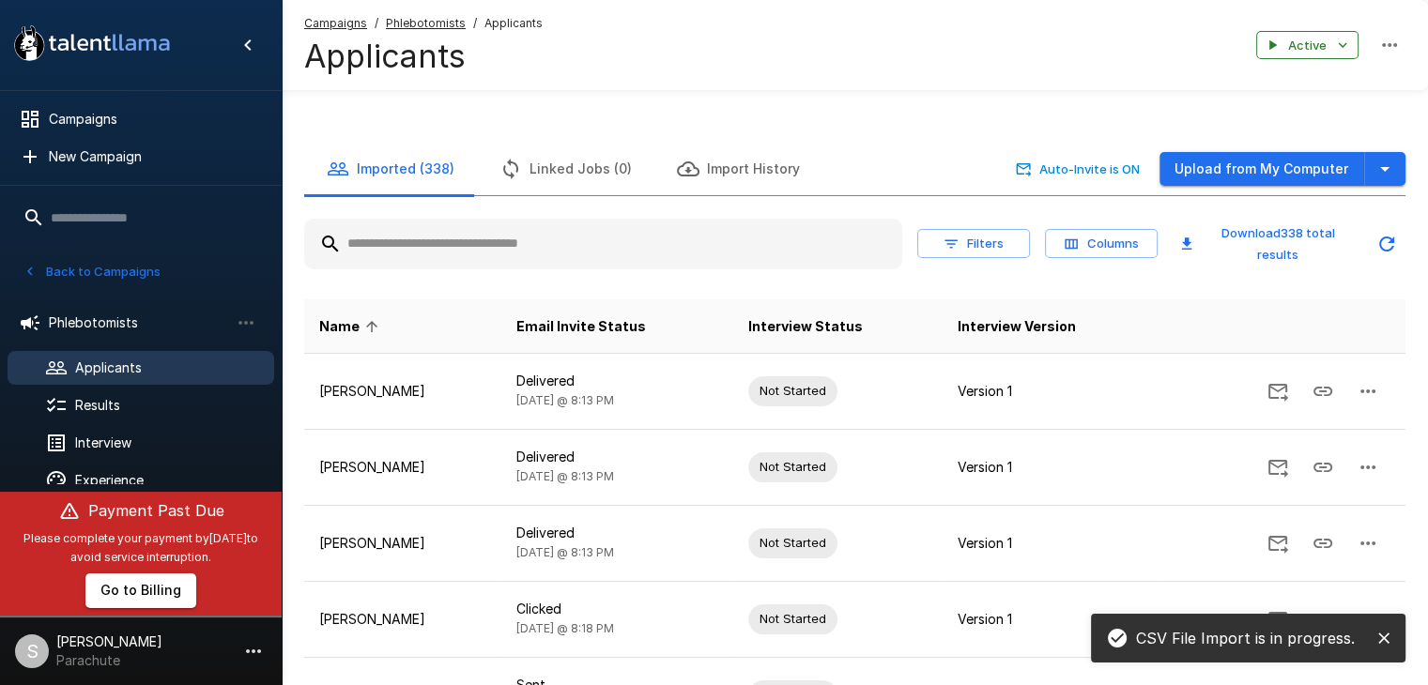
click at [60, 264] on button "Back to Campaigns" at bounding box center [92, 271] width 146 height 29
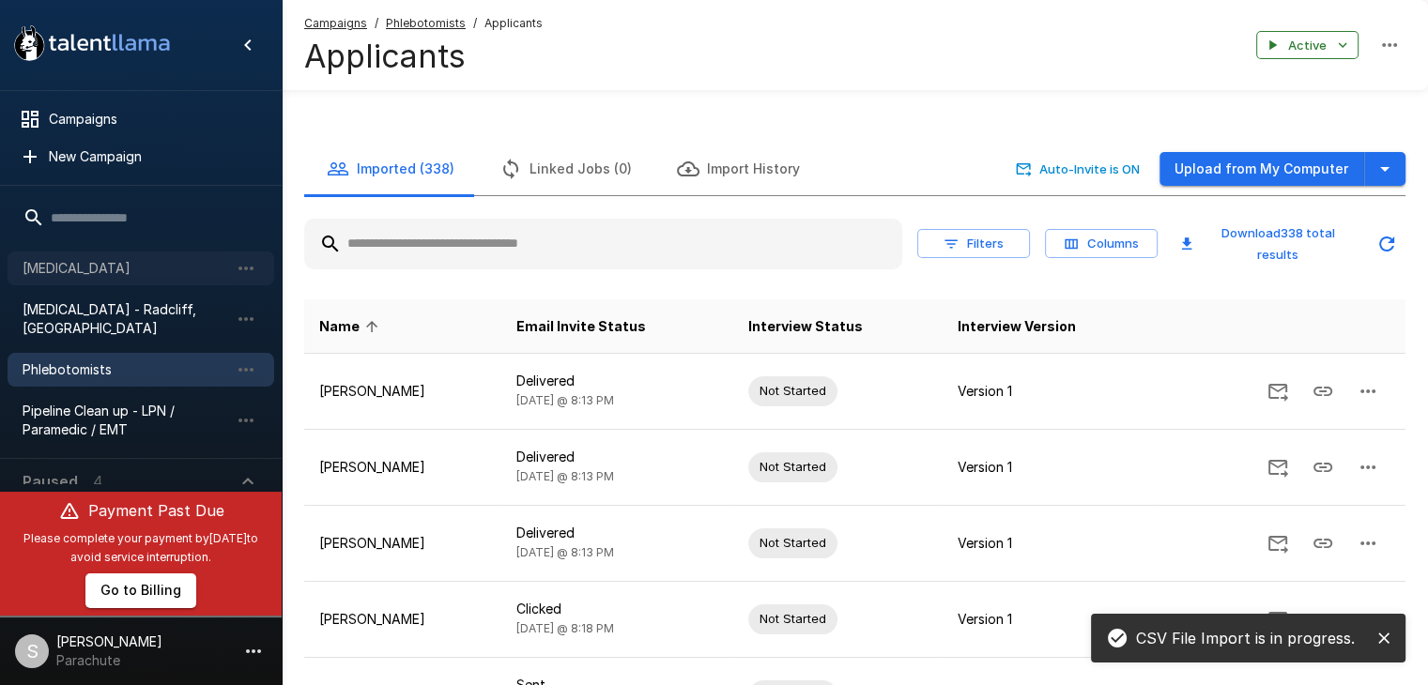
click at [80, 260] on span "[MEDICAL_DATA]" at bounding box center [126, 268] width 207 height 19
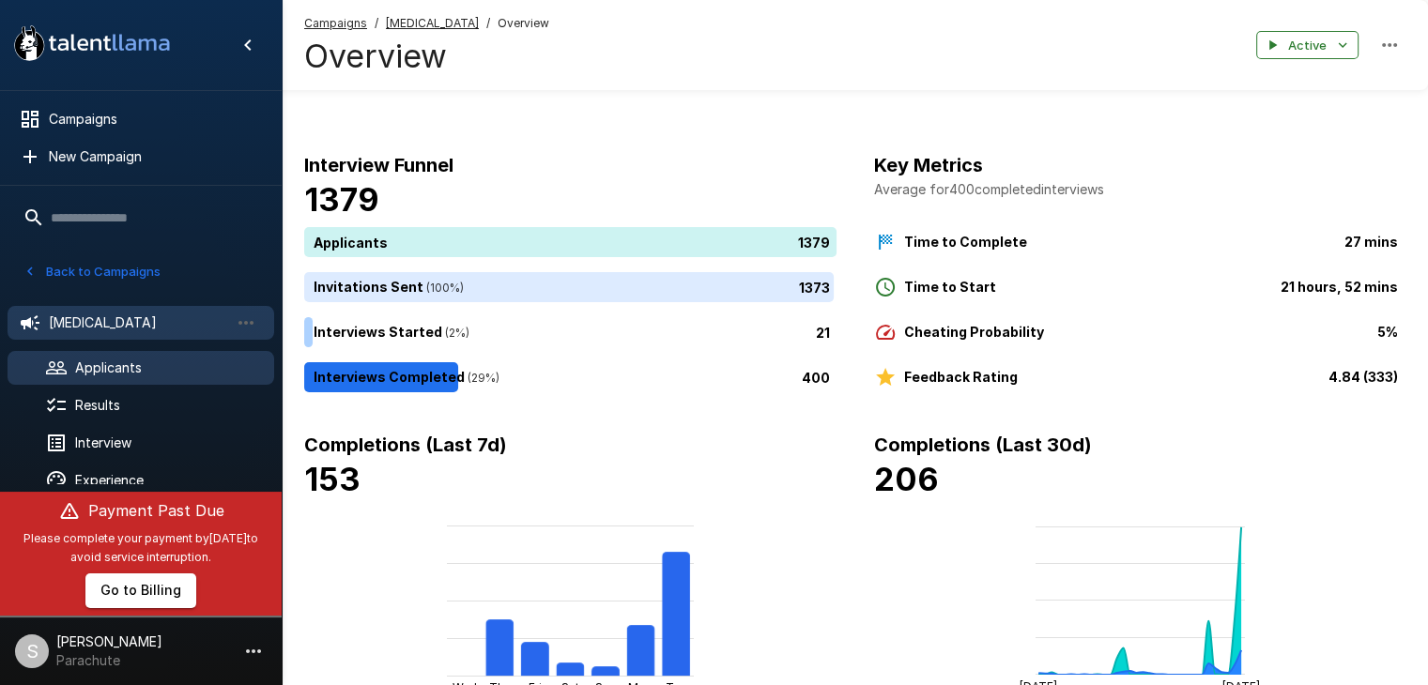
click at [109, 371] on span "Applicants" at bounding box center [167, 368] width 184 height 19
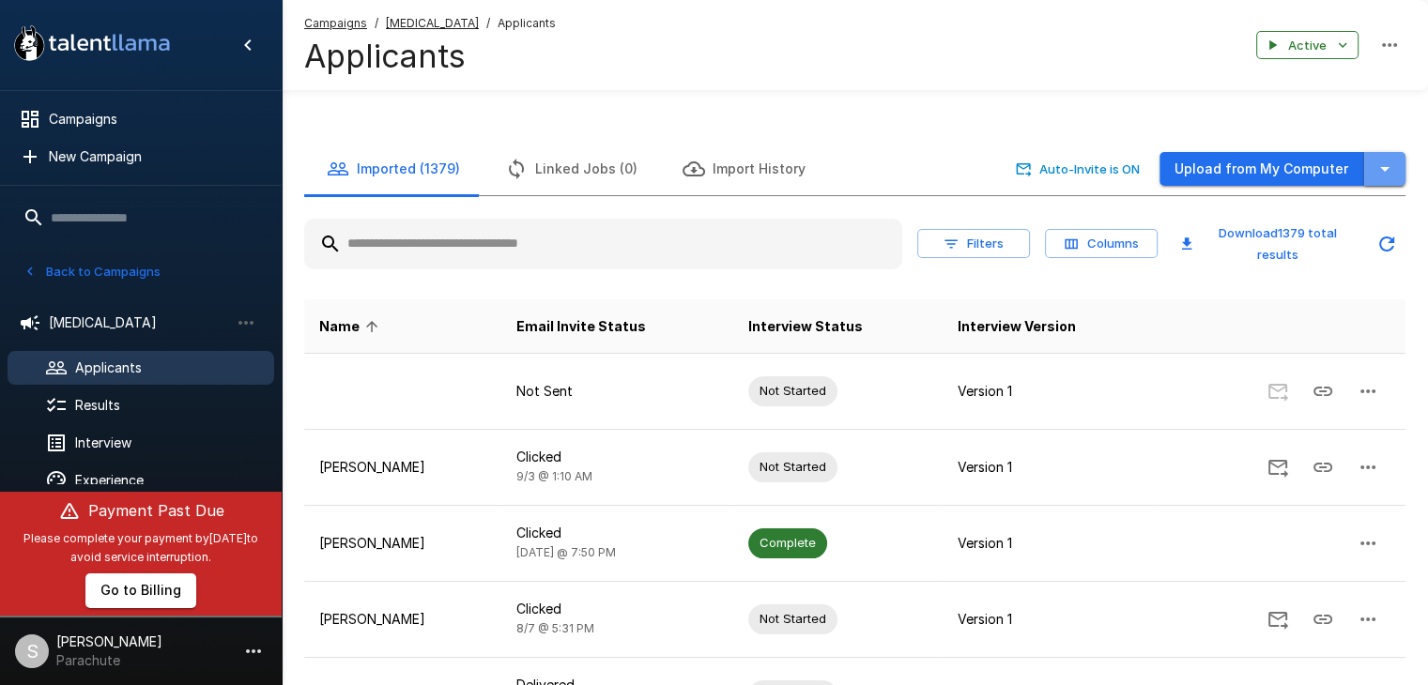
click at [1387, 169] on icon "button" at bounding box center [1384, 169] width 9 height 5
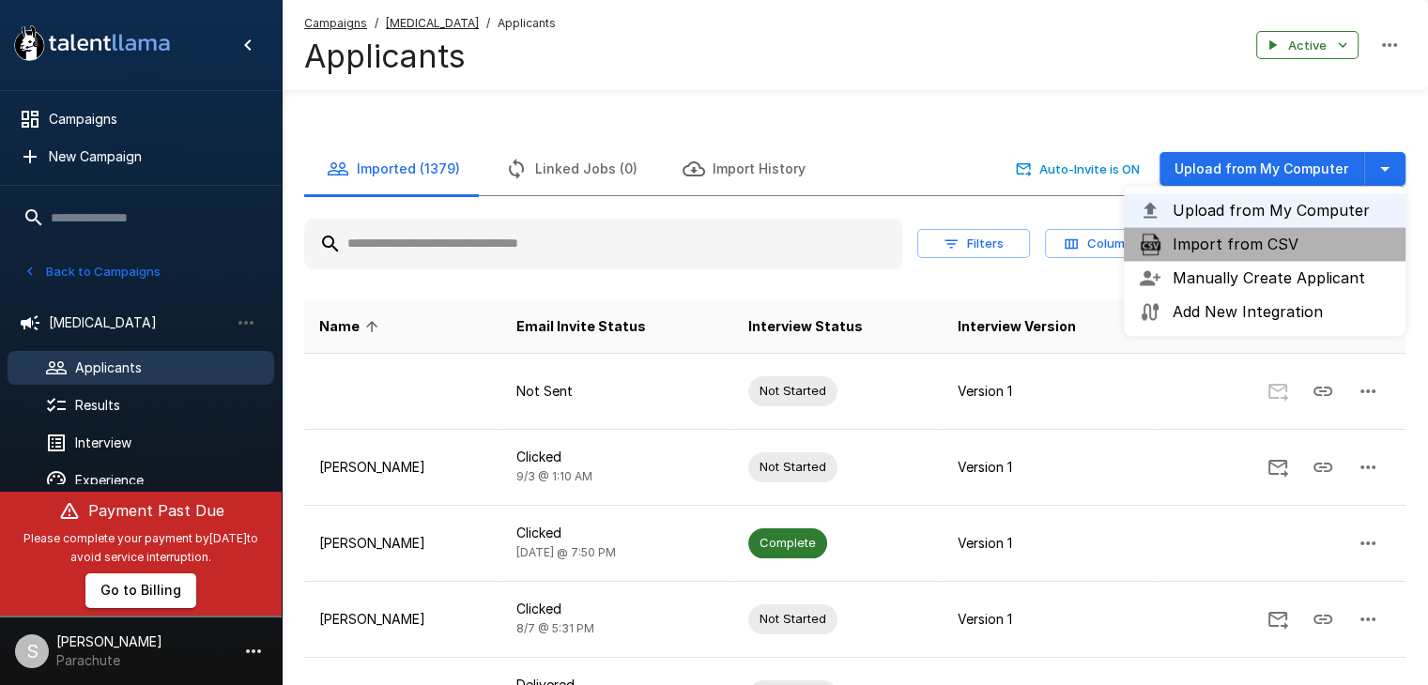
click at [1313, 252] on span "Import from CSV" at bounding box center [1282, 244] width 218 height 23
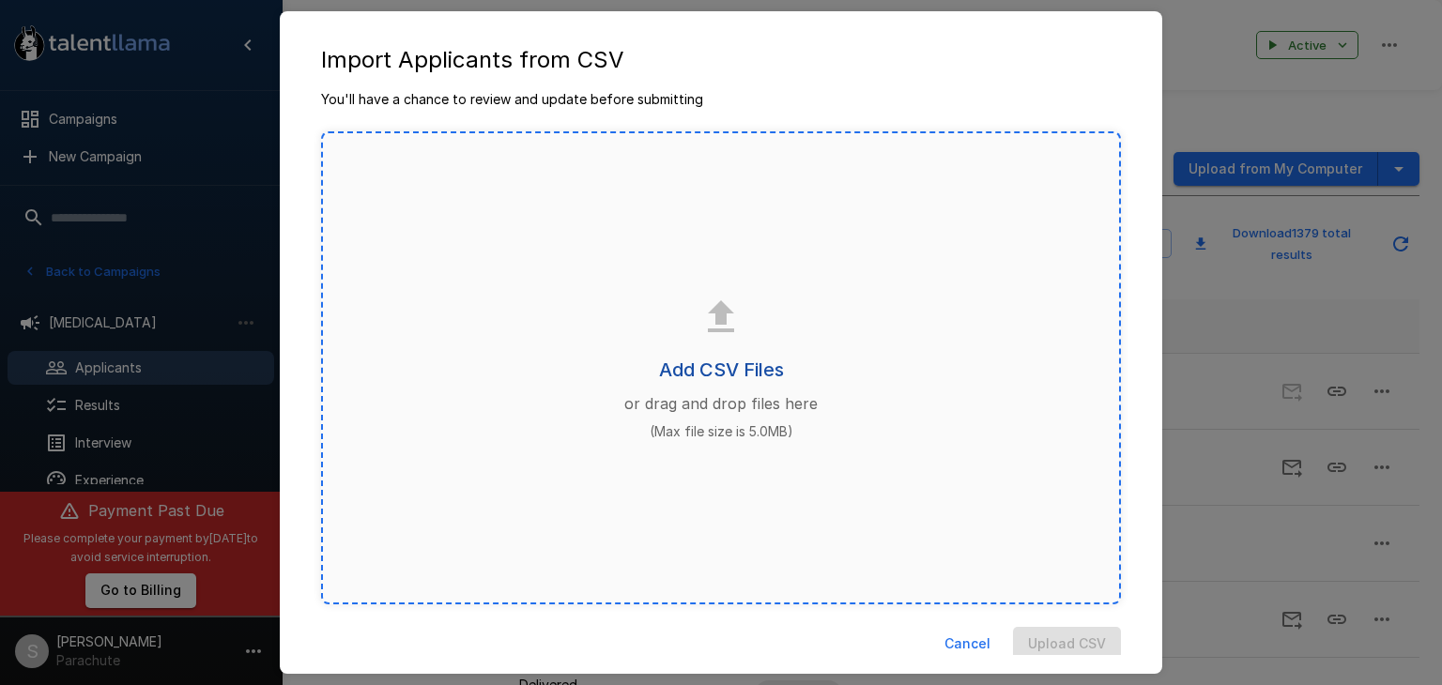
click at [709, 371] on h6 "Add CSV Files" at bounding box center [721, 370] width 125 height 30
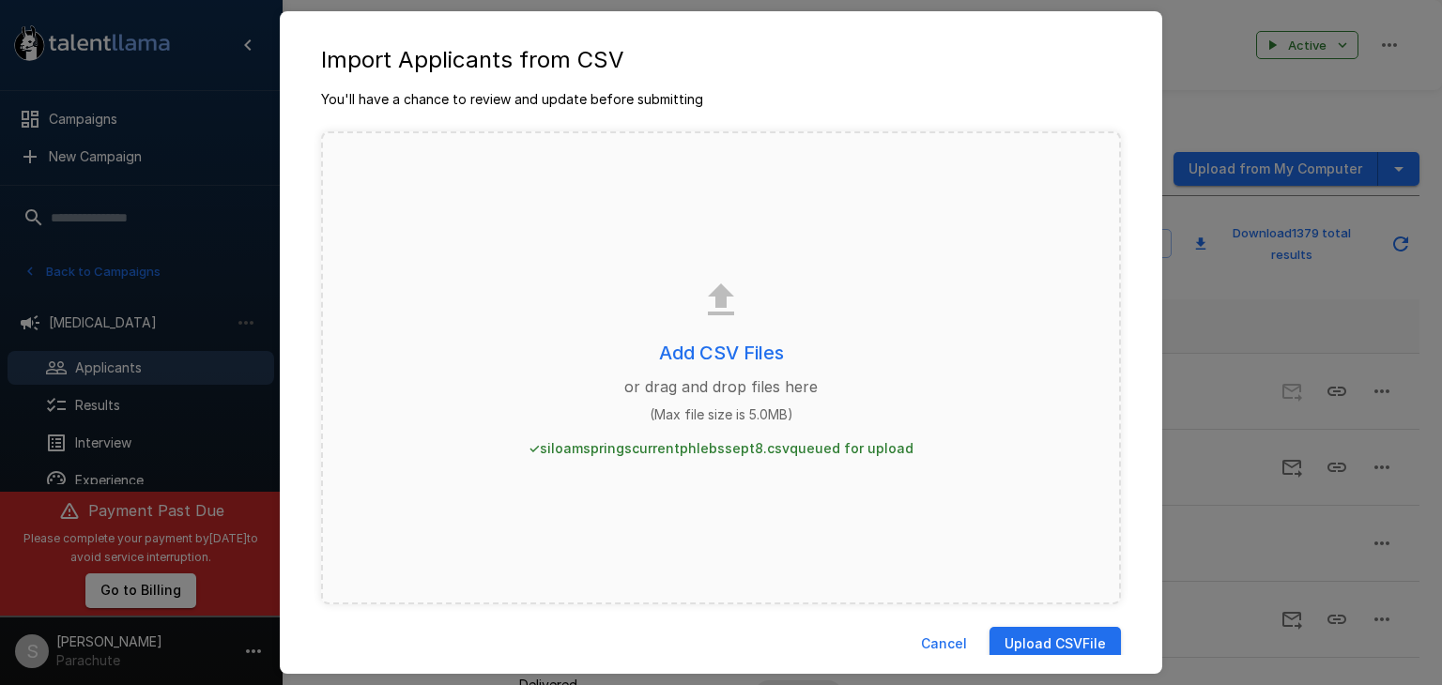
click at [1063, 645] on button "Upload CSV File" at bounding box center [1055, 644] width 131 height 35
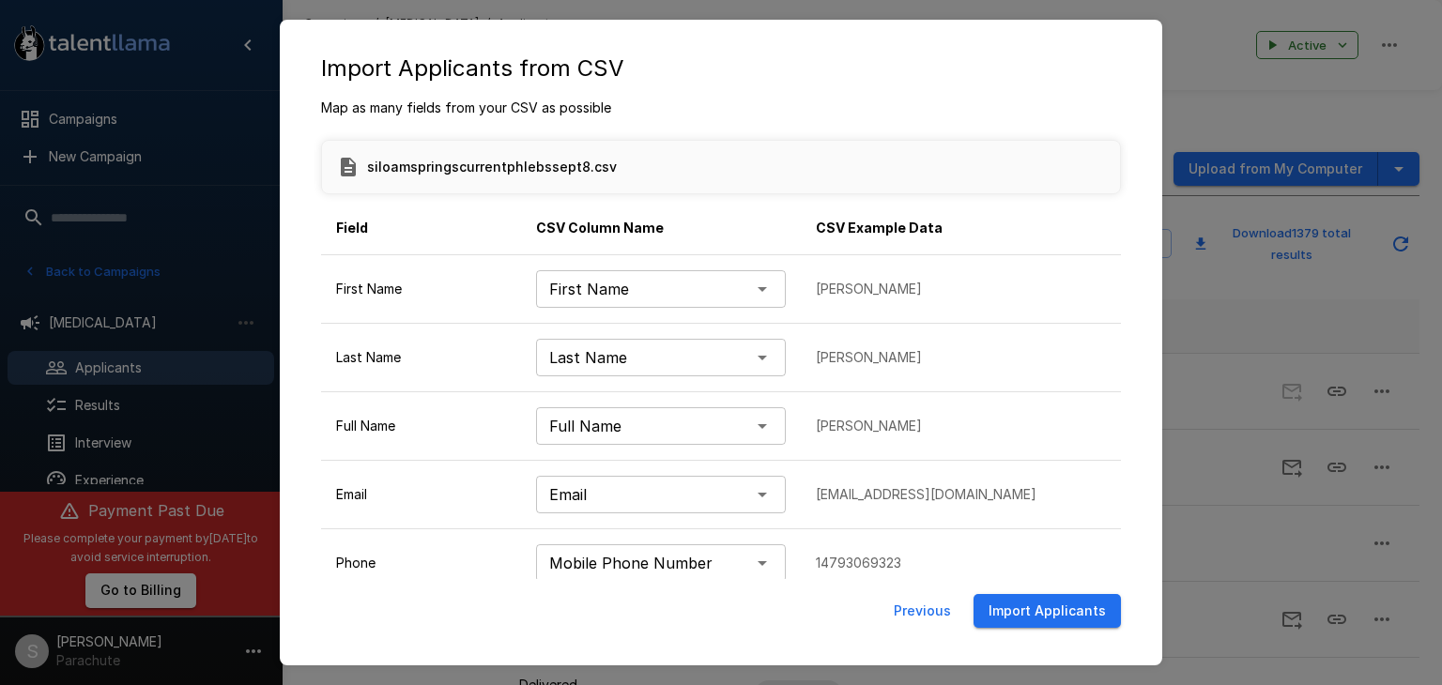
click at [1057, 613] on button "Import Applicants" at bounding box center [1047, 611] width 147 height 35
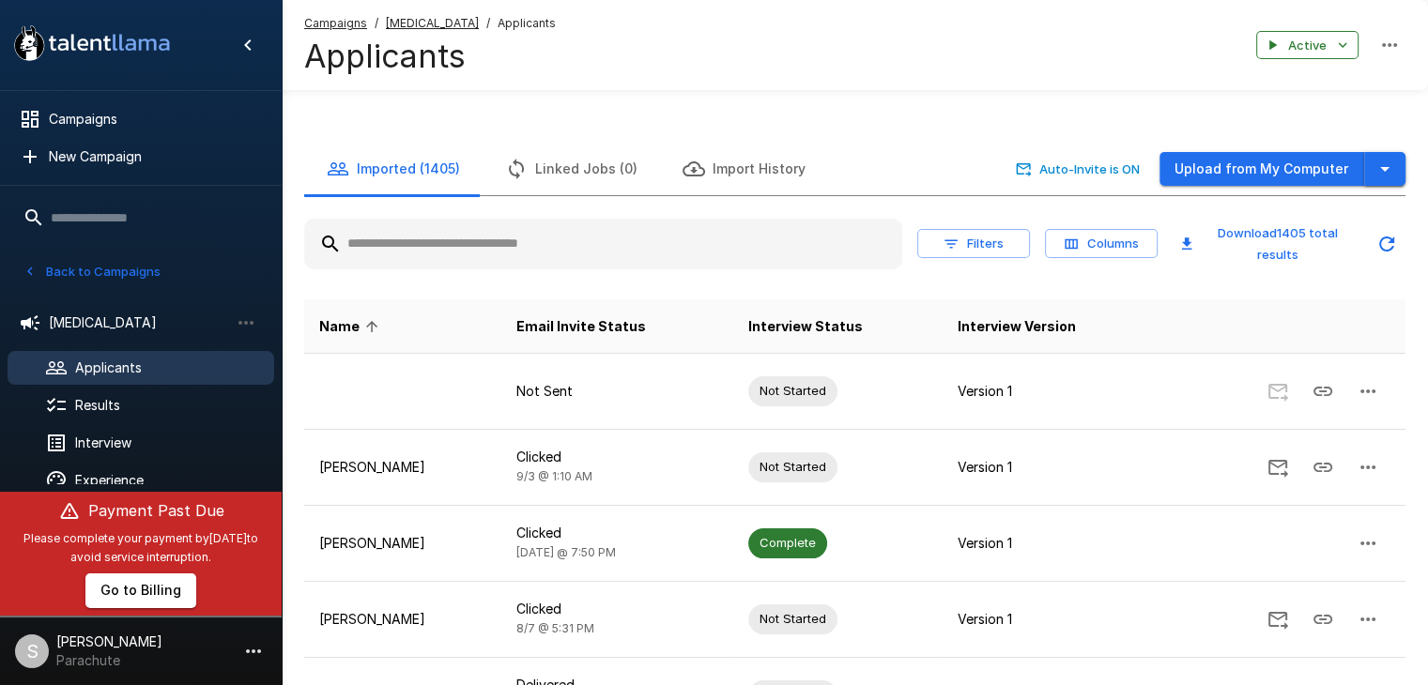
click at [1401, 182] on button "button" at bounding box center [1384, 169] width 41 height 35
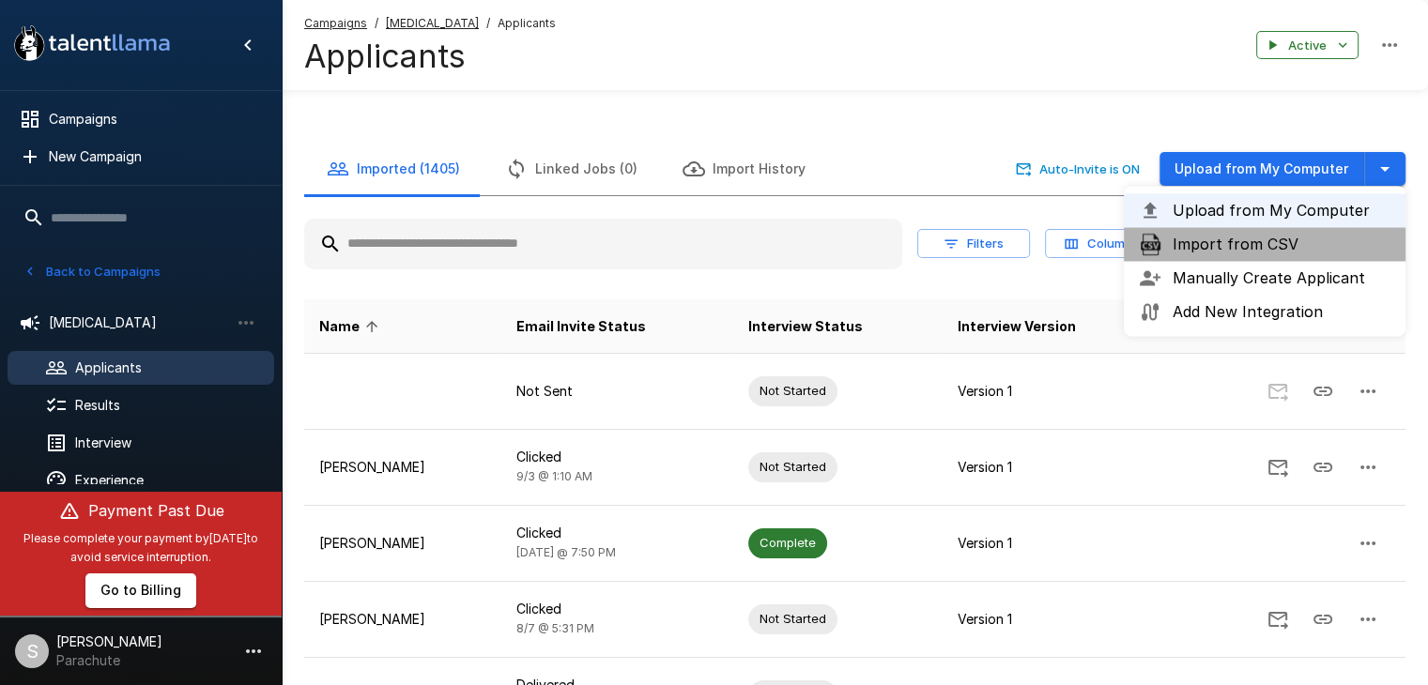
click at [1268, 251] on span "Import from CSV" at bounding box center [1282, 244] width 218 height 23
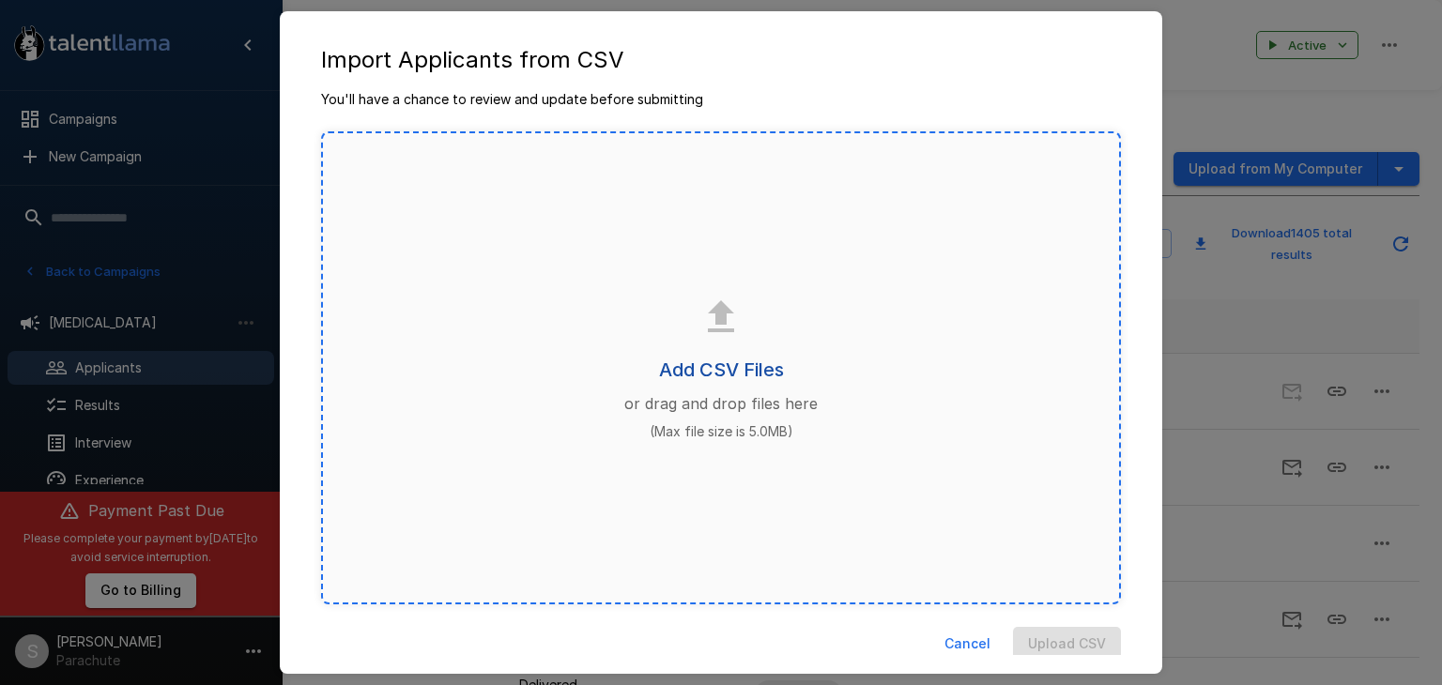
click at [732, 369] on h6 "Add CSV Files" at bounding box center [721, 370] width 125 height 30
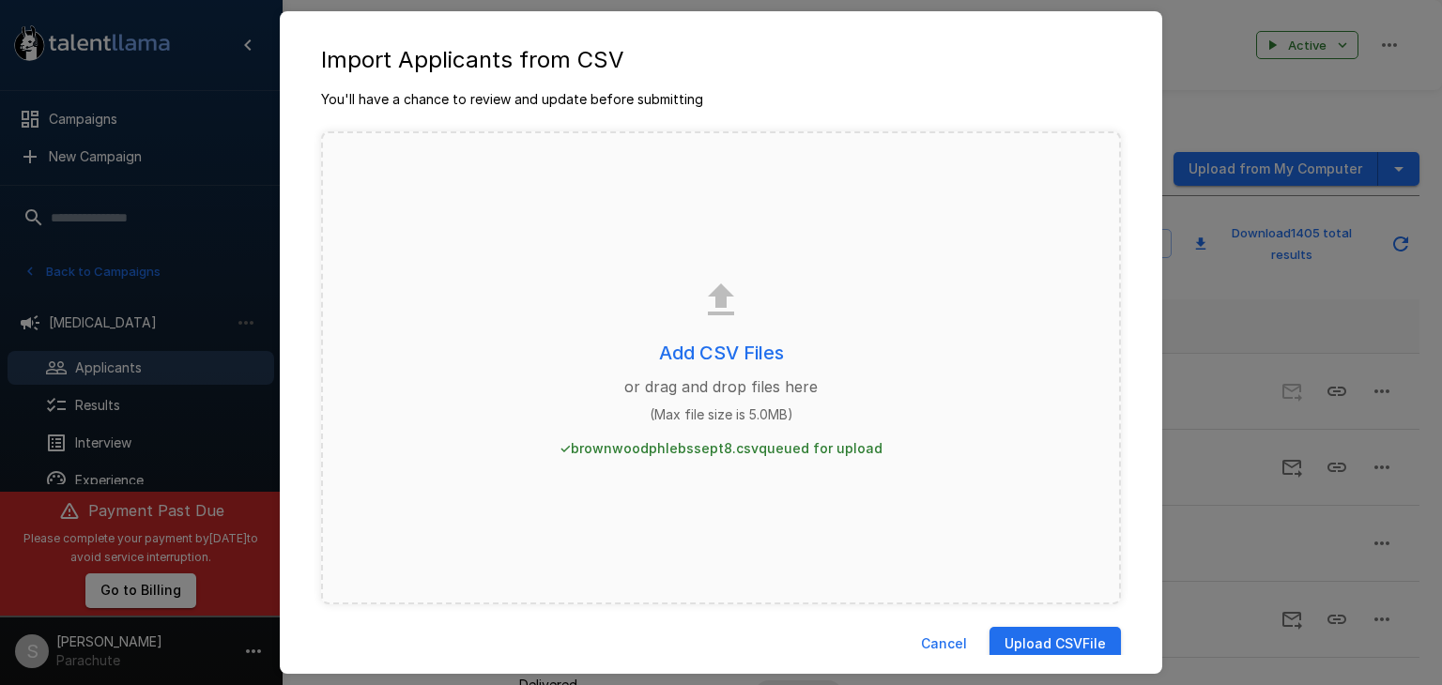
click at [1065, 639] on button "Upload CSV File" at bounding box center [1055, 644] width 131 height 35
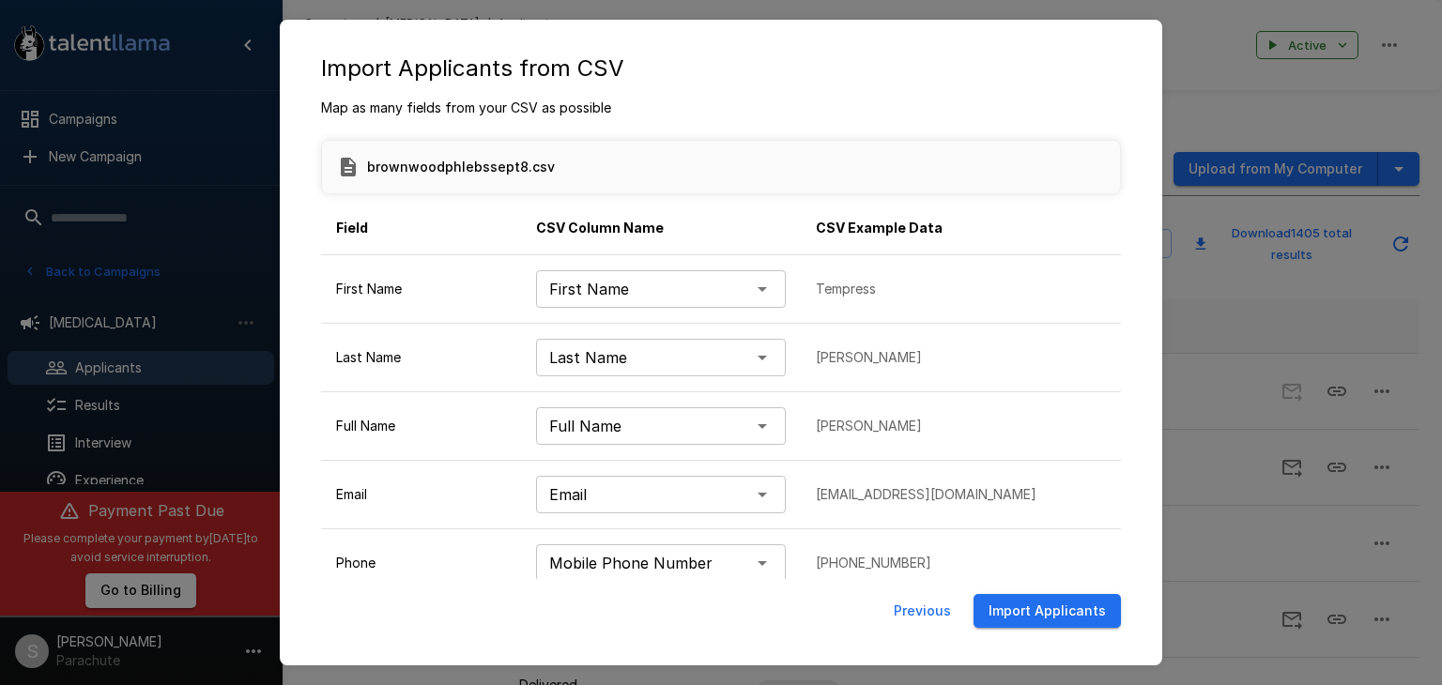
click at [1052, 607] on button "Import Applicants" at bounding box center [1047, 611] width 147 height 35
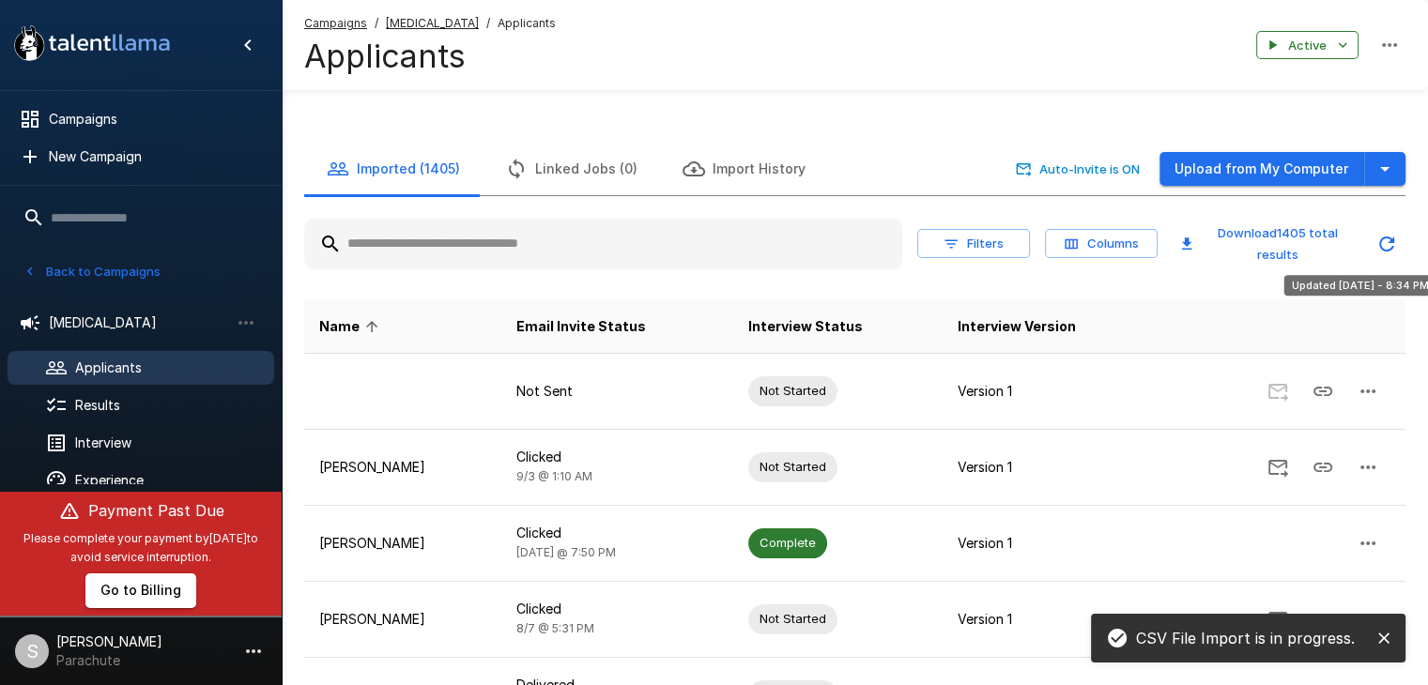
click at [1378, 238] on icon "Updated Today - 8:34 PM" at bounding box center [1386, 244] width 23 height 23
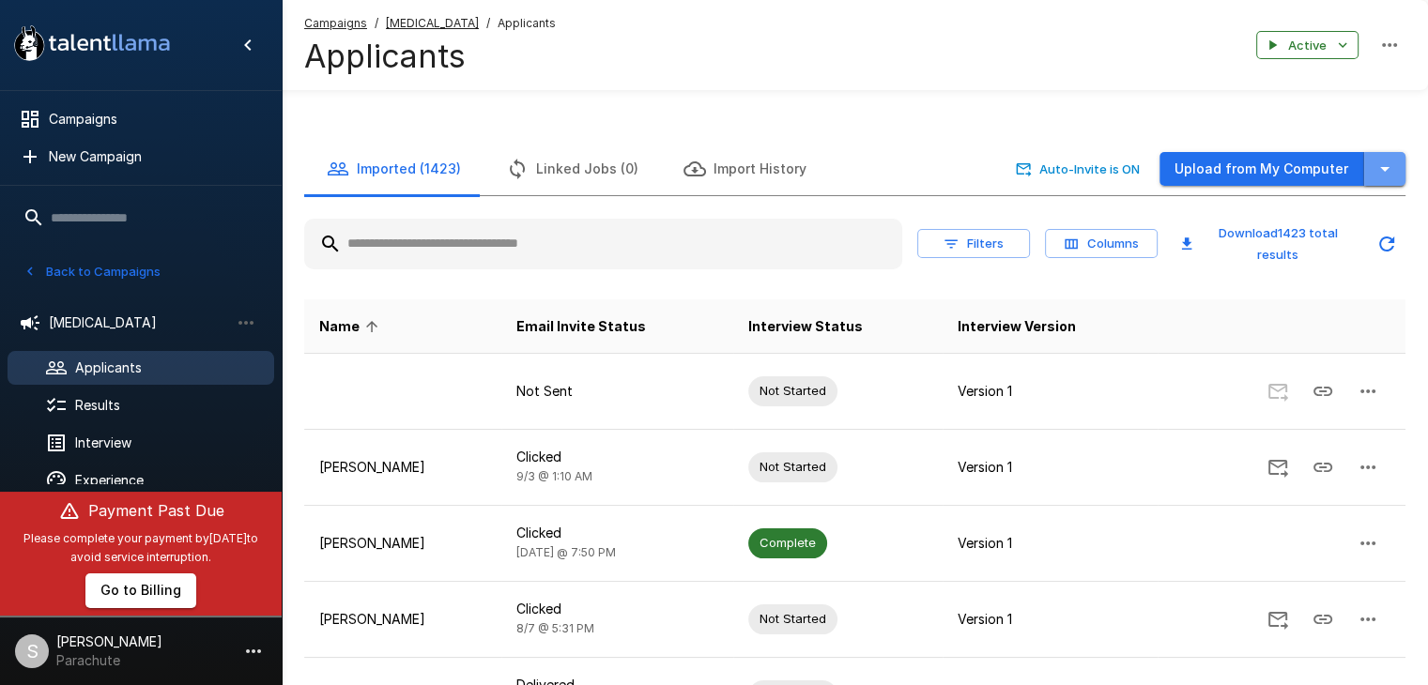
click at [1397, 165] on button "button" at bounding box center [1384, 169] width 41 height 35
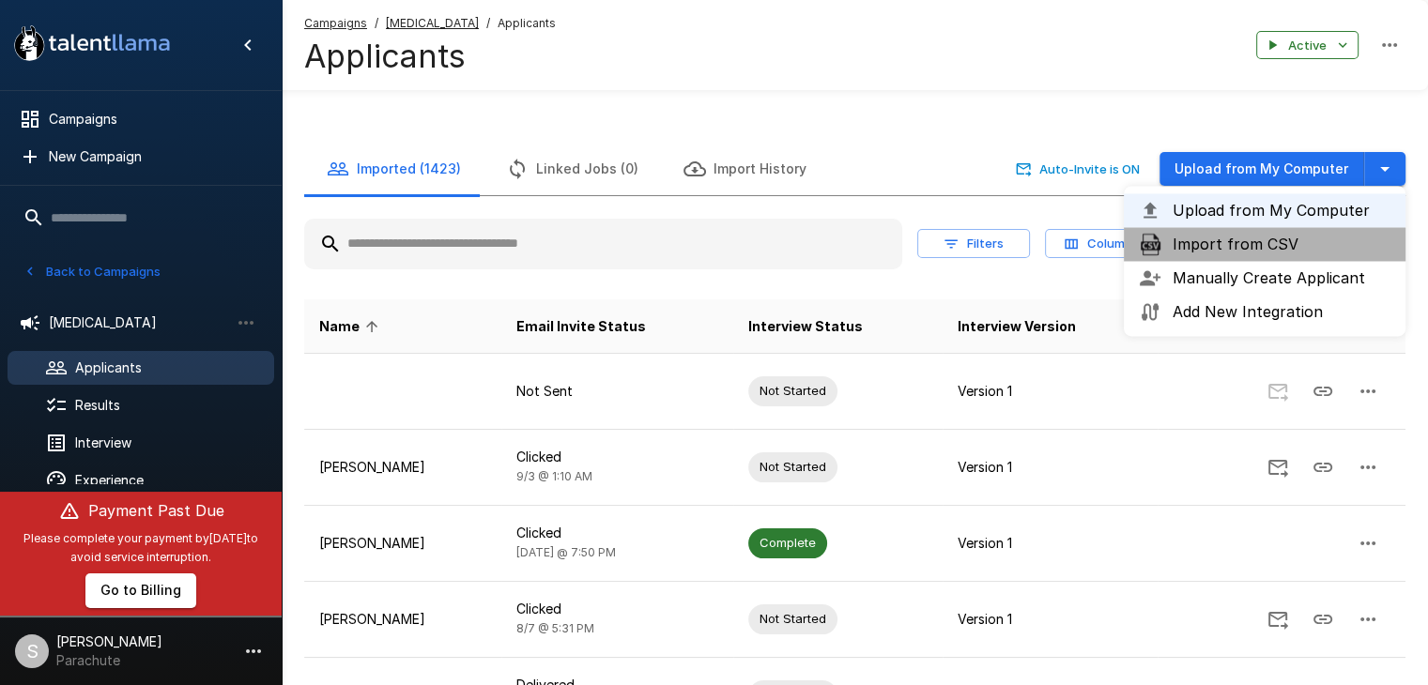
click at [1251, 251] on span "Import from CSV" at bounding box center [1282, 244] width 218 height 23
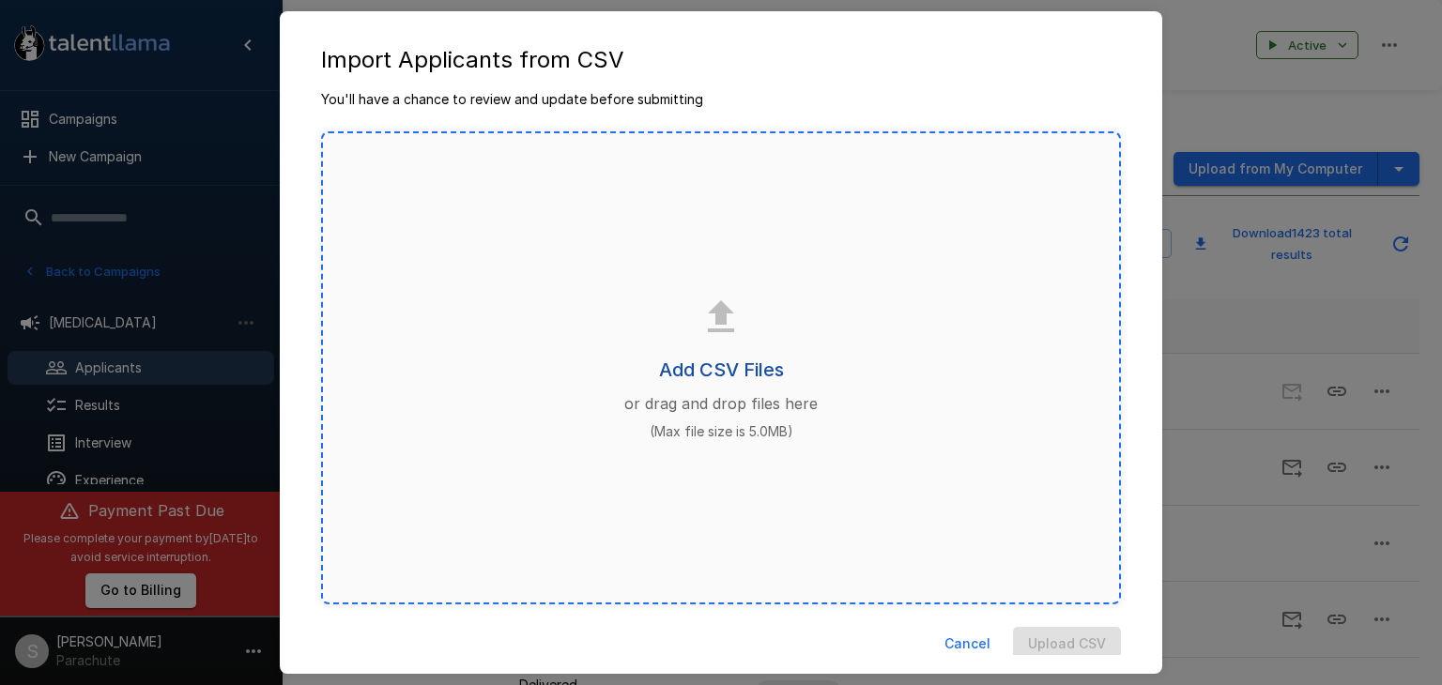
click at [705, 361] on h6 "Add CSV Files" at bounding box center [721, 370] width 125 height 30
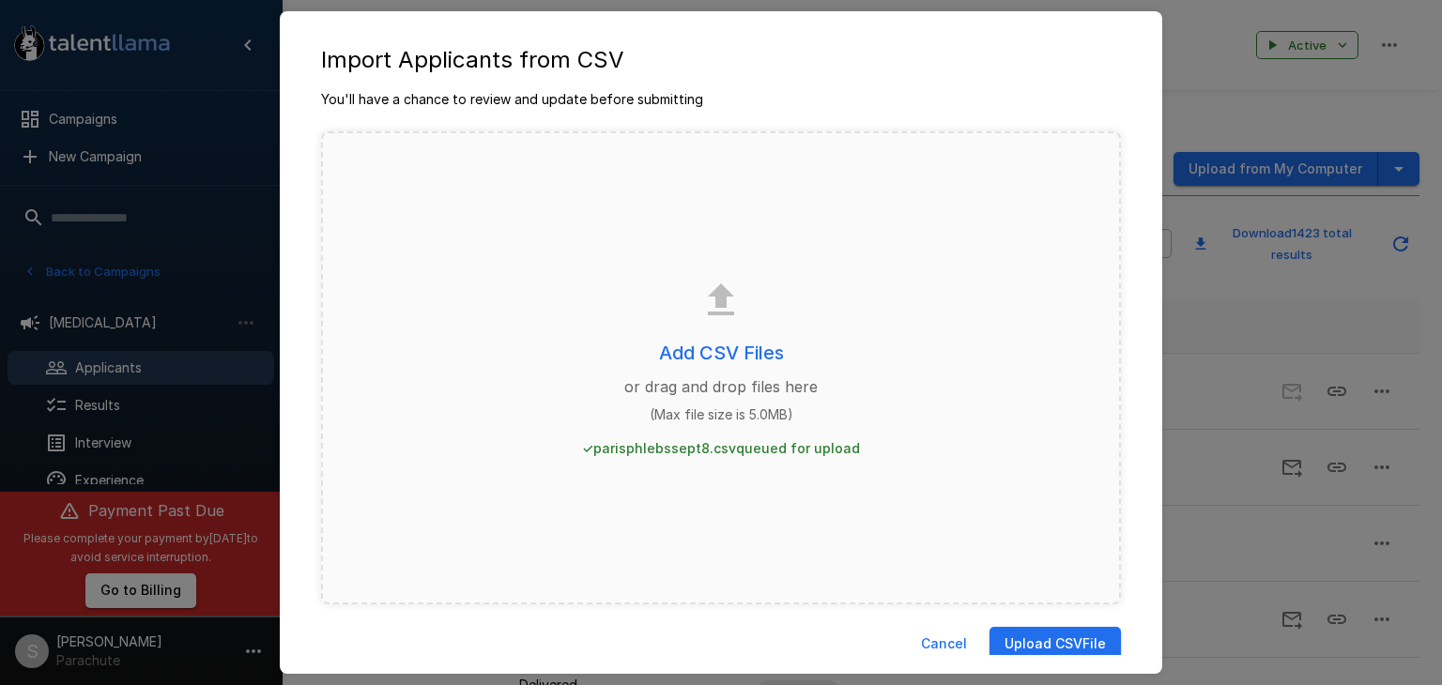
click at [1016, 632] on button "Upload CSV File" at bounding box center [1055, 644] width 131 height 35
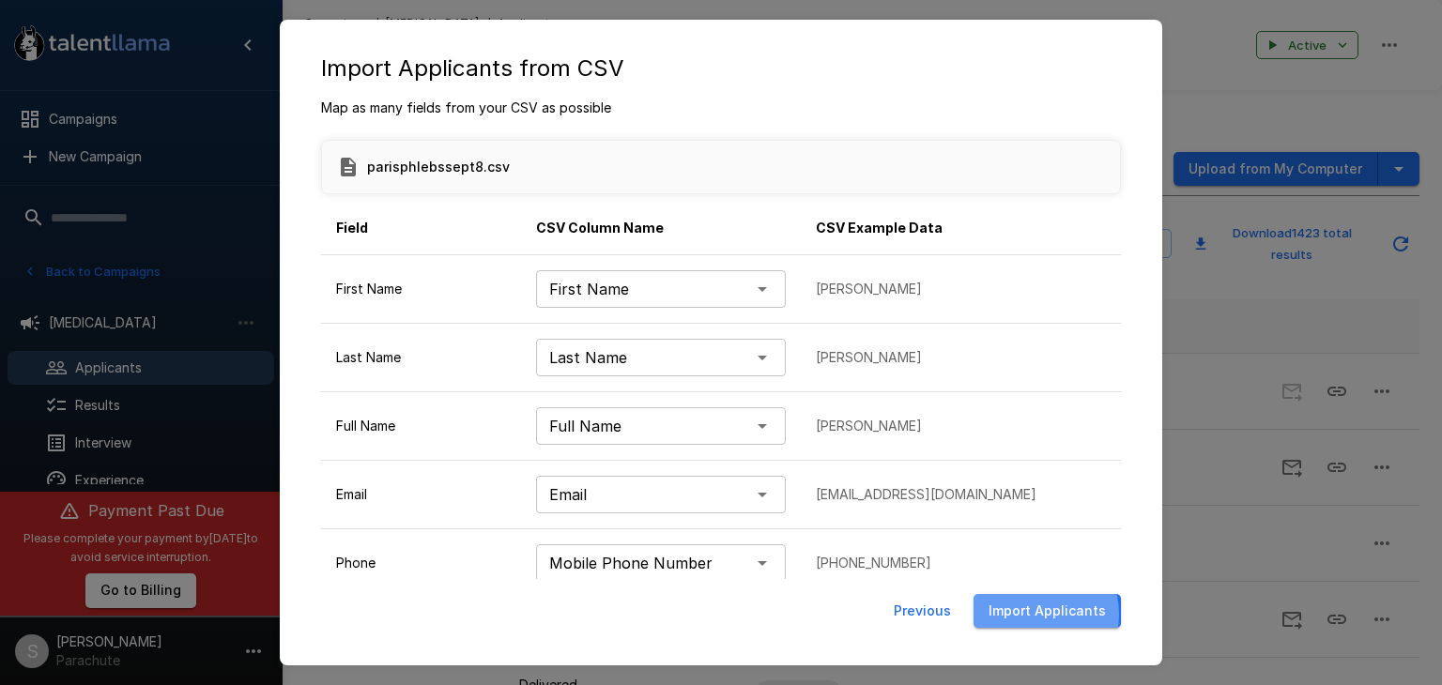
click at [1037, 614] on button "Import Applicants" at bounding box center [1047, 611] width 147 height 35
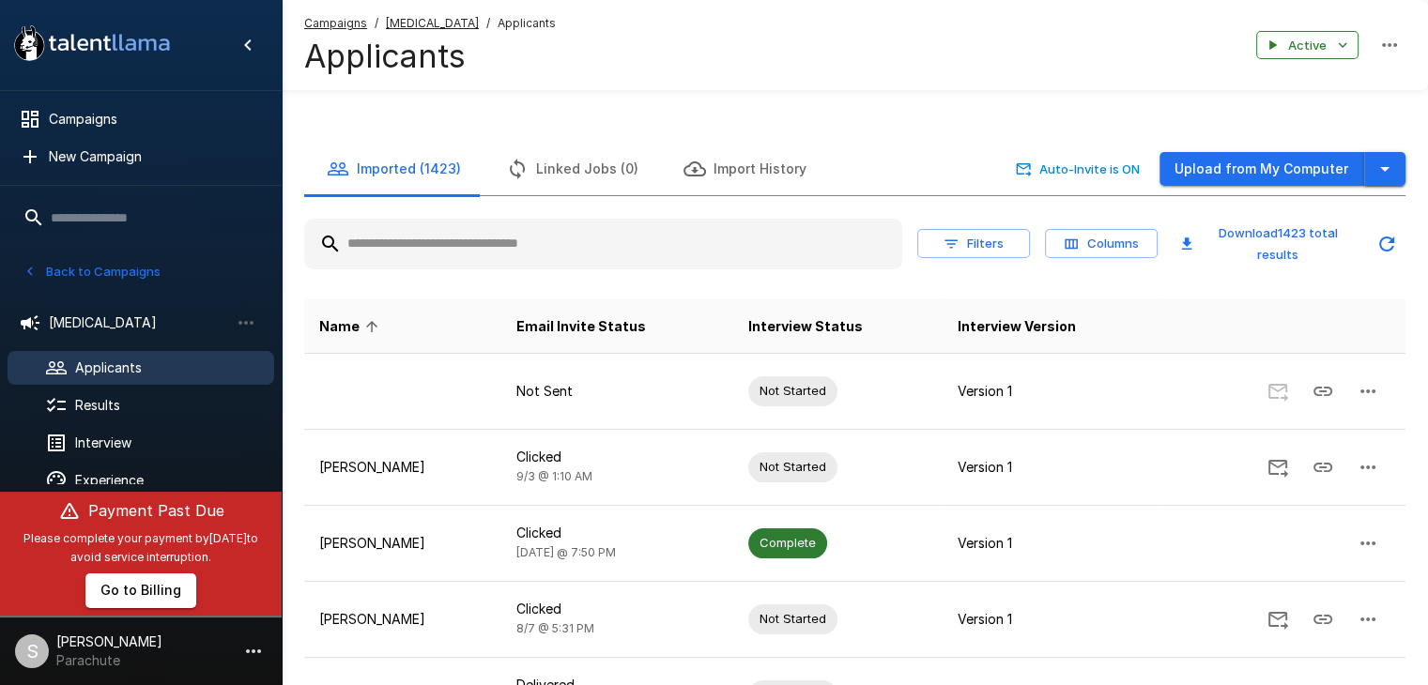
click at [1389, 166] on icon "button" at bounding box center [1385, 169] width 23 height 23
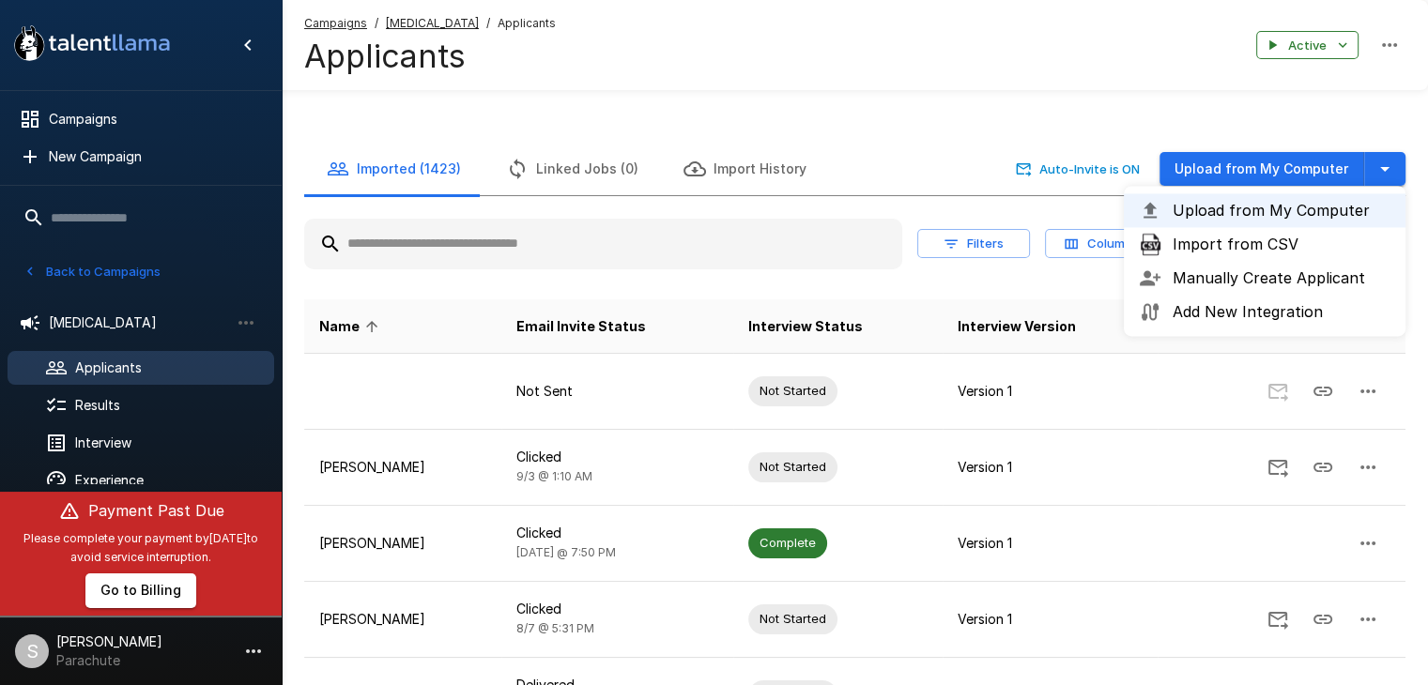
click at [1264, 237] on span "Import from CSV" at bounding box center [1282, 244] width 218 height 23
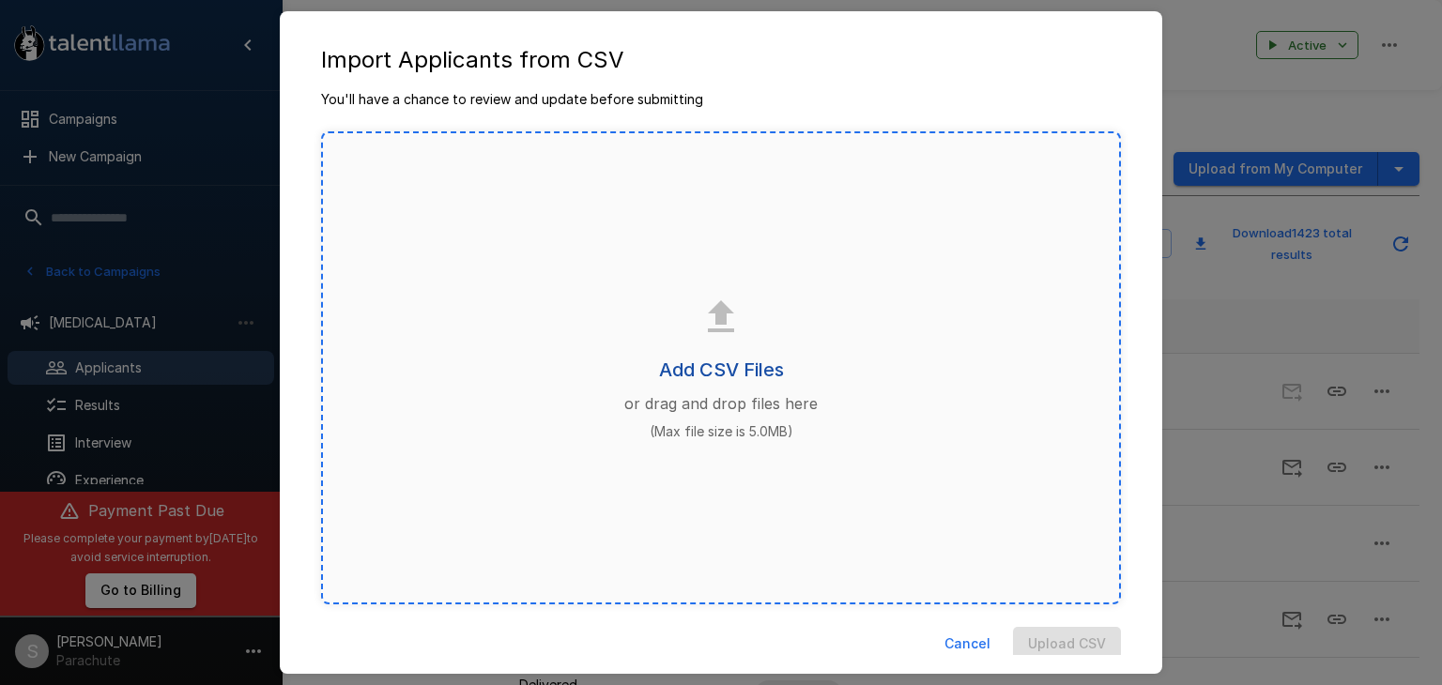
click at [702, 371] on h6 "Add CSV Files" at bounding box center [721, 370] width 125 height 30
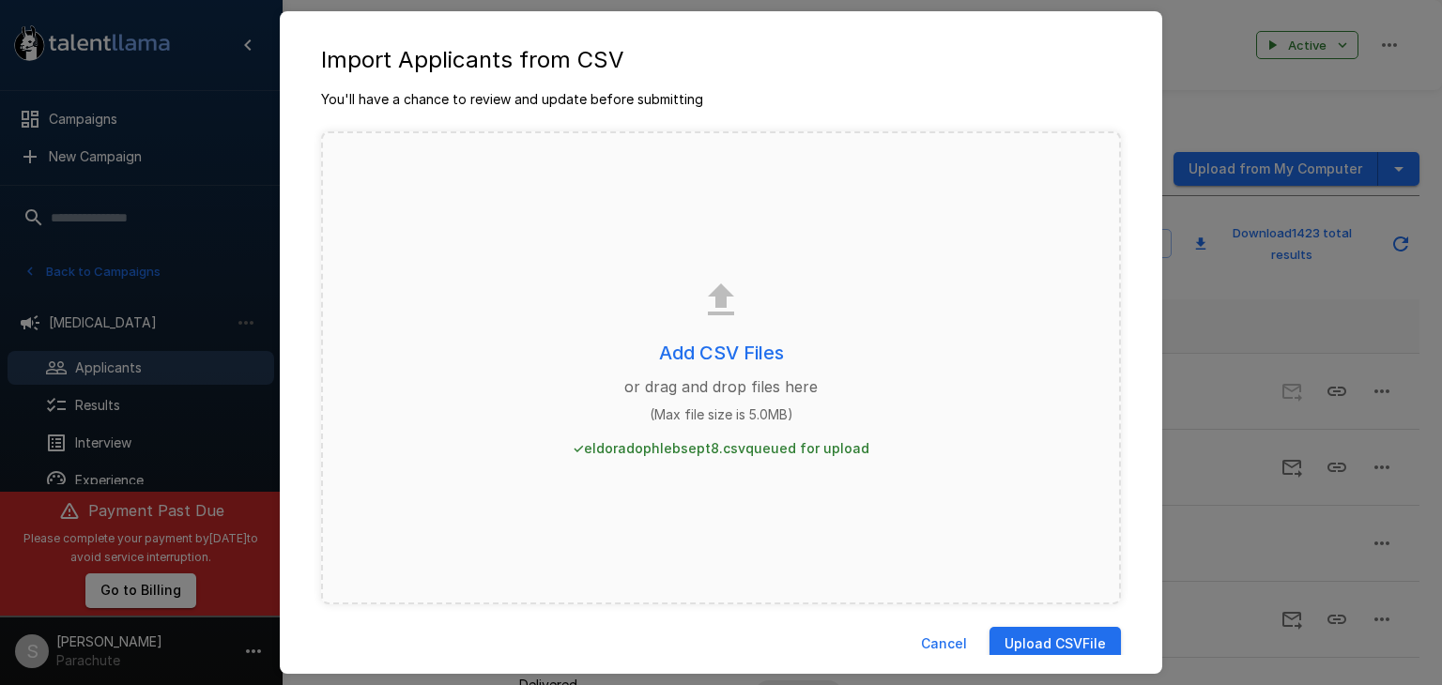
click at [1074, 641] on button "Upload CSV File" at bounding box center [1055, 644] width 131 height 35
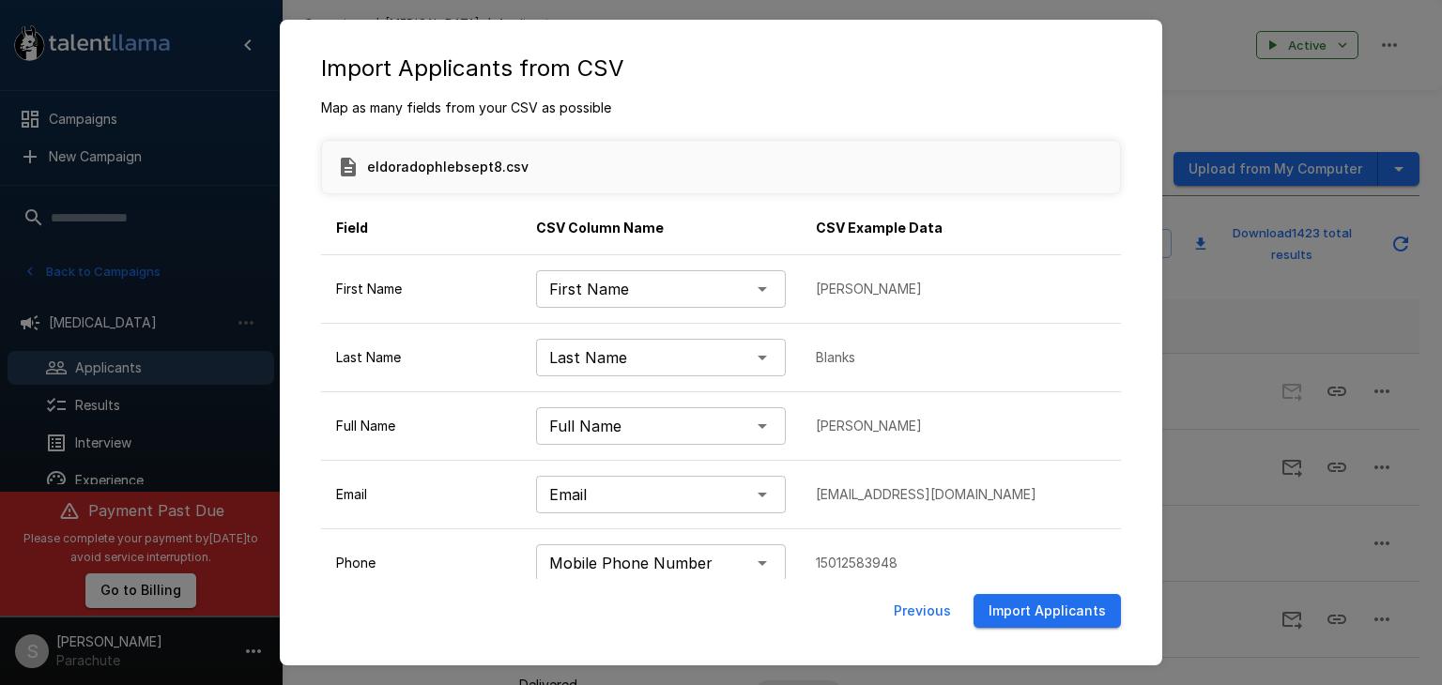
click at [1045, 608] on button "Import Applicants" at bounding box center [1047, 611] width 147 height 35
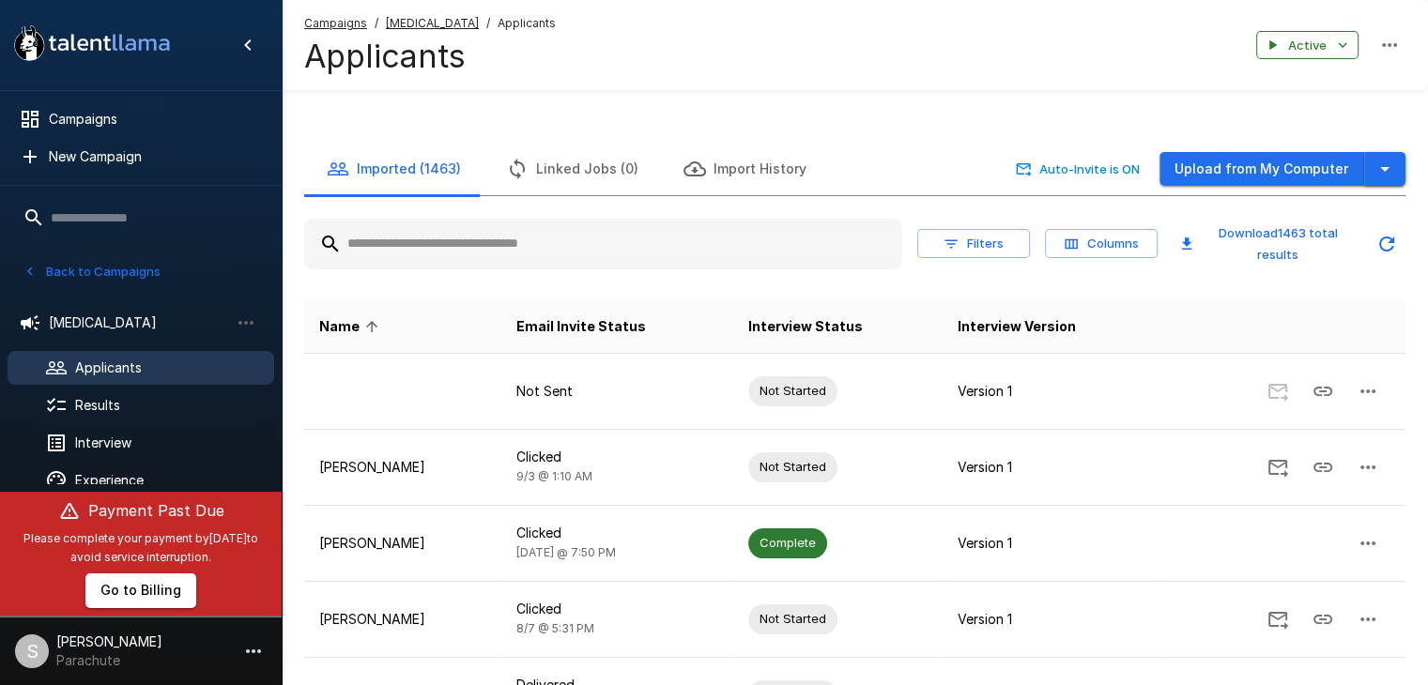
click at [1390, 174] on icon "button" at bounding box center [1385, 169] width 23 height 23
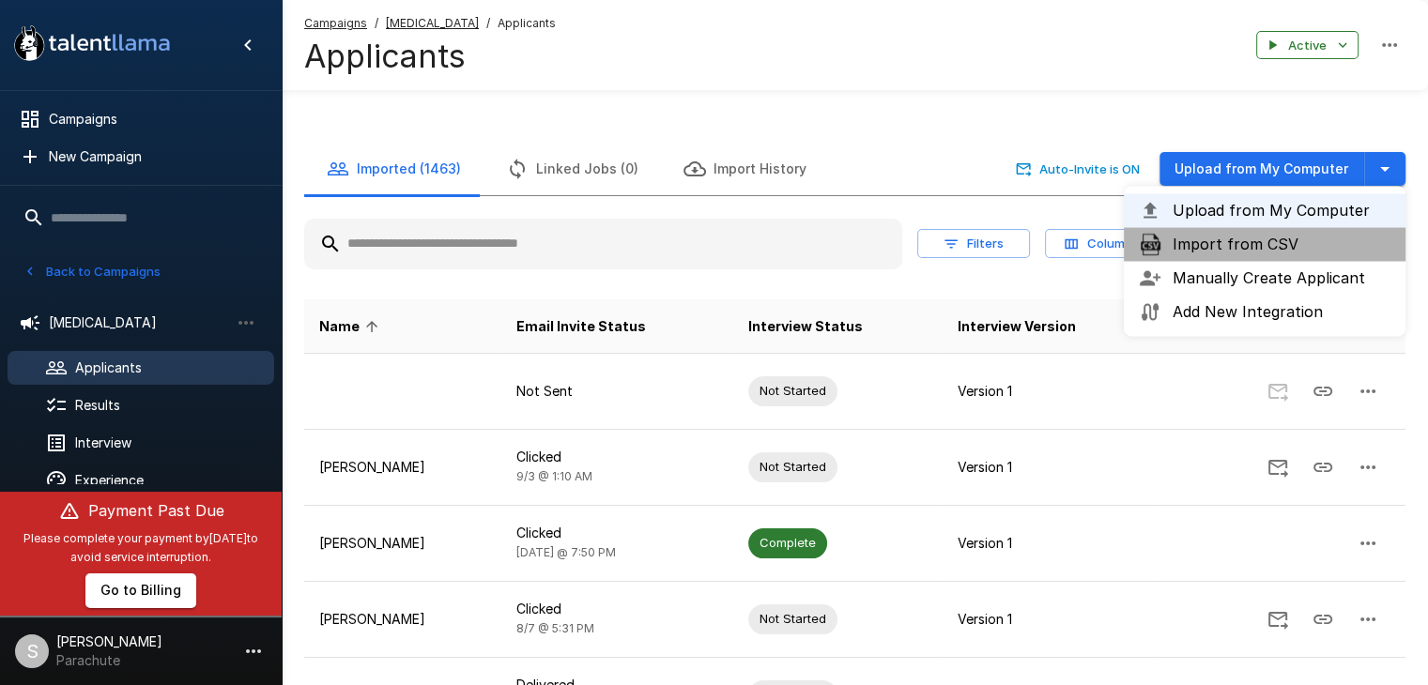
click at [1252, 249] on span "Import from CSV" at bounding box center [1282, 244] width 218 height 23
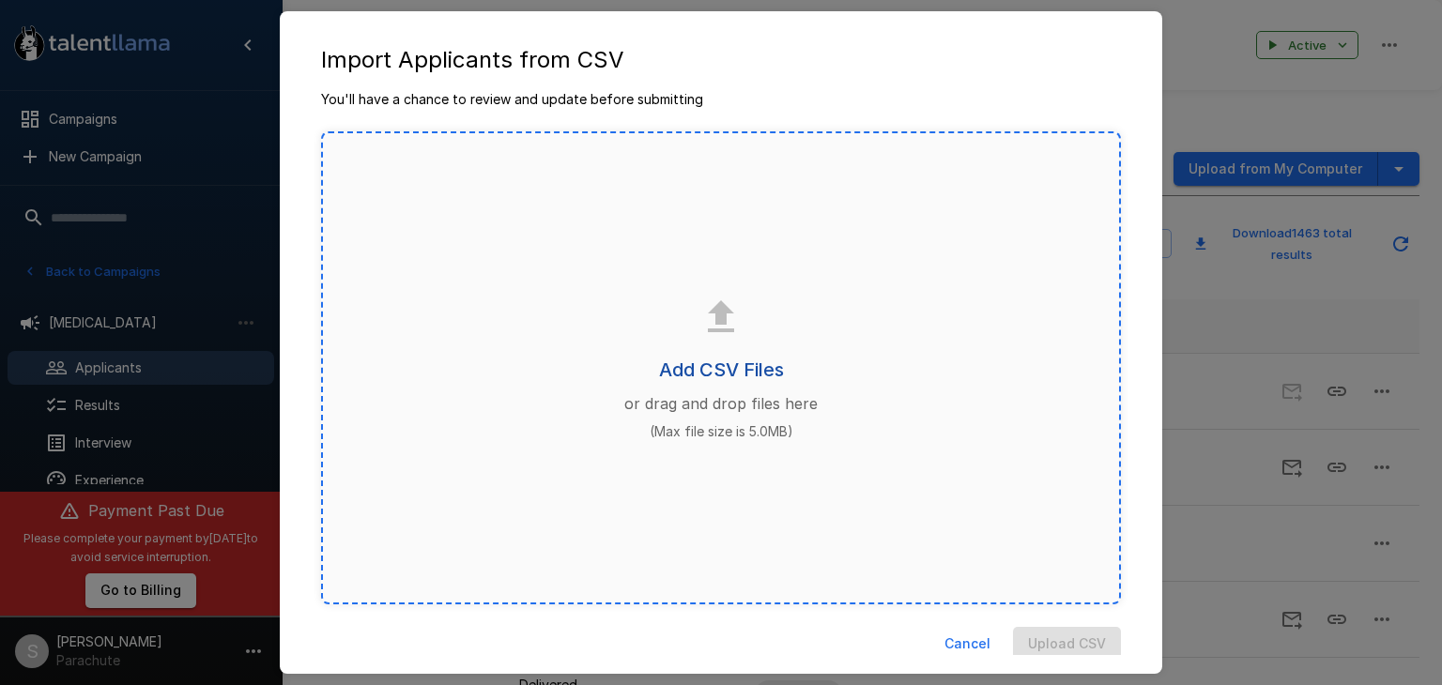
click at [723, 366] on h6 "Add CSV Files" at bounding box center [721, 370] width 125 height 30
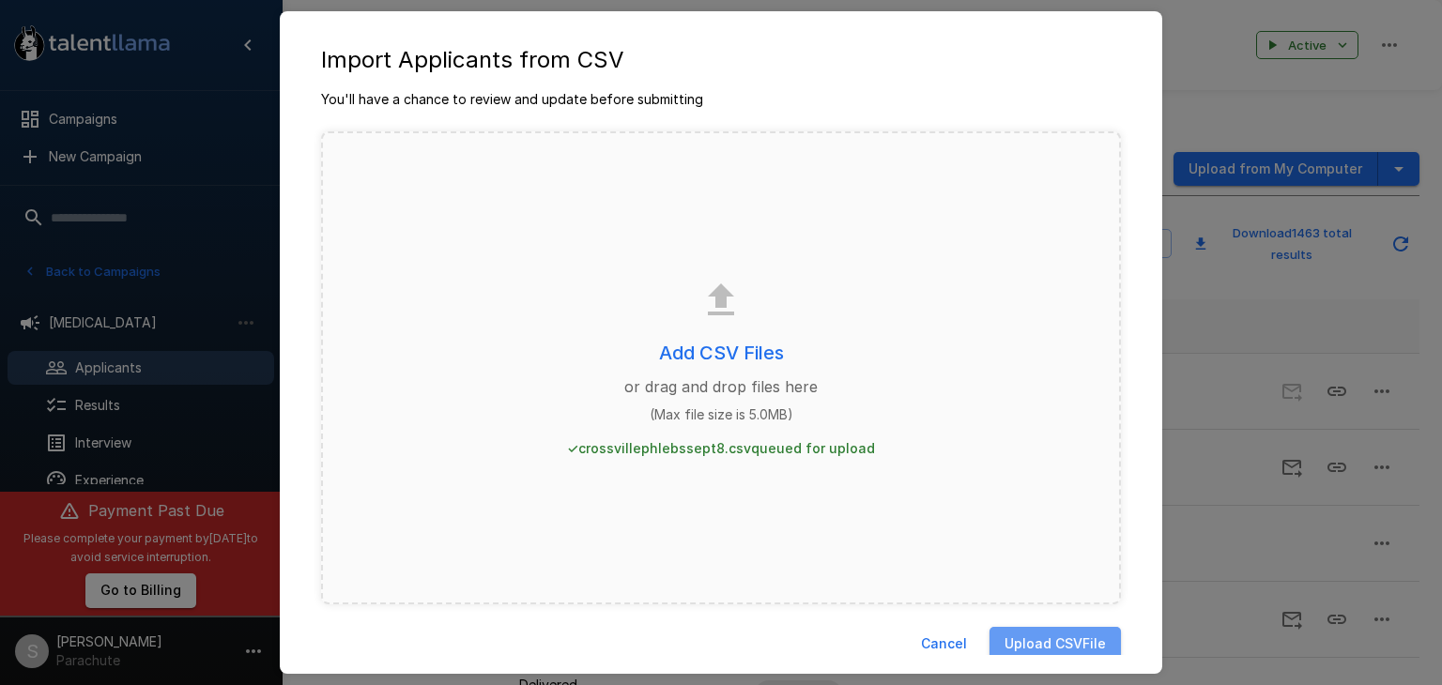
click at [1014, 635] on button "Upload CSV File" at bounding box center [1055, 644] width 131 height 35
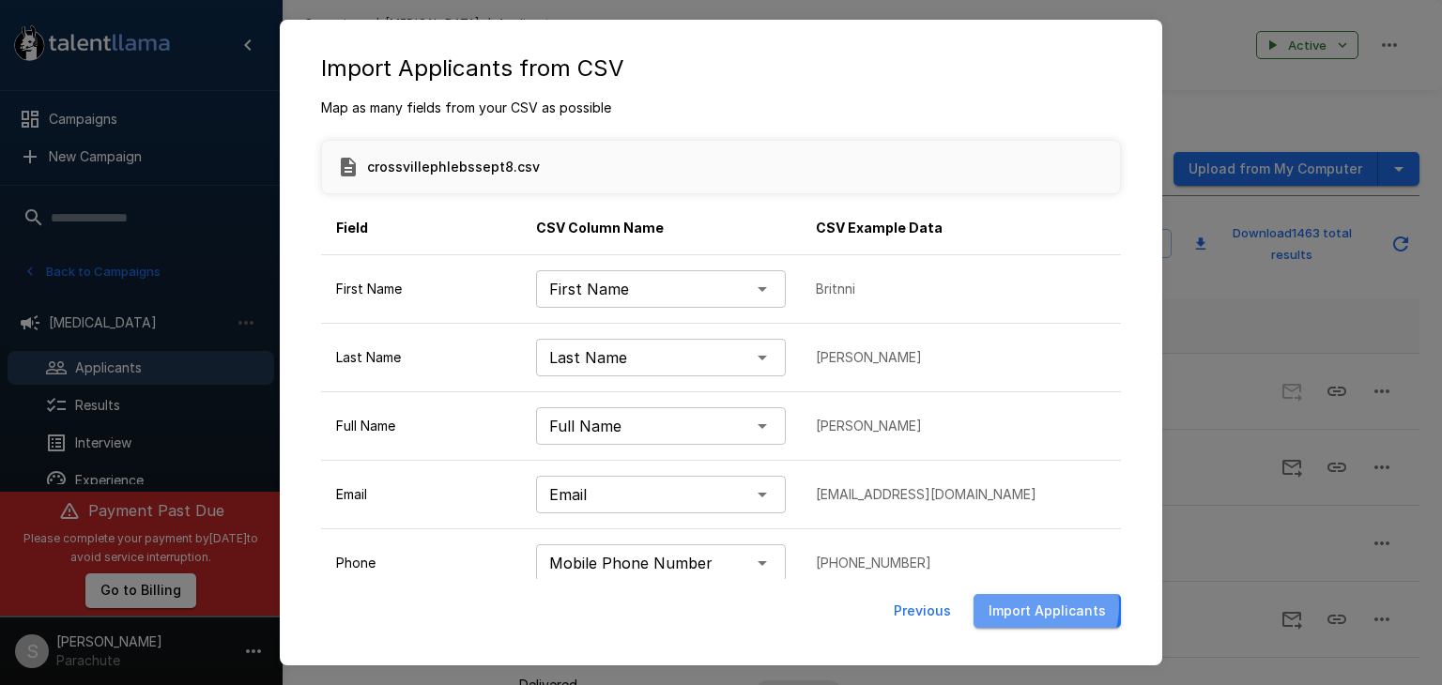
click at [1037, 606] on button "Import Applicants" at bounding box center [1047, 611] width 147 height 35
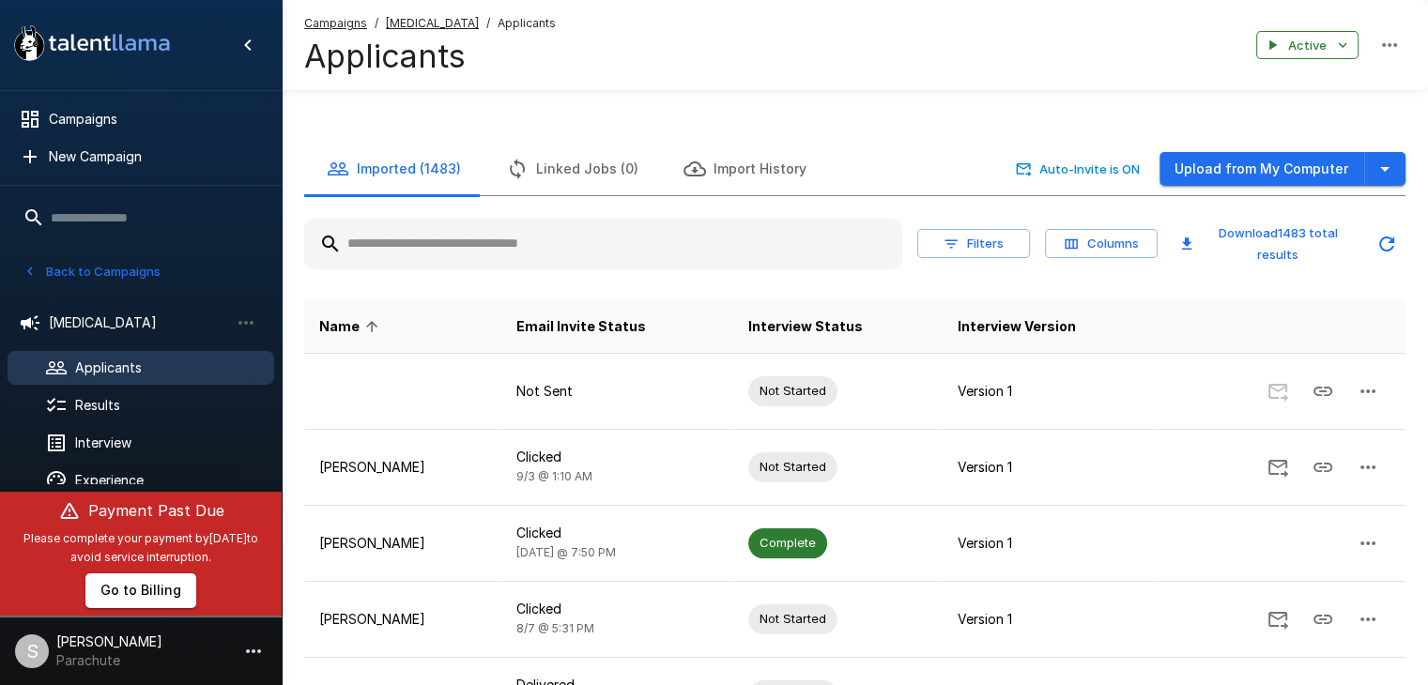
click at [99, 273] on button "Back to Campaigns" at bounding box center [92, 271] width 146 height 29
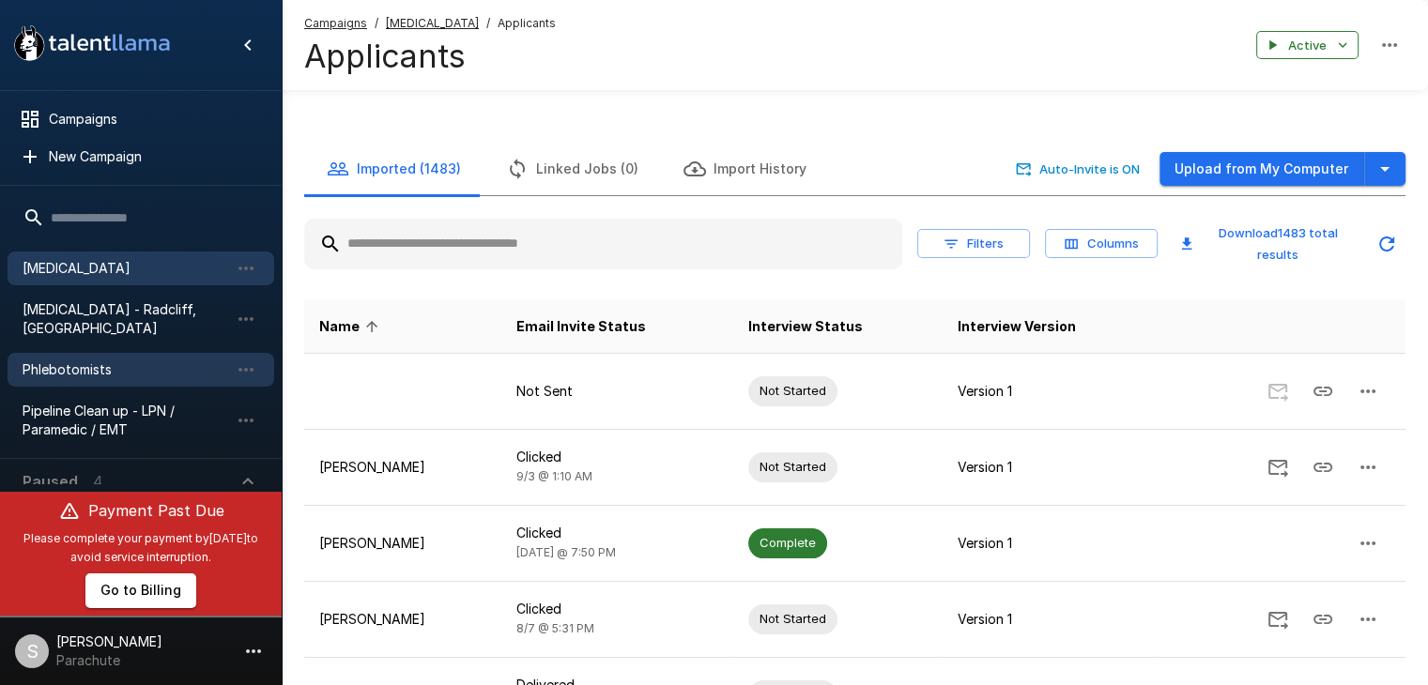
click at [102, 364] on div "Phlebotomists" at bounding box center [141, 370] width 267 height 34
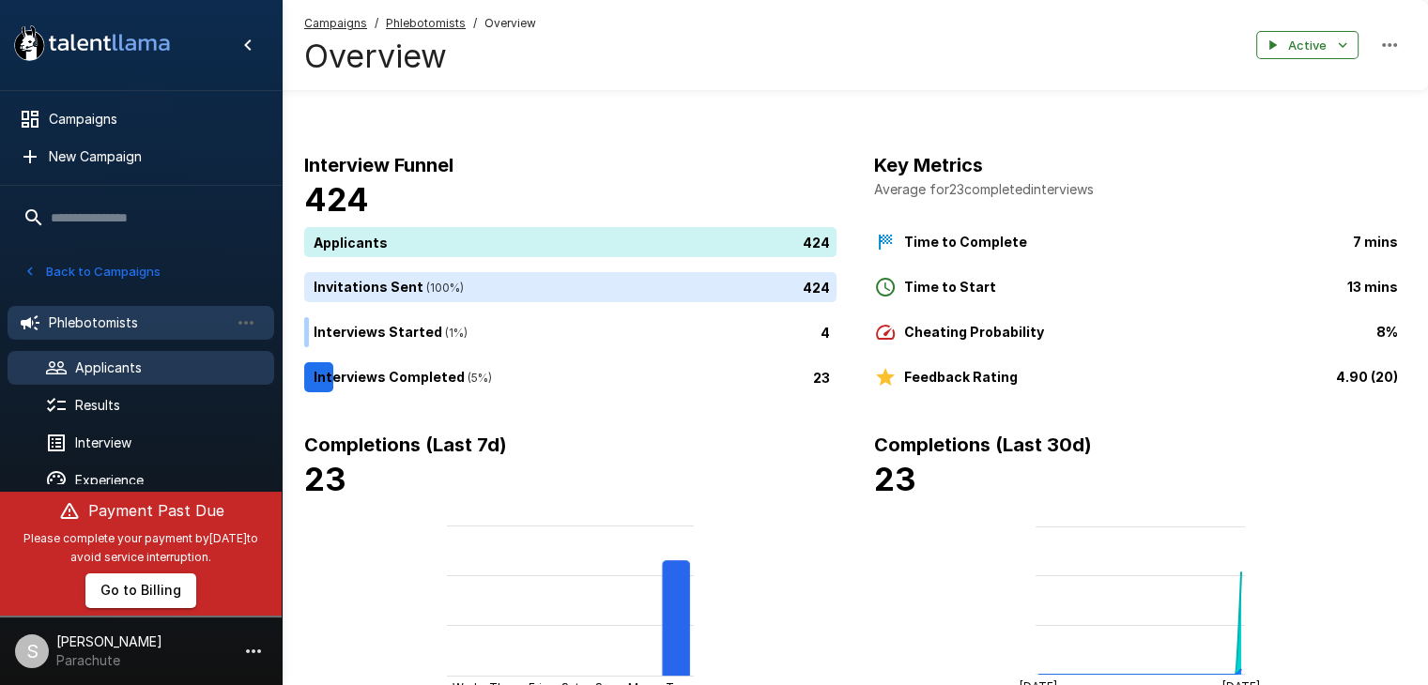
click at [135, 369] on span "Applicants" at bounding box center [167, 368] width 184 height 19
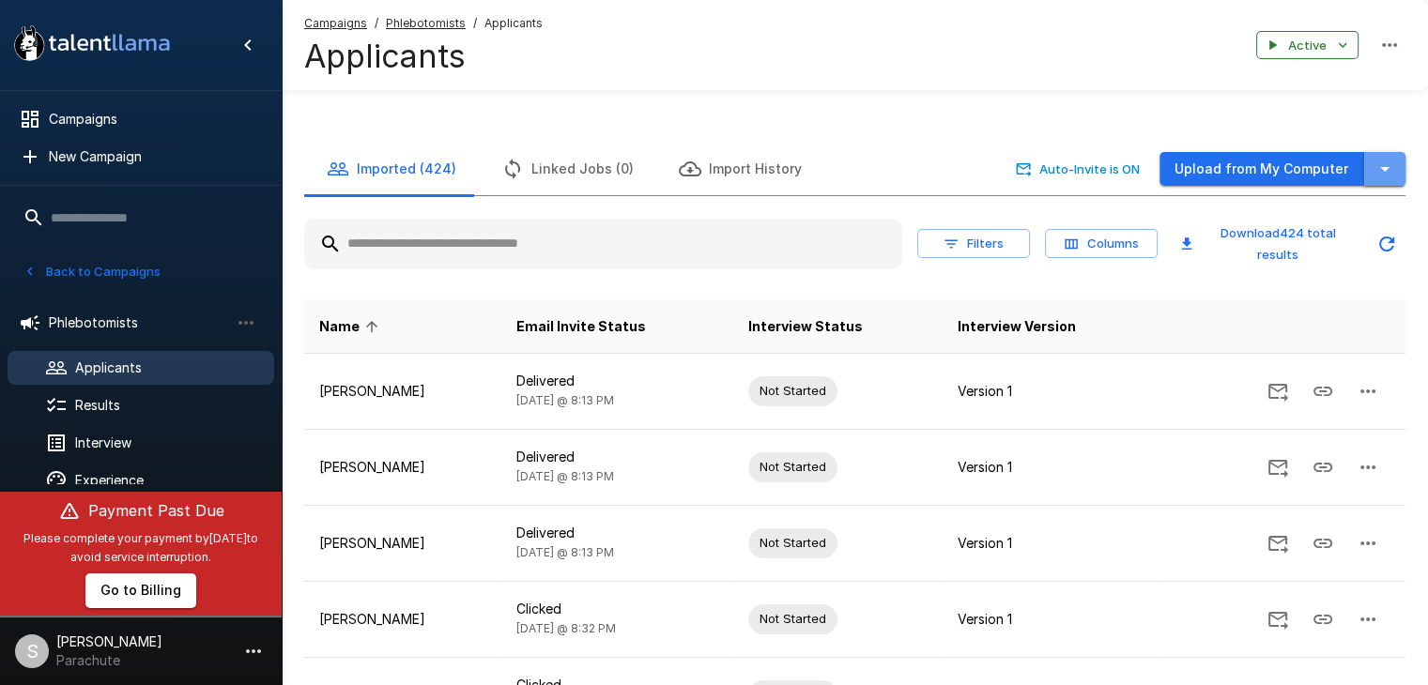
click at [1386, 177] on icon "button" at bounding box center [1385, 169] width 23 height 23
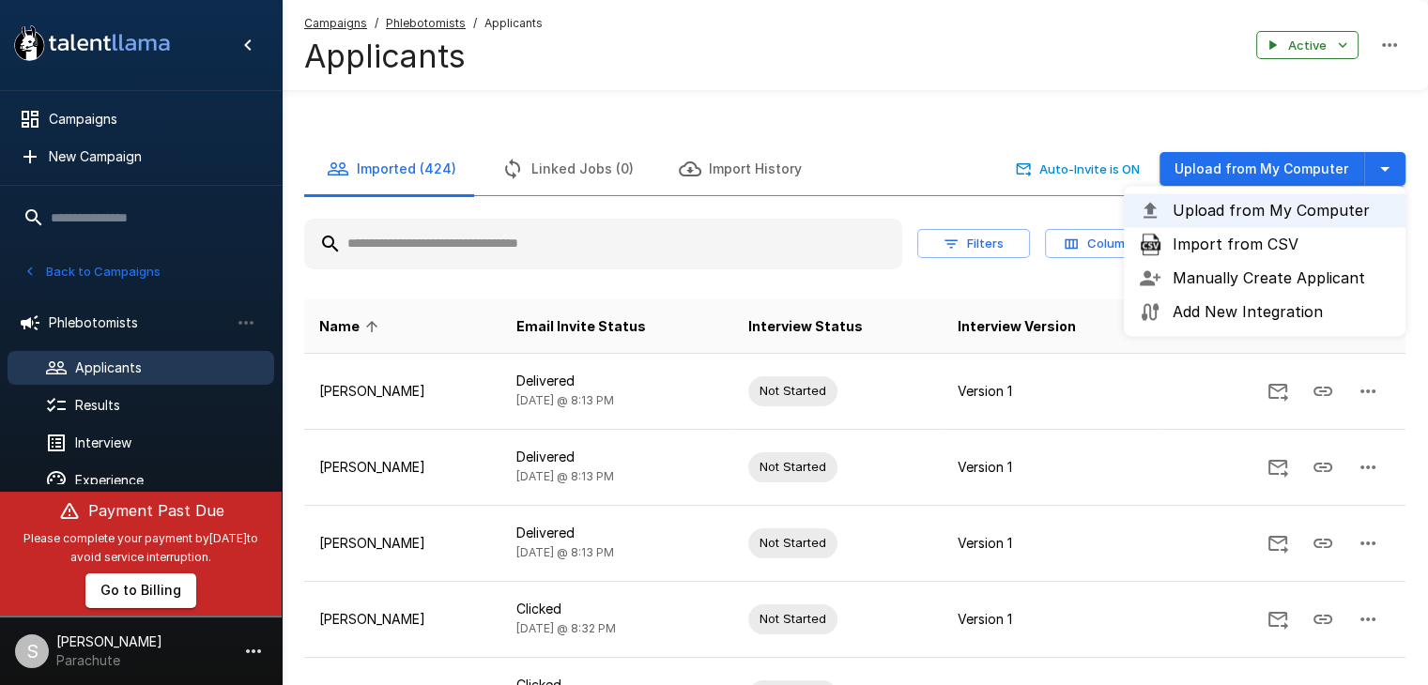
click at [1245, 250] on span "Import from CSV" at bounding box center [1282, 244] width 218 height 23
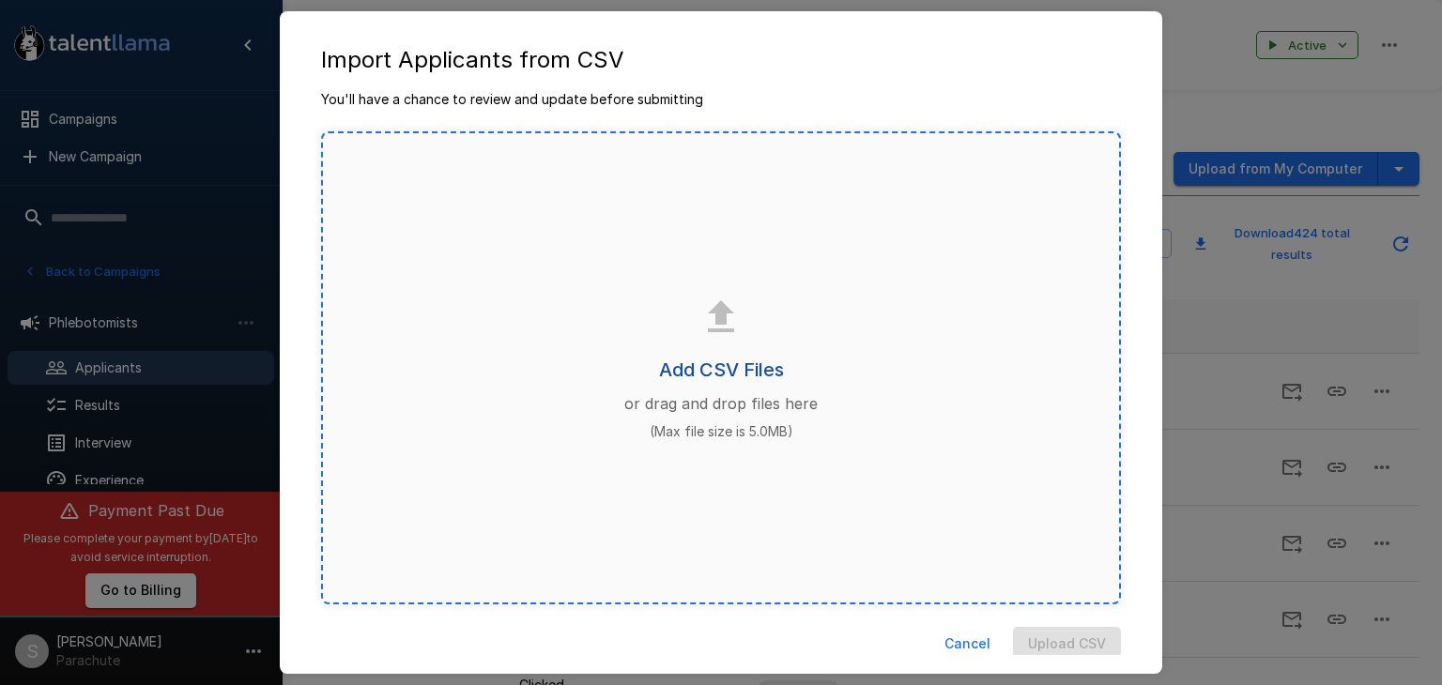
click at [733, 369] on h6 "Add CSV Files" at bounding box center [721, 370] width 125 height 30
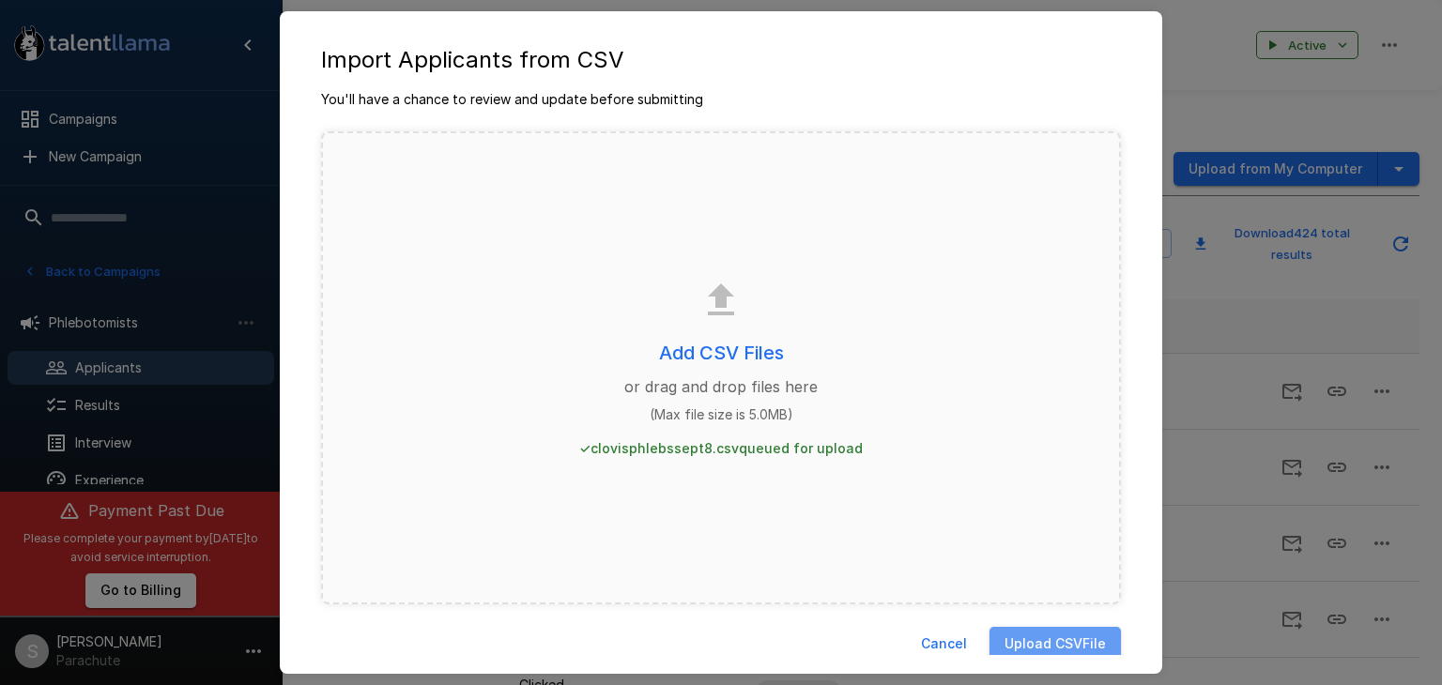
click at [1044, 644] on button "Upload CSV File" at bounding box center [1055, 644] width 131 height 35
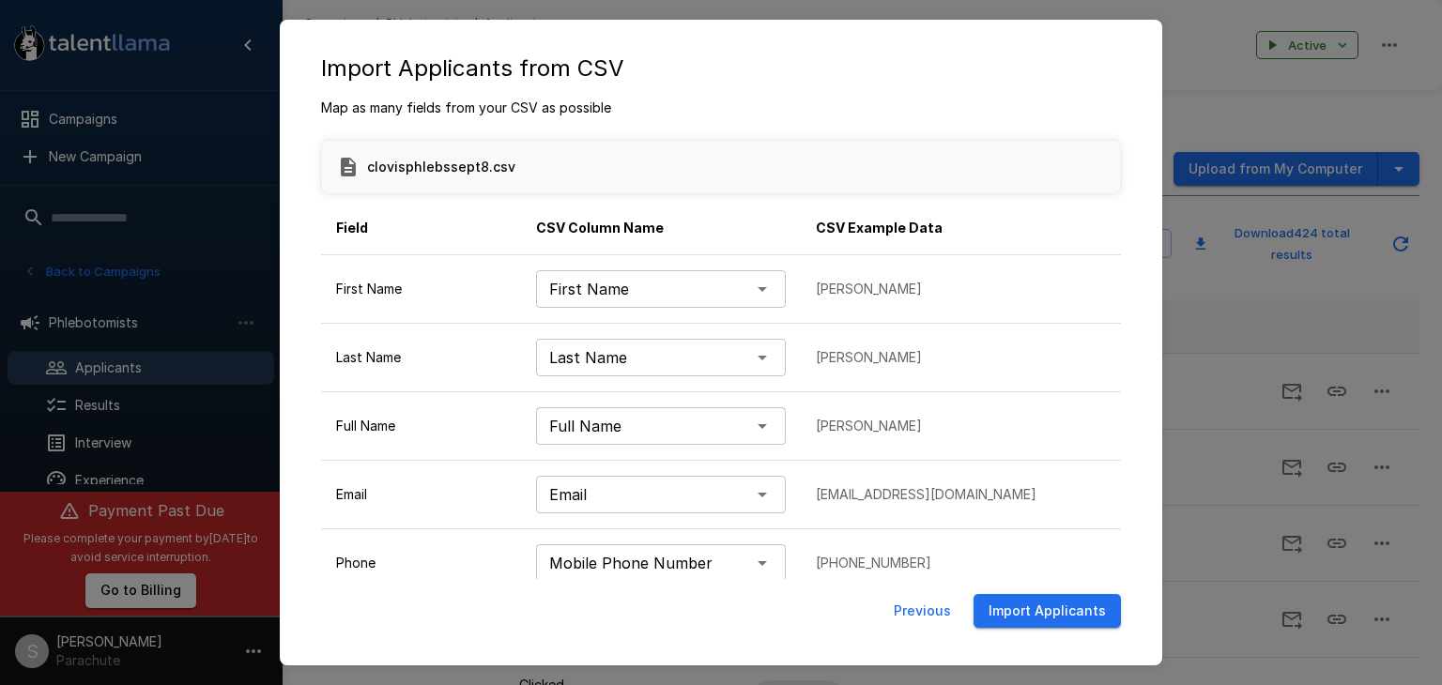
click at [1045, 617] on button "Import Applicants" at bounding box center [1047, 611] width 147 height 35
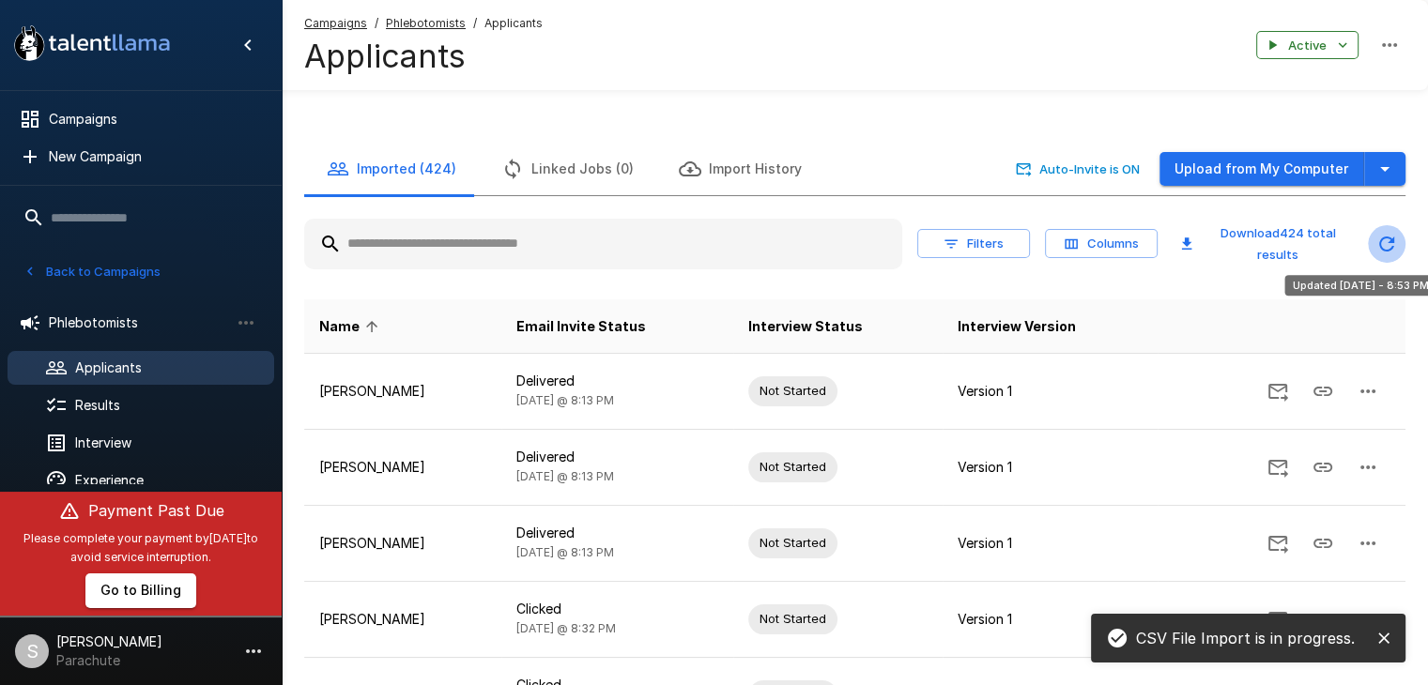
click at [1379, 247] on icon "Updated Today - 8:53 PM" at bounding box center [1386, 244] width 23 height 23
click at [54, 258] on button "Back to Campaigns" at bounding box center [92, 271] width 146 height 29
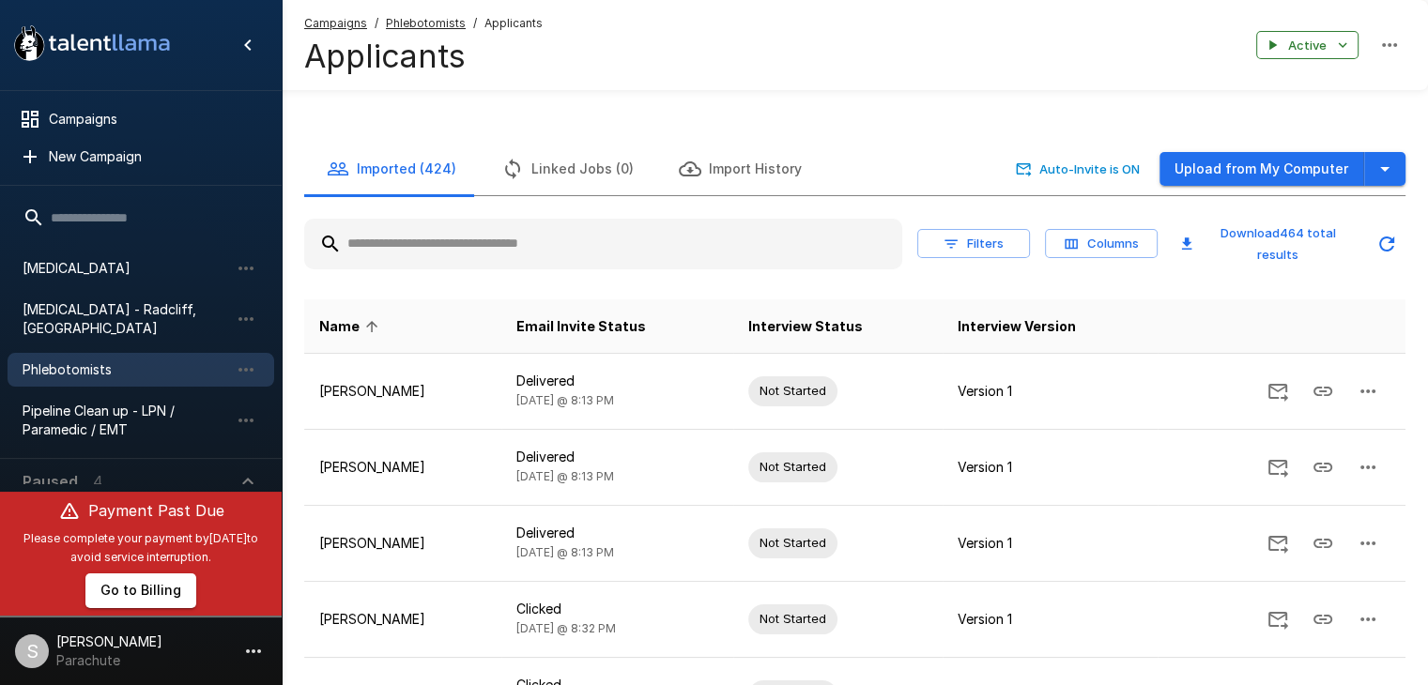
click at [64, 265] on span "[MEDICAL_DATA]" at bounding box center [126, 268] width 207 height 19
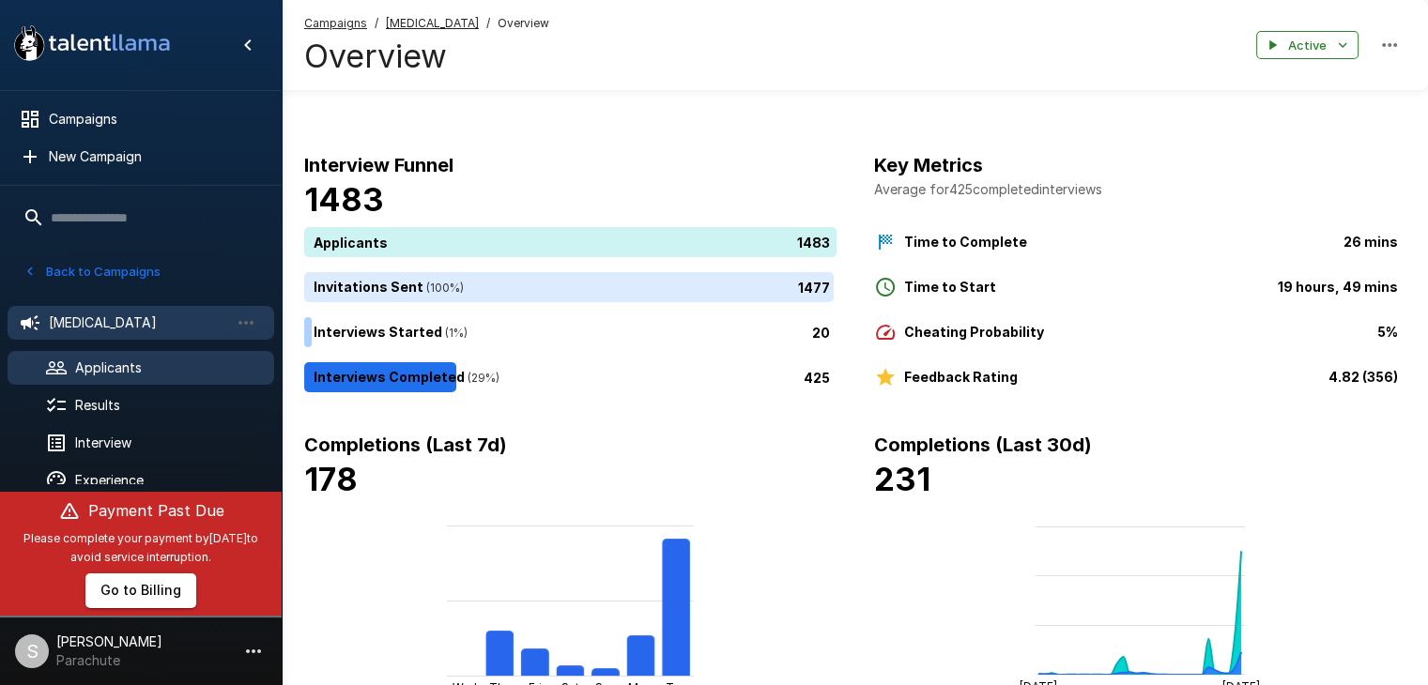
click at [93, 376] on span "Applicants" at bounding box center [167, 368] width 184 height 19
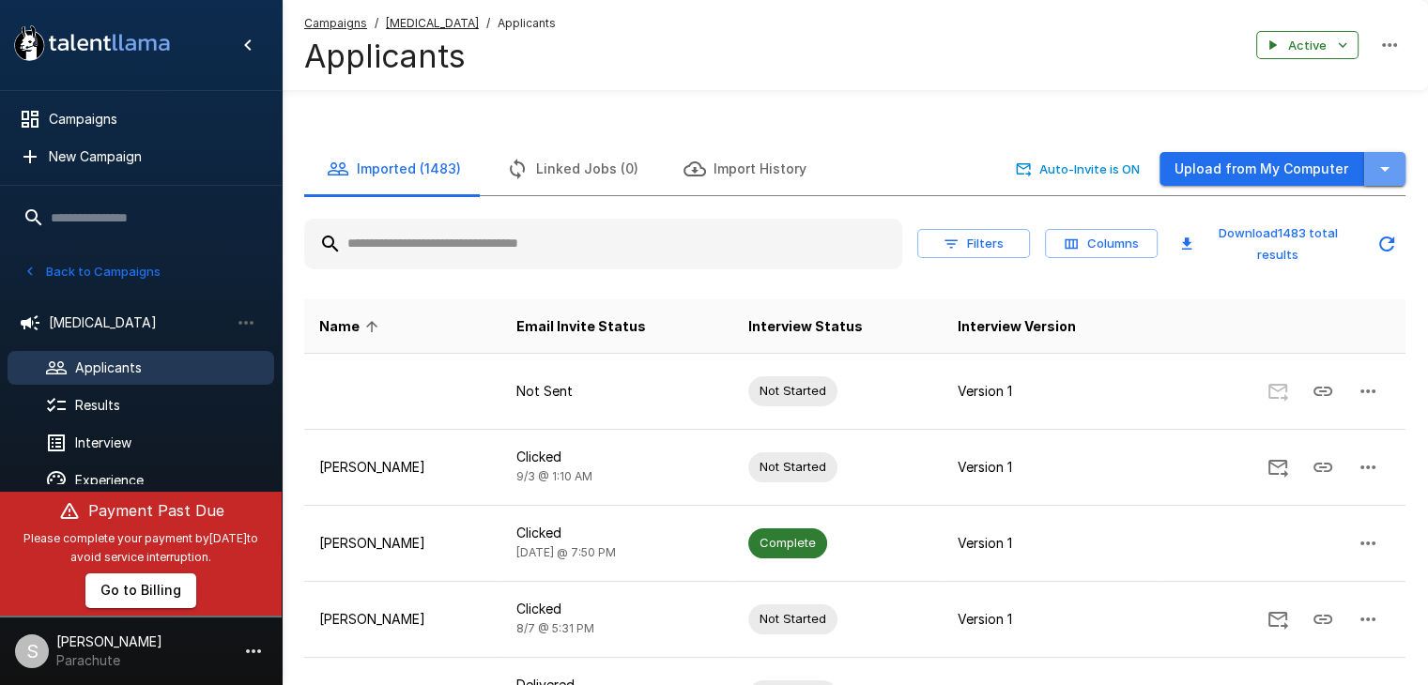
click at [1390, 165] on icon "button" at bounding box center [1385, 169] width 23 height 23
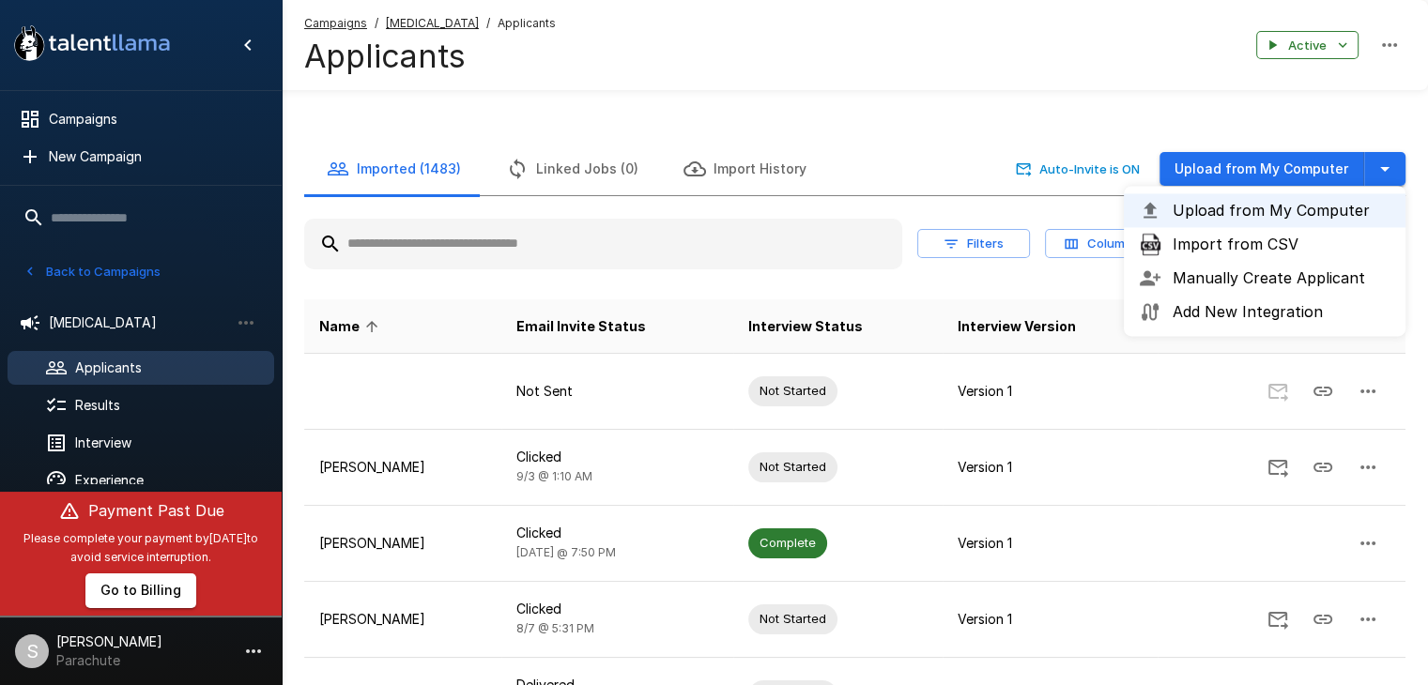
click at [1295, 246] on span "Import from CSV" at bounding box center [1282, 244] width 218 height 23
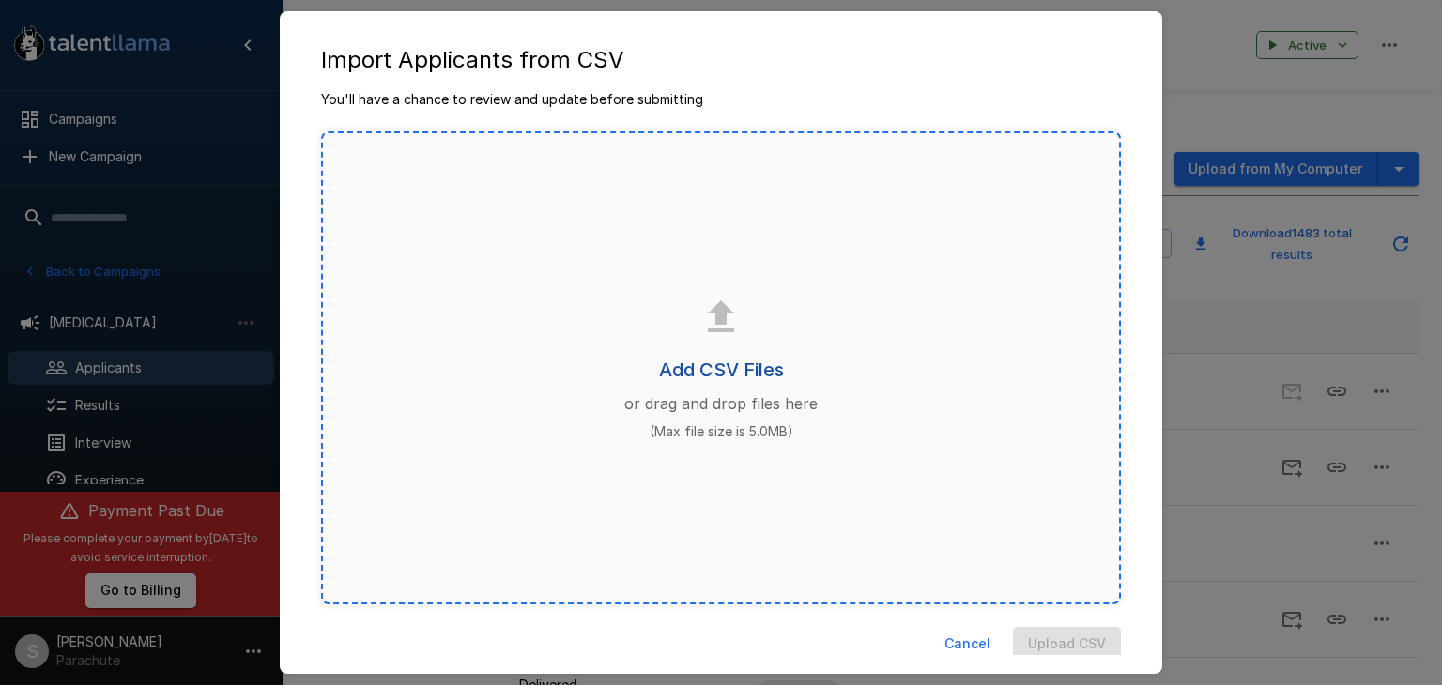
click at [712, 369] on h6 "Add CSV Files" at bounding box center [721, 370] width 125 height 30
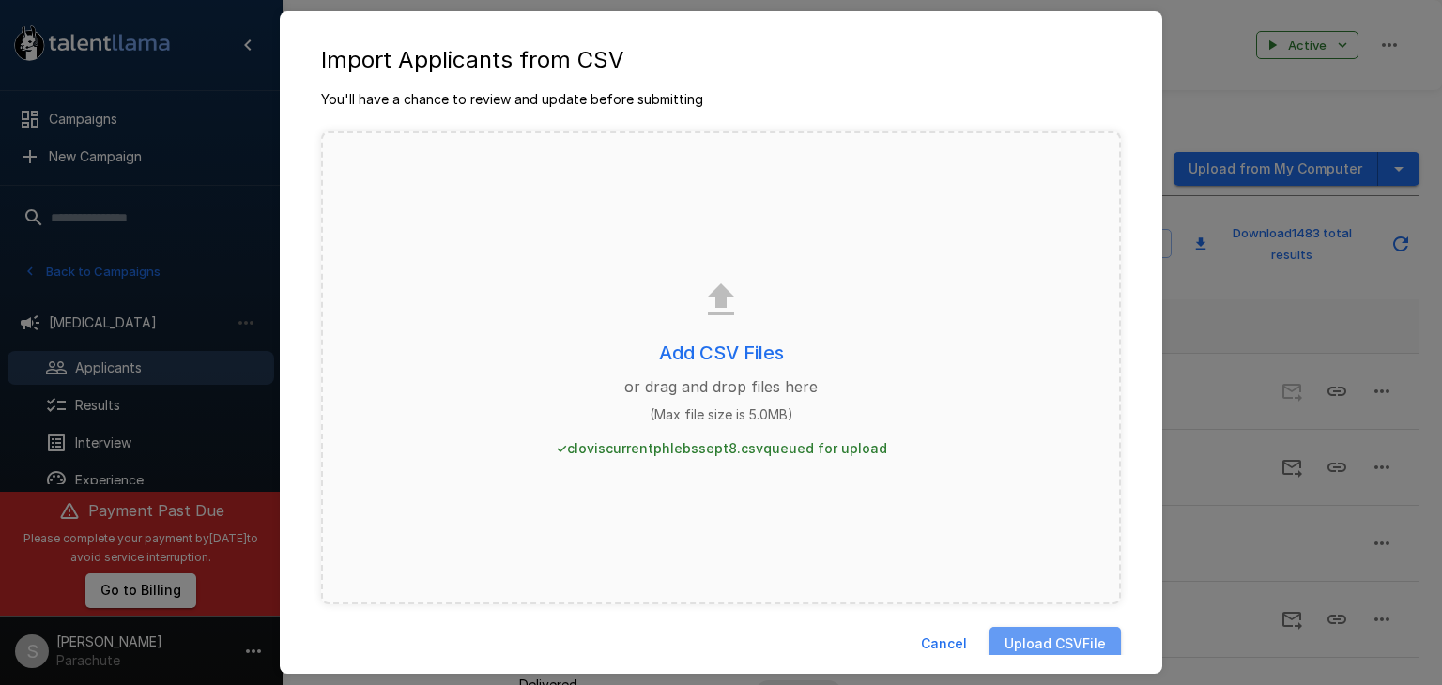
click at [1070, 639] on button "Upload CSV File" at bounding box center [1055, 644] width 131 height 35
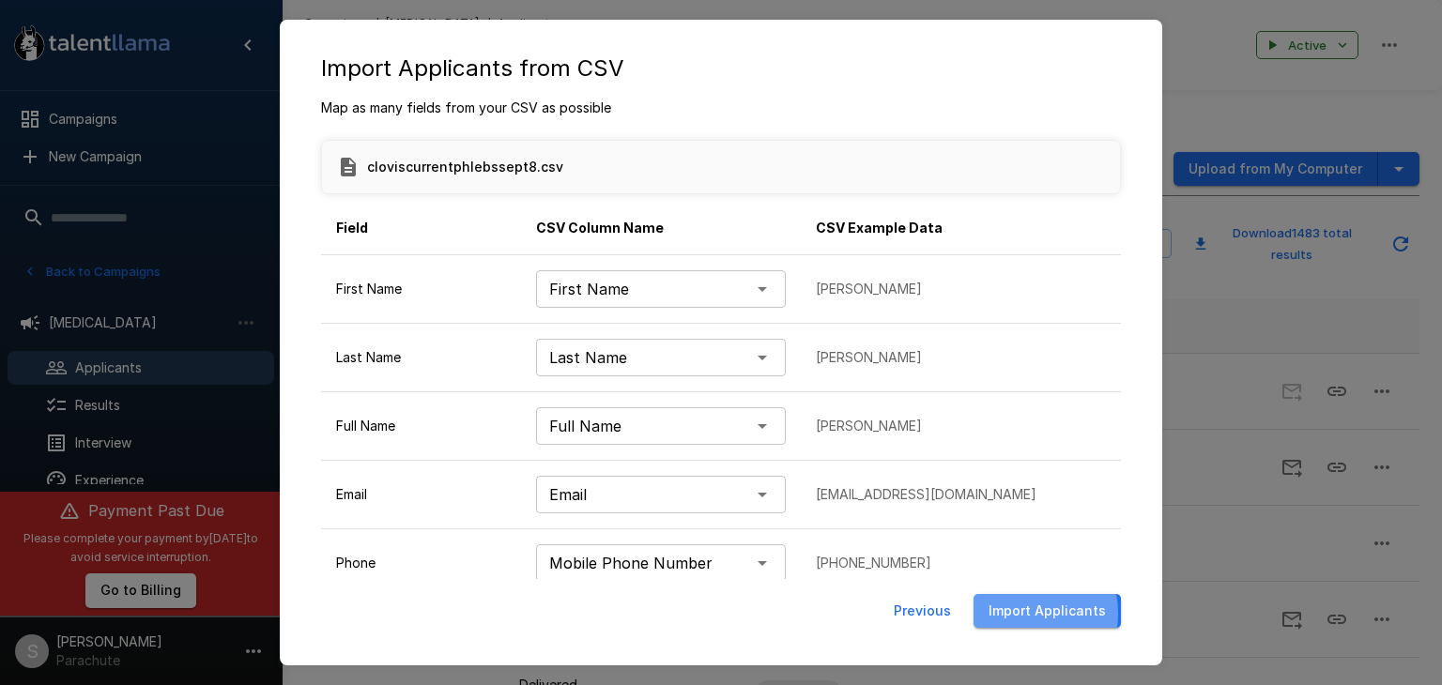
click at [1029, 613] on button "Import Applicants" at bounding box center [1047, 611] width 147 height 35
